Goal: Task Accomplishment & Management: Manage account settings

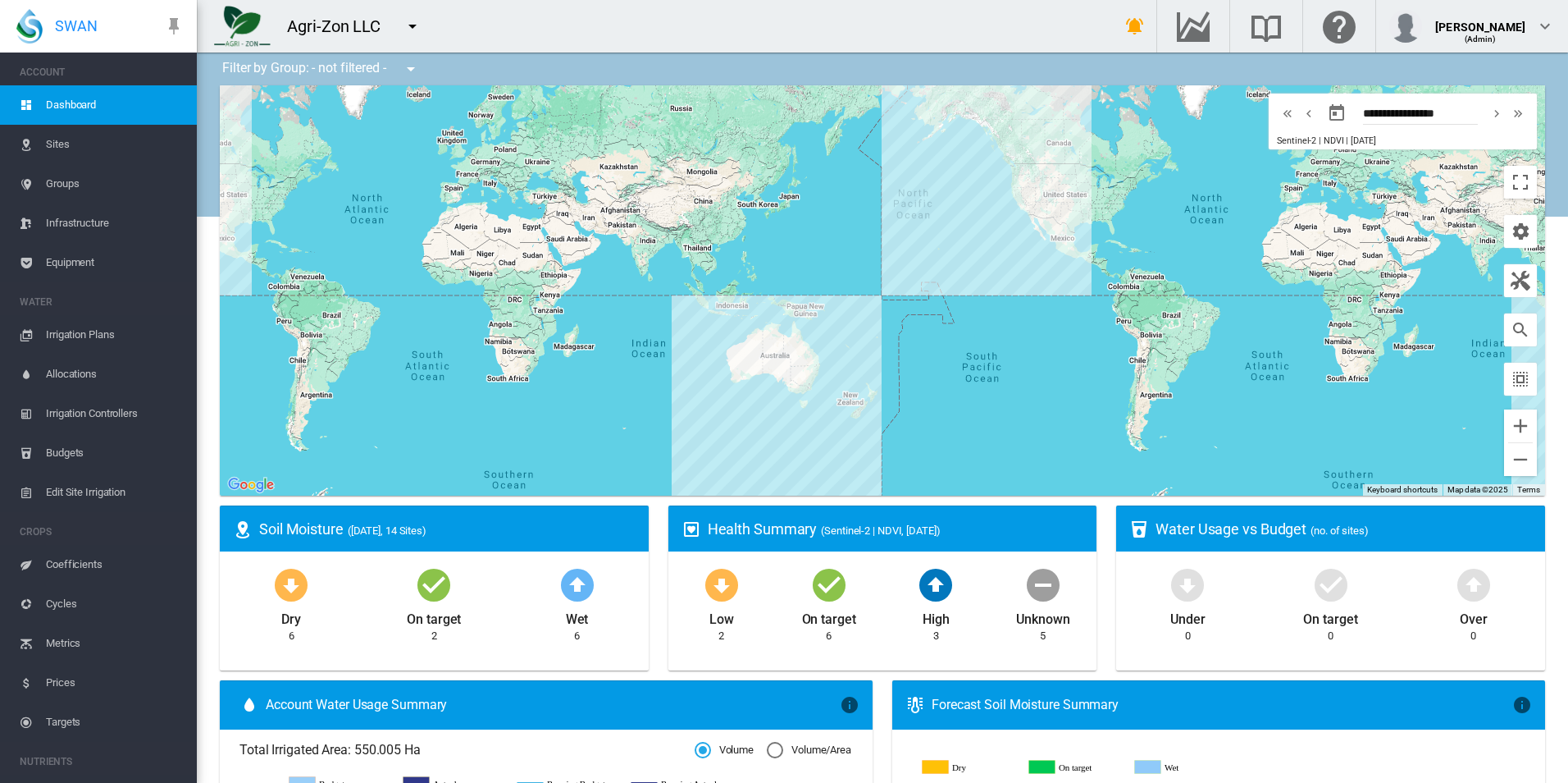
click at [77, 252] on span "Equipment" at bounding box center [114, 262] width 137 height 39
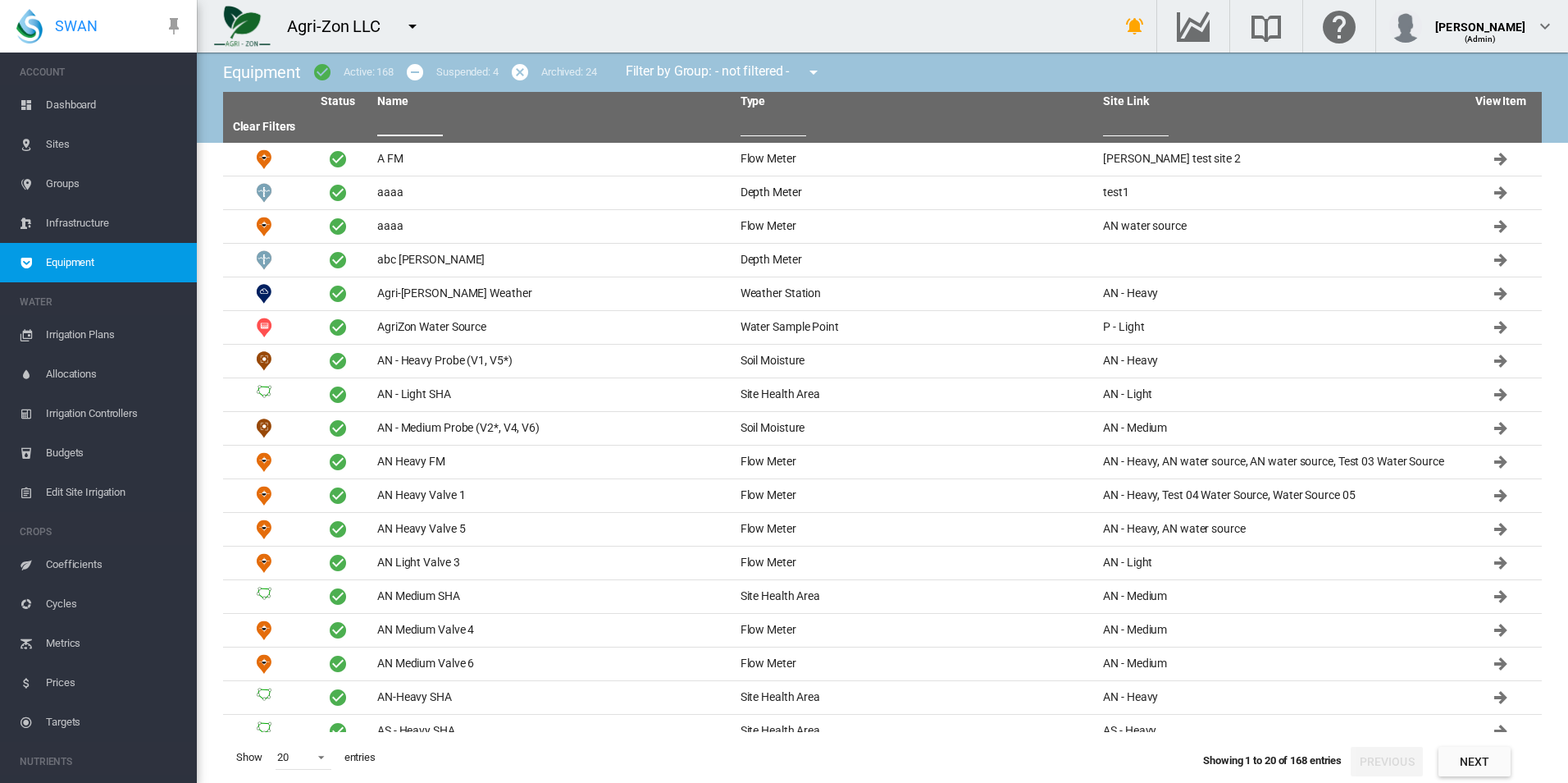
click at [414, 137] on th at bounding box center [552, 127] width 363 height 32
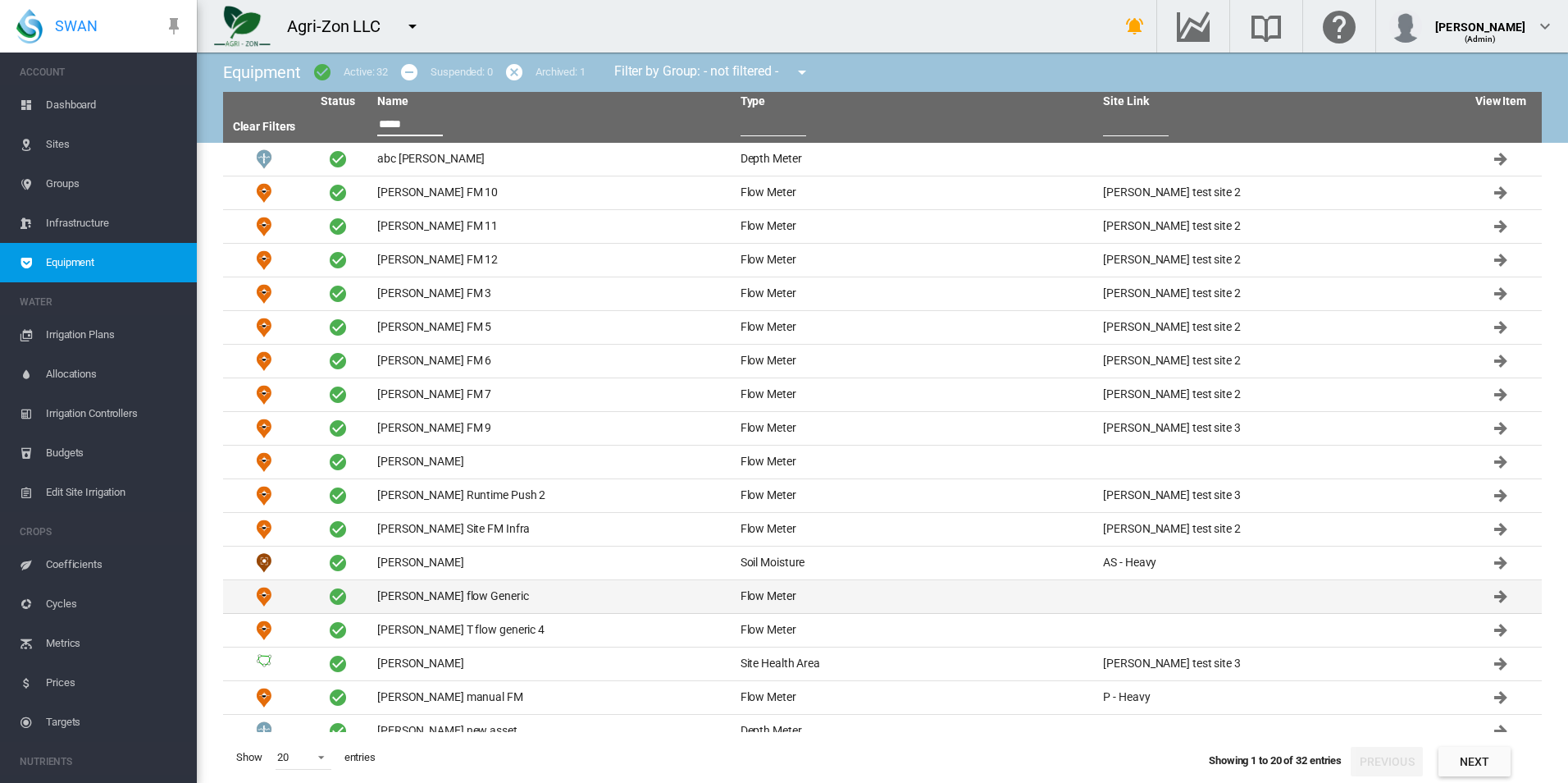
scroll to position [84, 0]
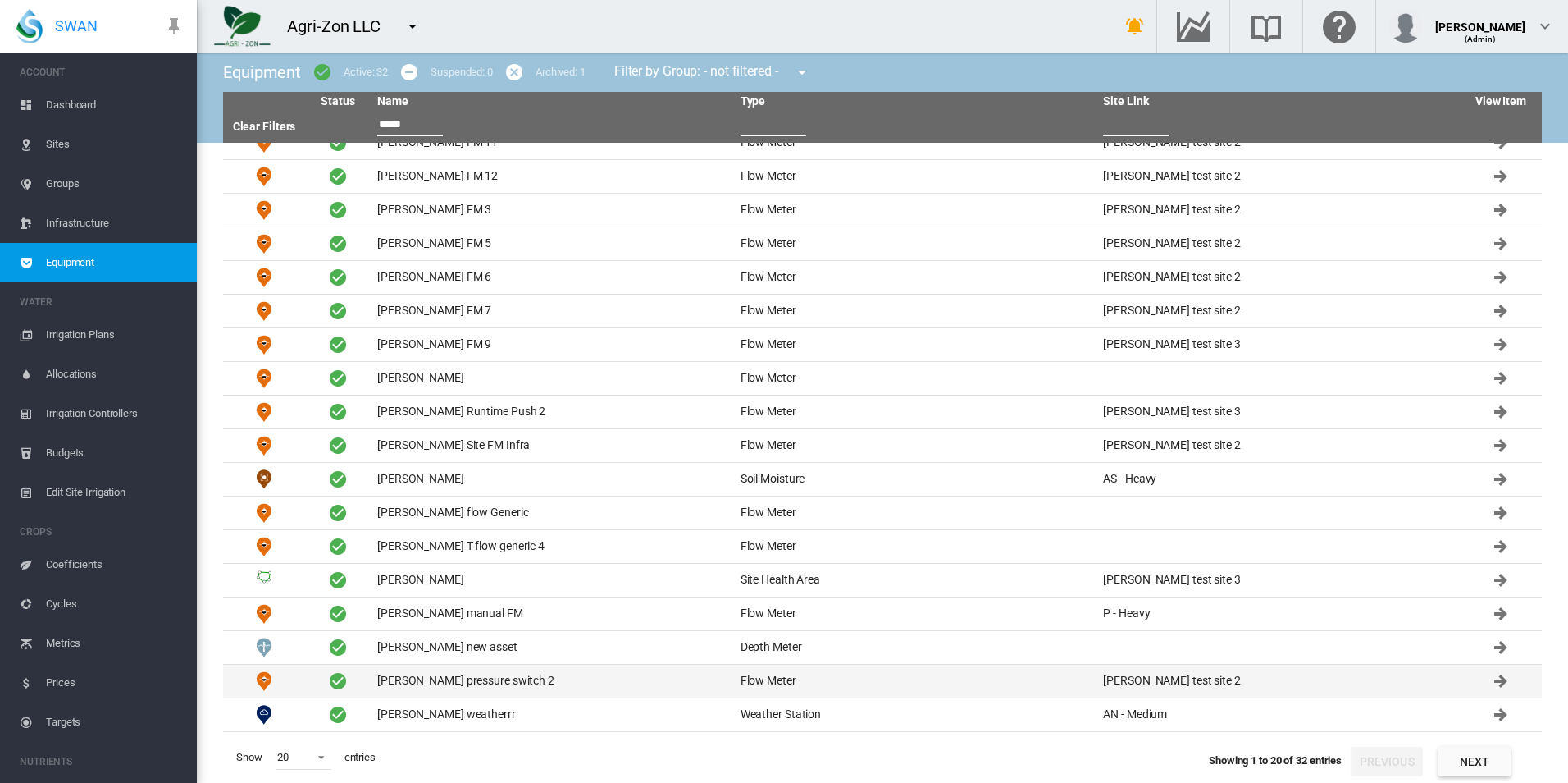
type input "*****"
click at [511, 671] on td "David T pressure switch 2" at bounding box center [552, 681] width 363 height 32
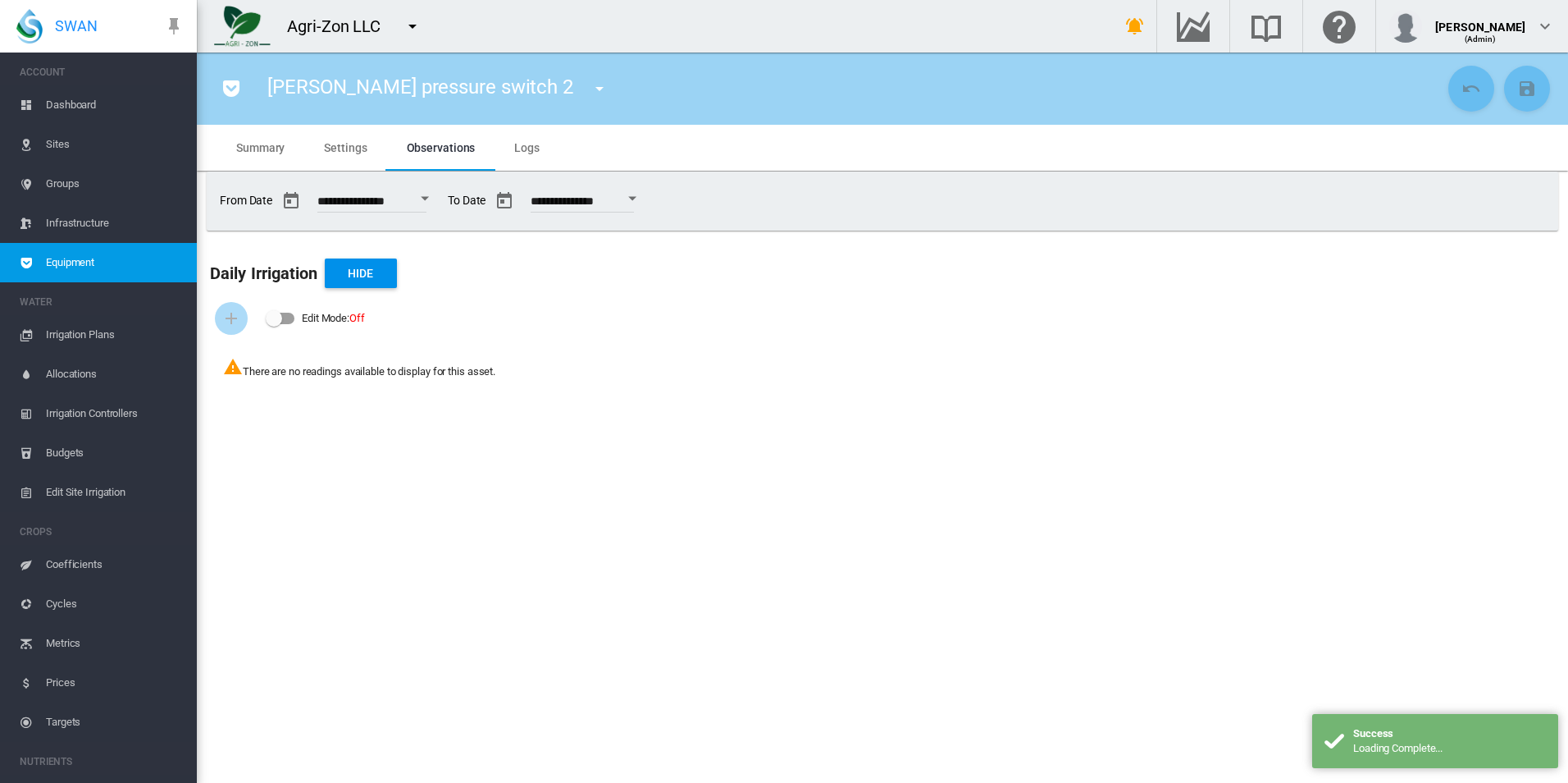
click at [348, 158] on md-tab-item "Settings" at bounding box center [346, 147] width 82 height 46
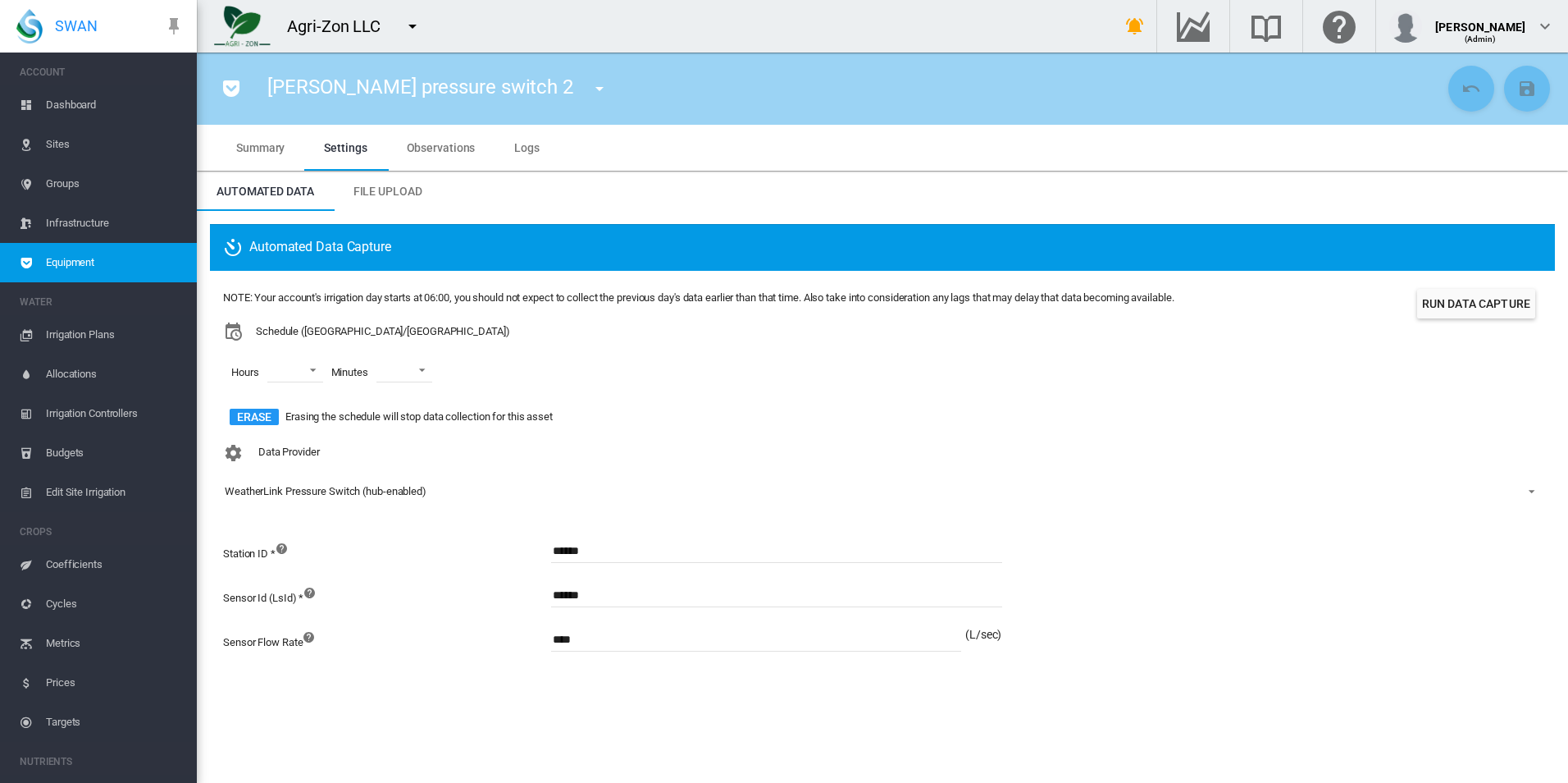
drag, startPoint x: 491, startPoint y: 494, endPoint x: 483, endPoint y: 483, distance: 13.6
click at [490, 494] on span "WeatherLink Pressure Switch (hub-enabled)" at bounding box center [869, 491] width 1289 height 15
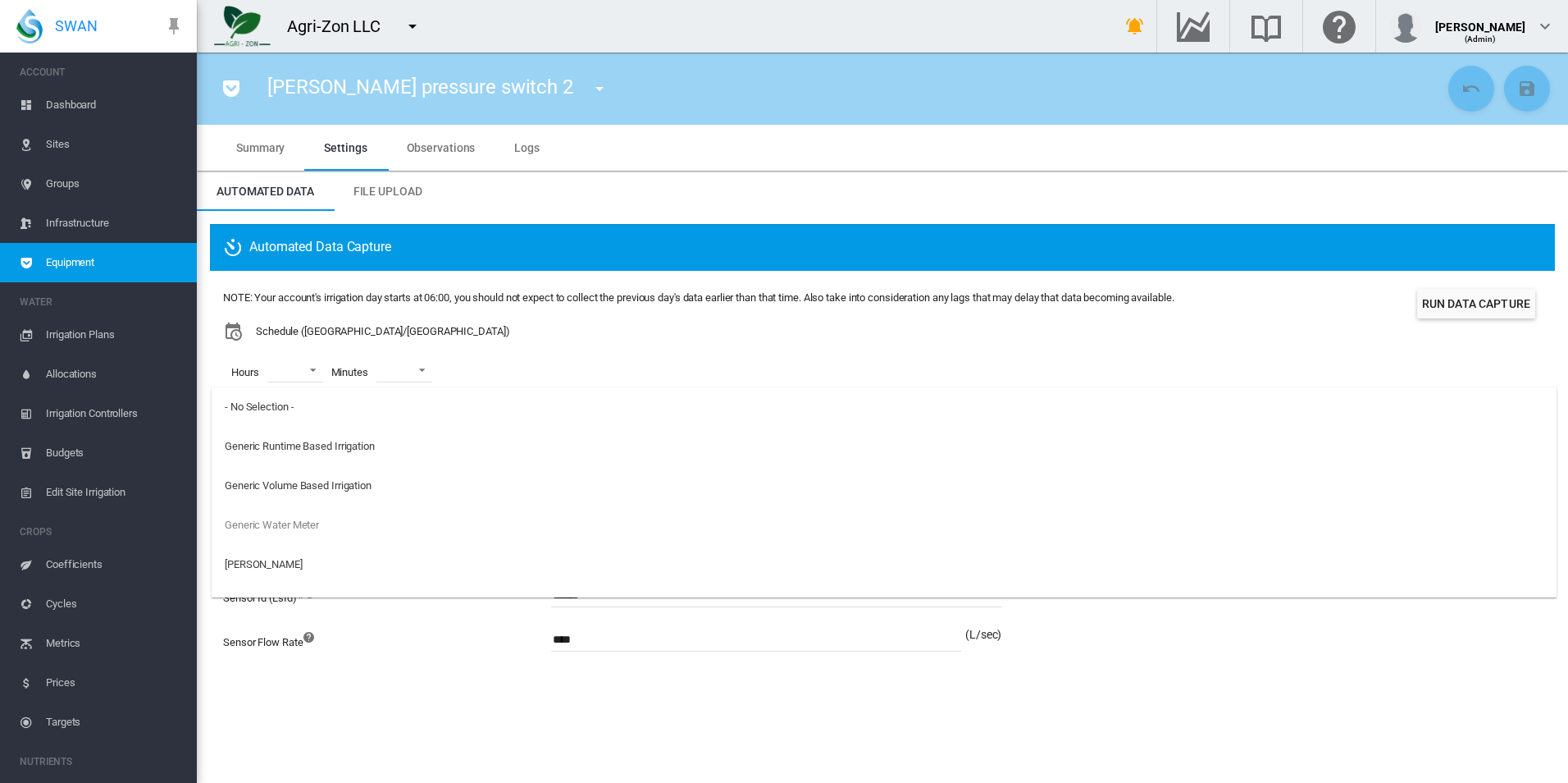
scroll to position [387, 0]
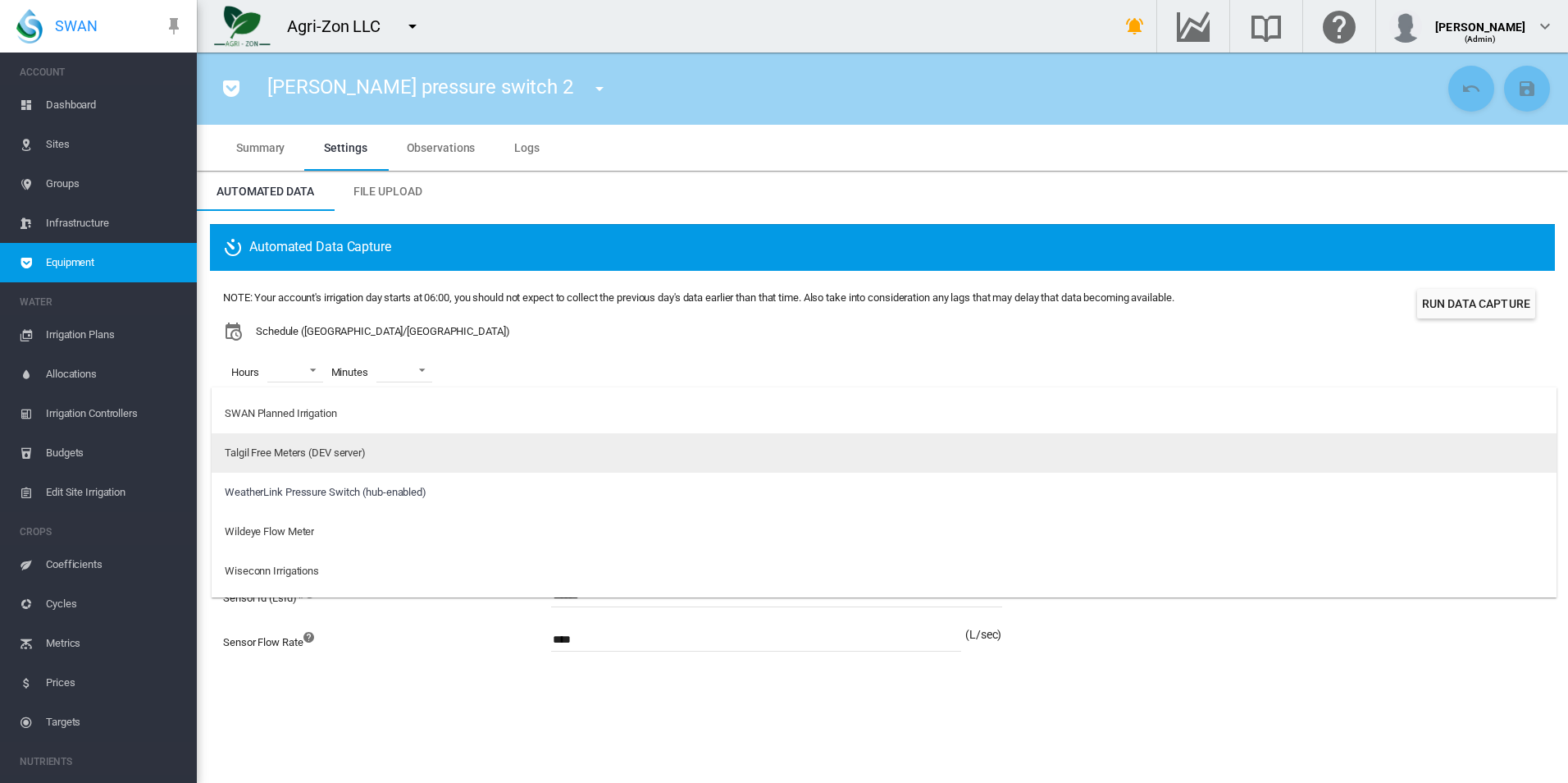
type md-option "1162"
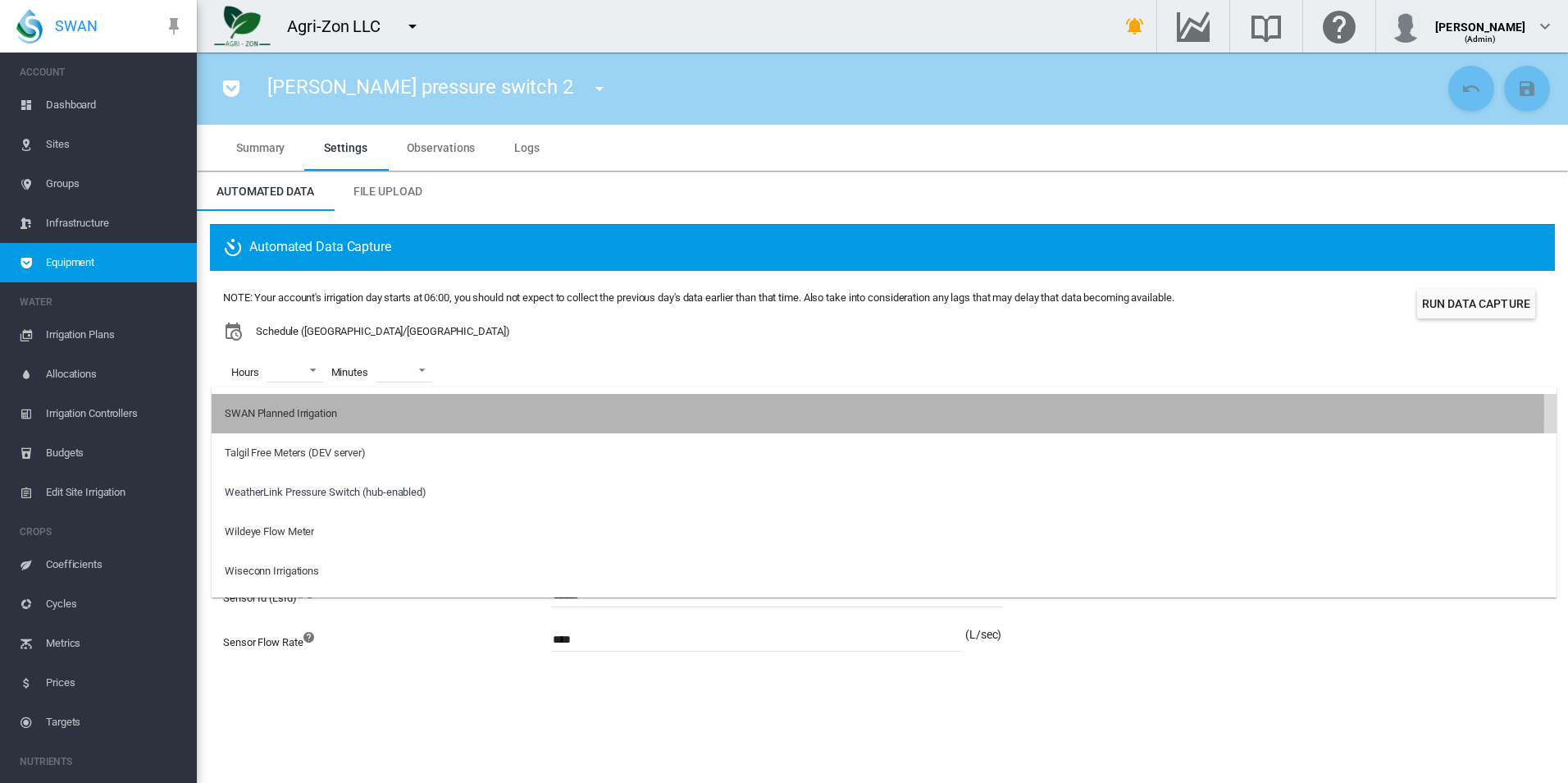
click at [521, 413] on md-option "SWAN Planned Irrigation" at bounding box center [884, 413] width 1345 height 39
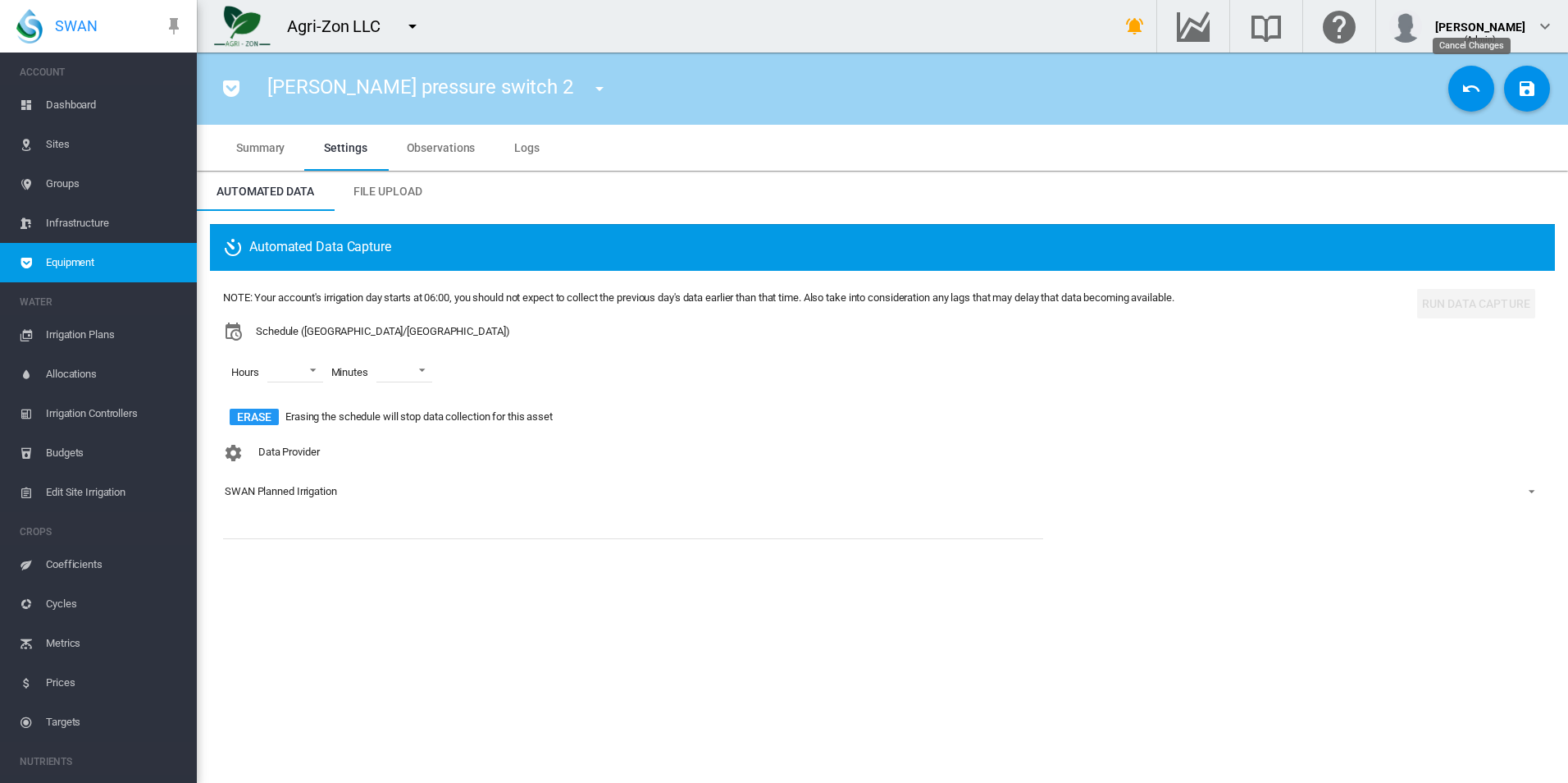
click at [1468, 88] on md-icon "icon-undo" at bounding box center [1471, 88] width 19 height 19
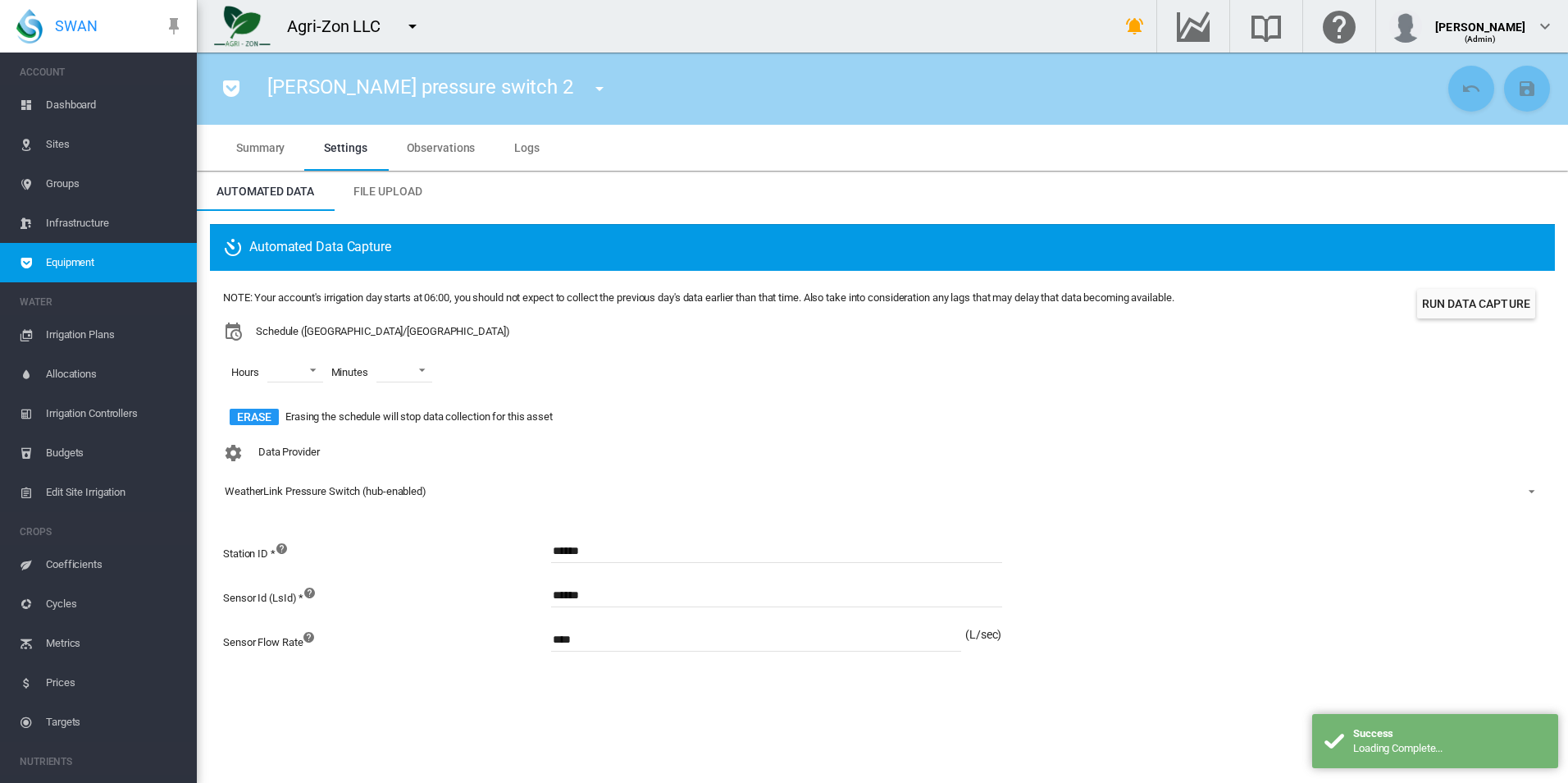
click at [740, 373] on div "Hours 00 01 02 03 04 05 06 07 08 09 10 11 12 13 14 15 16 17 18 19 20 21 22 23 M…" at bounding box center [699, 372] width 951 height 62
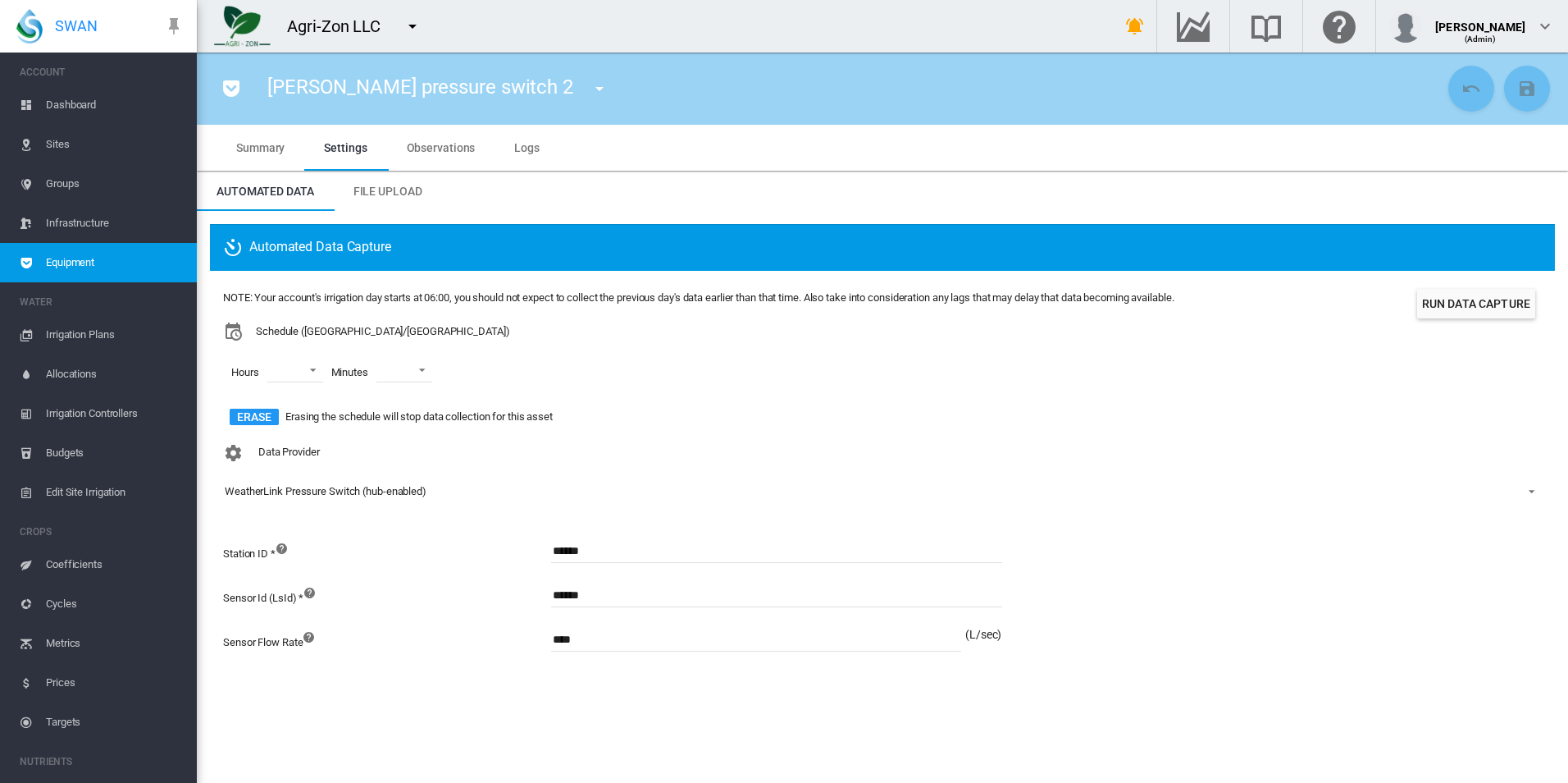
click at [1503, 305] on button "Run Data Capture" at bounding box center [1476, 304] width 118 height 30
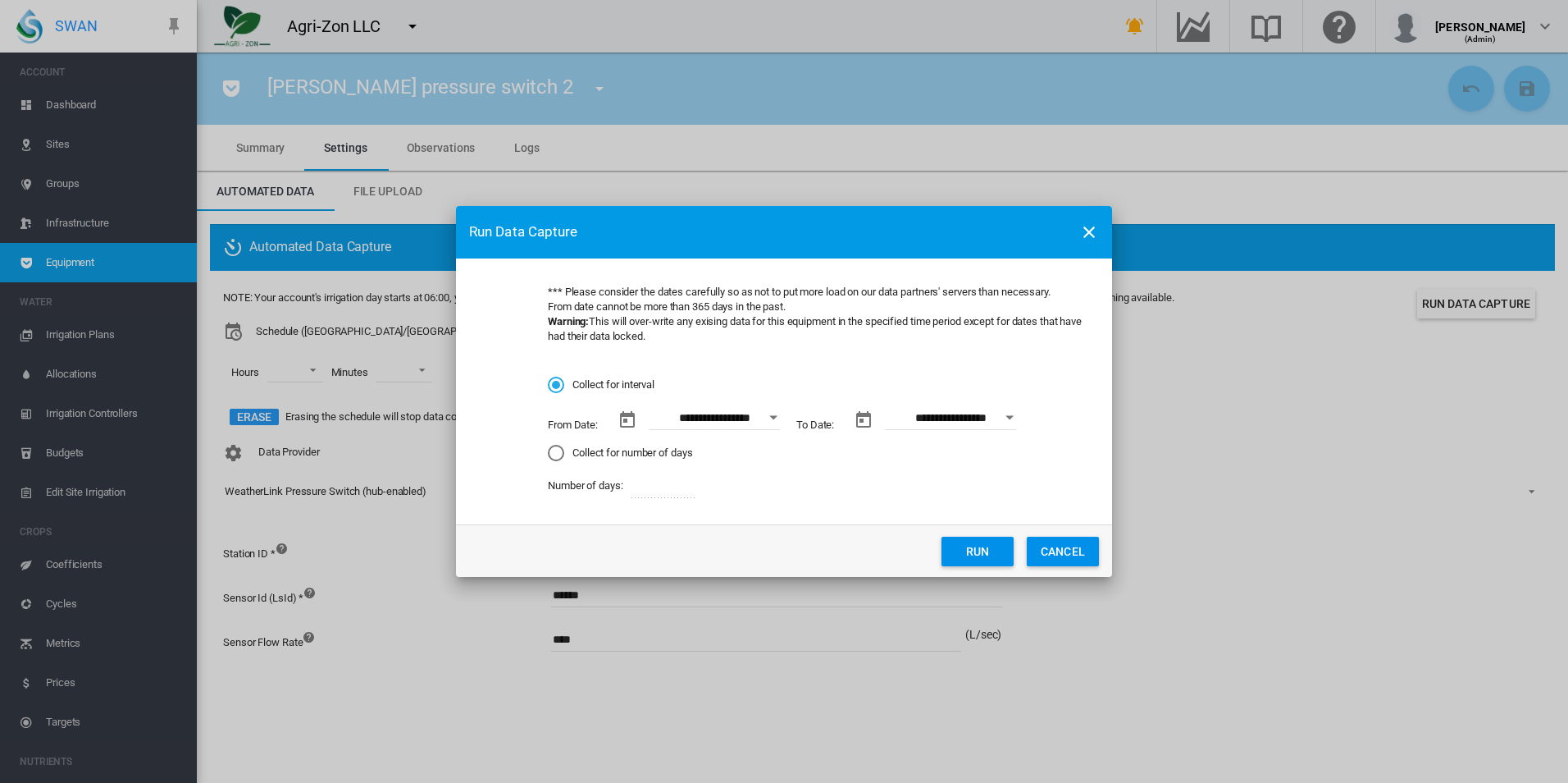
click at [985, 548] on button "Run" at bounding box center [977, 552] width 72 height 30
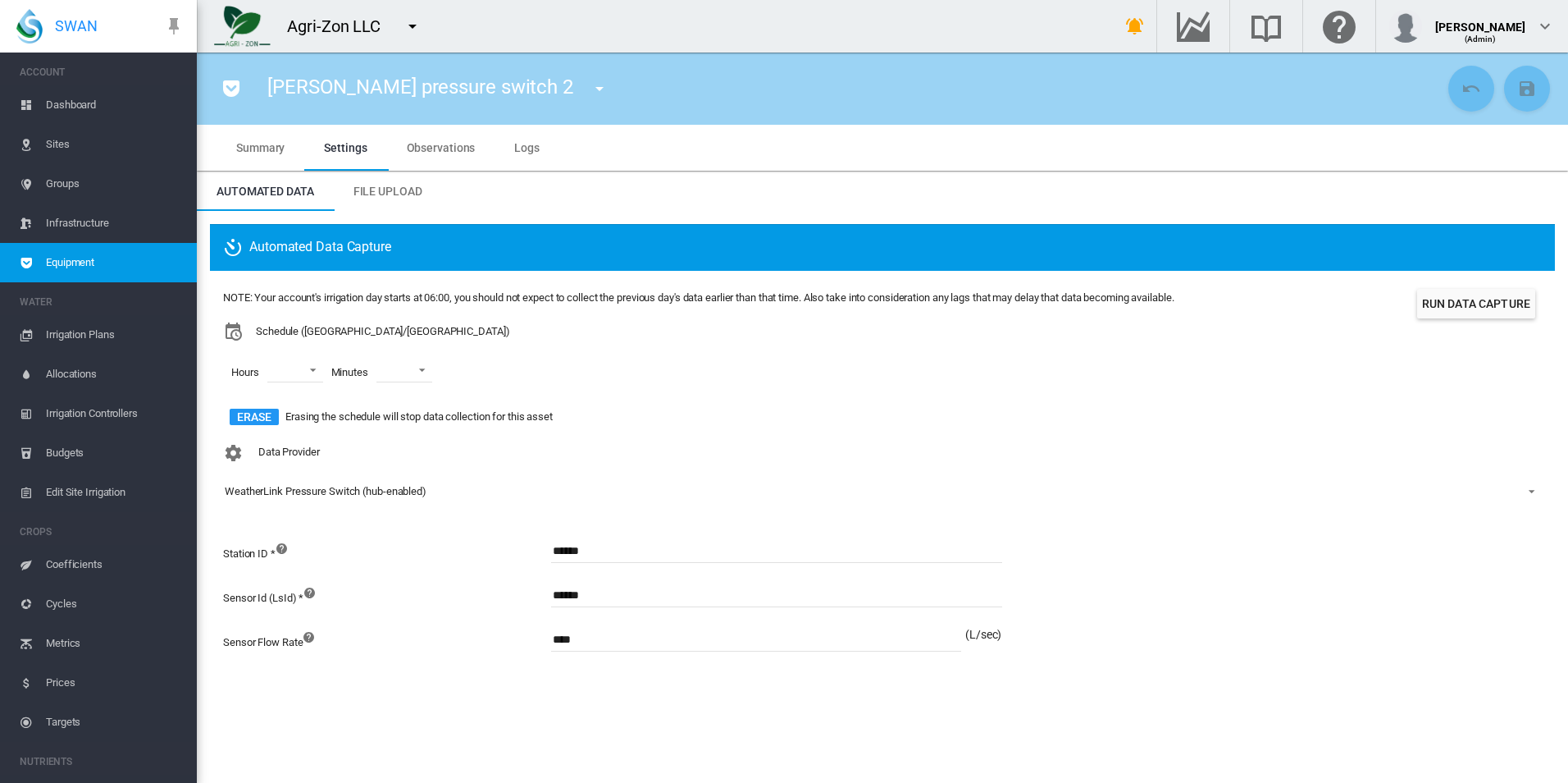
click at [108, 270] on span "Equipment" at bounding box center [114, 262] width 137 height 39
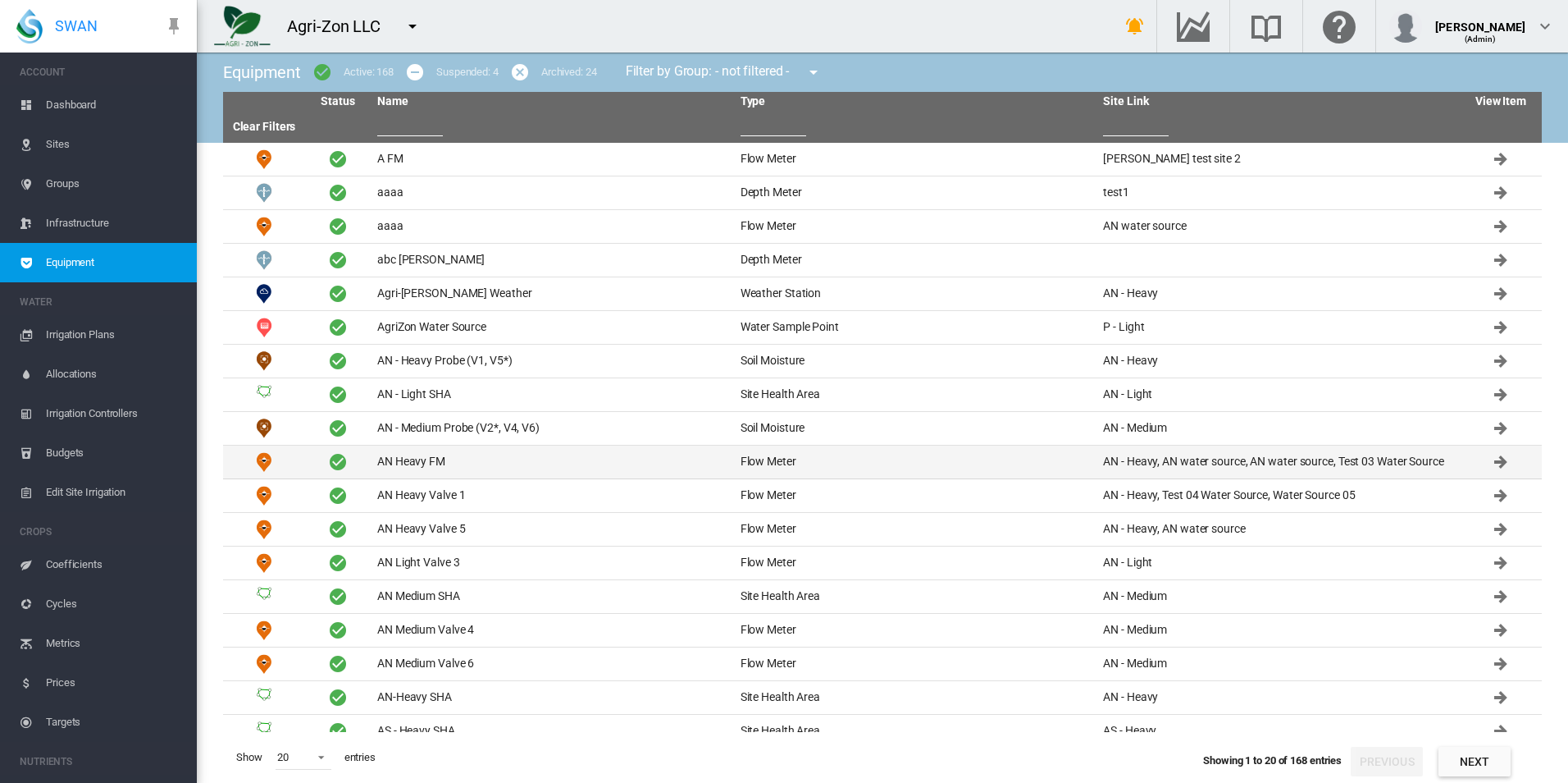
click at [507, 472] on td "AN Heavy FM" at bounding box center [552, 462] width 363 height 32
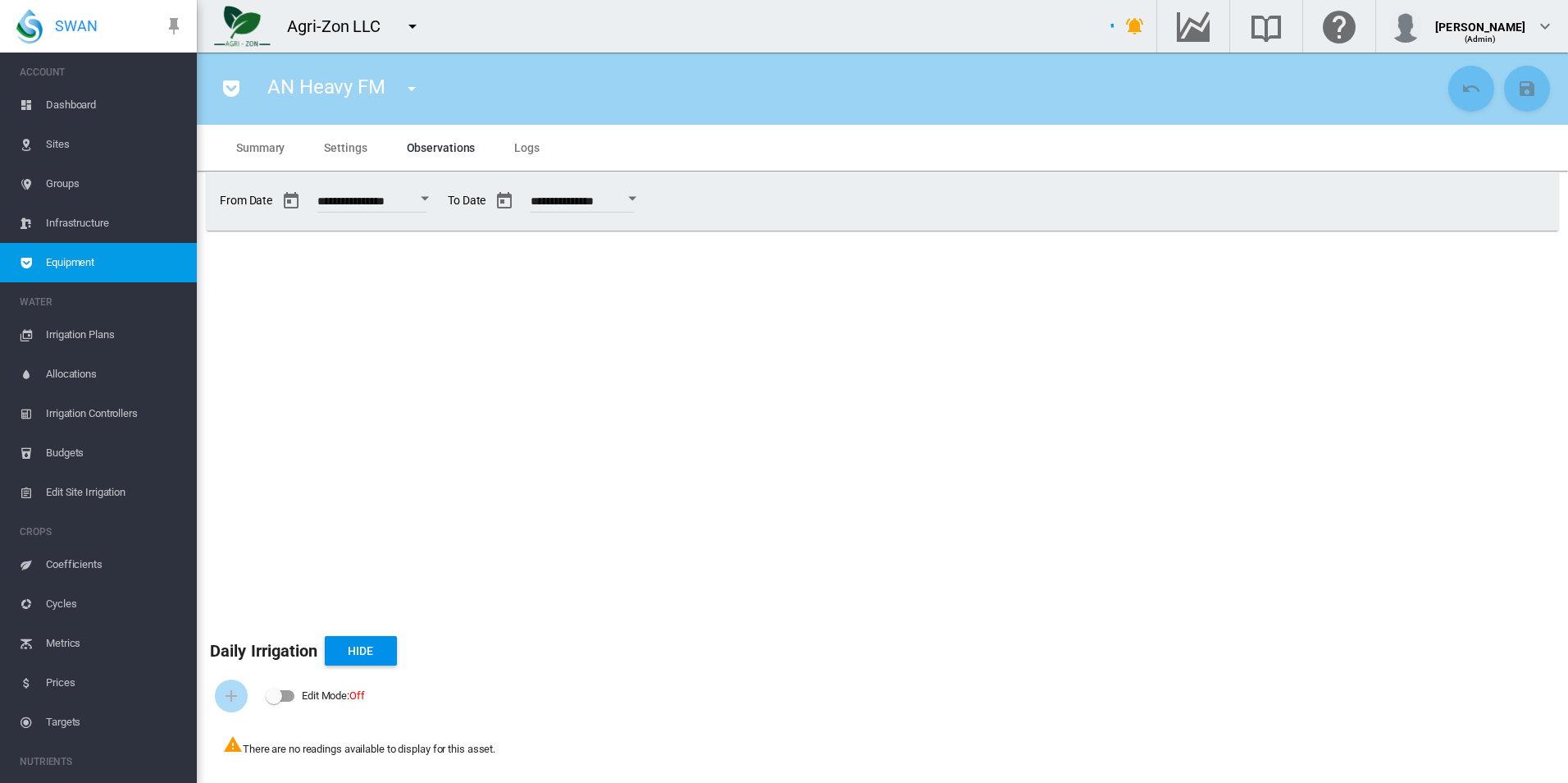
click at [347, 151] on span "Settings" at bounding box center [345, 147] width 43 height 13
click at [340, 156] on md-tab-item "Settings" at bounding box center [346, 147] width 82 height 46
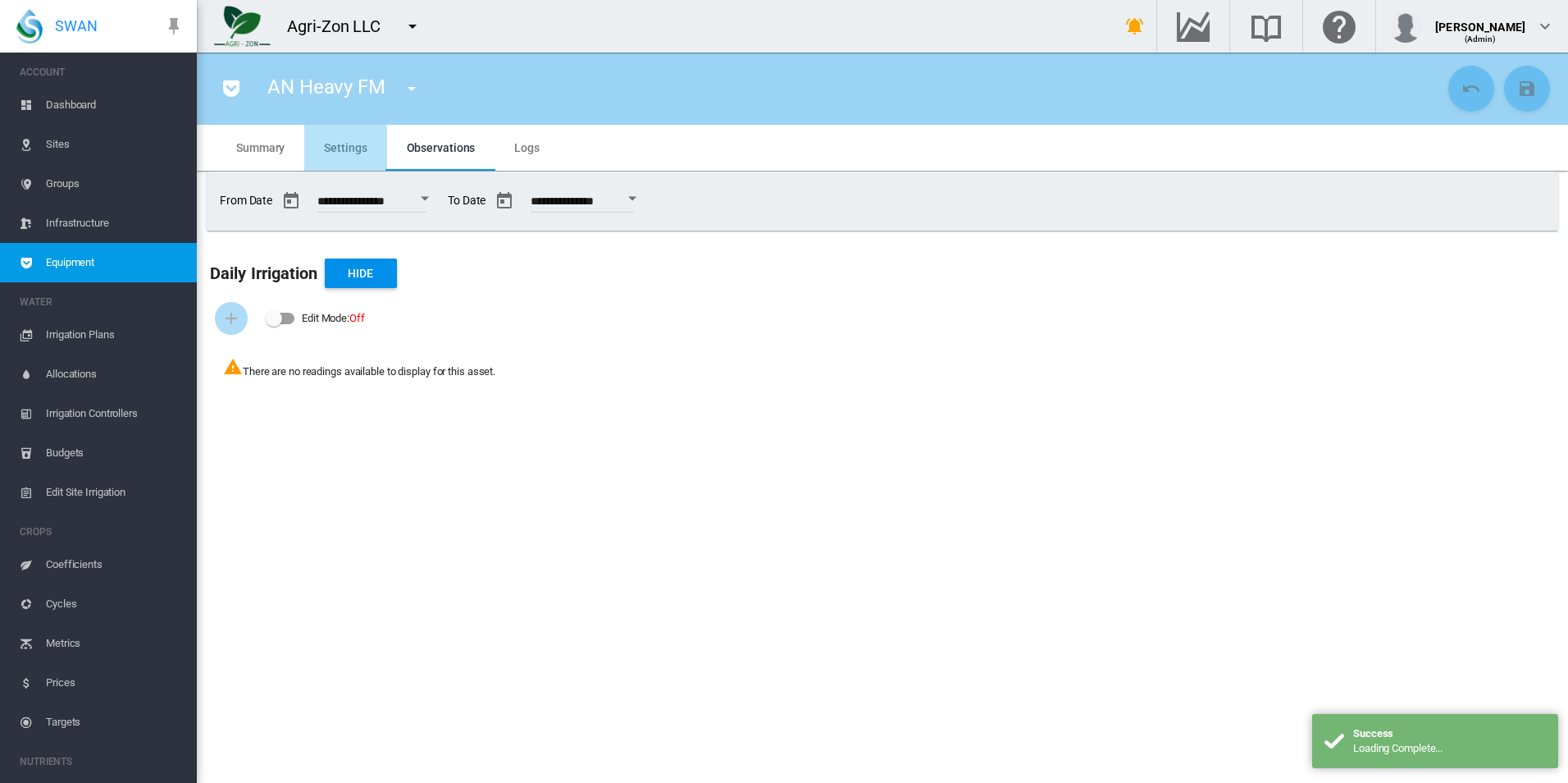
click at [344, 152] on span "Settings" at bounding box center [345, 147] width 43 height 13
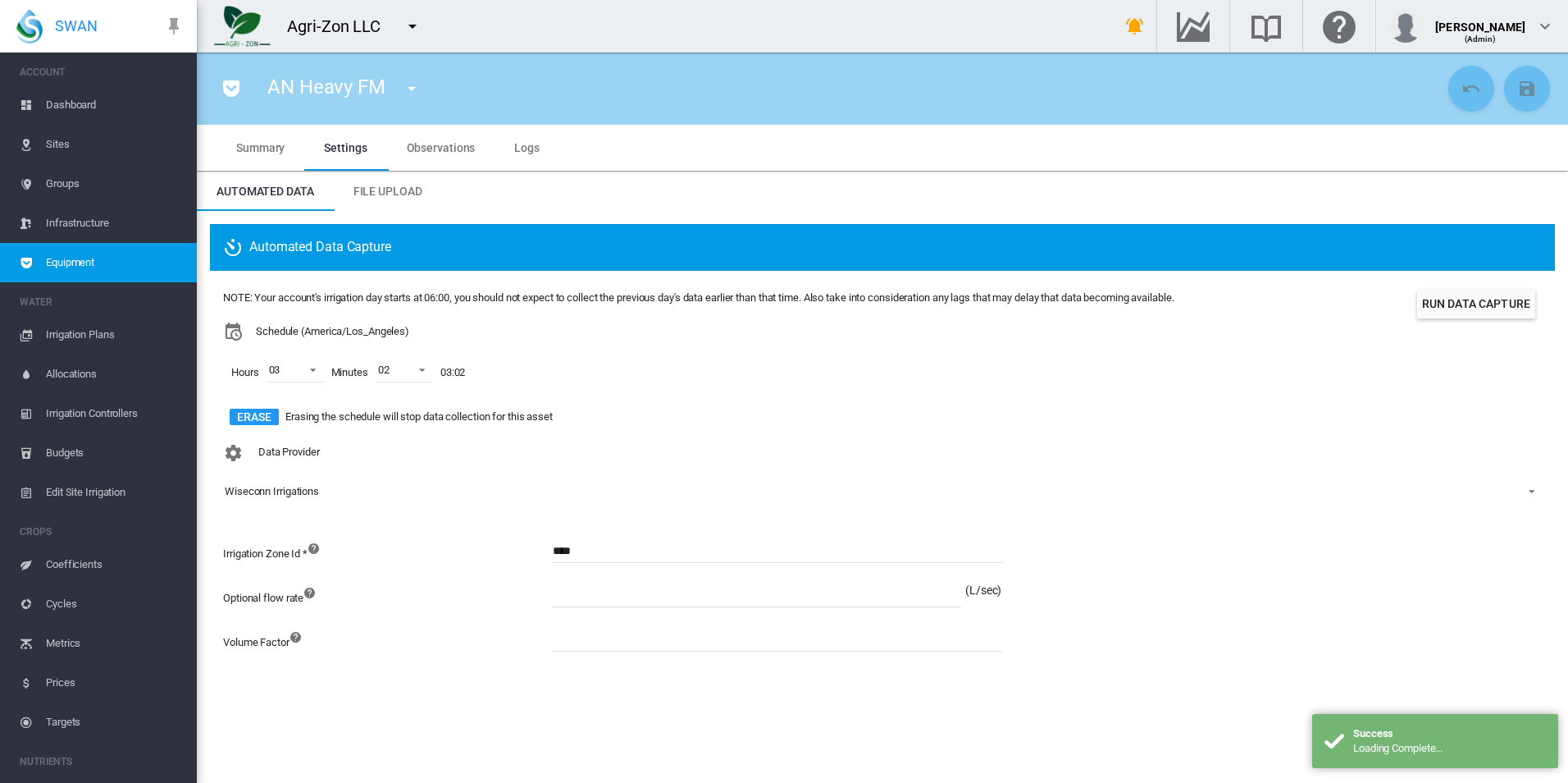
click at [863, 329] on div "Schedule (America/Los_Angeles)" at bounding box center [699, 331] width 951 height 19
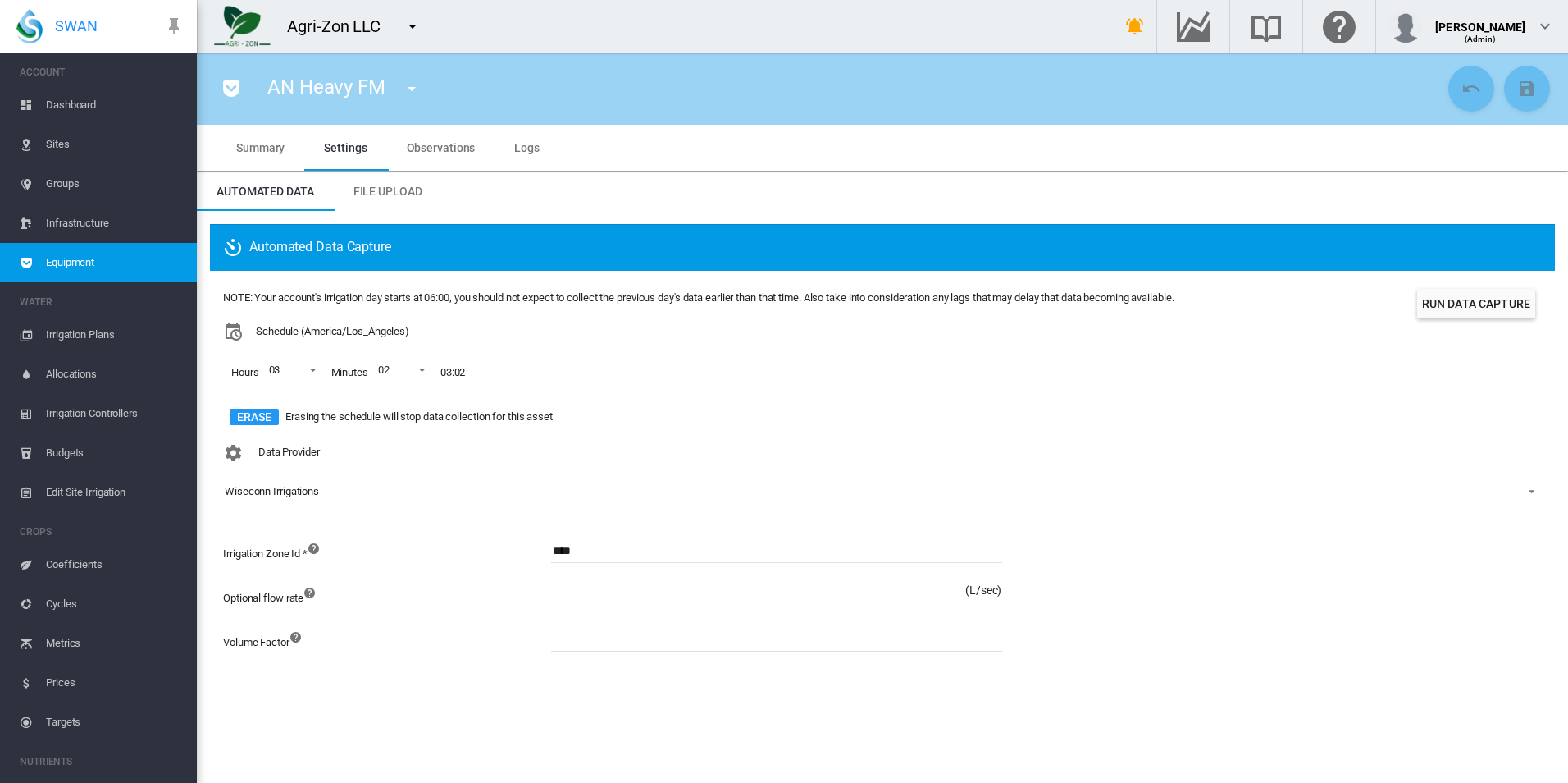
click at [543, 153] on md-tab-item "Logs" at bounding box center [527, 147] width 65 height 46
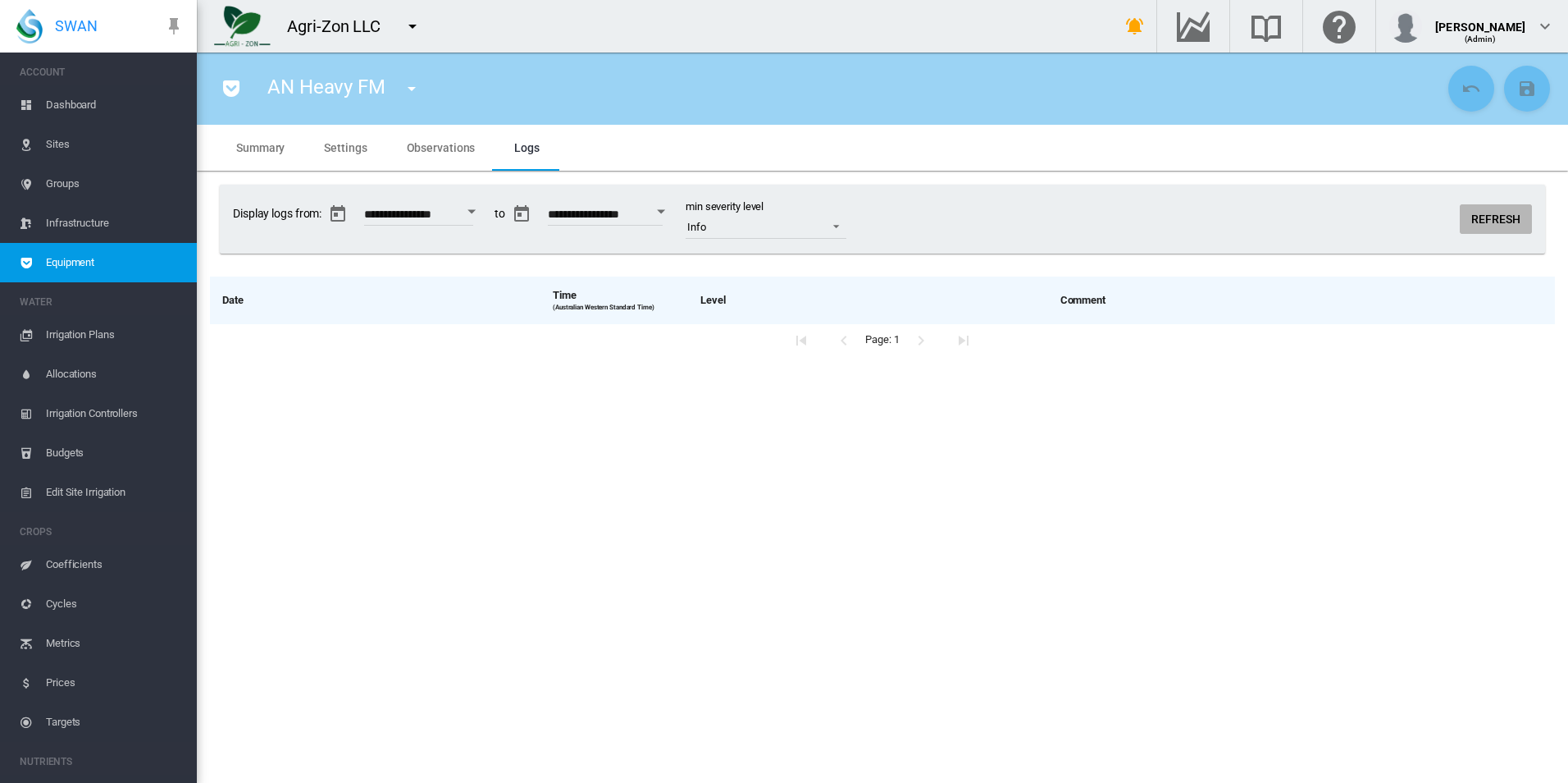
click at [1469, 225] on button "Refresh" at bounding box center [1495, 219] width 72 height 30
click at [333, 149] on span "Settings" at bounding box center [345, 147] width 43 height 13
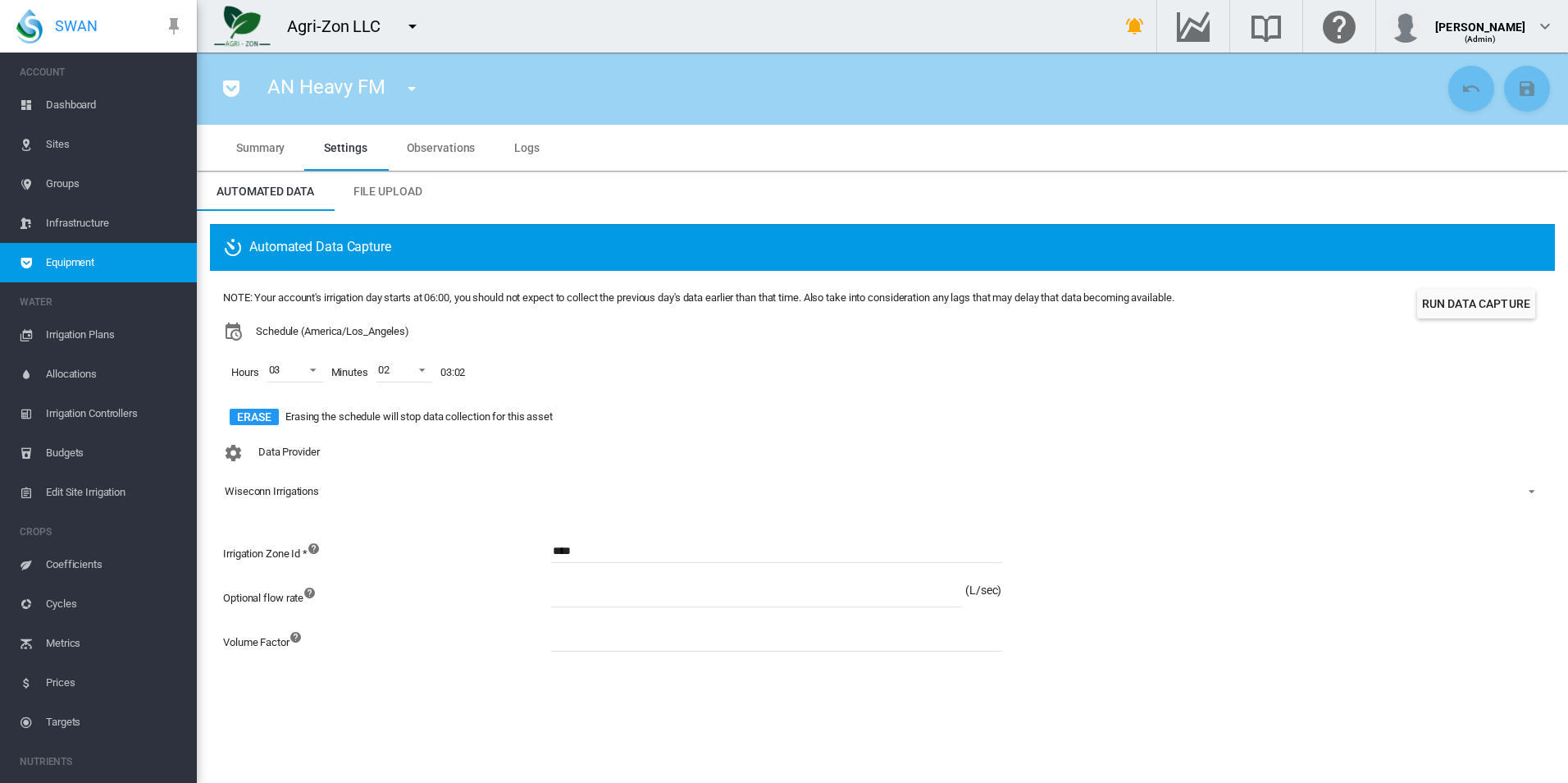
click at [1468, 297] on button "Run Data Capture" at bounding box center [1476, 304] width 118 height 30
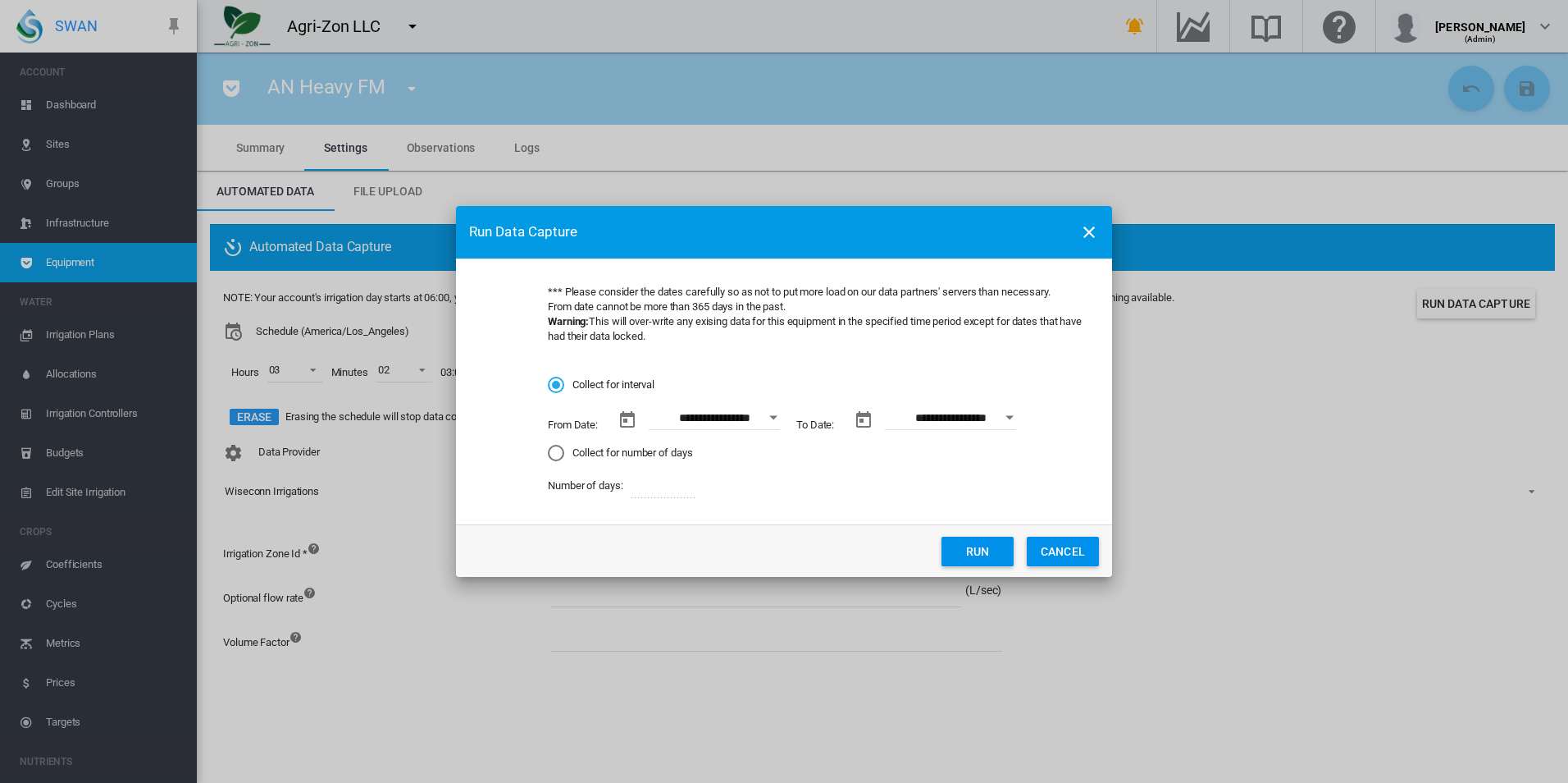
click at [1074, 551] on button "CANCEL" at bounding box center [1063, 552] width 72 height 30
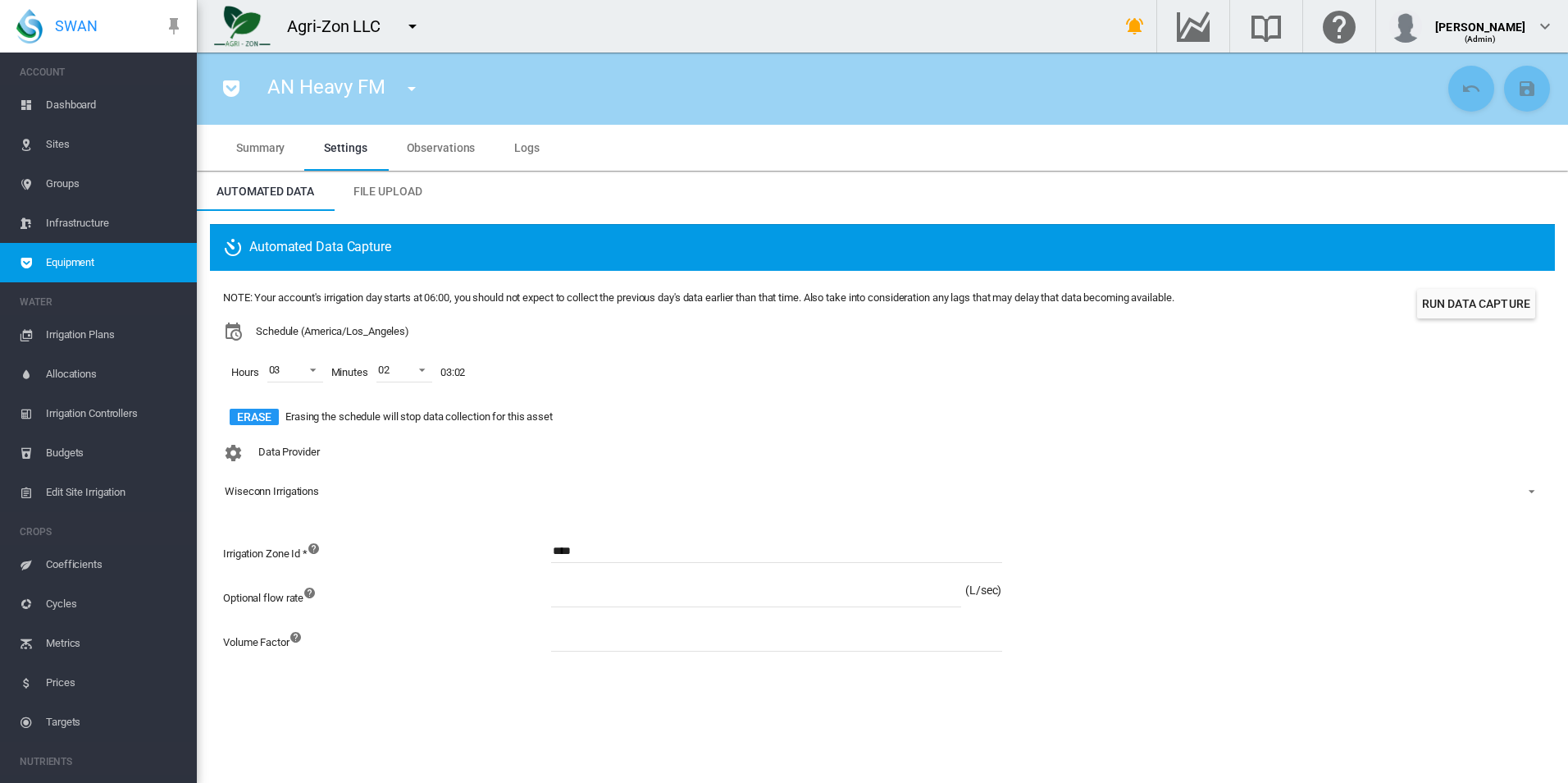
click at [1459, 306] on button "Run Data Capture" at bounding box center [1476, 304] width 118 height 30
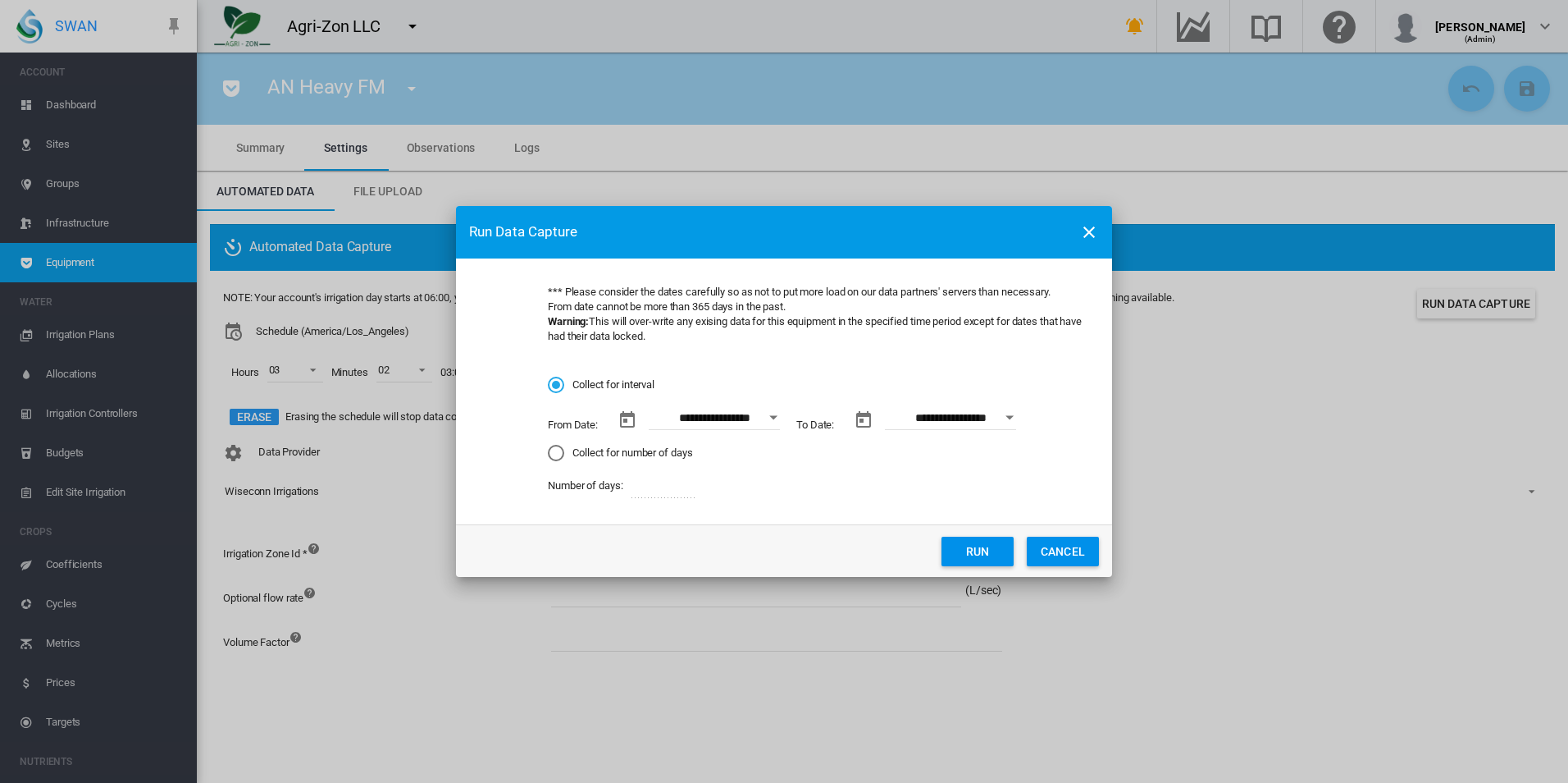
click at [981, 559] on button "Run" at bounding box center [977, 552] width 72 height 30
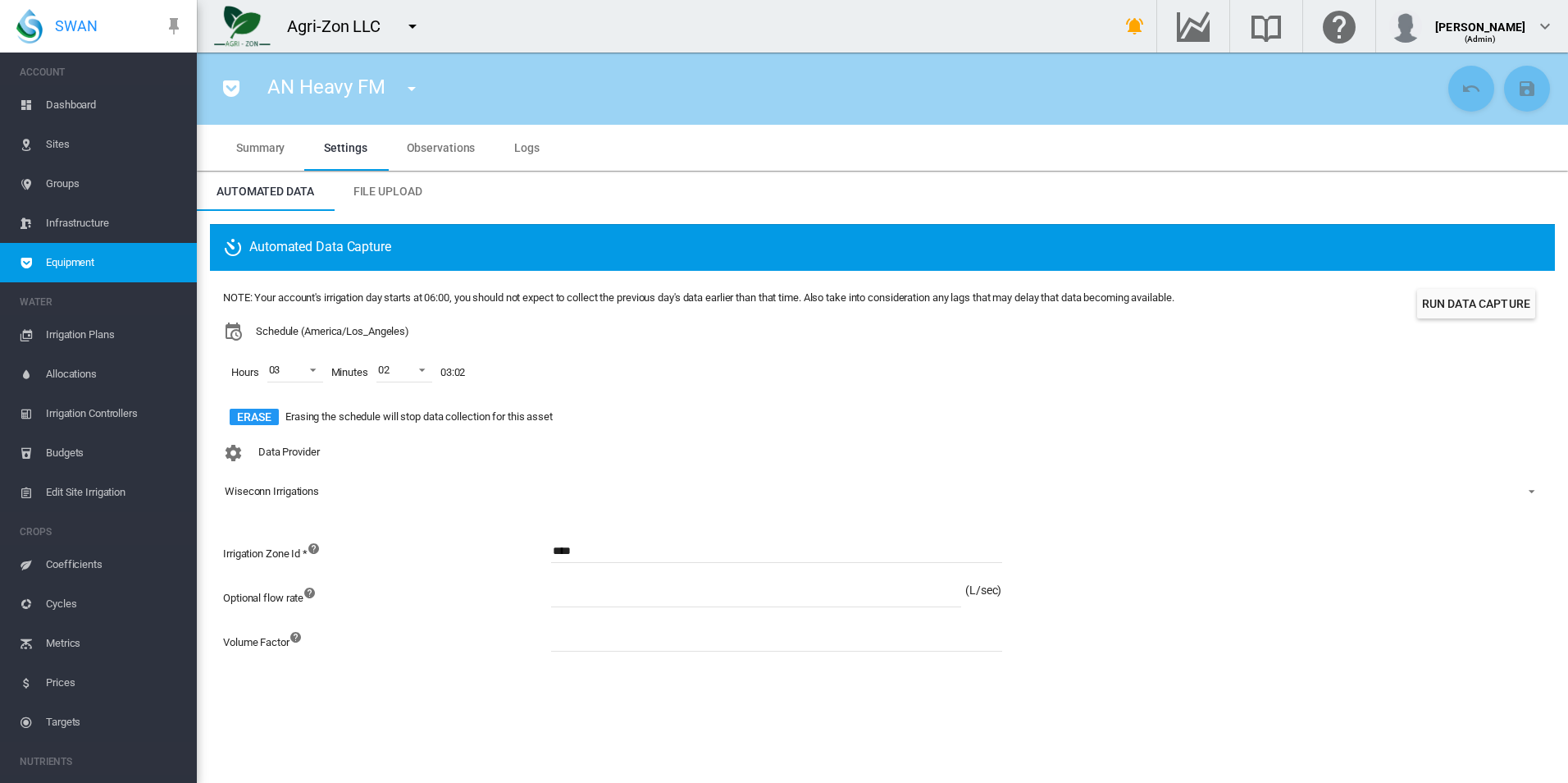
click at [262, 417] on button "Erase" at bounding box center [254, 416] width 49 height 17
click at [1546, 88] on button "Save Changes" at bounding box center [1527, 88] width 46 height 46
click at [575, 633] on input at bounding box center [776, 639] width 451 height 25
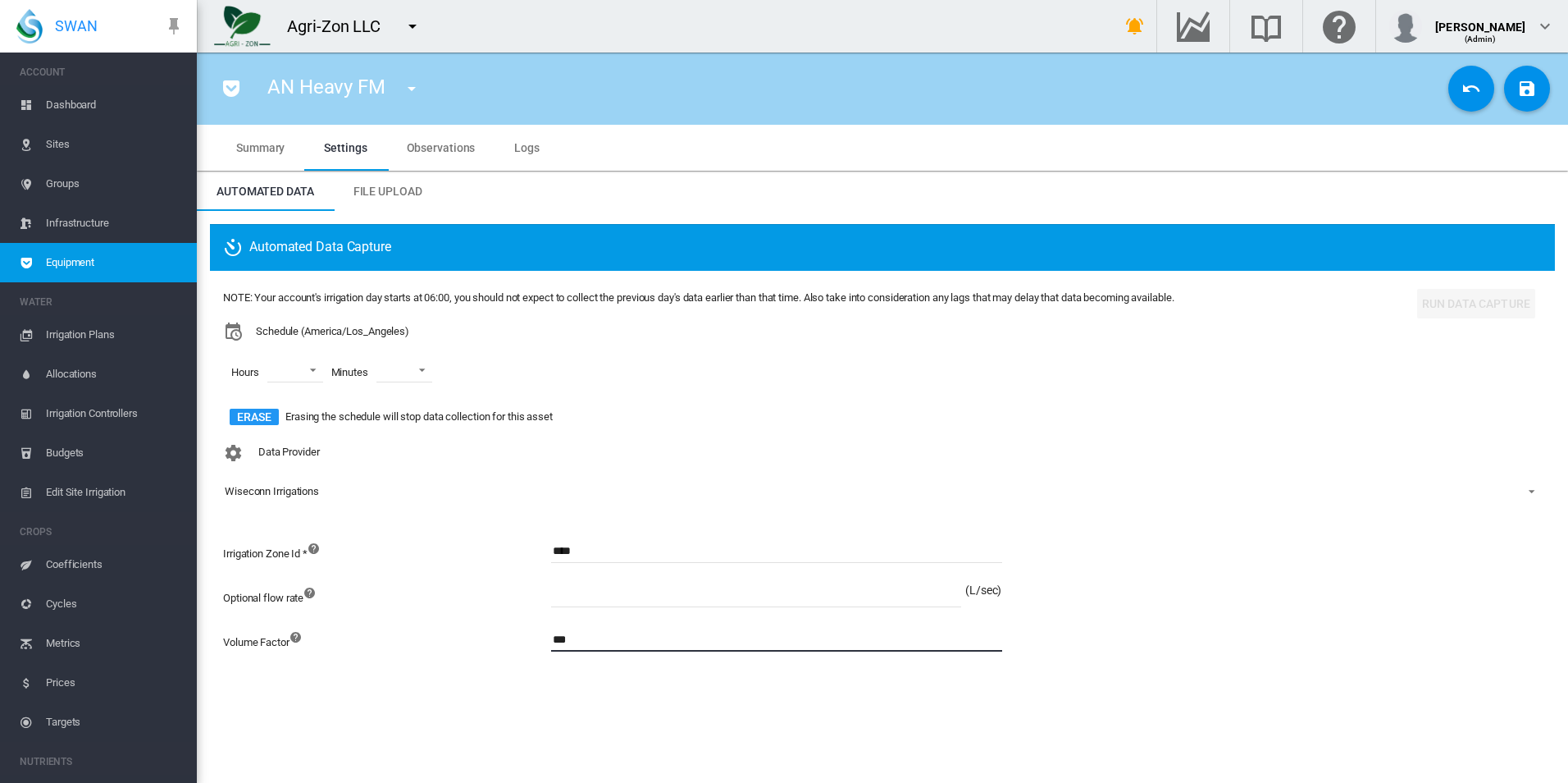
type input "***"
click at [1018, 375] on div "Hours 00 01 02 03 04 05 06 07 08 09 10 11 12 13 14 15 16 17 18 19 20 21 22 23 M…" at bounding box center [699, 372] width 951 height 62
click at [1526, 88] on md-icon "icon-content-save" at bounding box center [1527, 88] width 19 height 19
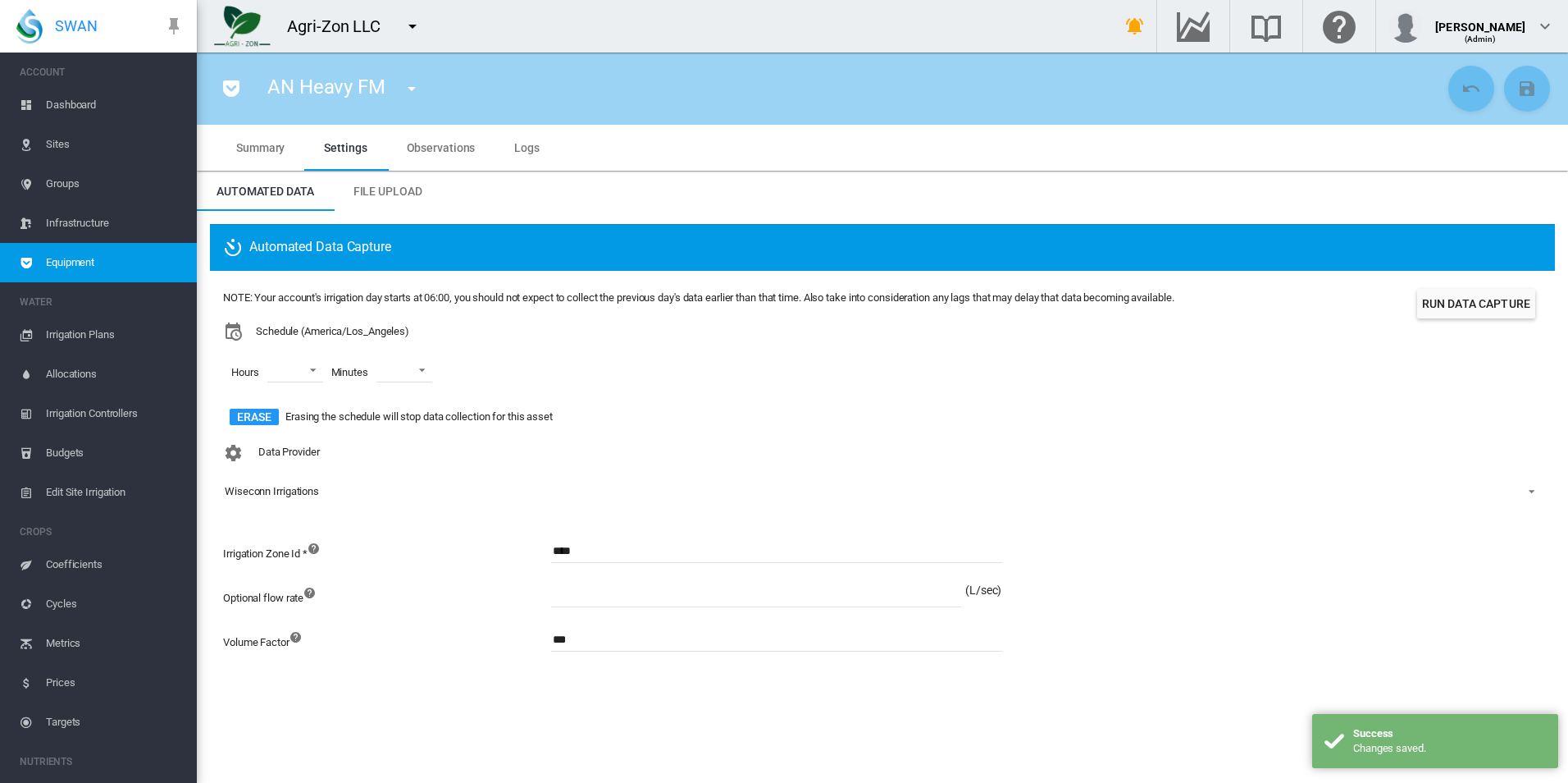
click at [1482, 292] on button "Run Data Capture" at bounding box center [1476, 304] width 118 height 30
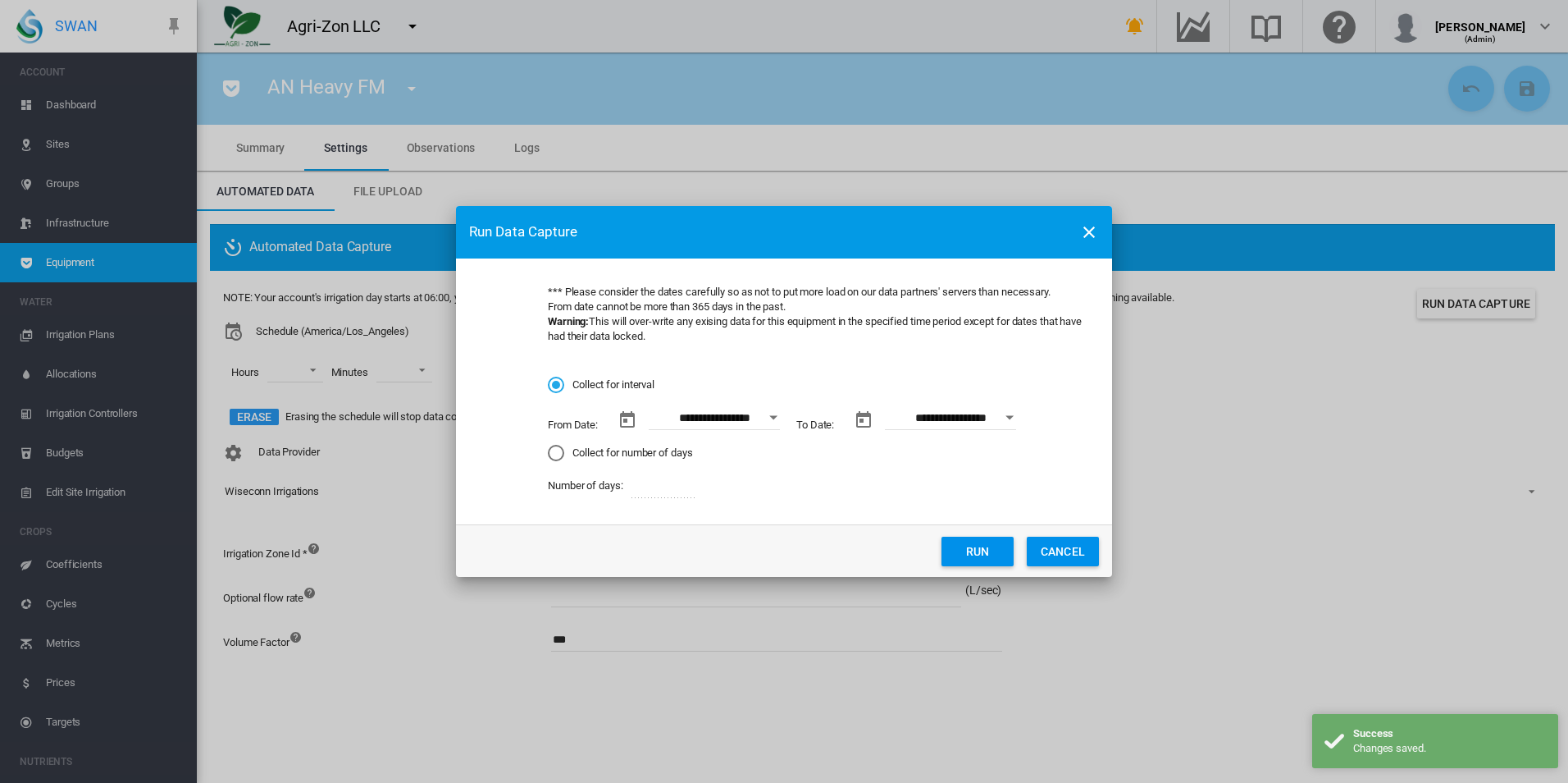
click at [958, 553] on button "Run" at bounding box center [977, 552] width 72 height 30
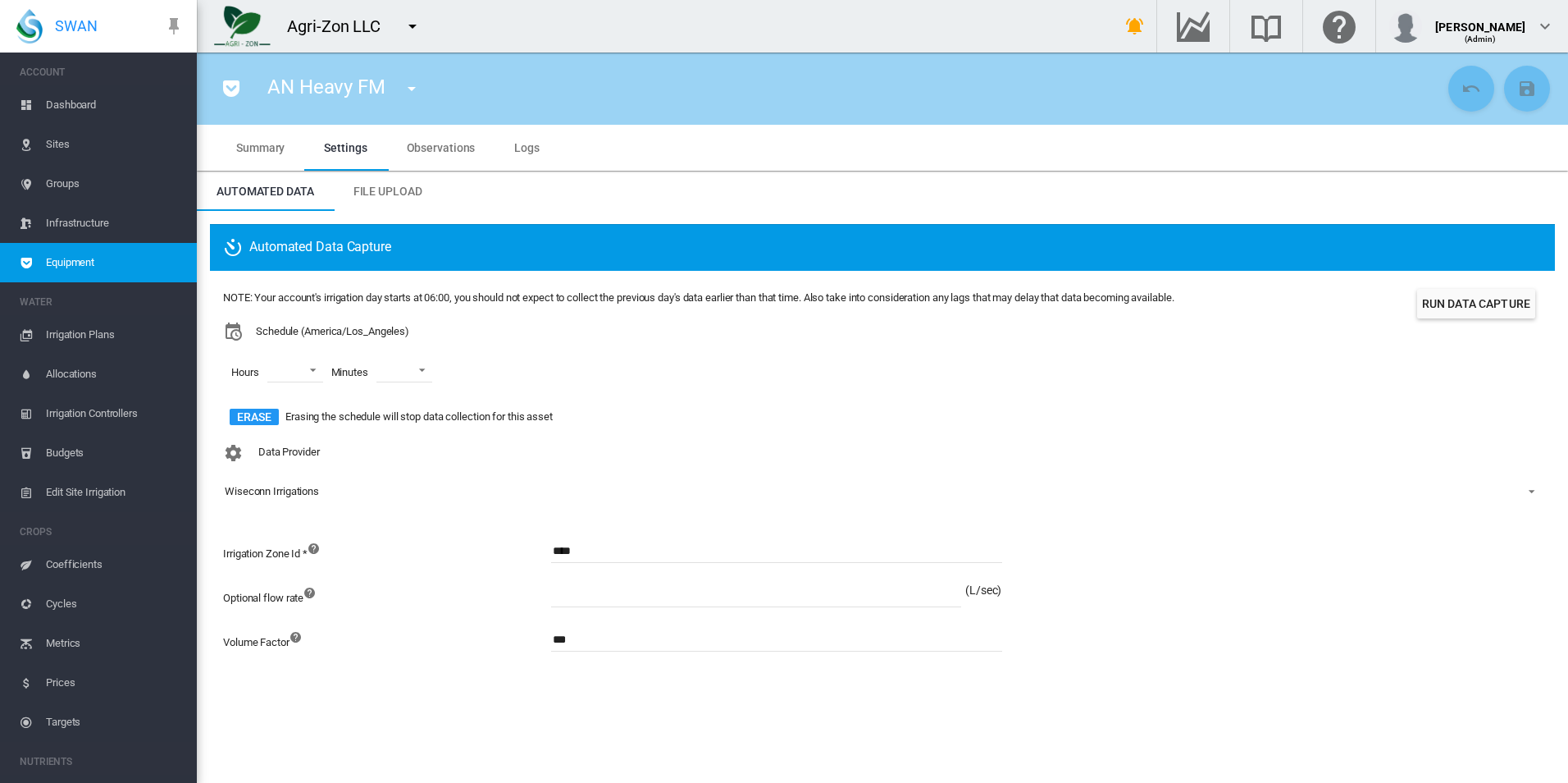
click at [918, 289] on div "NOTE: Your account's irrigation day starts at 06:00, you should not expect to c…" at bounding box center [699, 360] width 951 height 152
click at [425, 34] on button "button" at bounding box center [411, 25] width 32 height 32
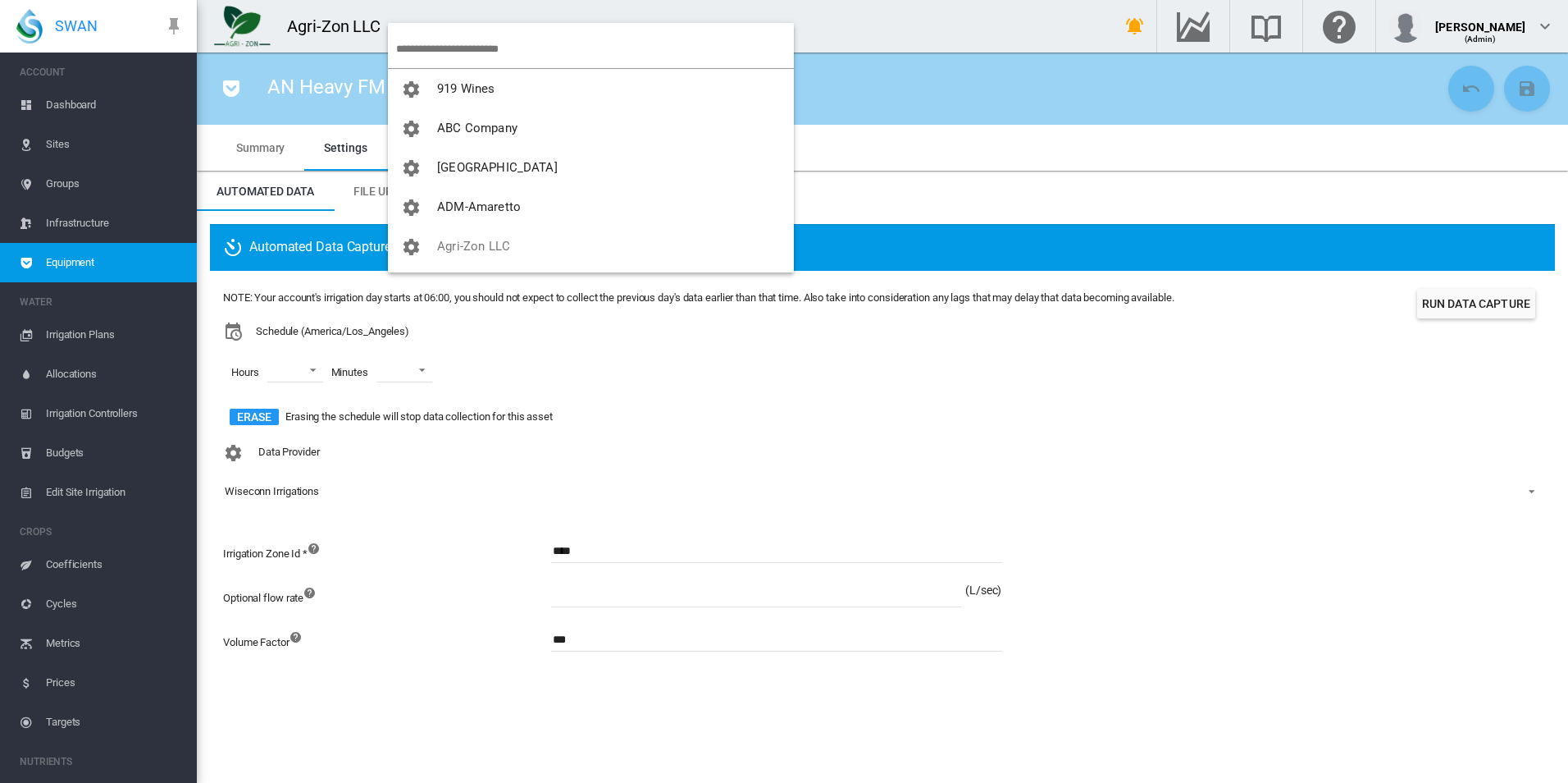
click at [460, 57] on input "search" at bounding box center [594, 49] width 397 height 39
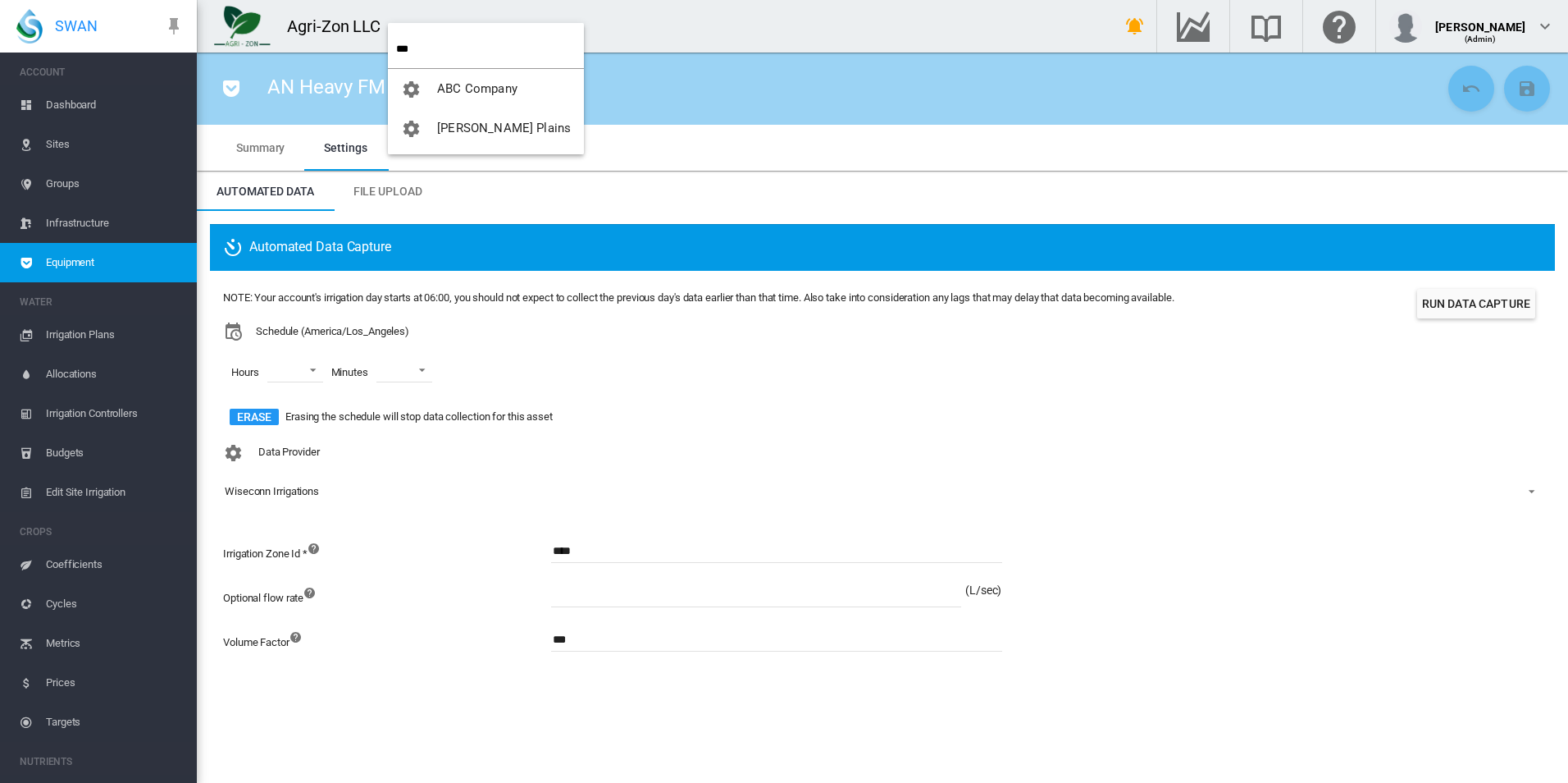
type input "***"
click at [475, 88] on span "[PERSON_NAME] Plains" at bounding box center [503, 88] width 134 height 15
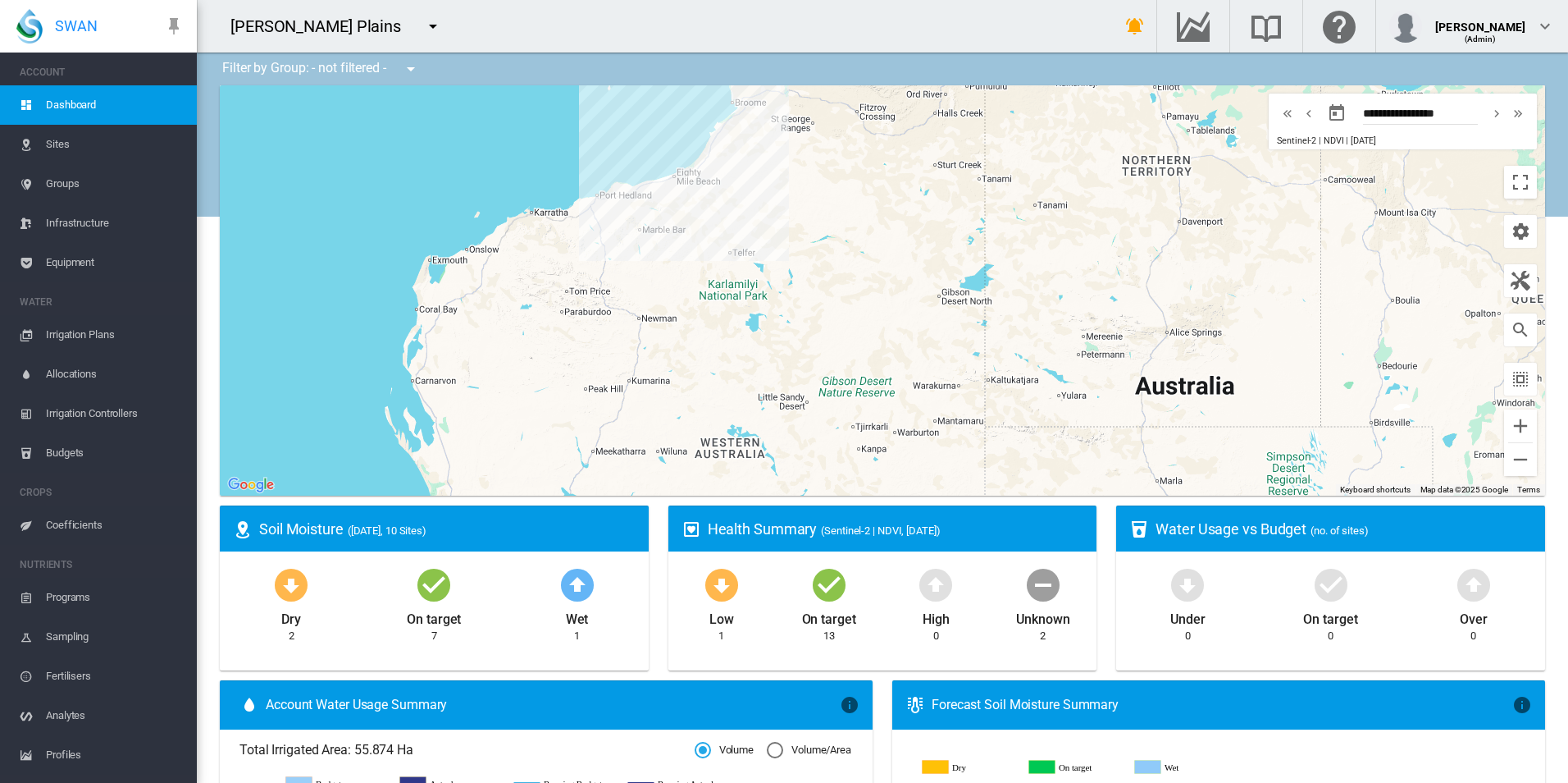
click at [56, 279] on span "Equipment" at bounding box center [114, 262] width 137 height 39
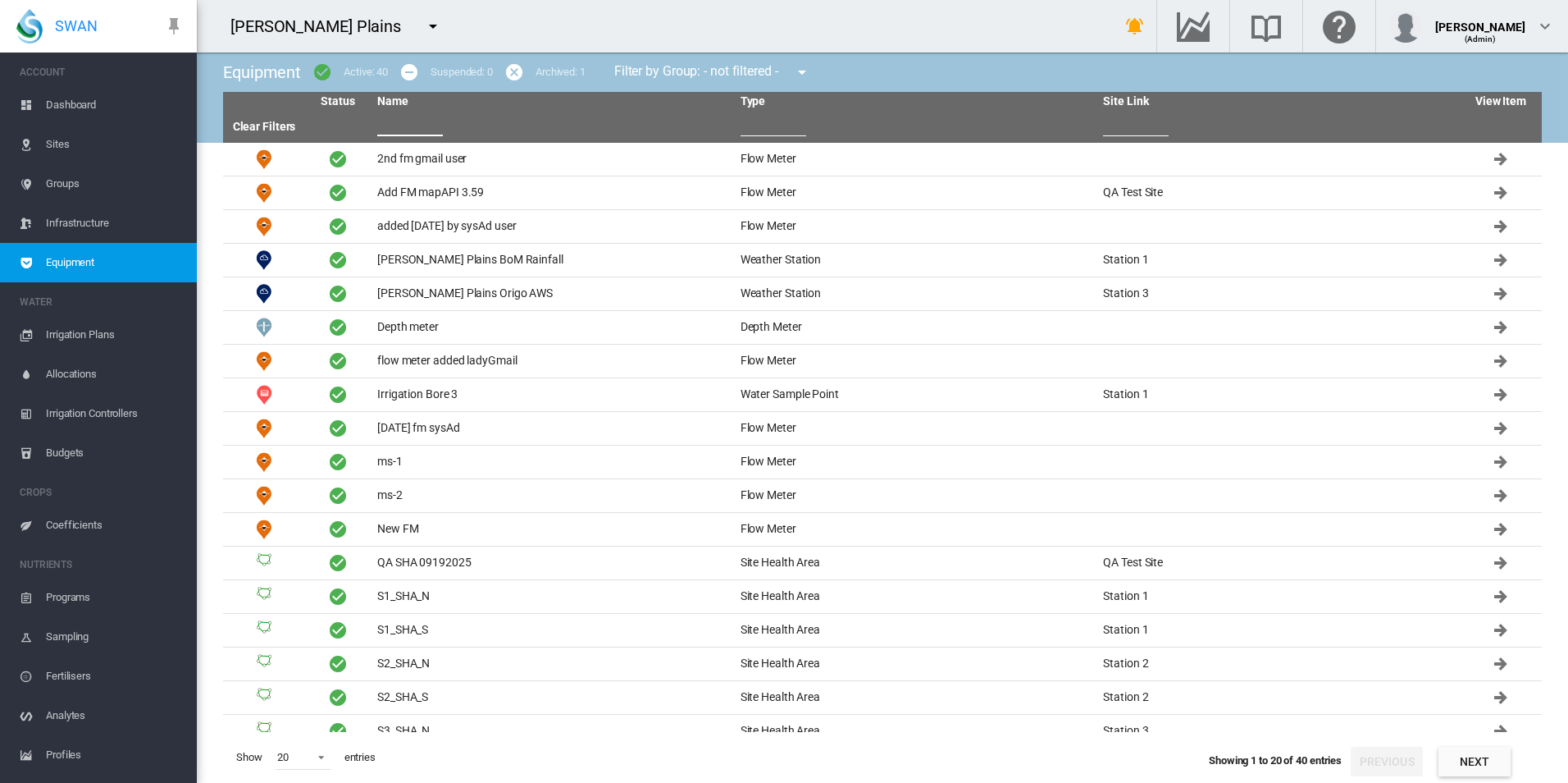
click at [408, 115] on input "text" at bounding box center [410, 123] width 66 height 25
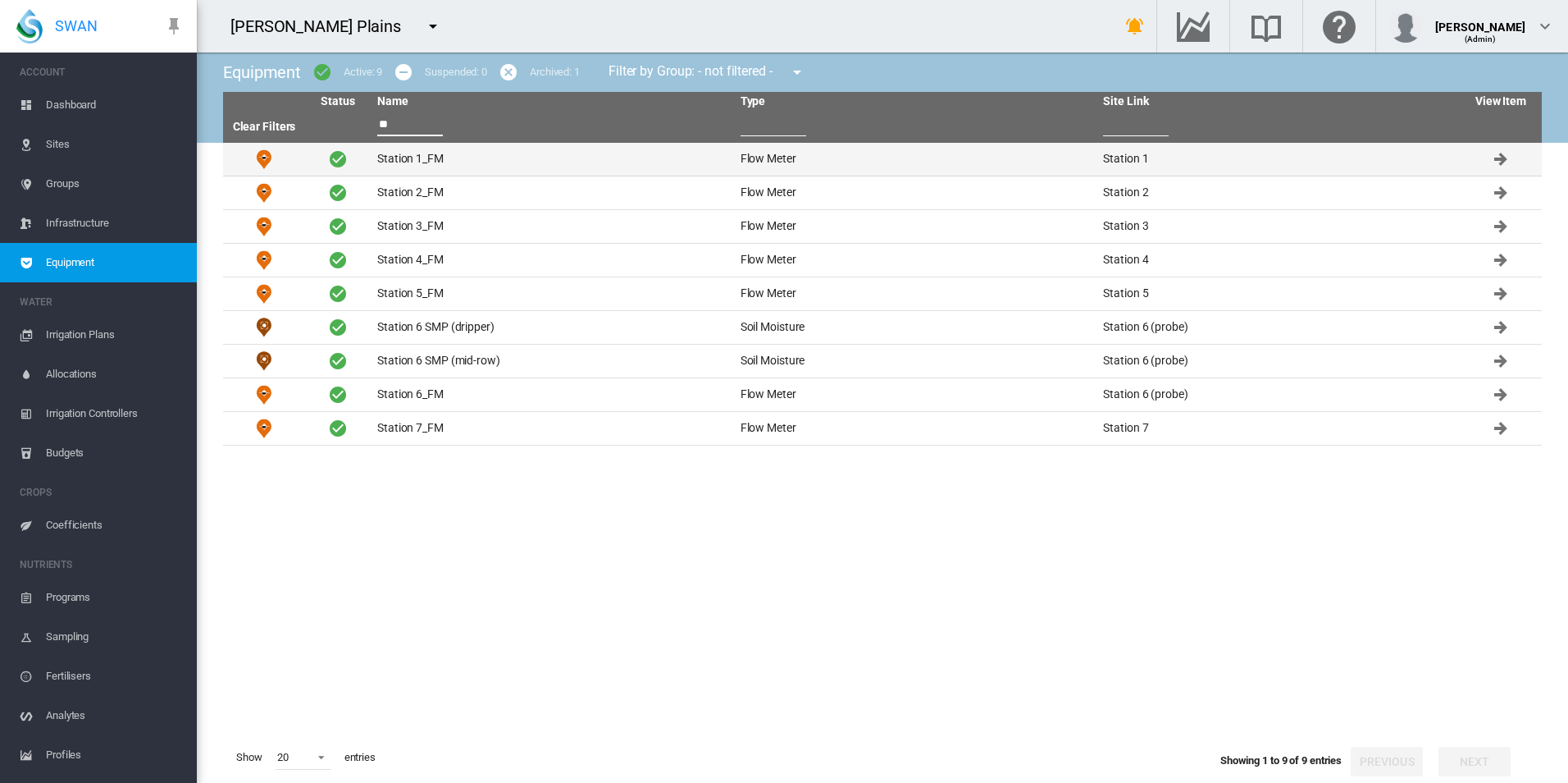
type input "**"
click at [465, 159] on td "Station 1_FM" at bounding box center [552, 159] width 363 height 32
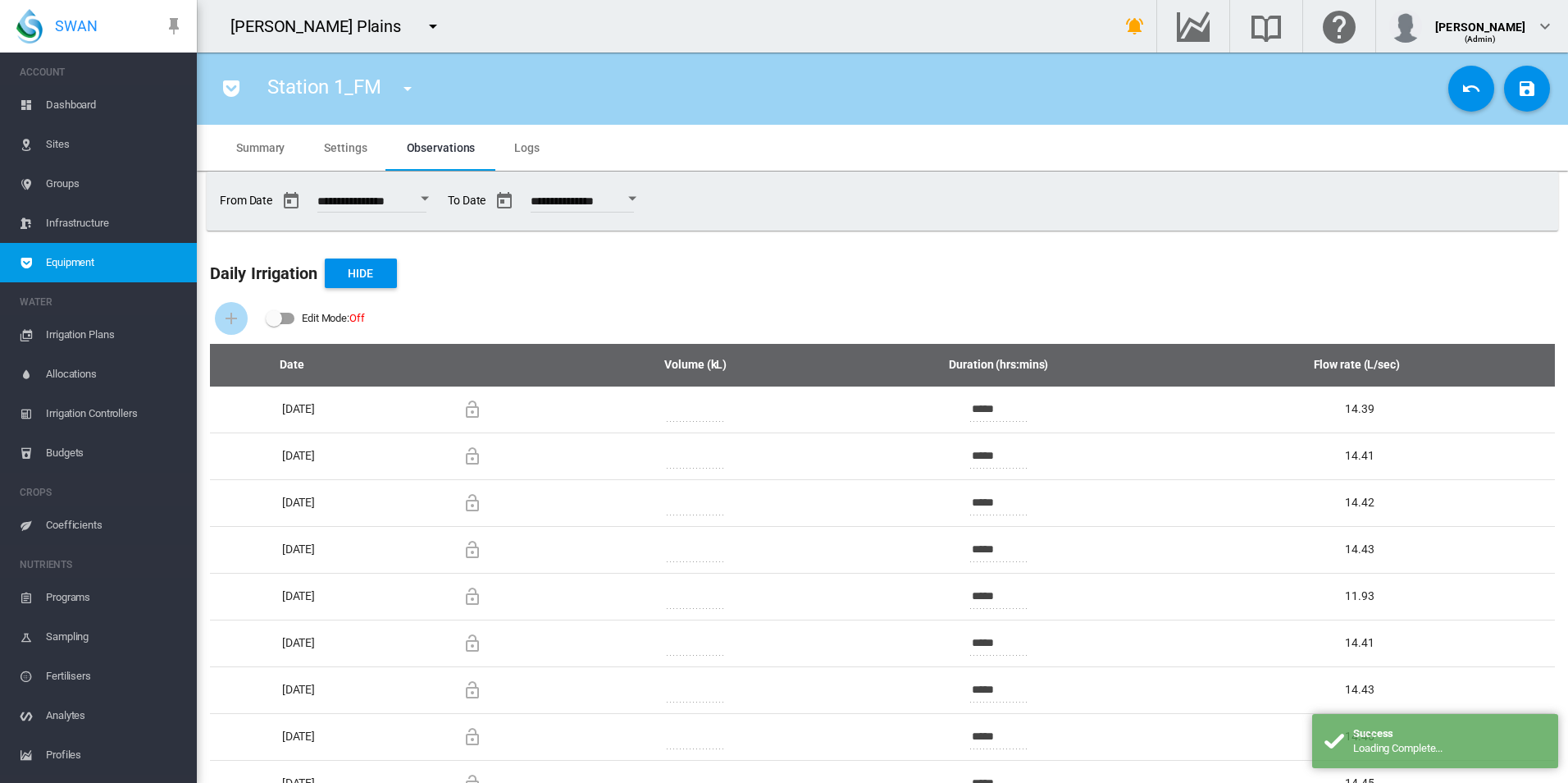
click at [360, 154] on md-tab-item "Settings" at bounding box center [346, 147] width 82 height 46
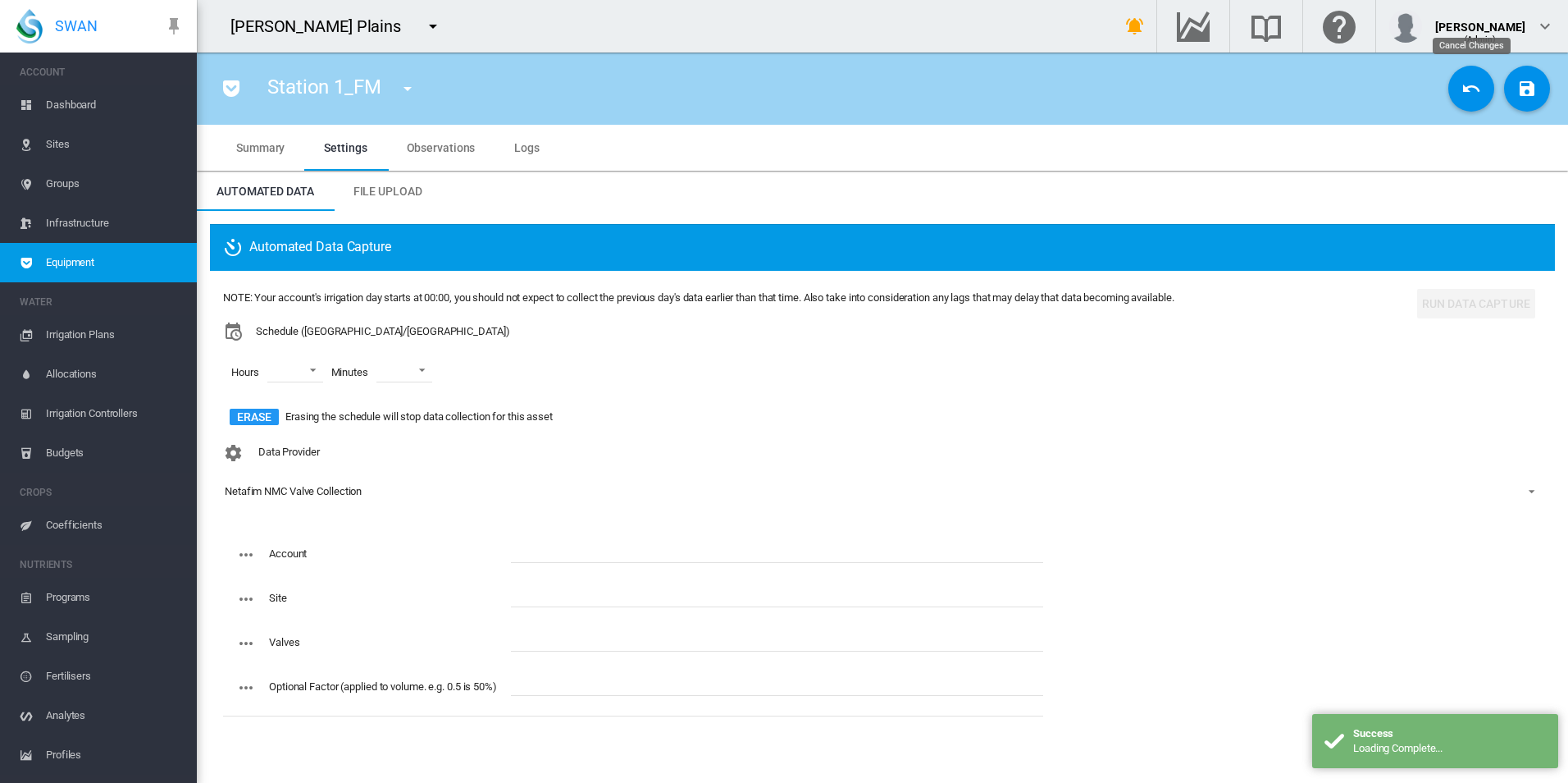
click at [1459, 85] on button "Cancel Changes" at bounding box center [1471, 88] width 46 height 46
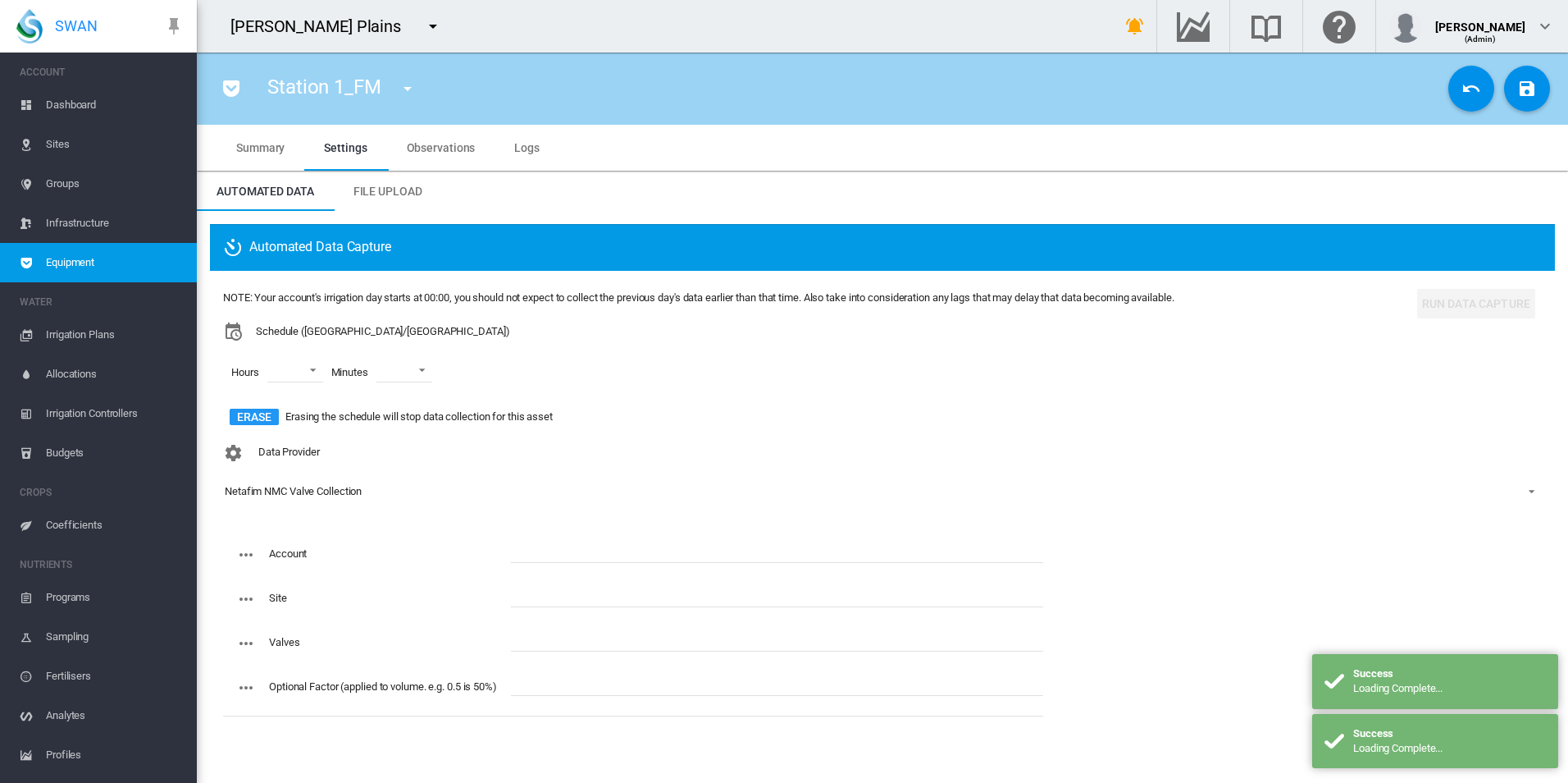
click at [1459, 85] on button "Cancel Changes" at bounding box center [1471, 88] width 46 height 46
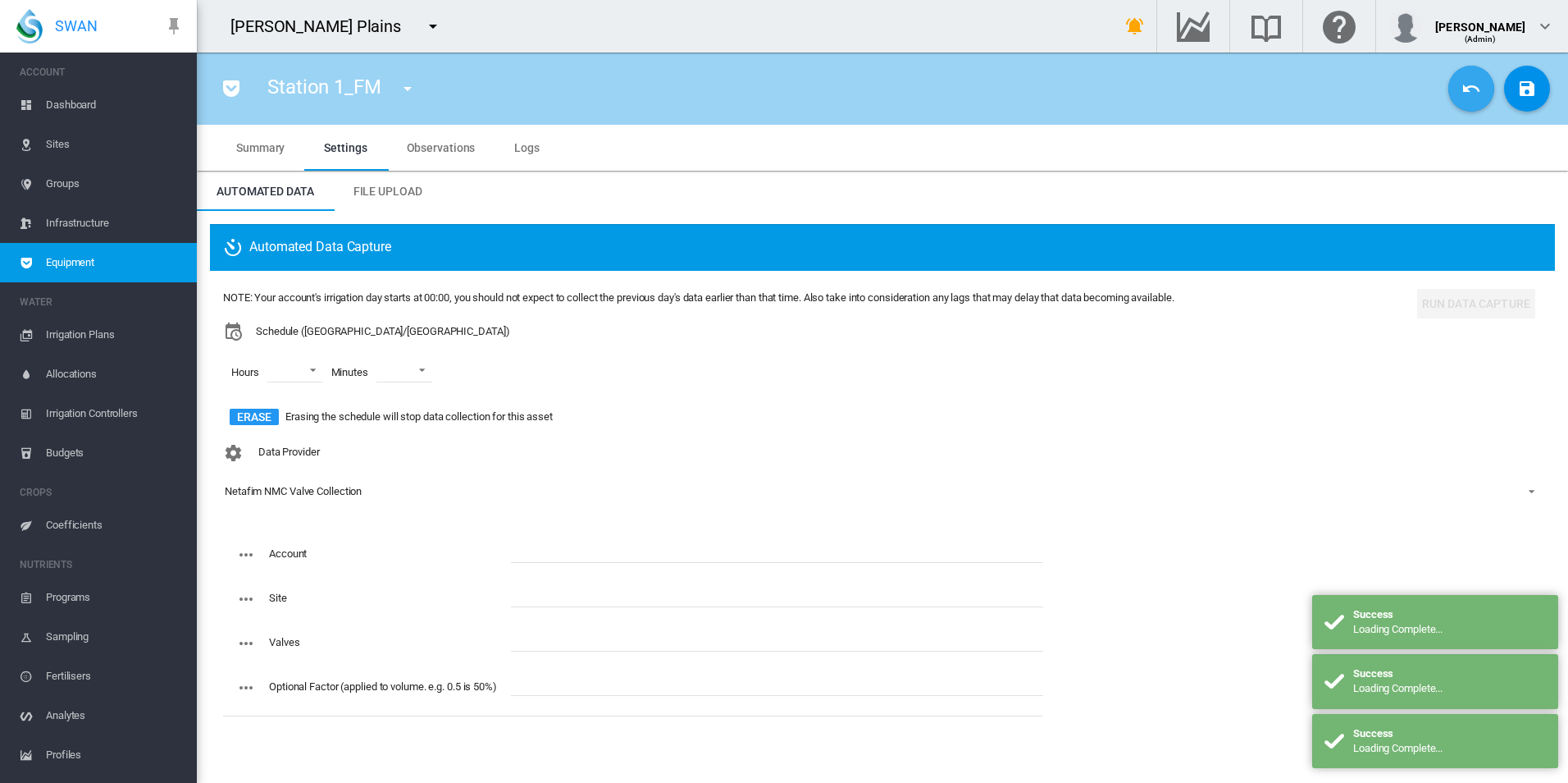
click at [1459, 85] on button "Cancel Changes" at bounding box center [1471, 88] width 46 height 46
click at [112, 260] on span "Equipment" at bounding box center [114, 262] width 137 height 39
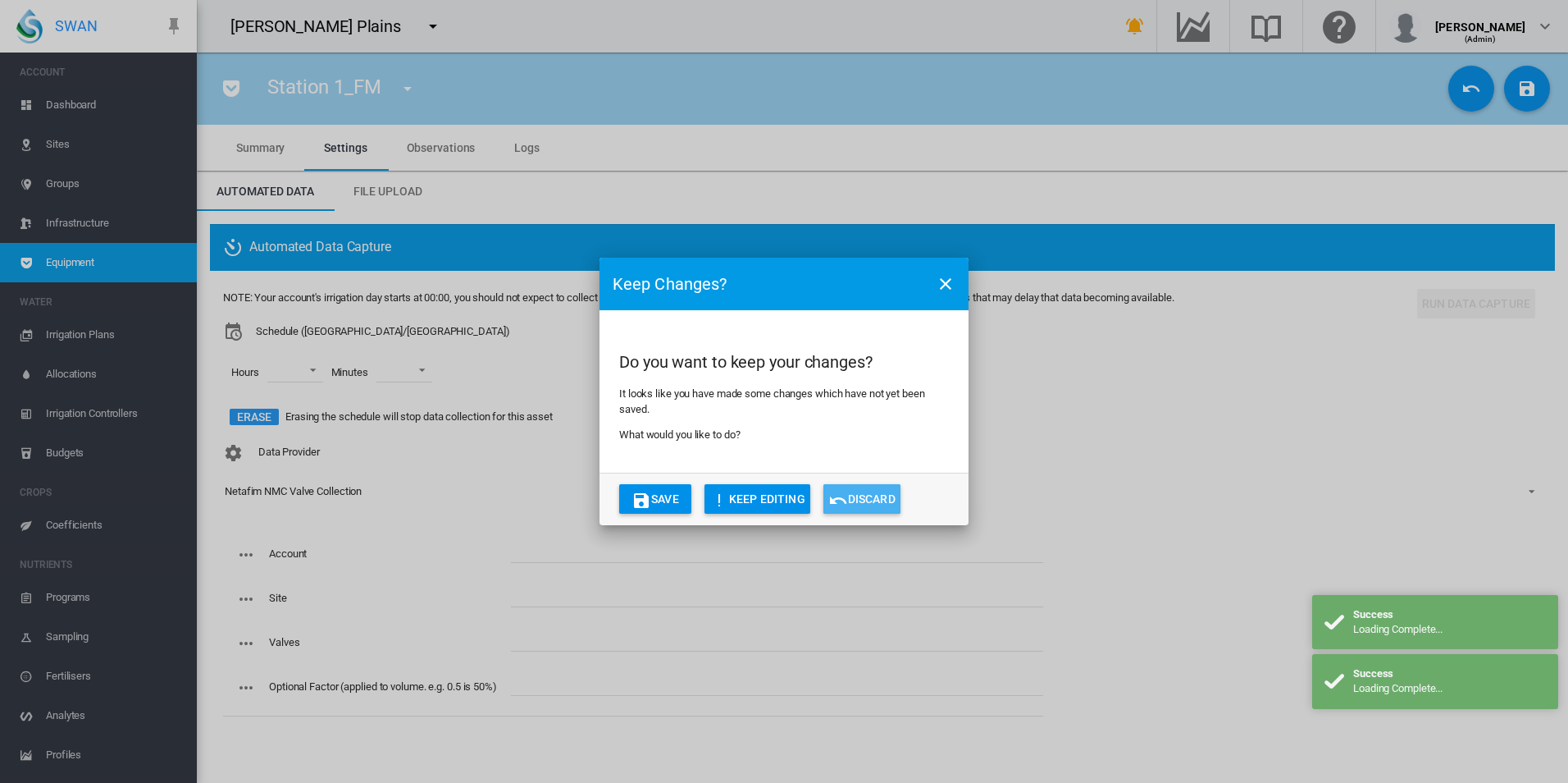
click at [882, 506] on button "Discard" at bounding box center [861, 499] width 77 height 30
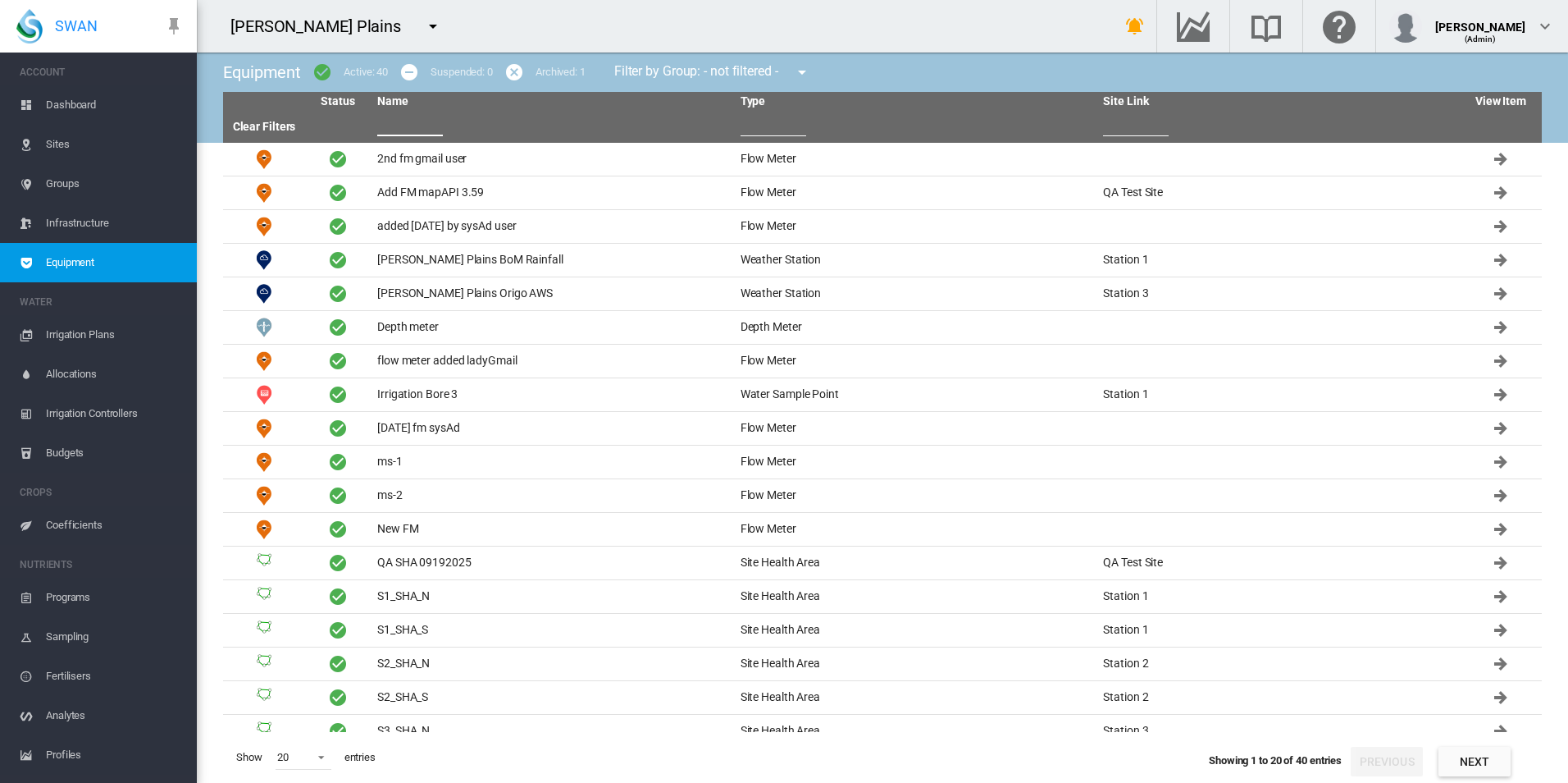
click at [417, 123] on input "text" at bounding box center [410, 123] width 66 height 25
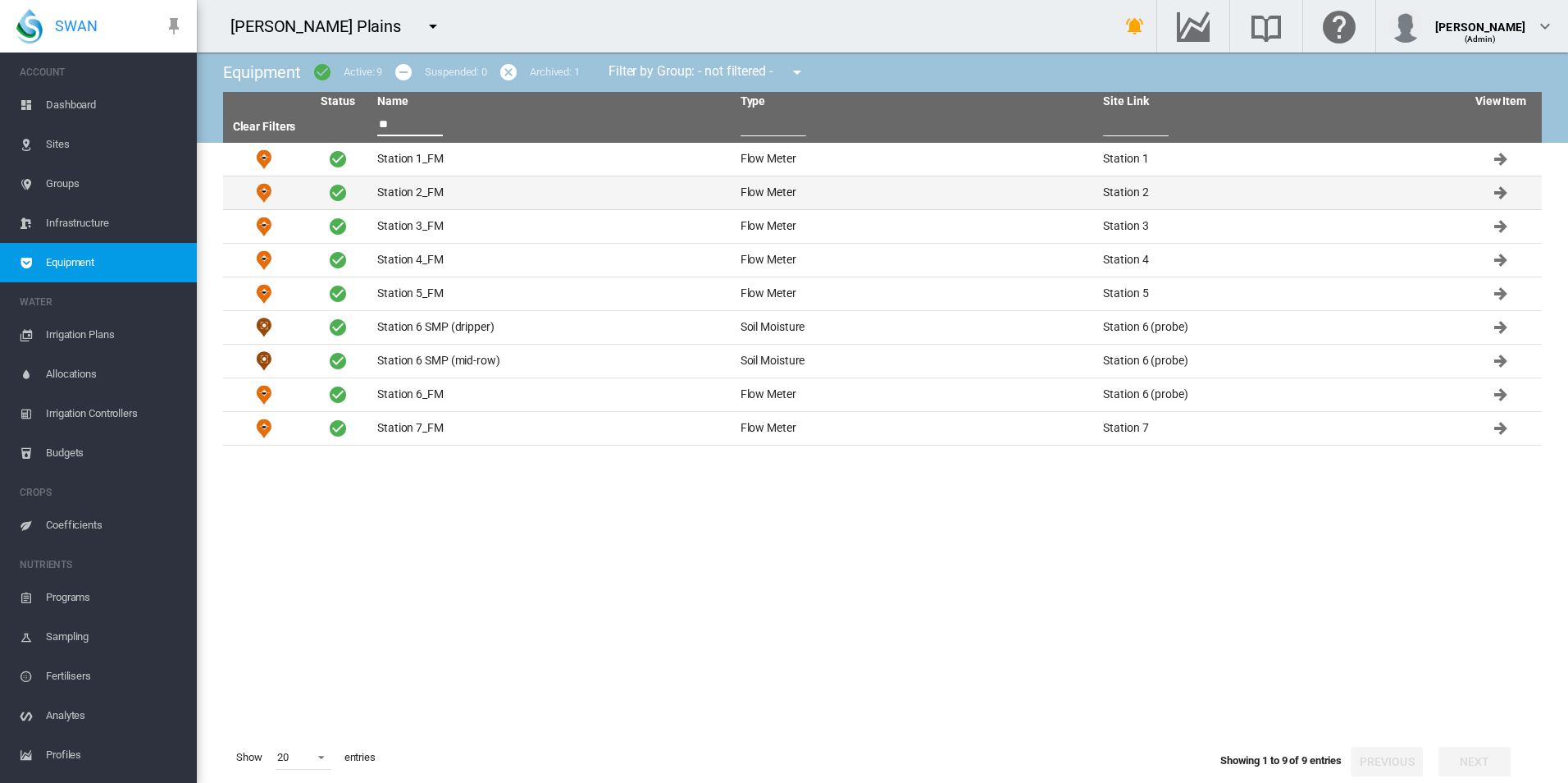
type input "**"
click at [482, 192] on td "Station 2_FM" at bounding box center [552, 192] width 363 height 32
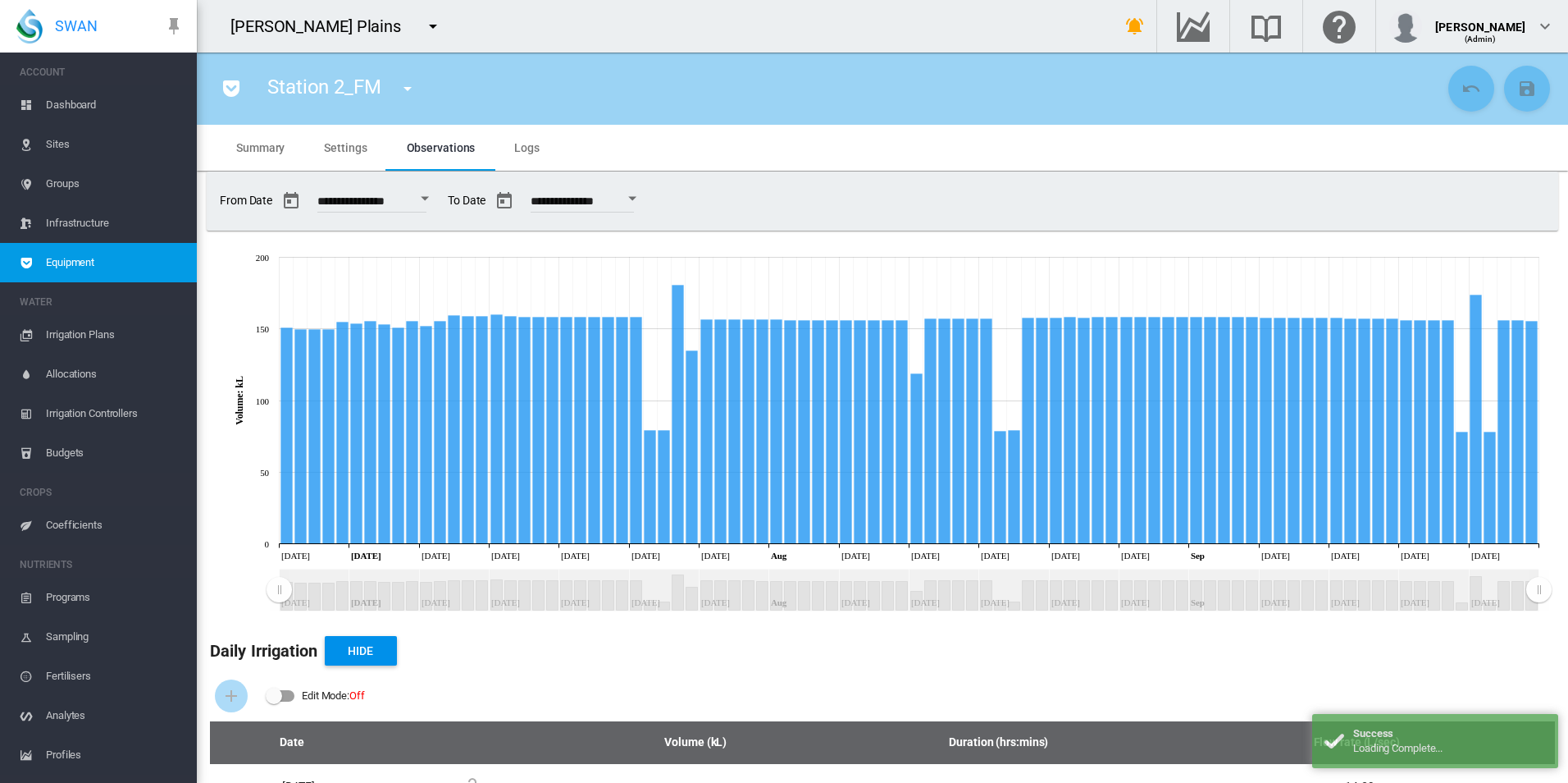
click at [363, 158] on md-tab-item "Settings" at bounding box center [346, 147] width 82 height 46
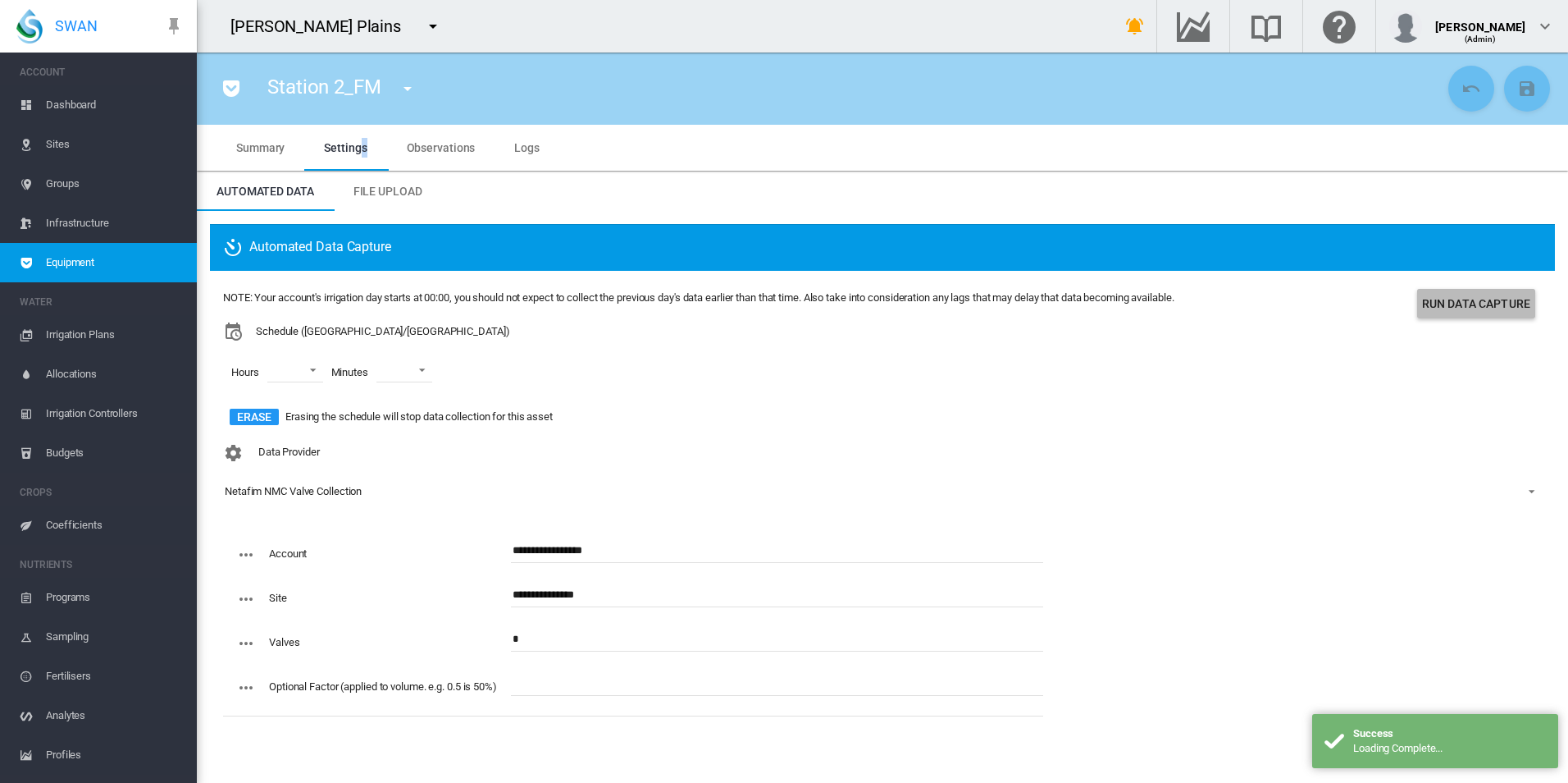
click at [1430, 300] on button "Run Data Capture" at bounding box center [1476, 304] width 118 height 30
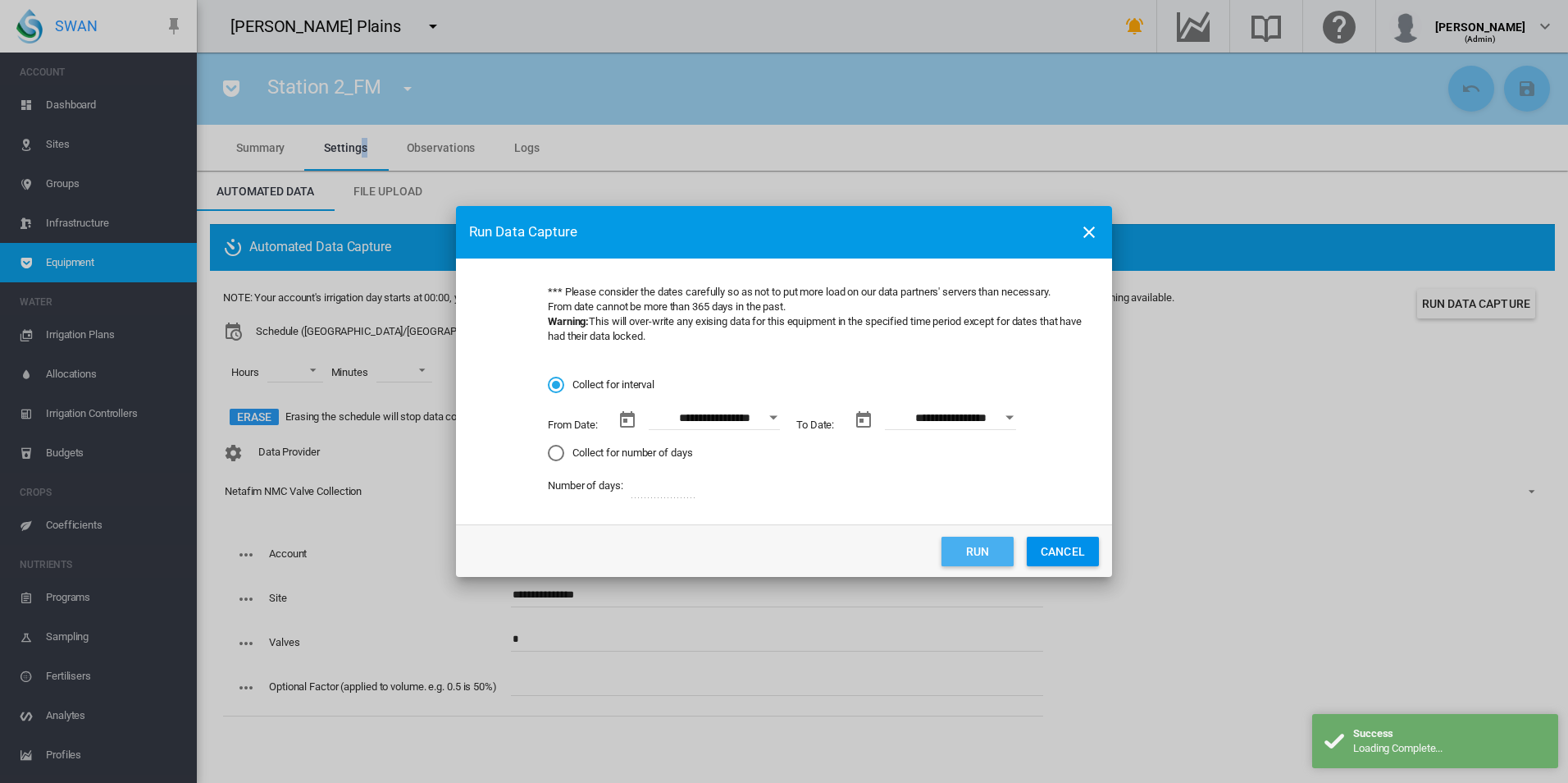
click at [965, 550] on button "Run" at bounding box center [977, 552] width 72 height 30
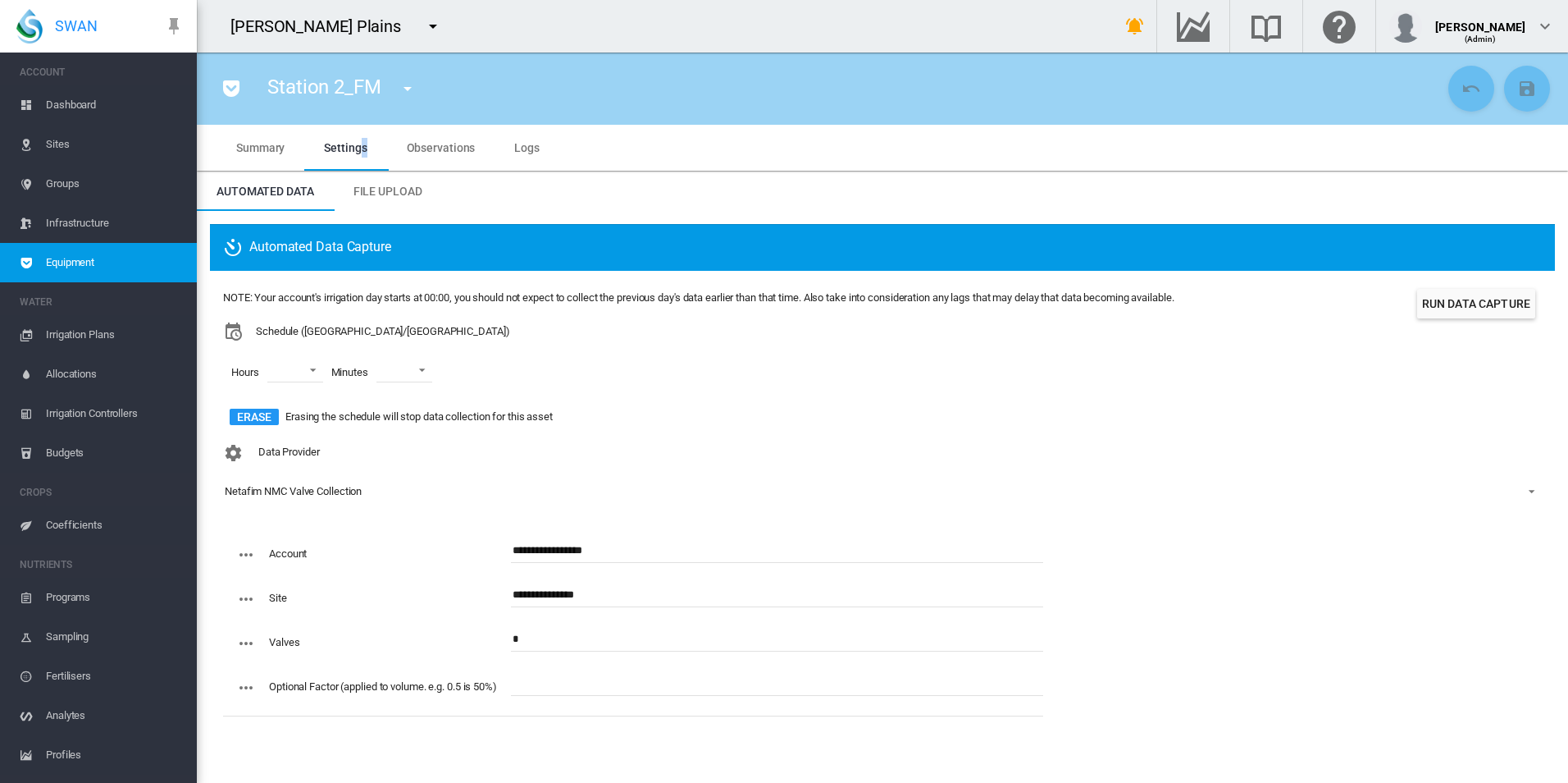
click at [145, 256] on span "Equipment" at bounding box center [114, 262] width 137 height 39
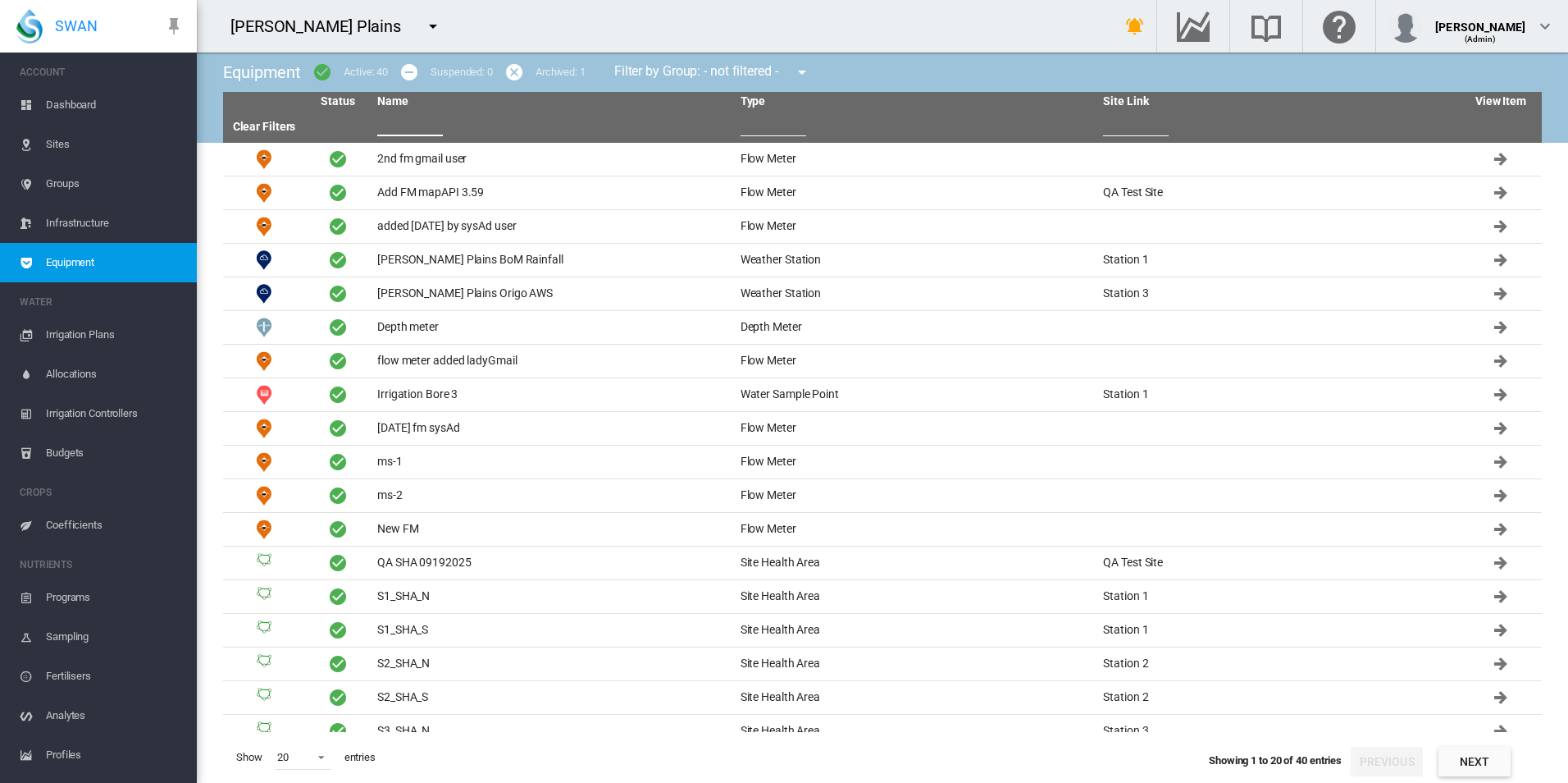
click at [404, 119] on input "text" at bounding box center [410, 123] width 66 height 25
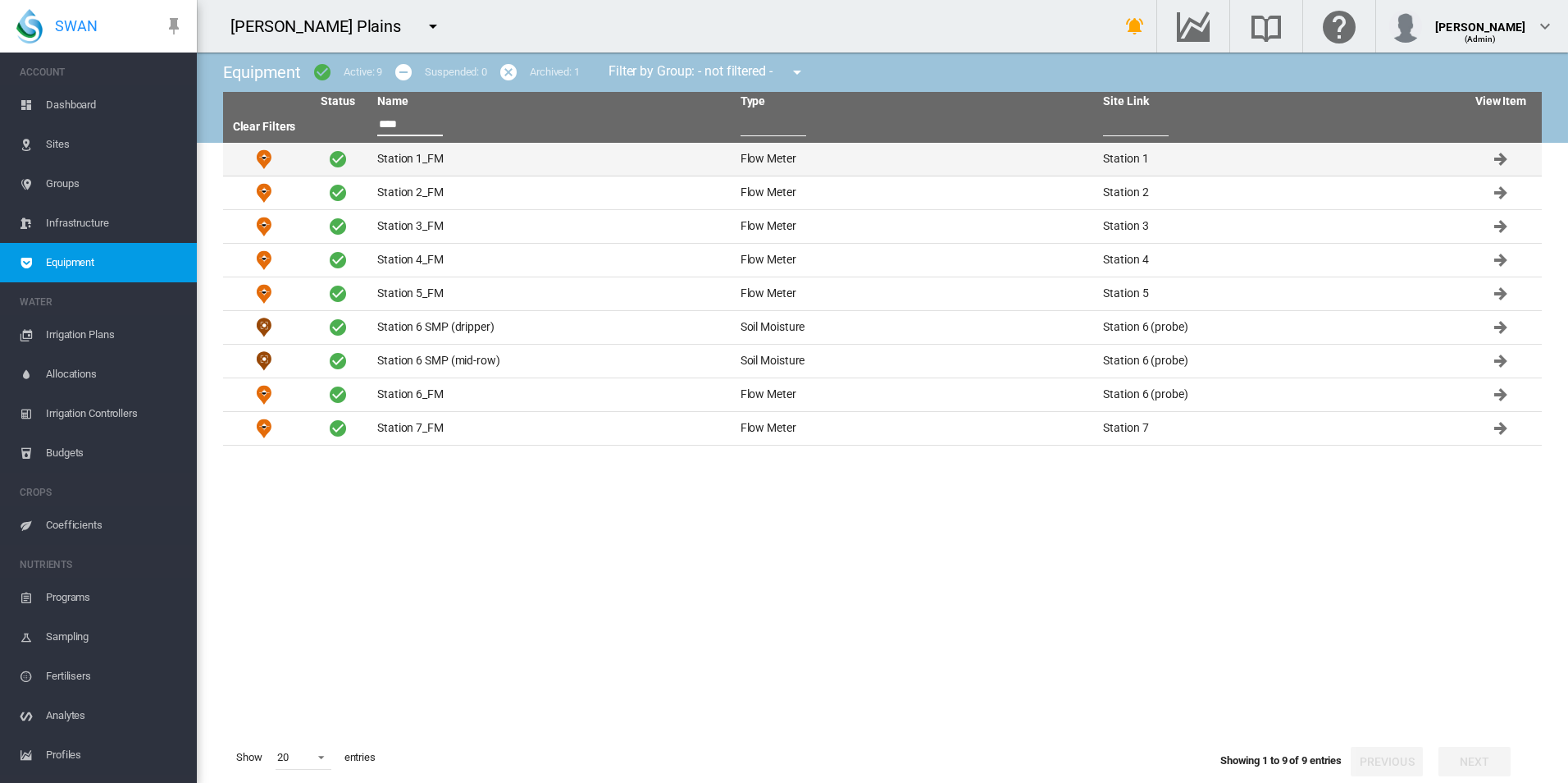
type input "****"
click at [472, 165] on td "Station 1_FM" at bounding box center [552, 159] width 363 height 32
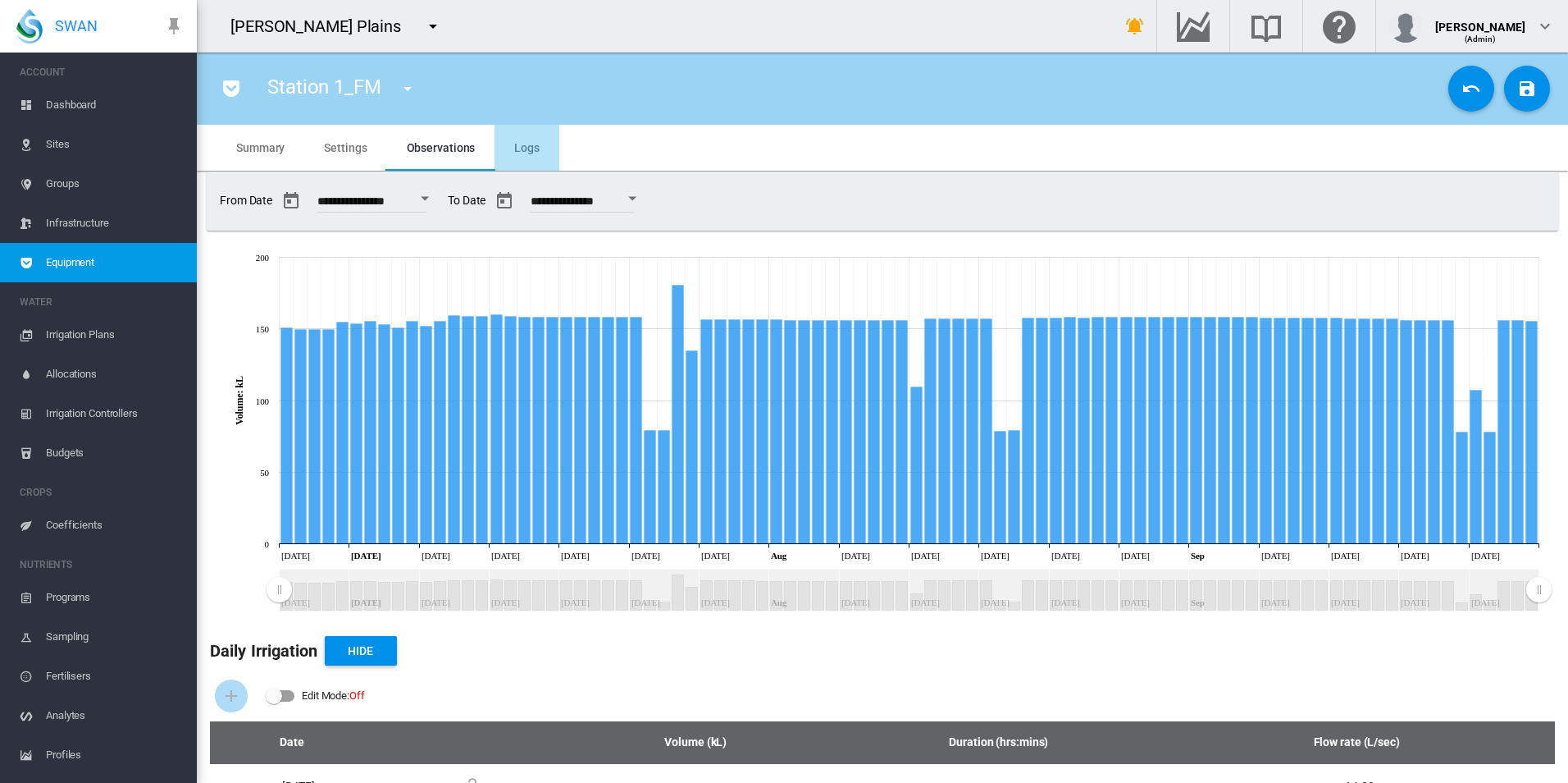
click at [518, 162] on md-tab-item "Logs" at bounding box center [527, 147] width 65 height 46
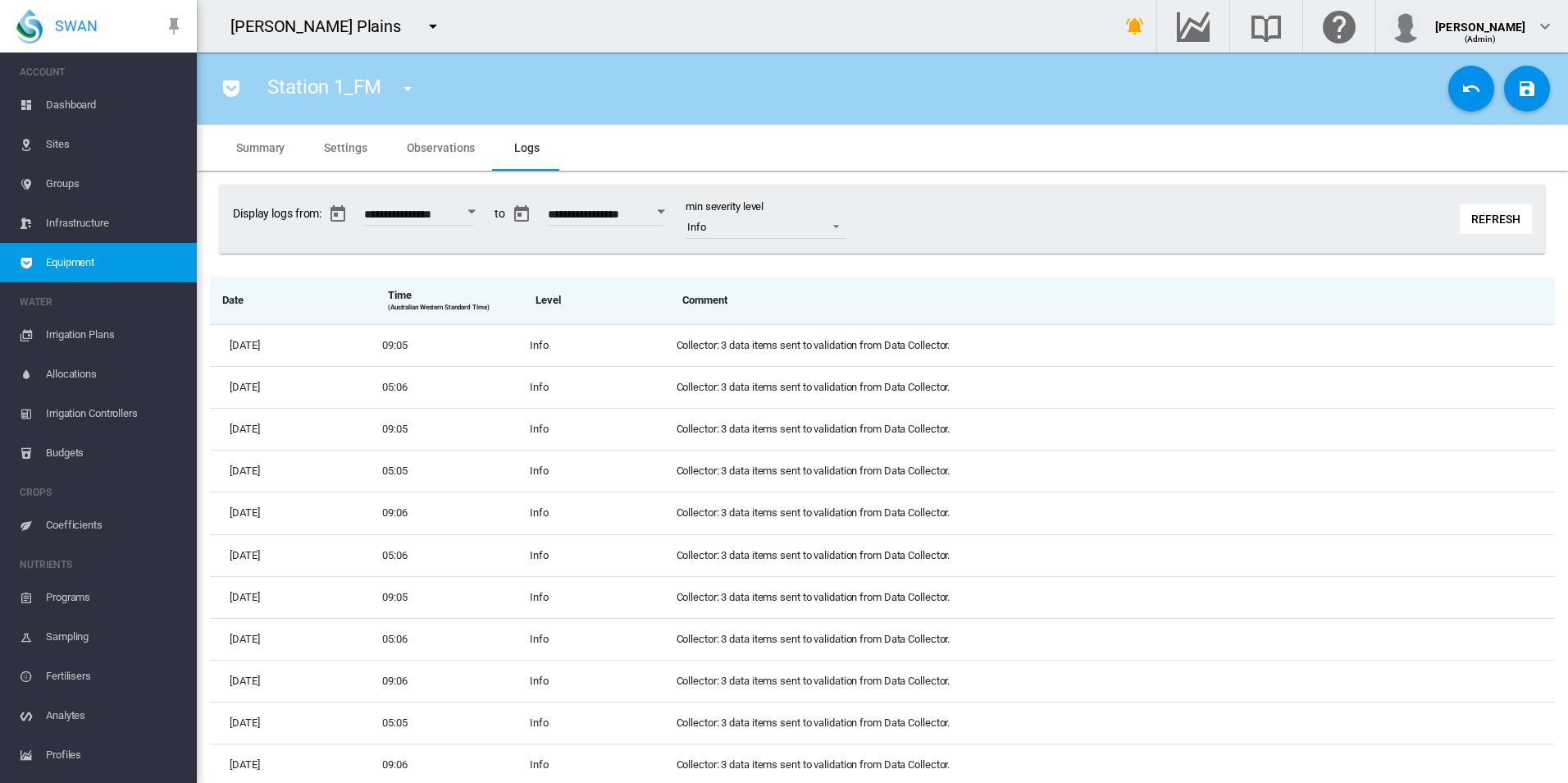
click at [348, 149] on span "Settings" at bounding box center [345, 147] width 43 height 13
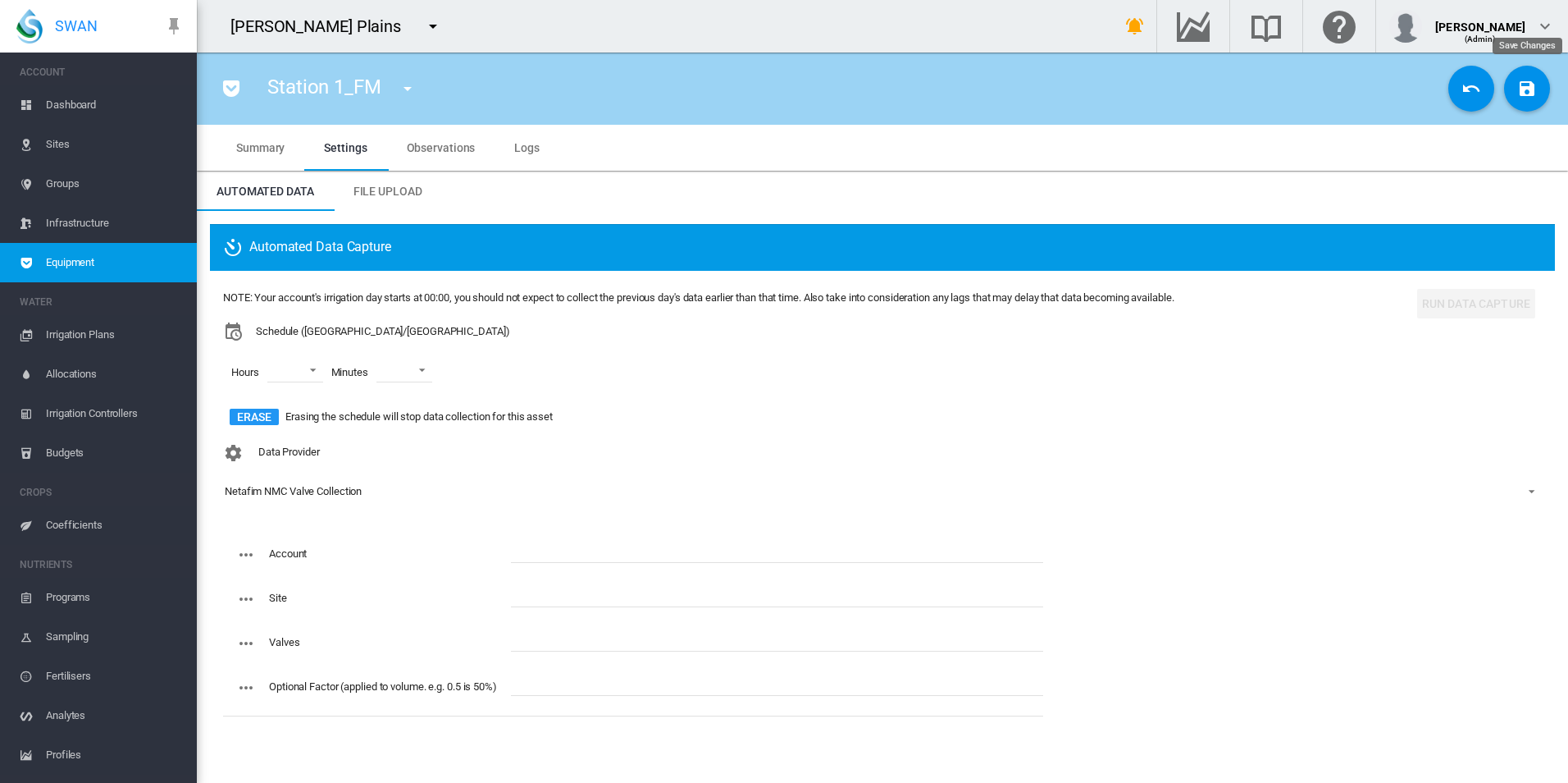
click at [1523, 92] on md-icon "icon-content-save" at bounding box center [1527, 88] width 19 height 19
click at [132, 265] on span "Equipment" at bounding box center [114, 262] width 137 height 39
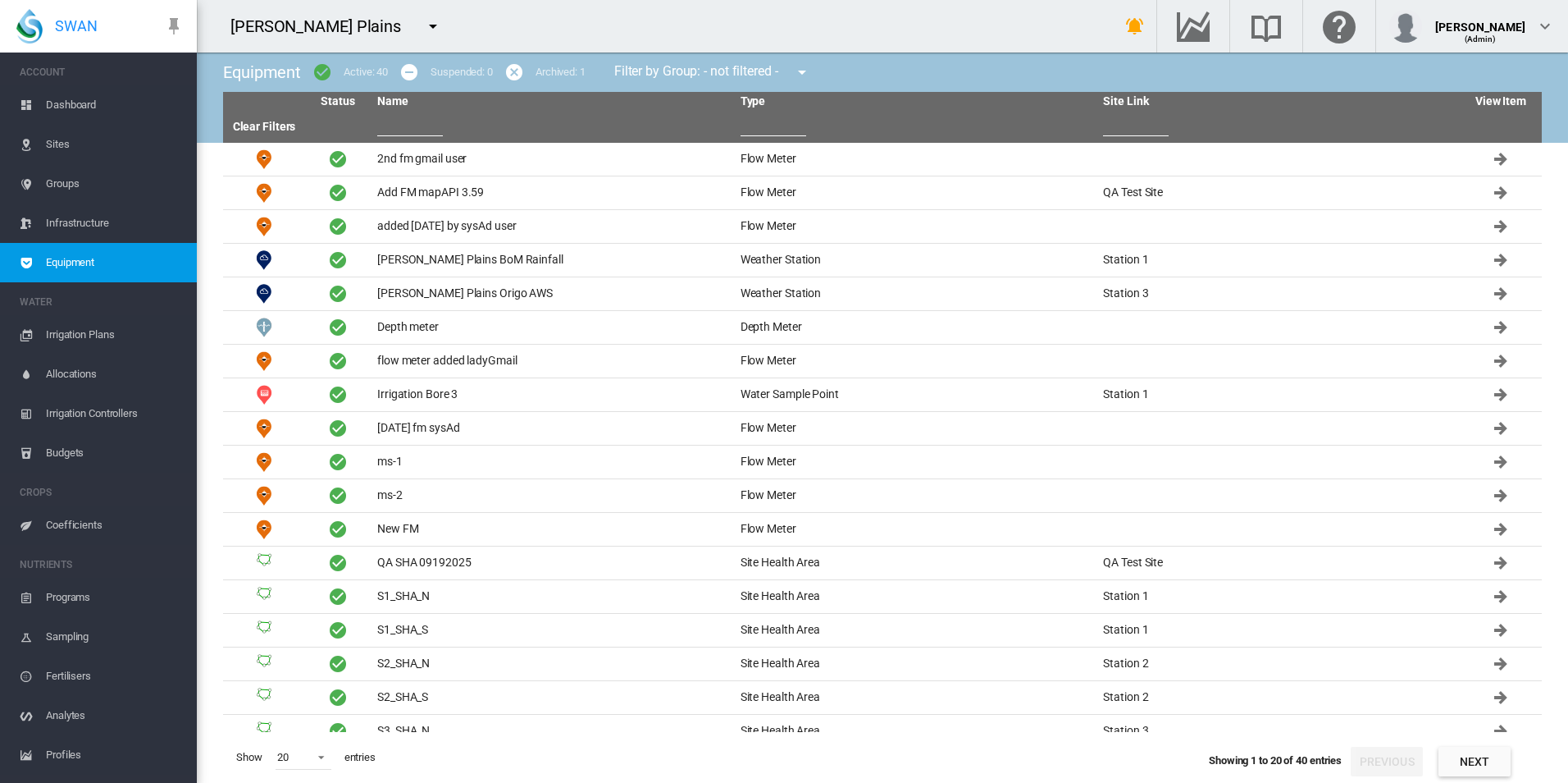
click at [425, 131] on input "text" at bounding box center [410, 123] width 66 height 25
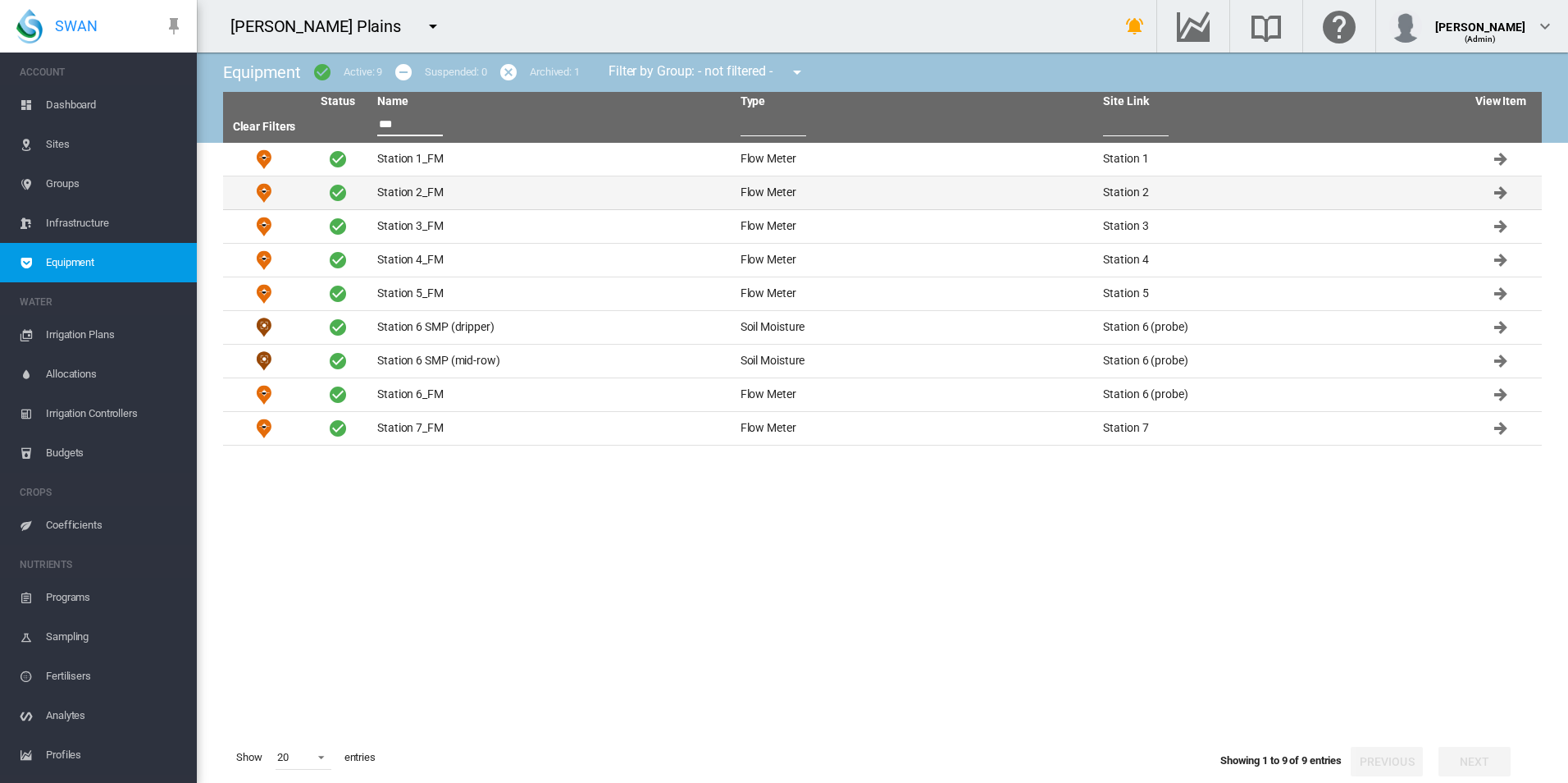
type input "***"
click at [474, 194] on td "Station 2_FM" at bounding box center [552, 192] width 363 height 32
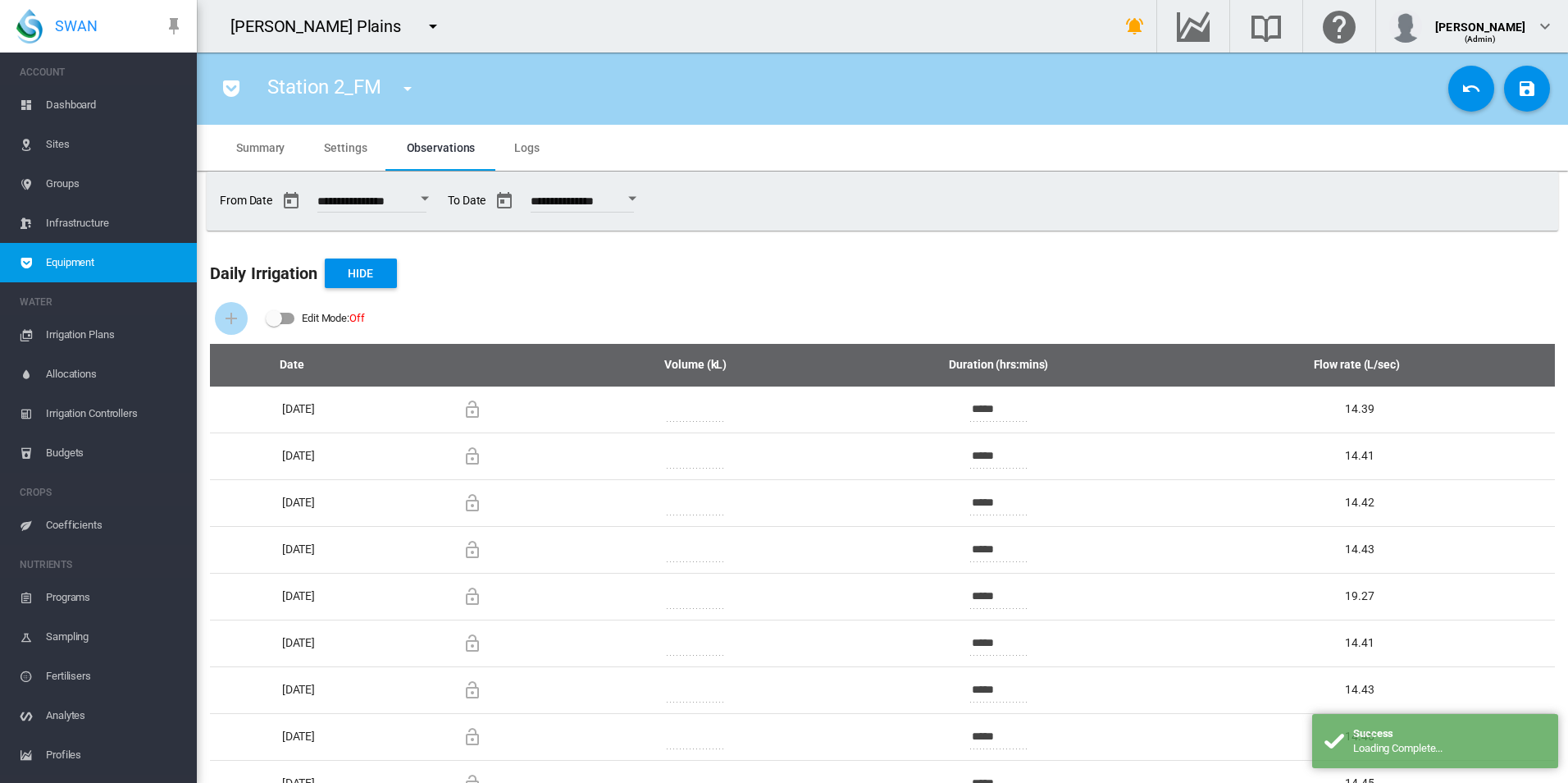
click at [337, 144] on span "Settings" at bounding box center [345, 147] width 43 height 13
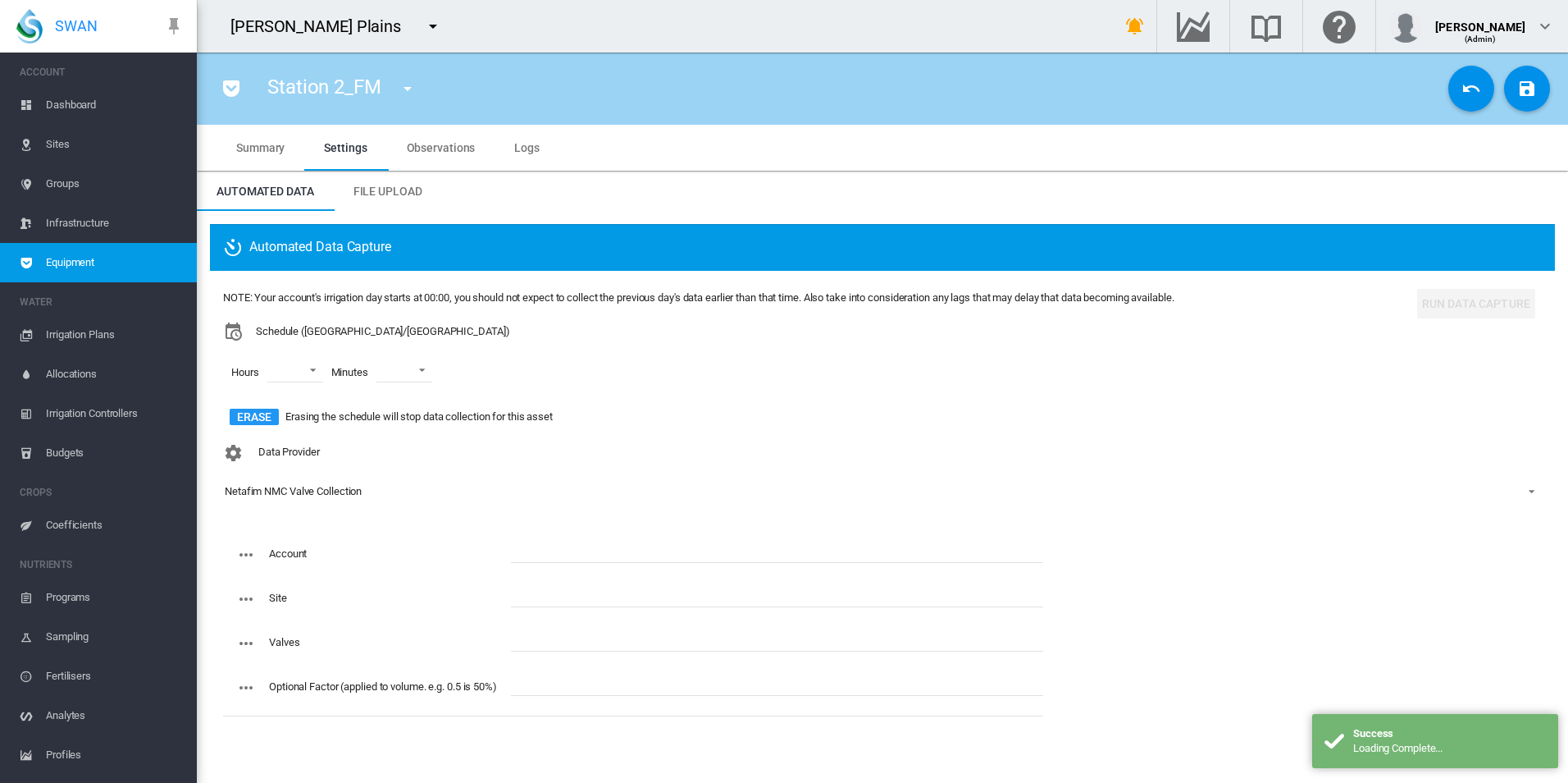
click at [1489, 106] on div "Station 2_FM 2nd fm gmail user (Flow Meter) Add FM mapAPI 3.59 (Flow Meter) add…" at bounding box center [882, 88] width 1345 height 46
click at [1471, 88] on md-icon "icon-undo" at bounding box center [1471, 88] width 19 height 19
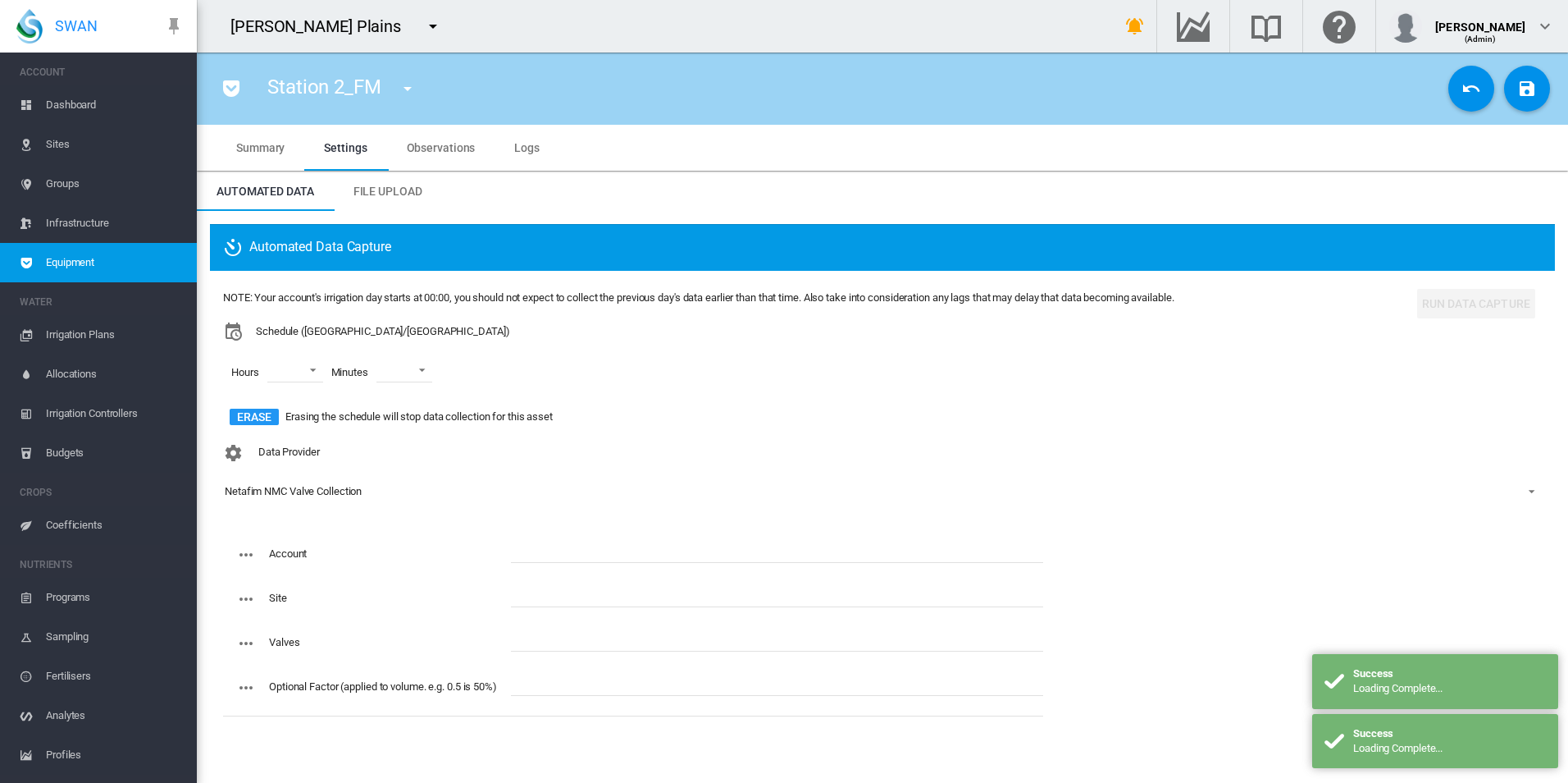
click at [1459, 86] on button "Cancel Changes" at bounding box center [1471, 88] width 46 height 46
click at [154, 267] on span "Equipment" at bounding box center [114, 262] width 137 height 39
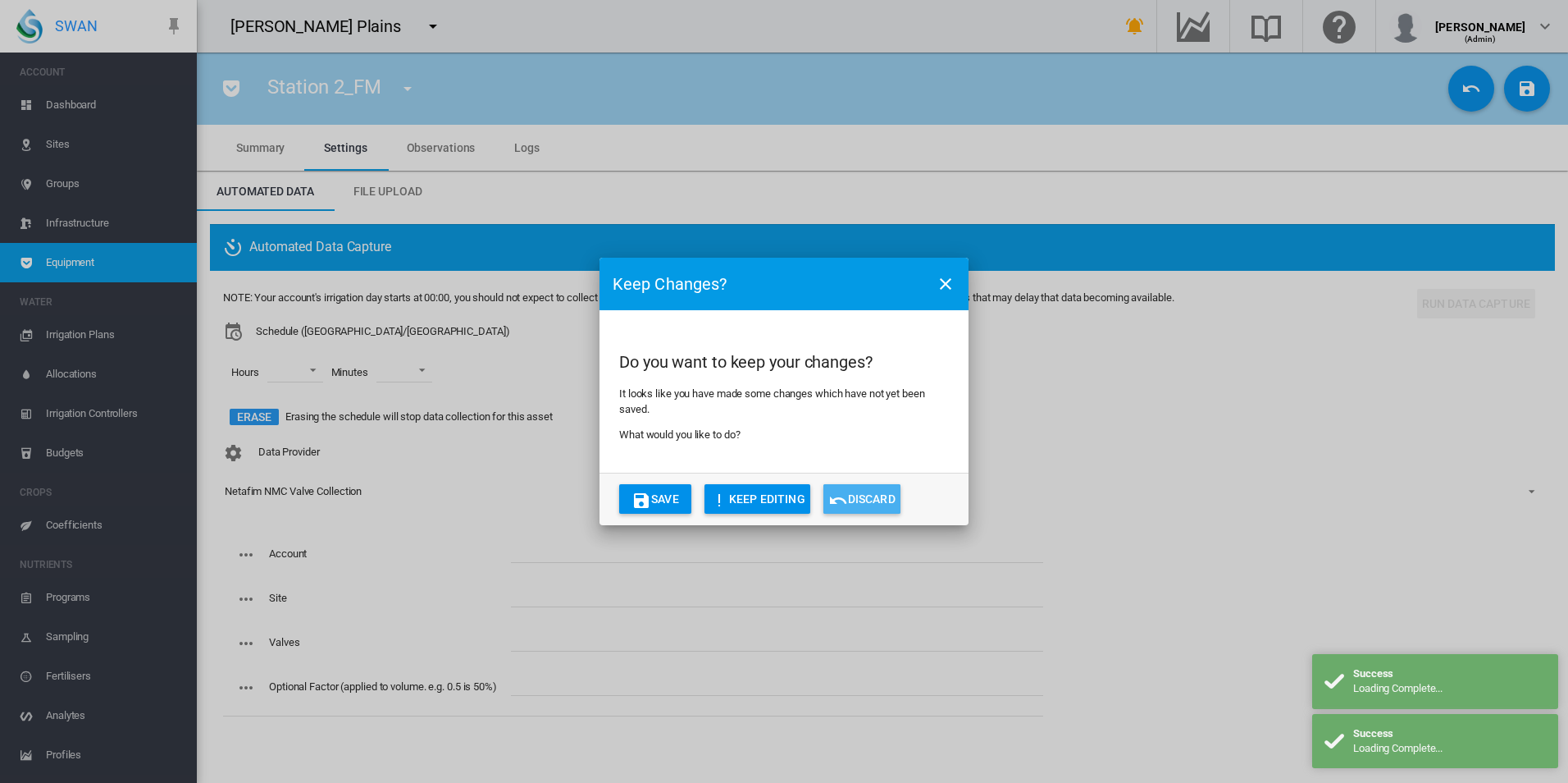
click at [847, 491] on md-icon "icon-undo" at bounding box center [838, 500] width 19 height 19
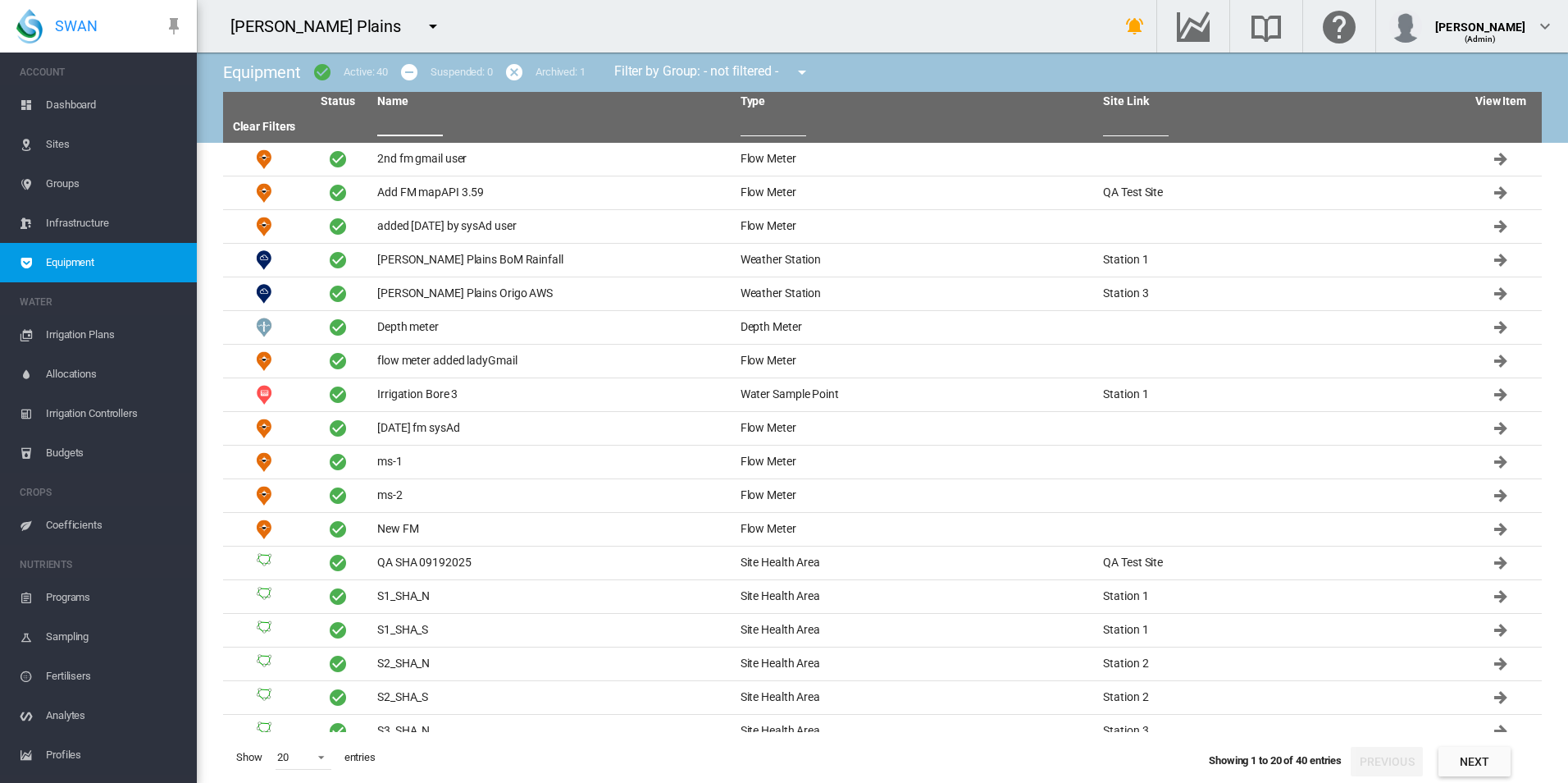
click at [440, 128] on input "text" at bounding box center [410, 123] width 66 height 25
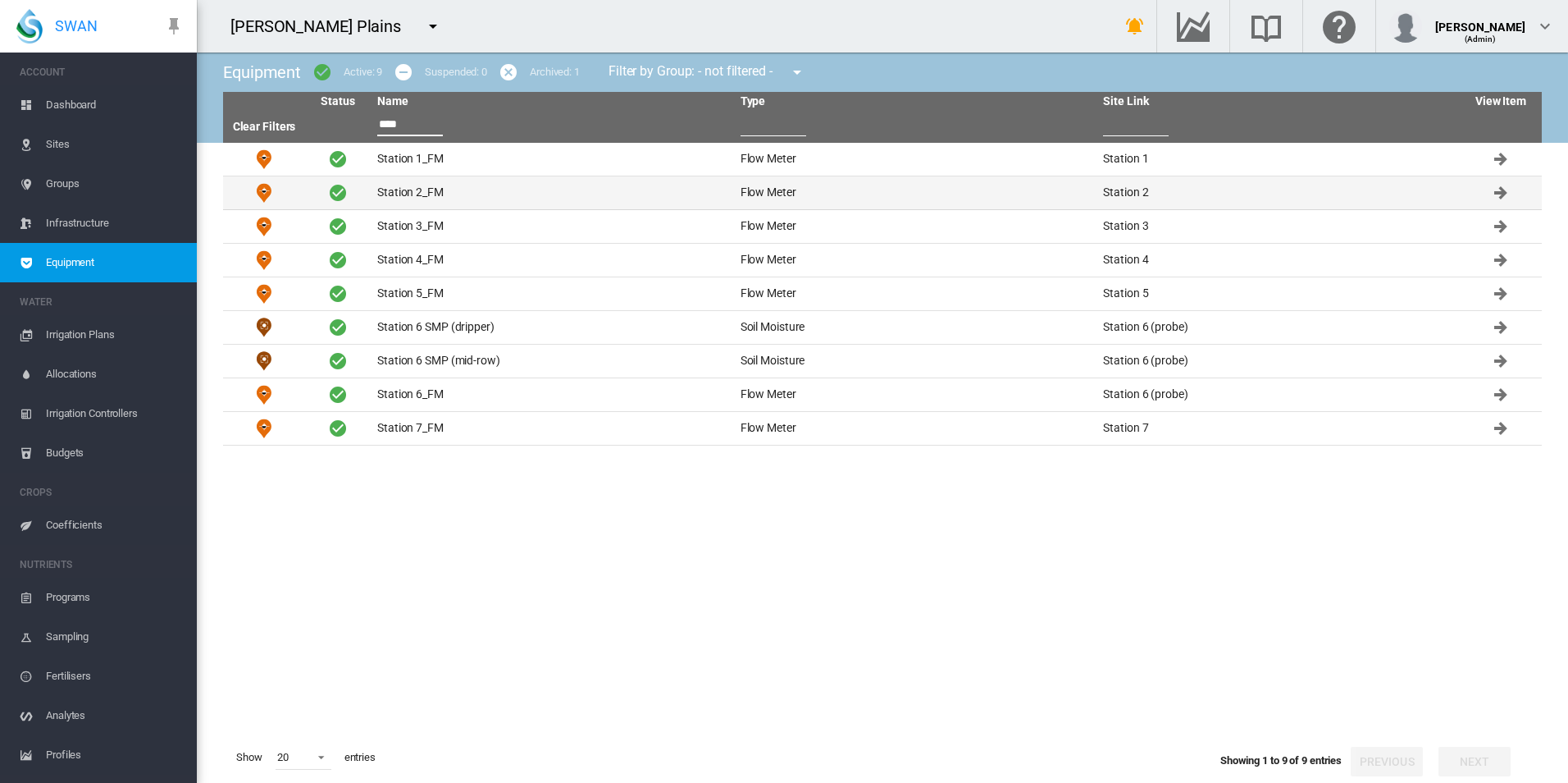
type input "****"
click at [467, 187] on td "Station 2_FM" at bounding box center [552, 192] width 363 height 32
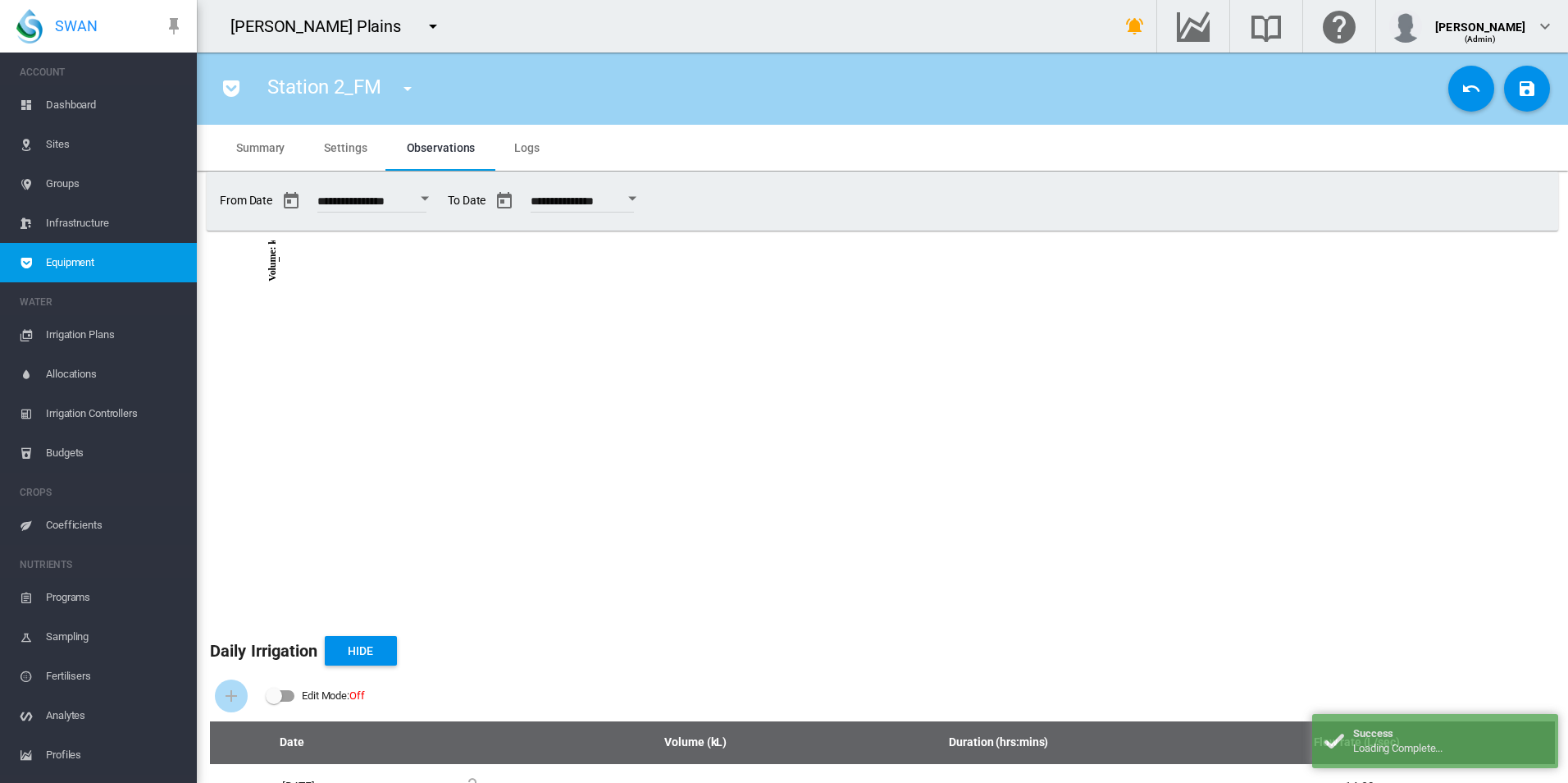
click at [538, 137] on md-tab-item "Logs" at bounding box center [527, 147] width 65 height 46
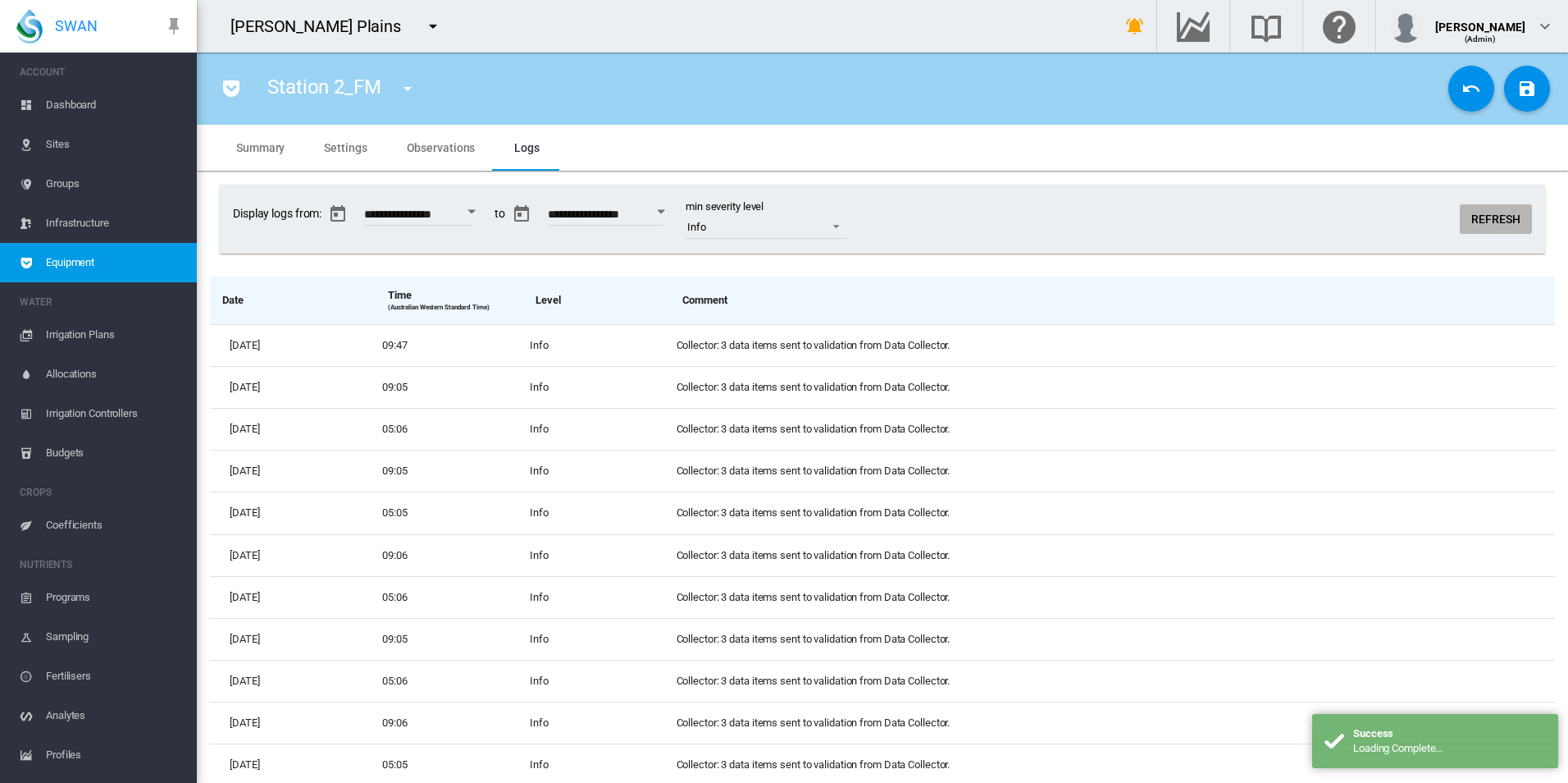
click at [1487, 223] on button "Refresh" at bounding box center [1495, 219] width 72 height 30
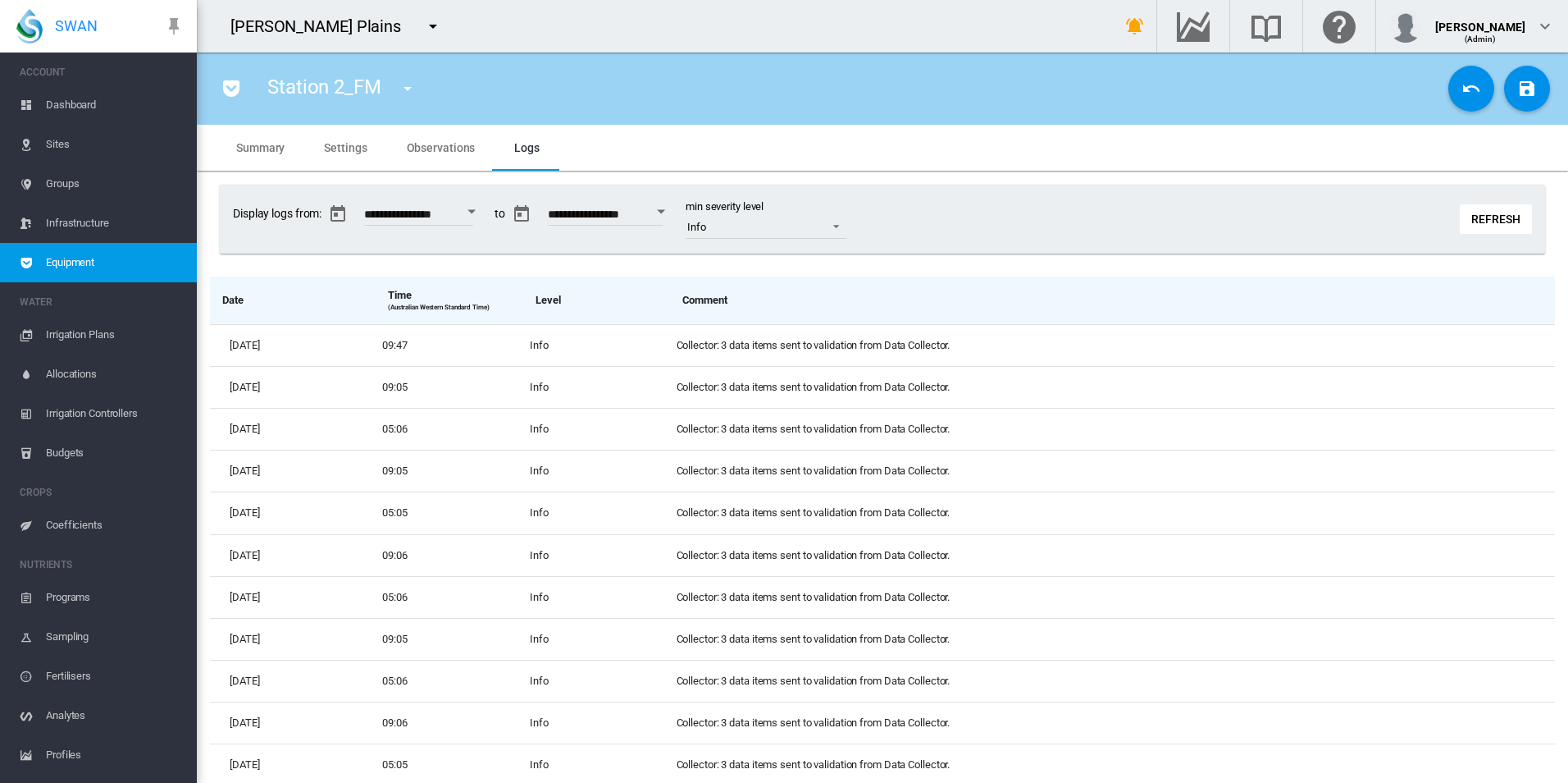
click at [123, 247] on span "Equipment" at bounding box center [114, 262] width 137 height 39
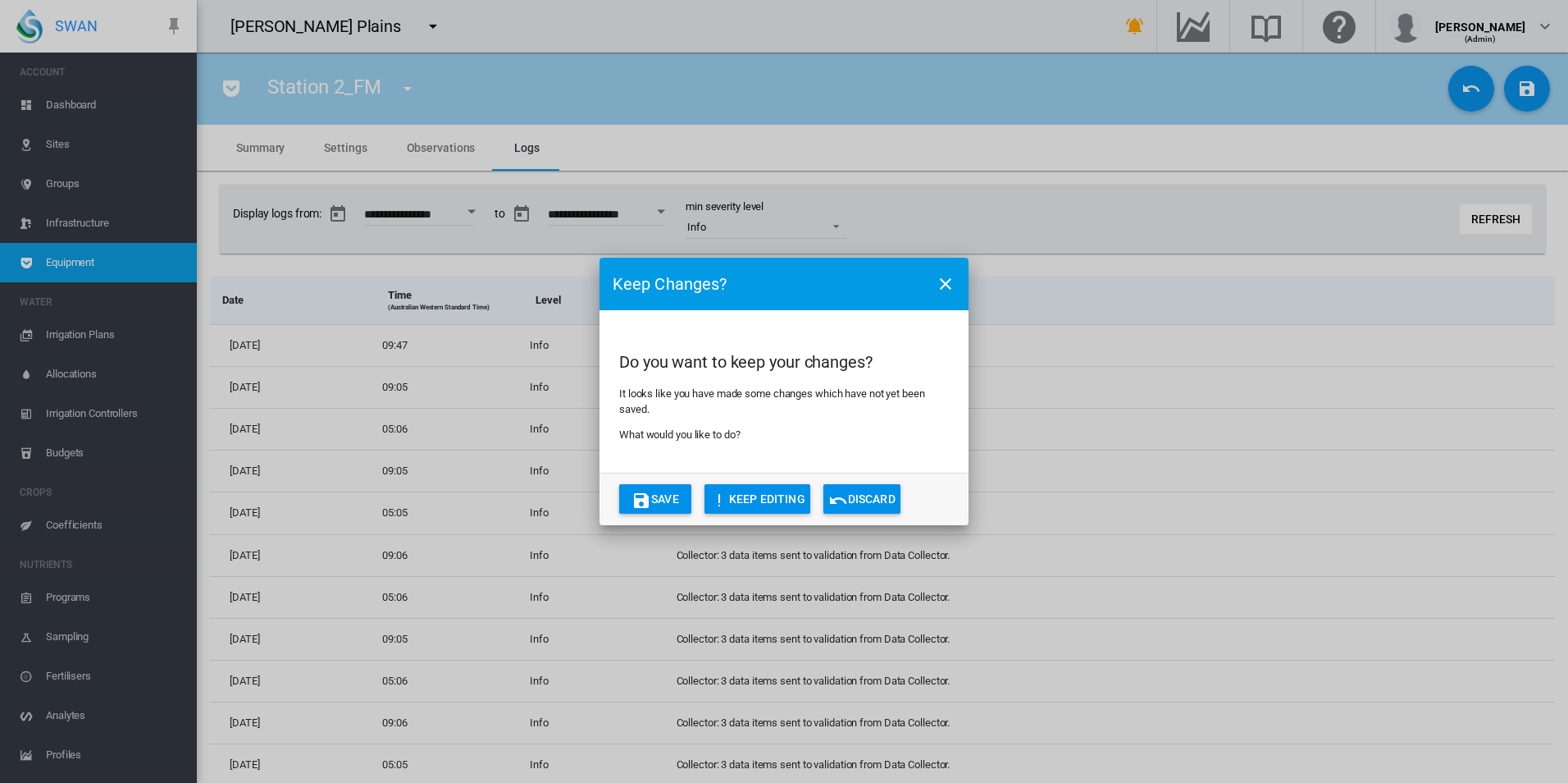
click at [878, 483] on md-dialog-actions "Save KEEP EDITING Discard" at bounding box center [784, 499] width 369 height 53
click at [875, 494] on button "Discard" at bounding box center [861, 499] width 77 height 30
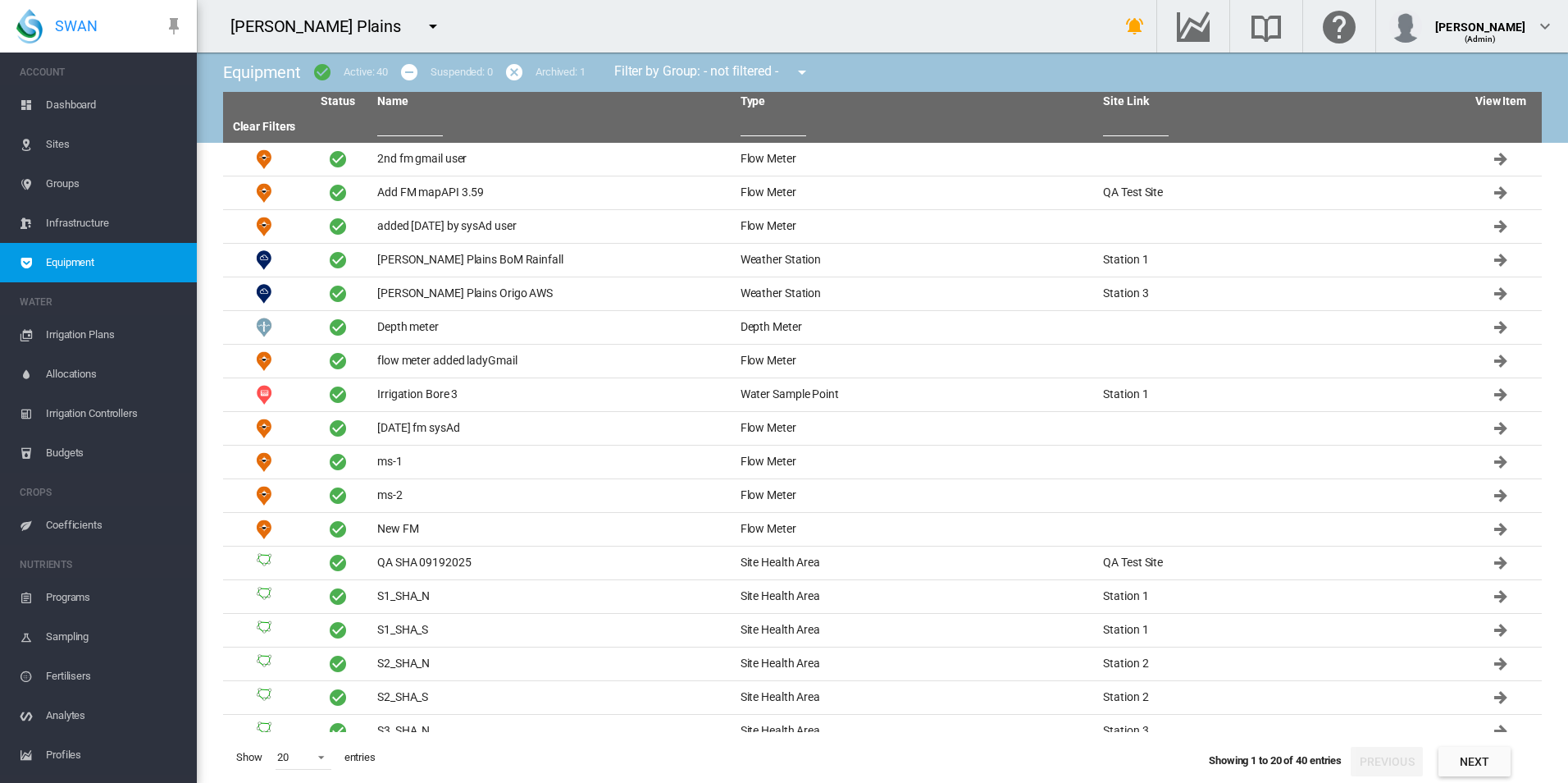
click at [423, 117] on input "text" at bounding box center [410, 123] width 66 height 25
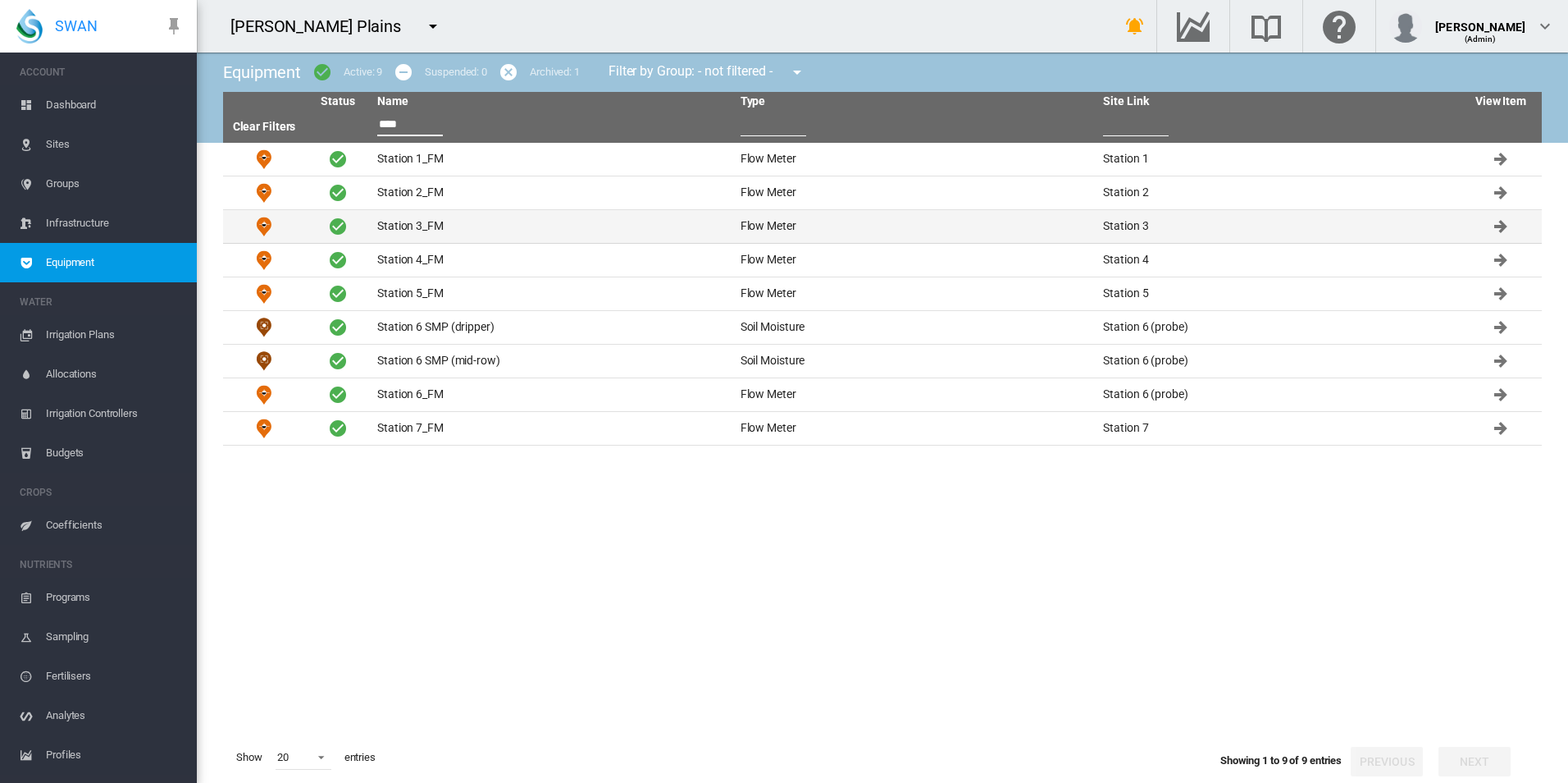
type input "****"
click at [481, 227] on td "Station 3_FM" at bounding box center [552, 226] width 363 height 32
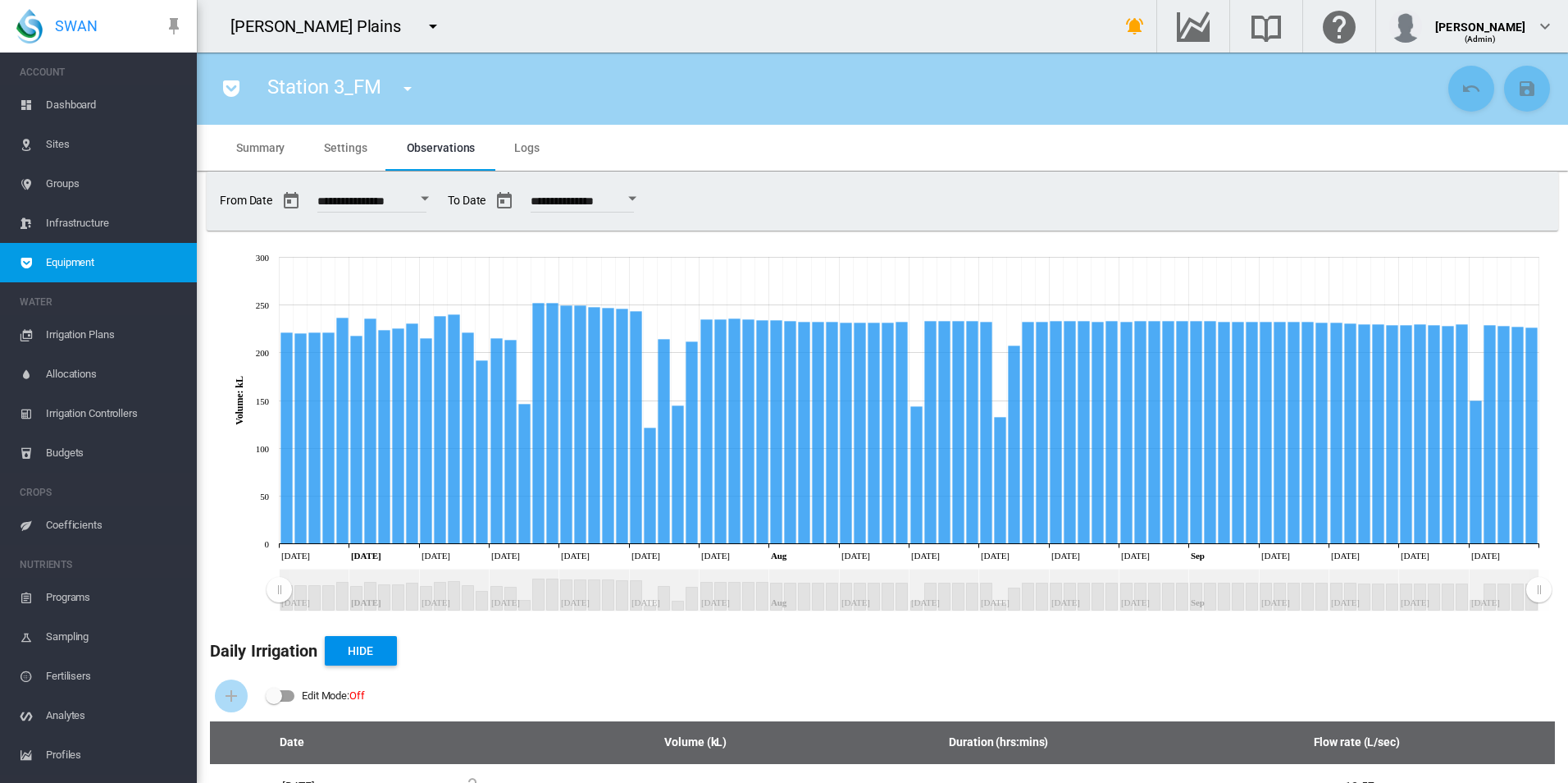
click at [351, 145] on span "Settings" at bounding box center [345, 147] width 43 height 13
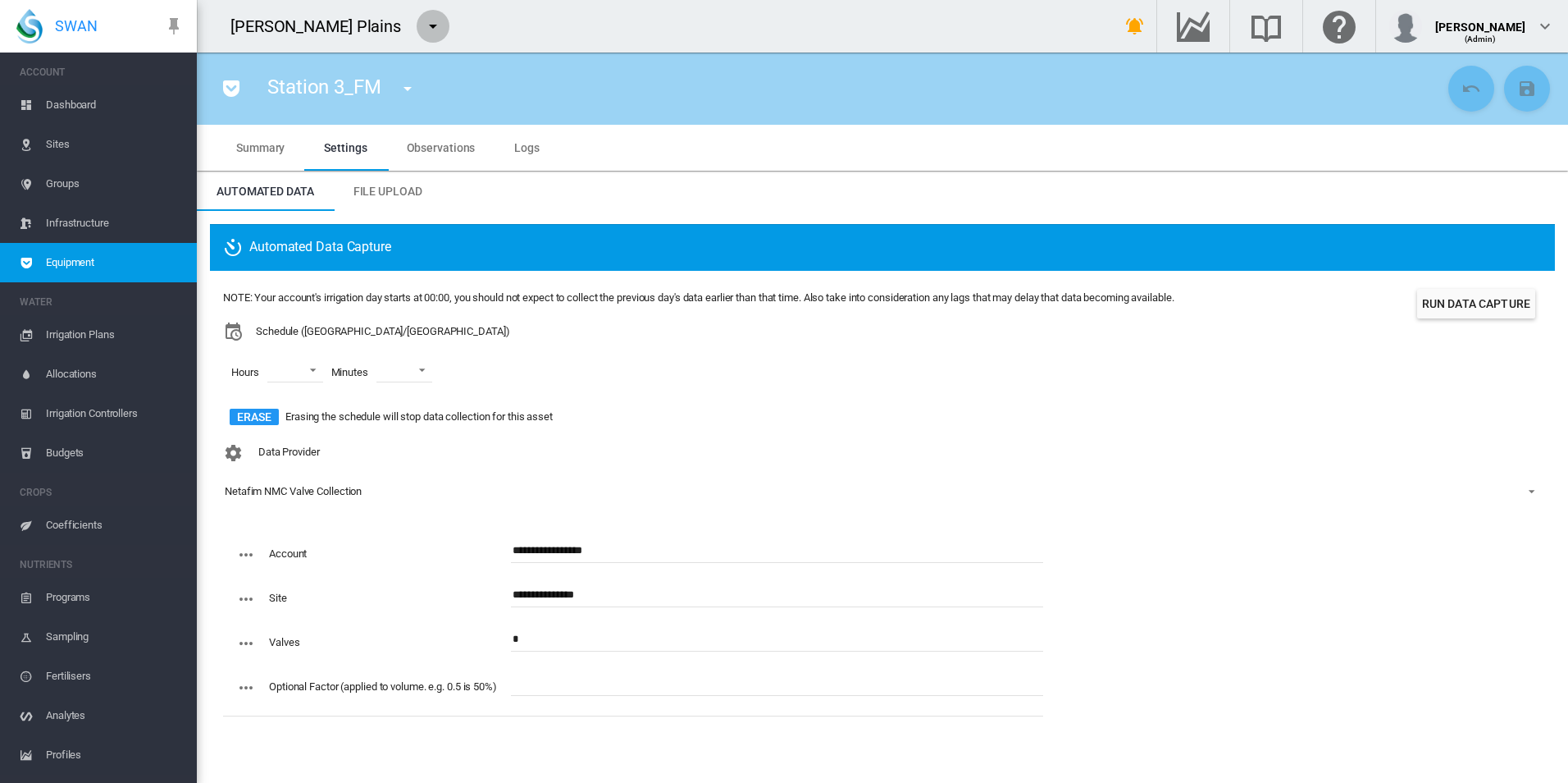
click at [417, 29] on button "button" at bounding box center [432, 25] width 32 height 32
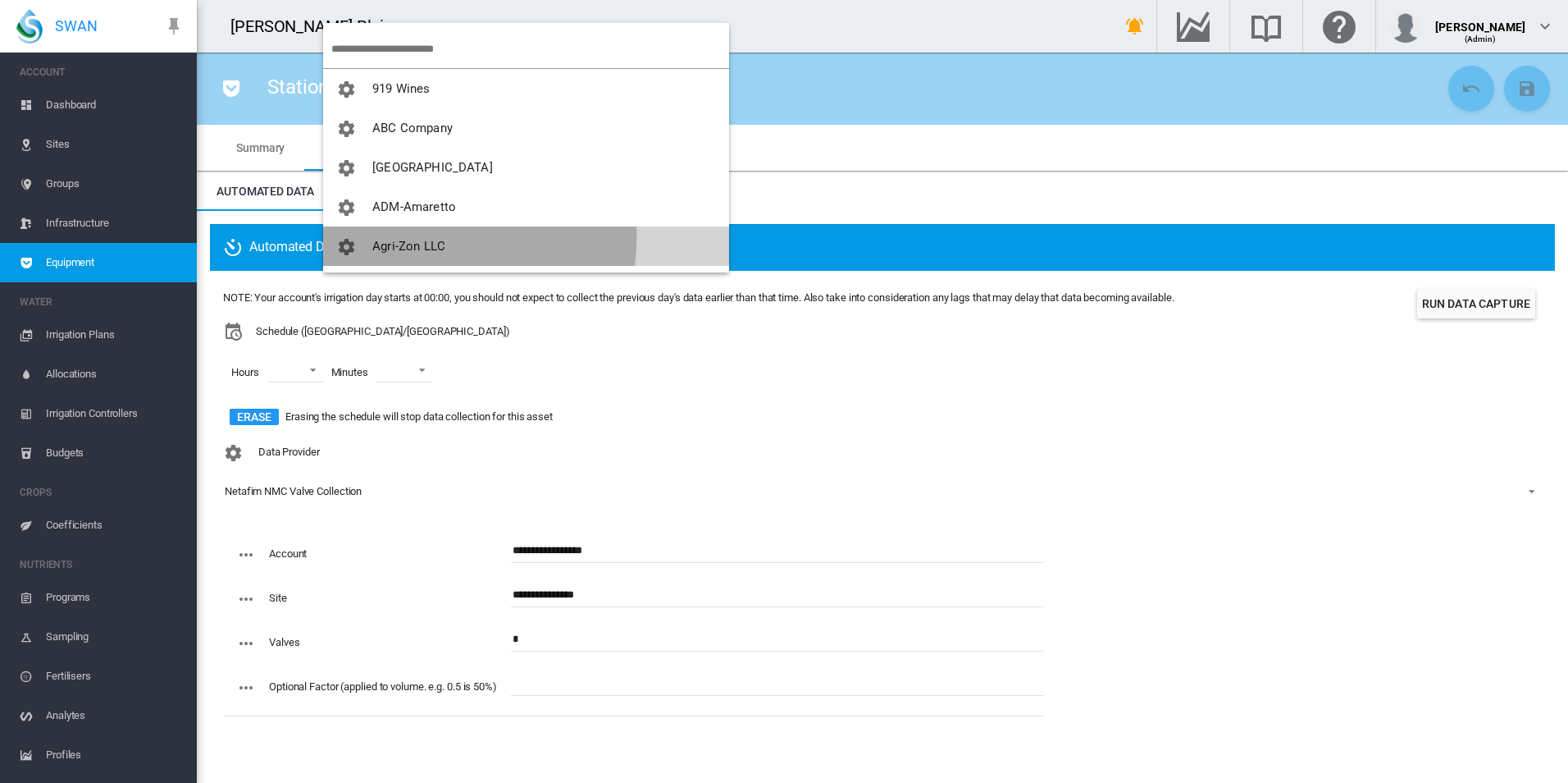
click at [447, 238] on button "Agri-Zon LLC" at bounding box center [526, 246] width 406 height 39
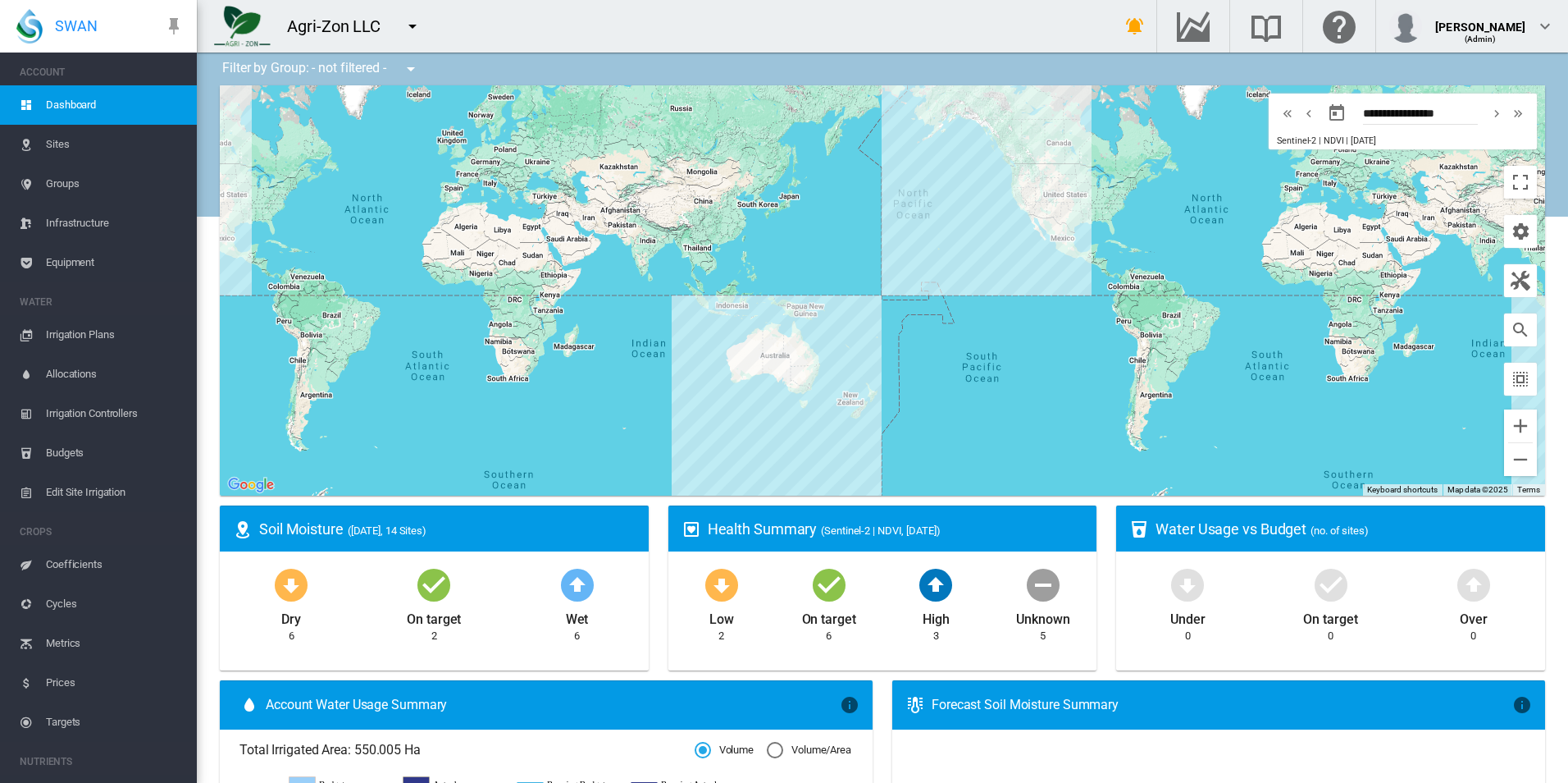
click at [108, 252] on span "Equipment" at bounding box center [114, 262] width 137 height 39
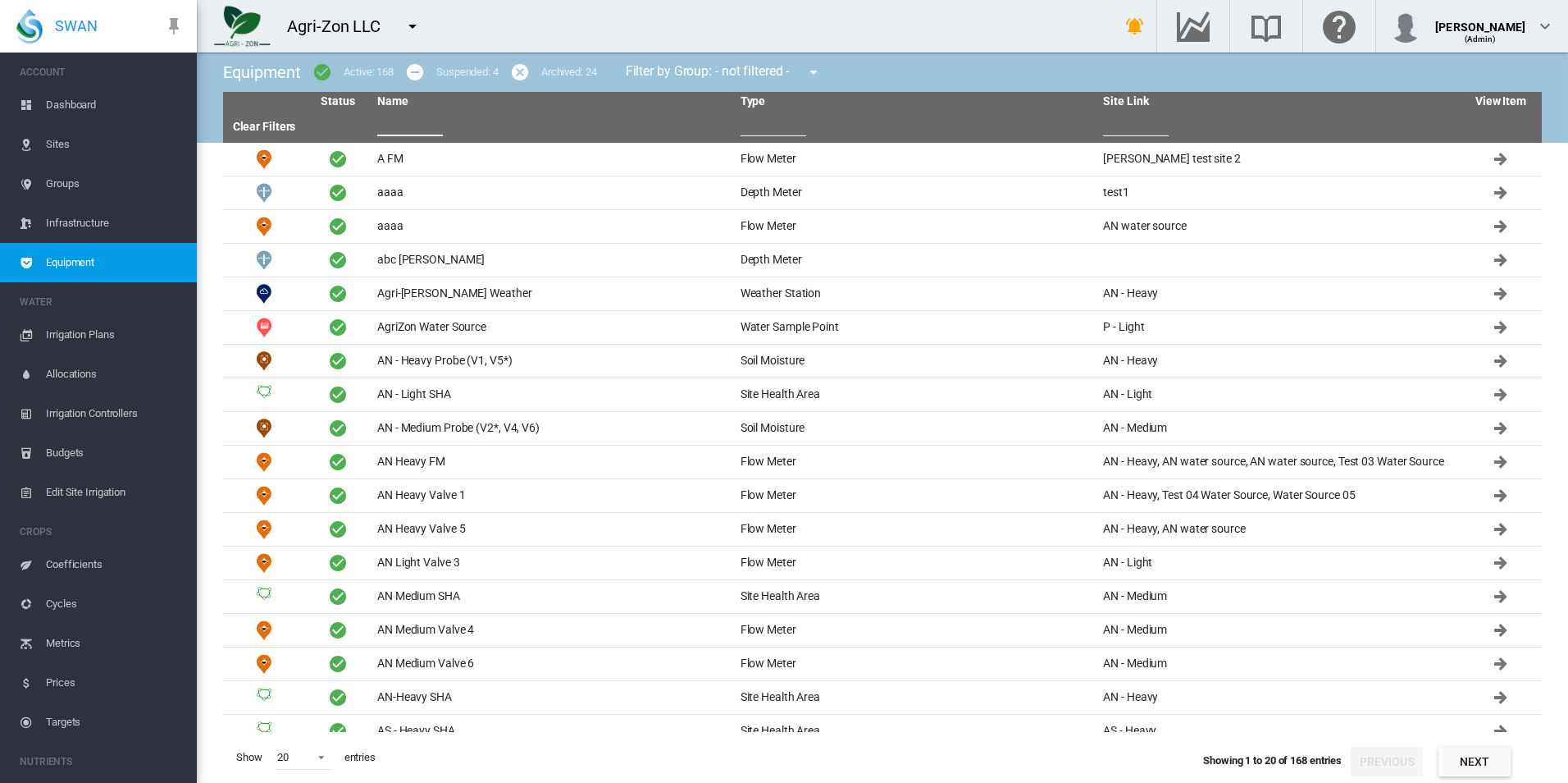
click at [407, 120] on input "text" at bounding box center [410, 123] width 66 height 25
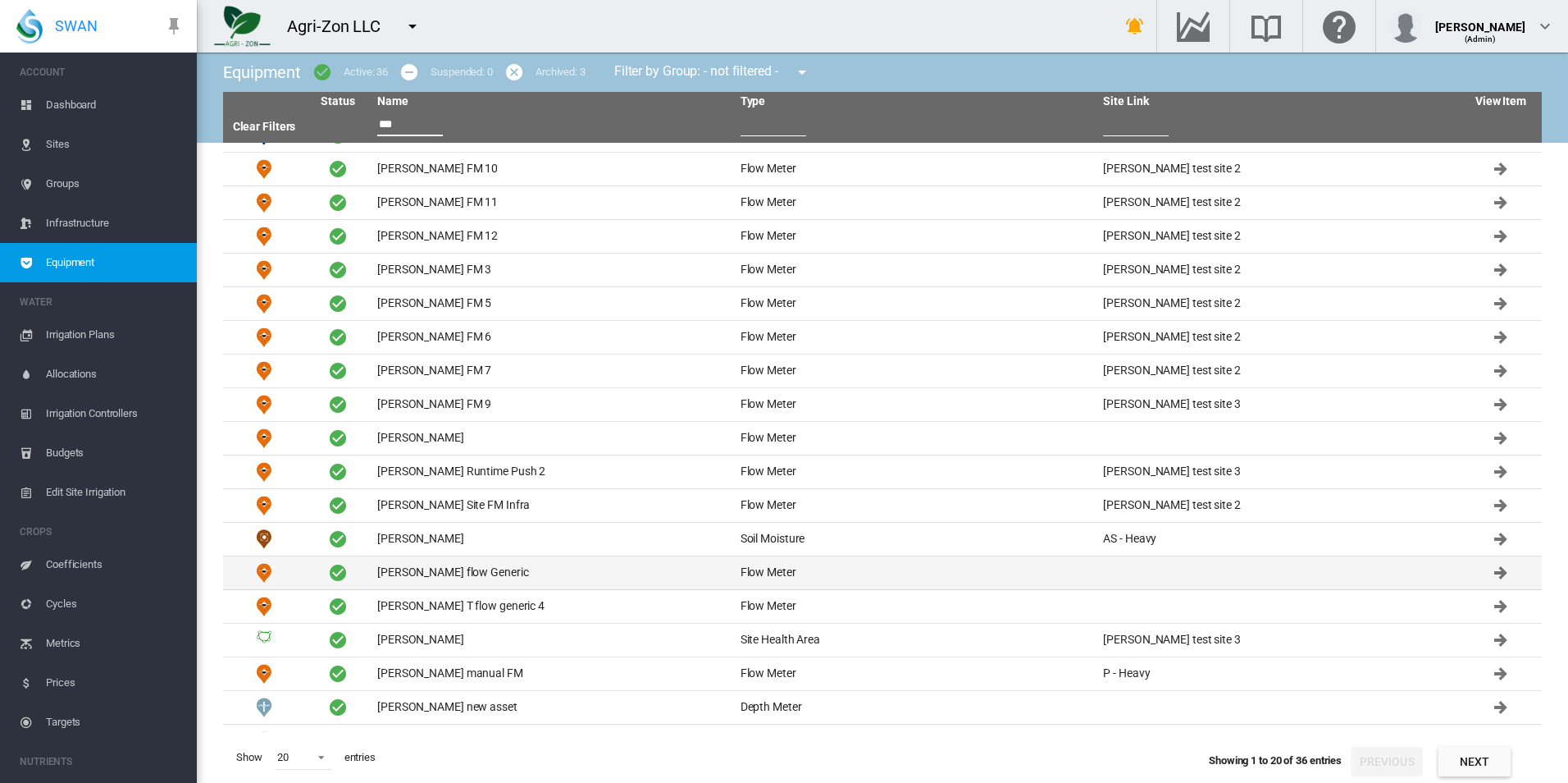
scroll to position [84, 0]
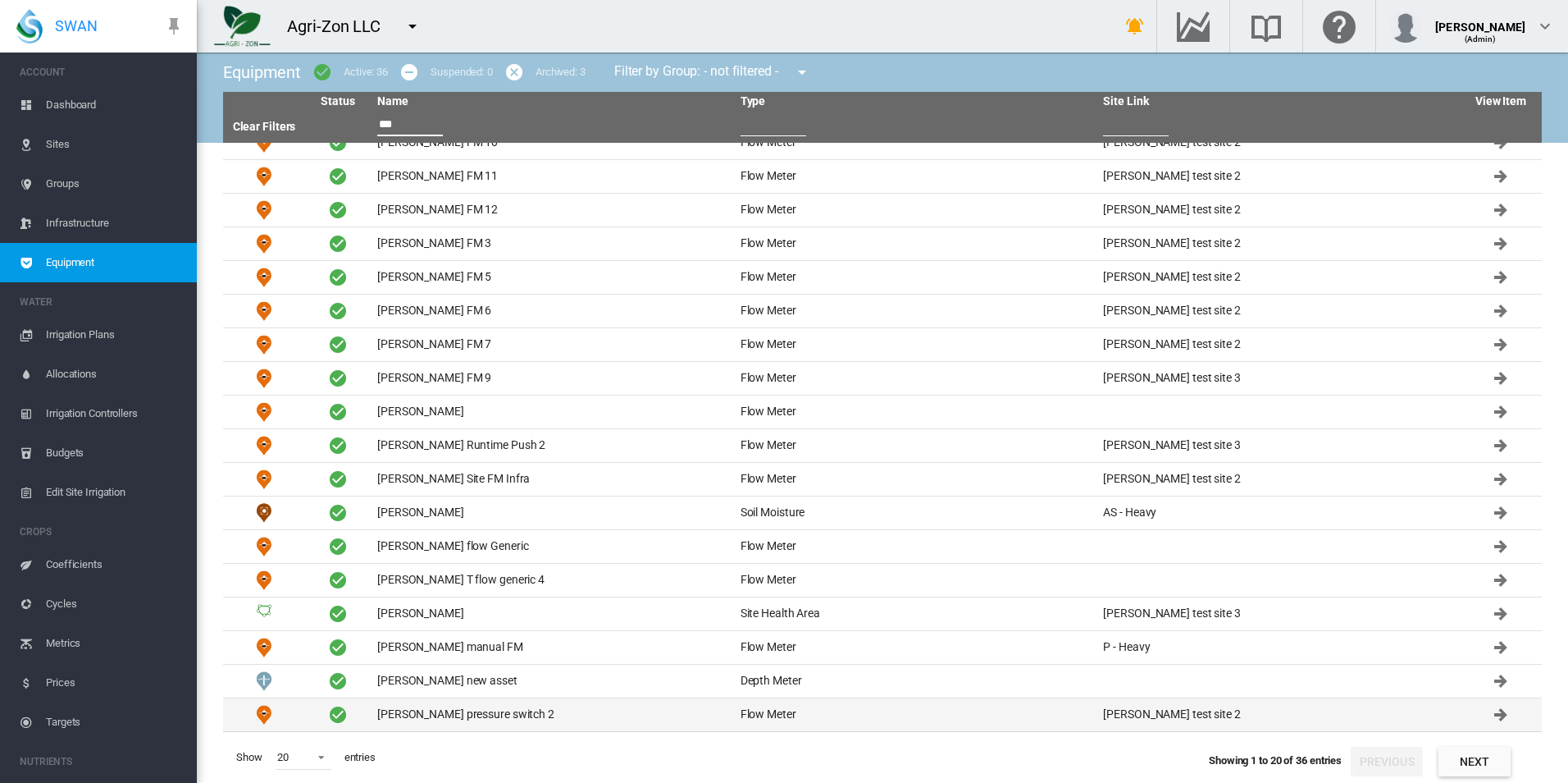
type input "***"
click at [510, 710] on td "David T pressure switch 2" at bounding box center [552, 714] width 363 height 32
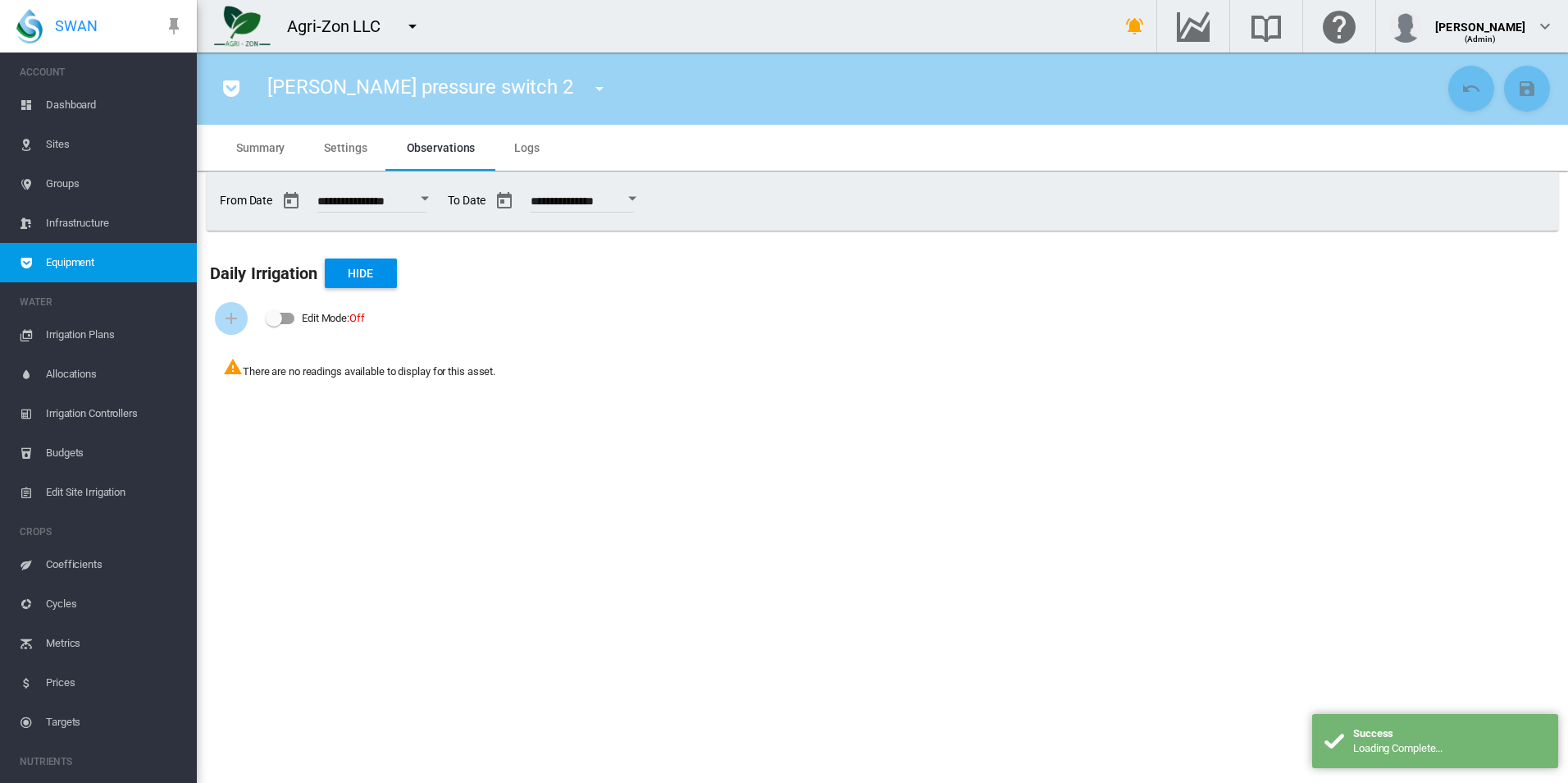
click at [365, 154] on md-tab-item "Settings" at bounding box center [346, 147] width 82 height 46
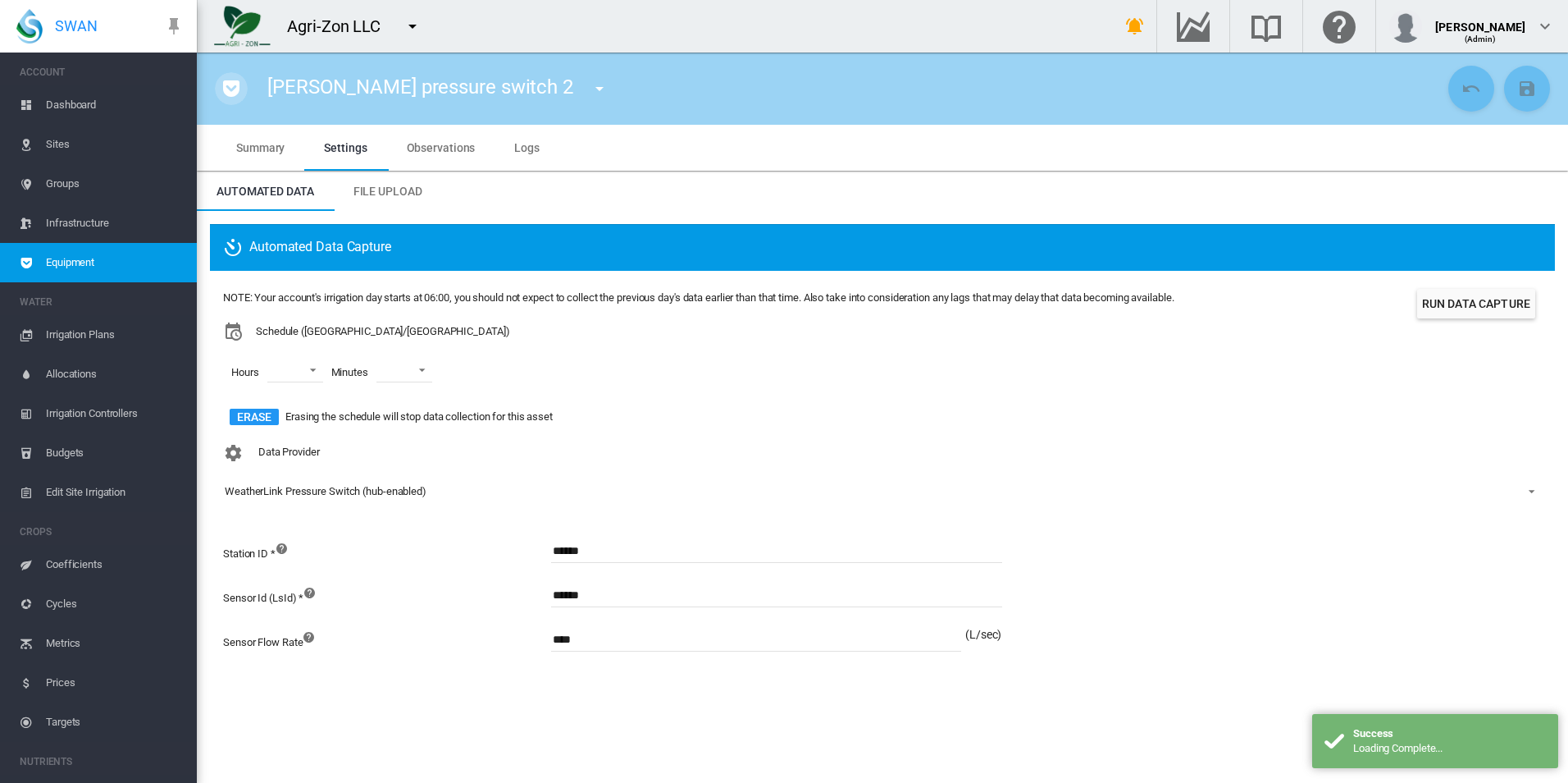
click at [239, 95] on md-icon "icon-pocket" at bounding box center [231, 88] width 19 height 19
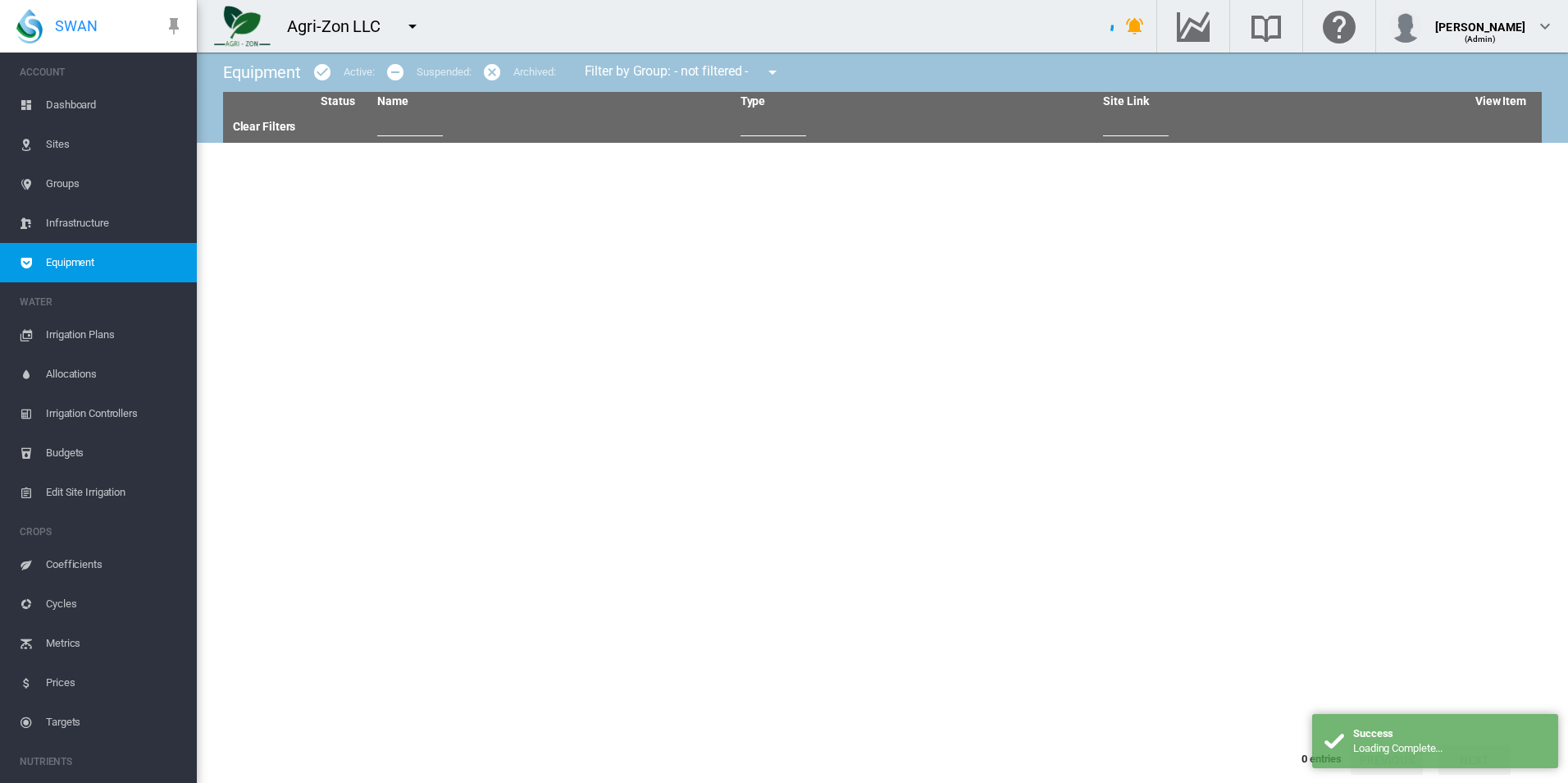
type input "***"
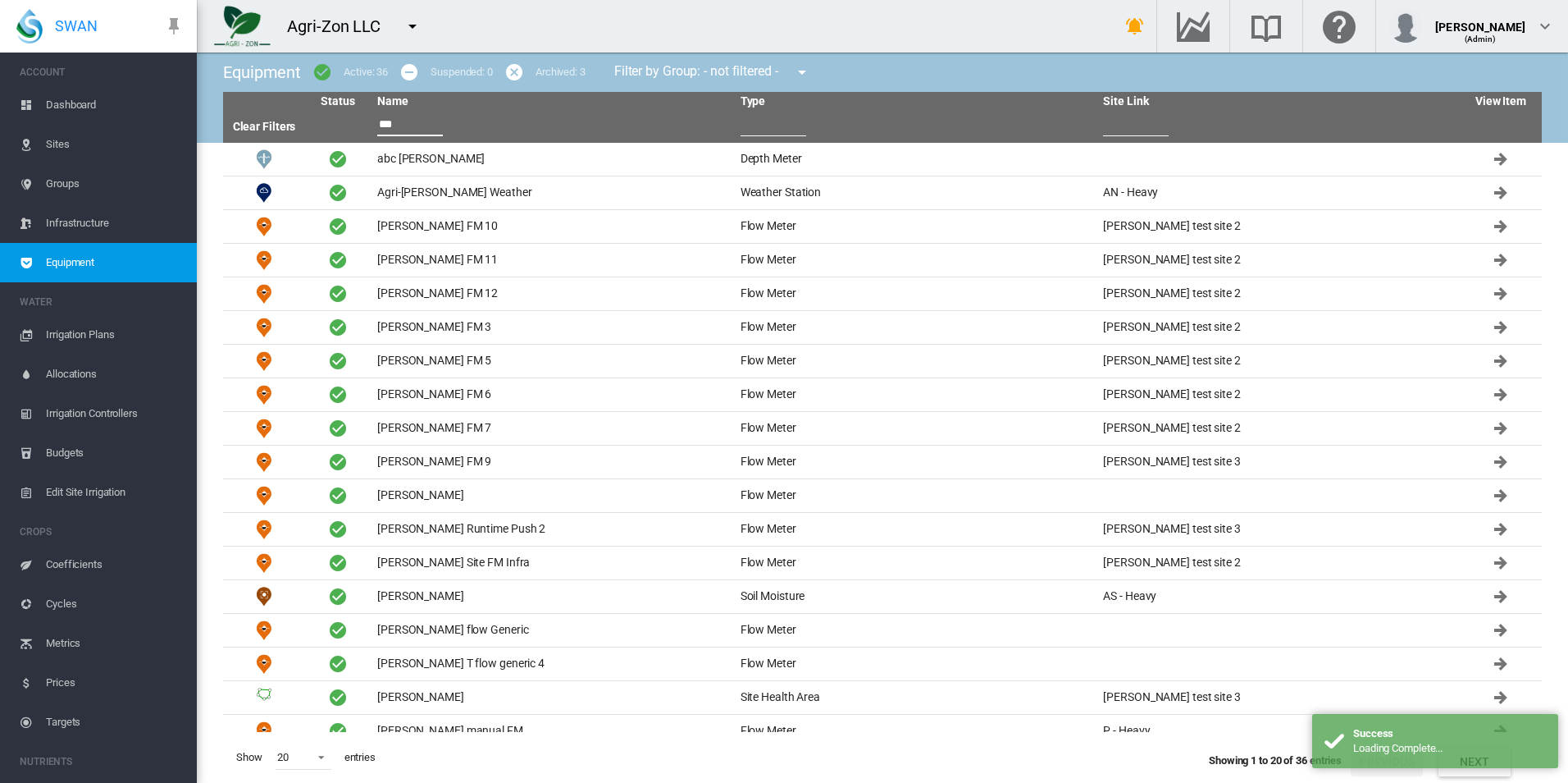
drag, startPoint x: 406, startPoint y: 124, endPoint x: 187, endPoint y: 99, distance: 220.4
click at [186, 100] on div "SWAN ACCOUNT Dashboard Sites Groups Infrastructure Equipment WATER" at bounding box center [784, 392] width 1568 height 783
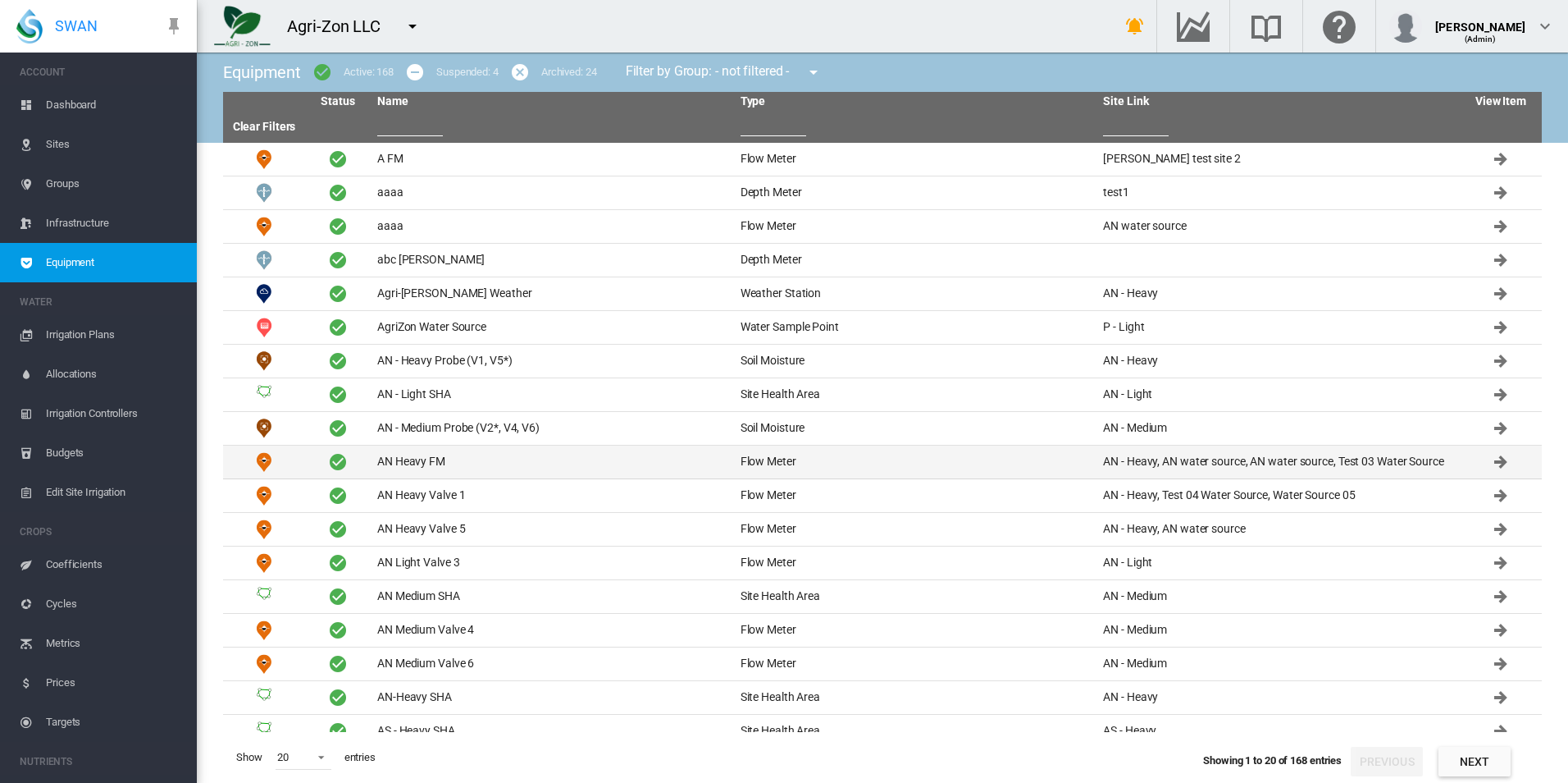
click at [543, 468] on td "AN Heavy FM" at bounding box center [552, 462] width 363 height 32
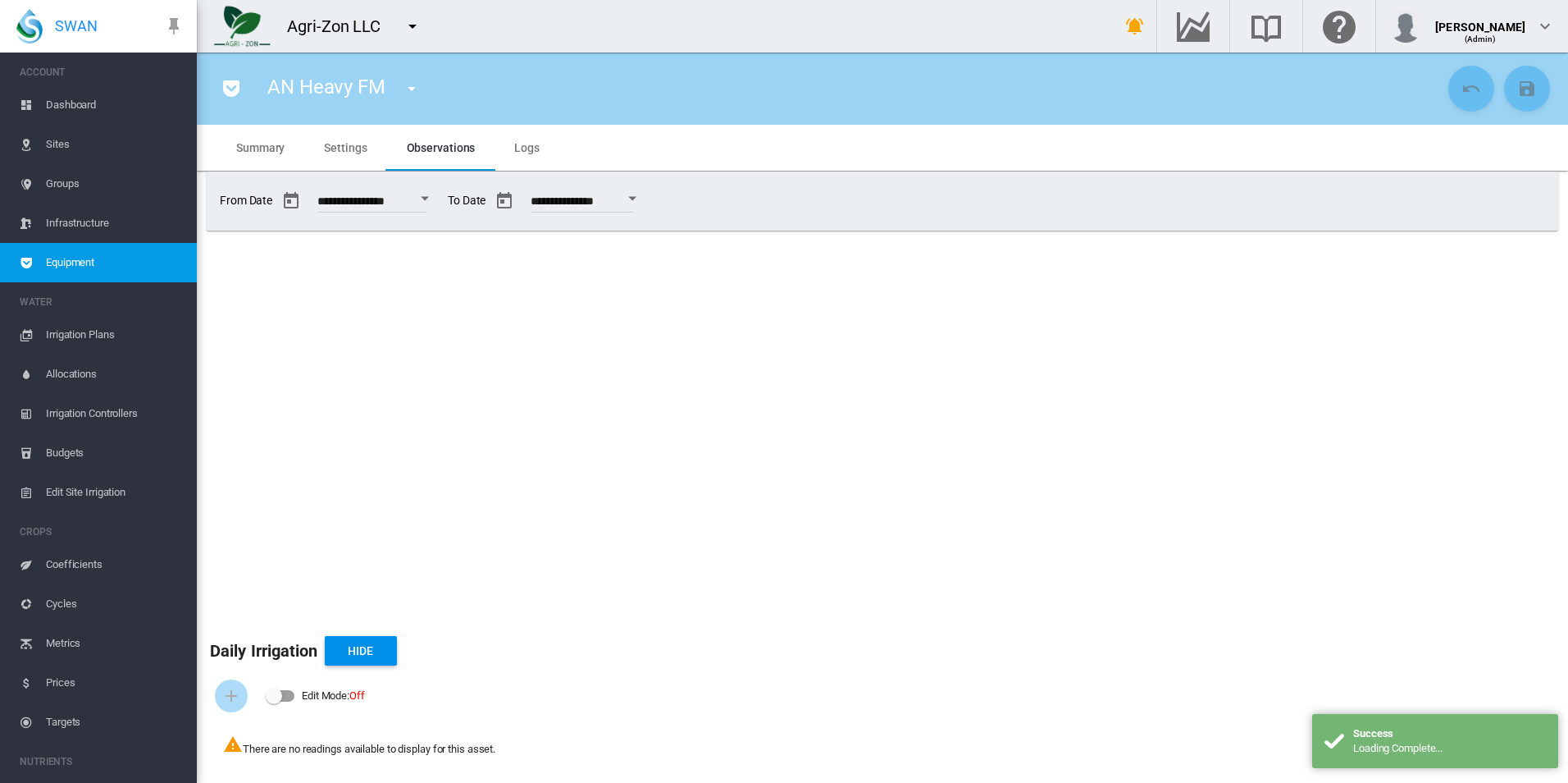
click at [341, 157] on md-tab-item "Settings" at bounding box center [346, 147] width 82 height 46
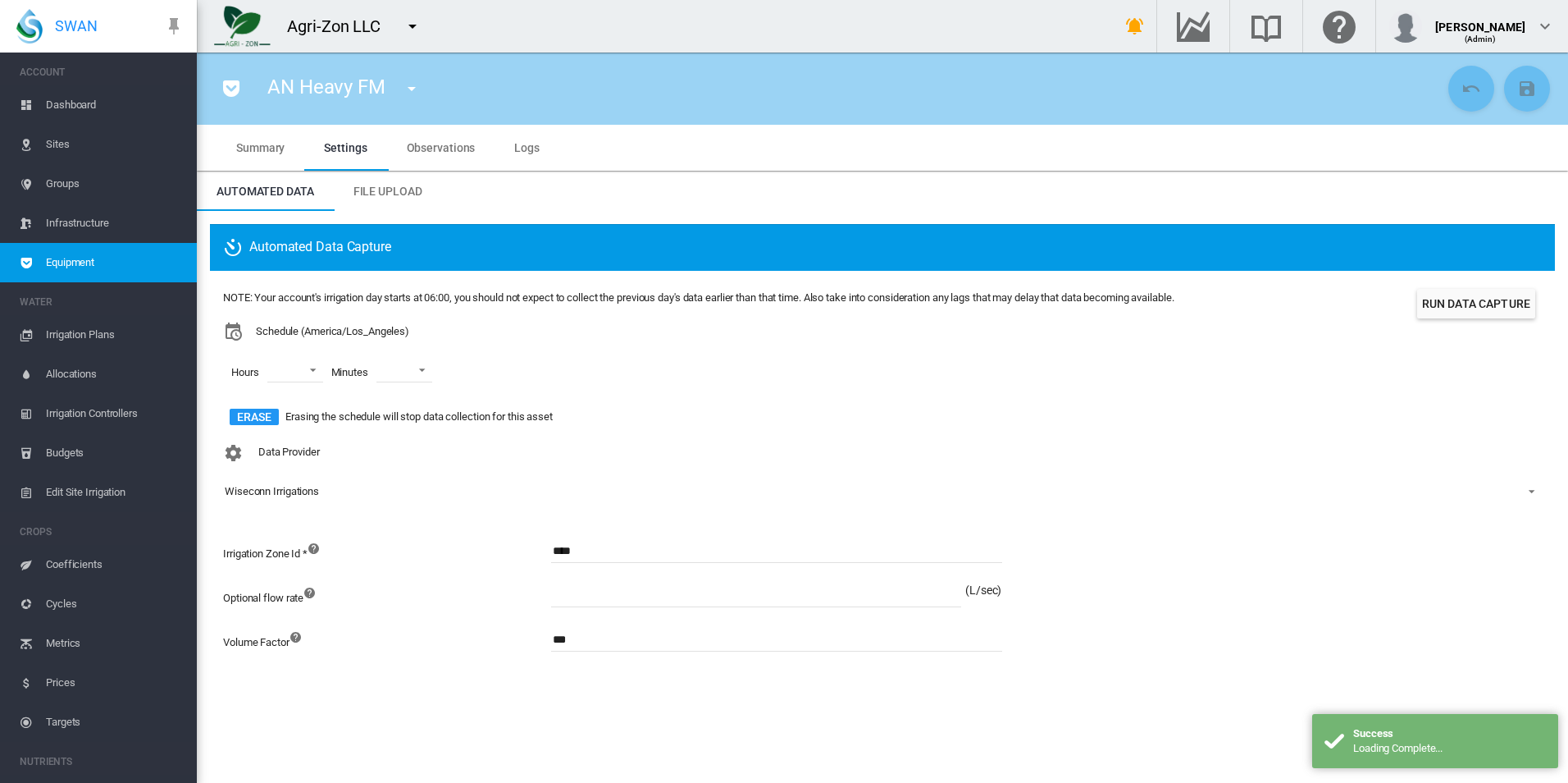
click at [317, 485] on div "Wiseconn Irrigations" at bounding box center [272, 491] width 95 height 12
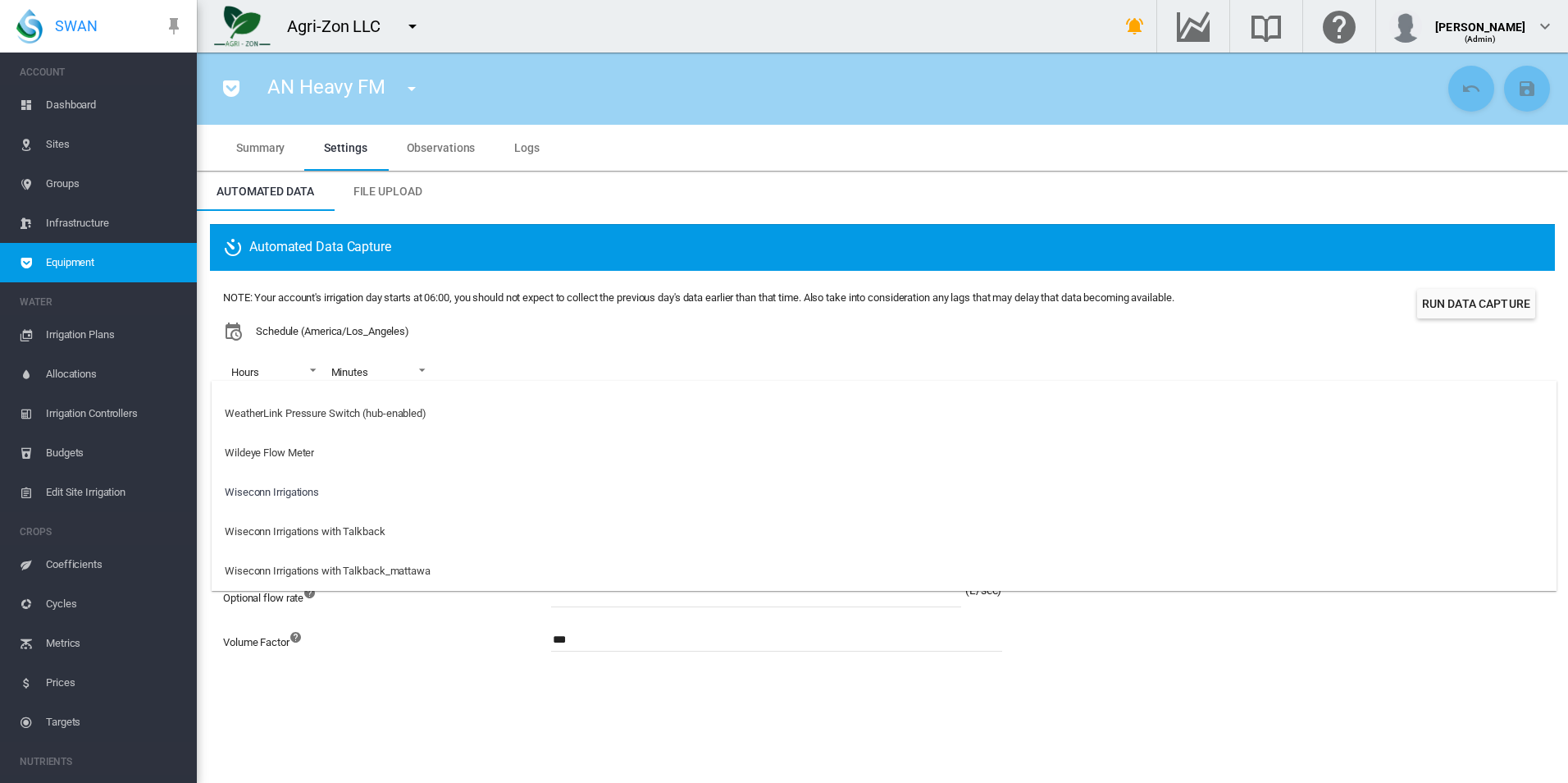
click at [552, 277] on md-backdrop at bounding box center [784, 392] width 1568 height 783
click at [402, 27] on button "button" at bounding box center [411, 25] width 32 height 32
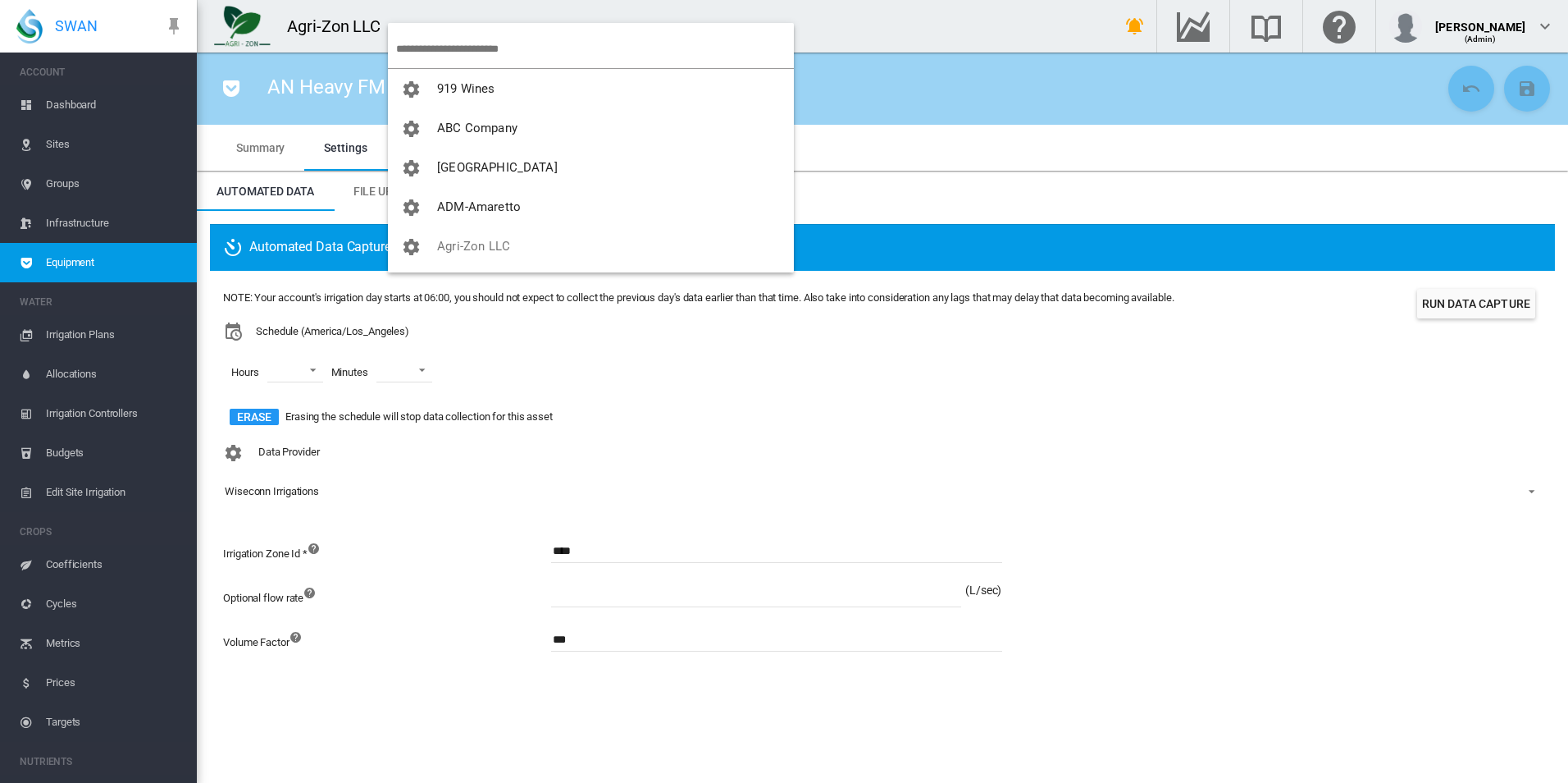
click at [510, 40] on input "search" at bounding box center [594, 49] width 397 height 39
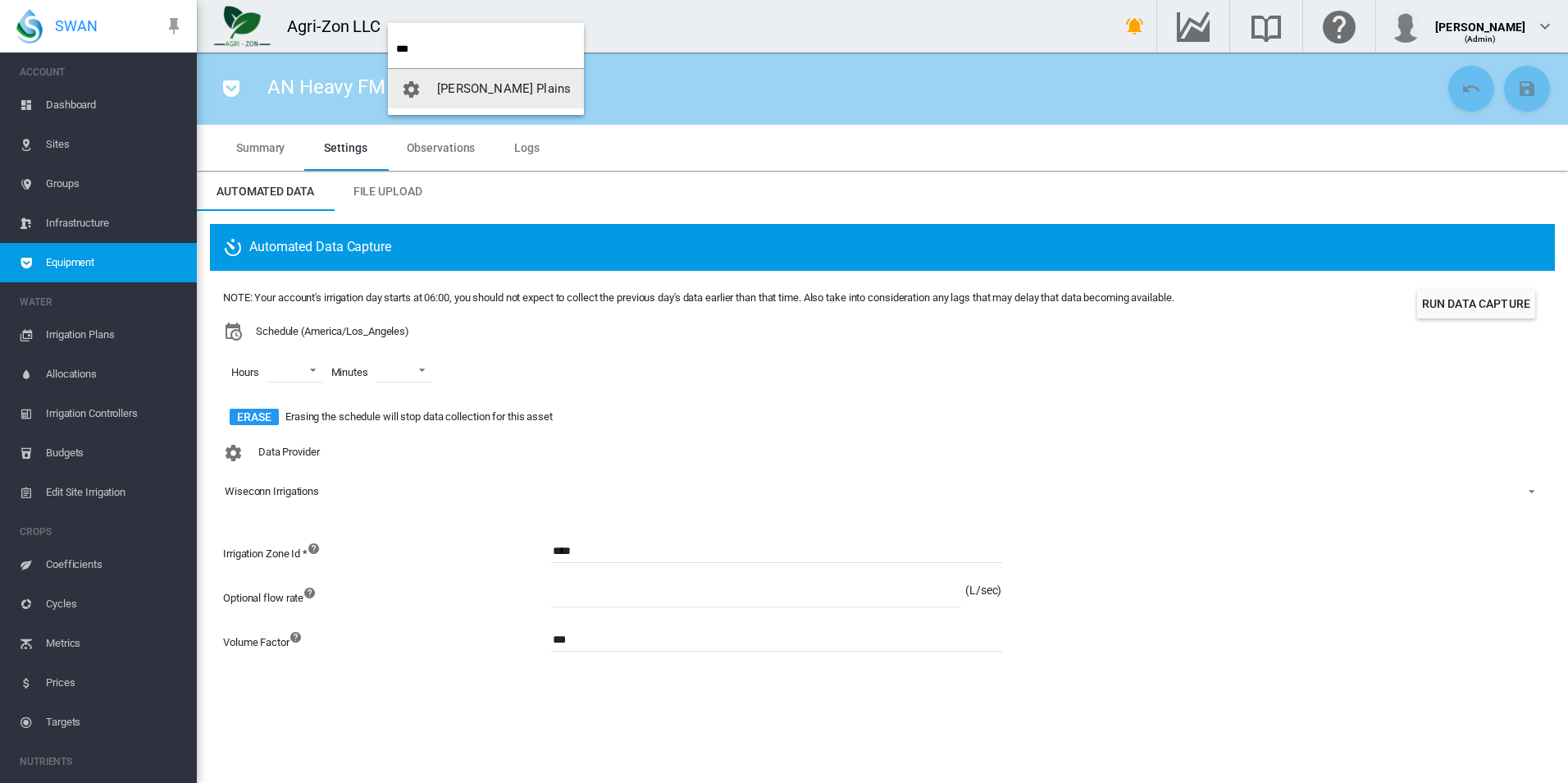
type input "***"
click at [518, 102] on button "[PERSON_NAME] Plains" at bounding box center [486, 88] width 196 height 39
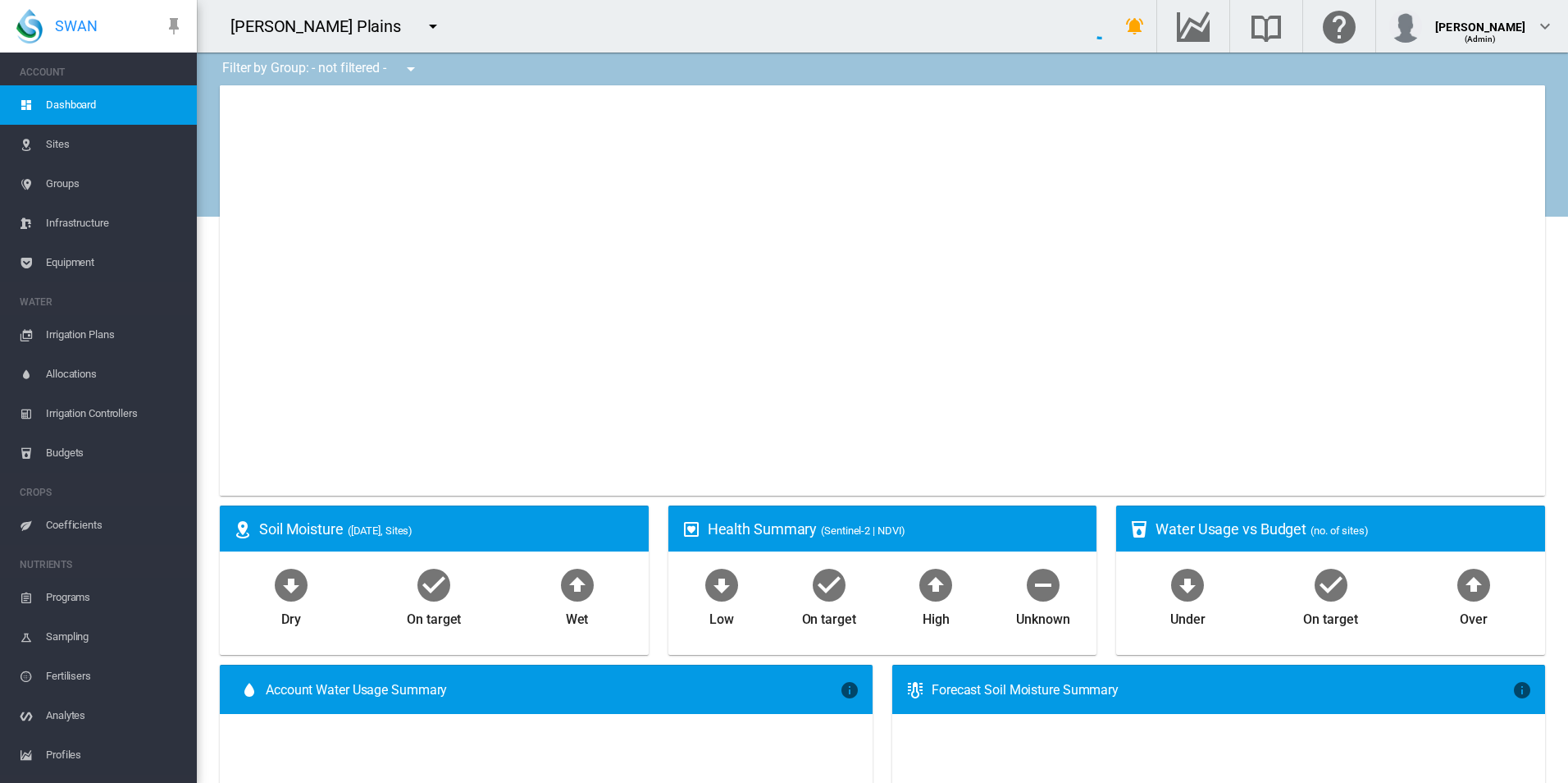
type input "**********"
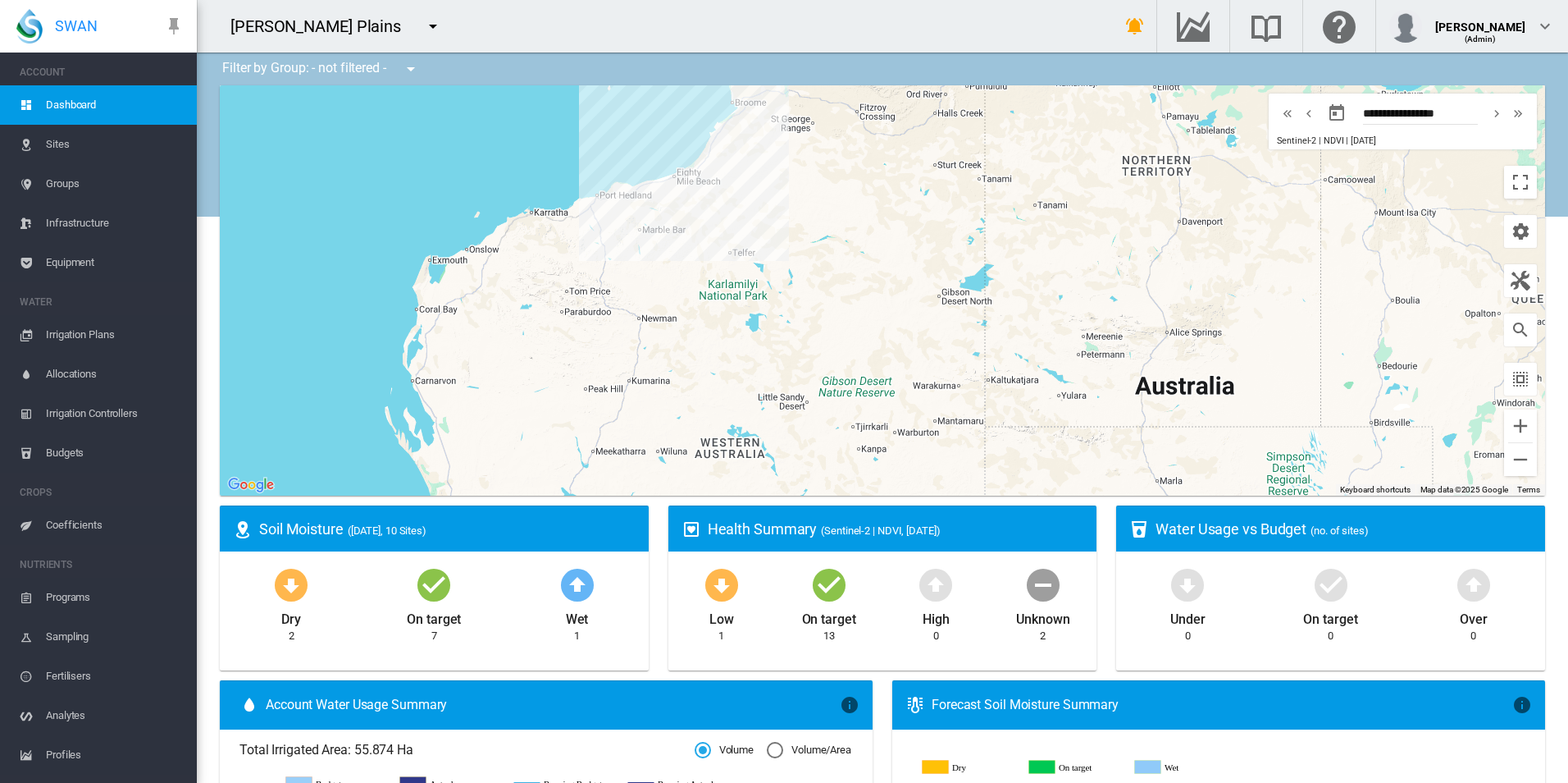
click at [81, 272] on span "Equipment" at bounding box center [114, 262] width 137 height 39
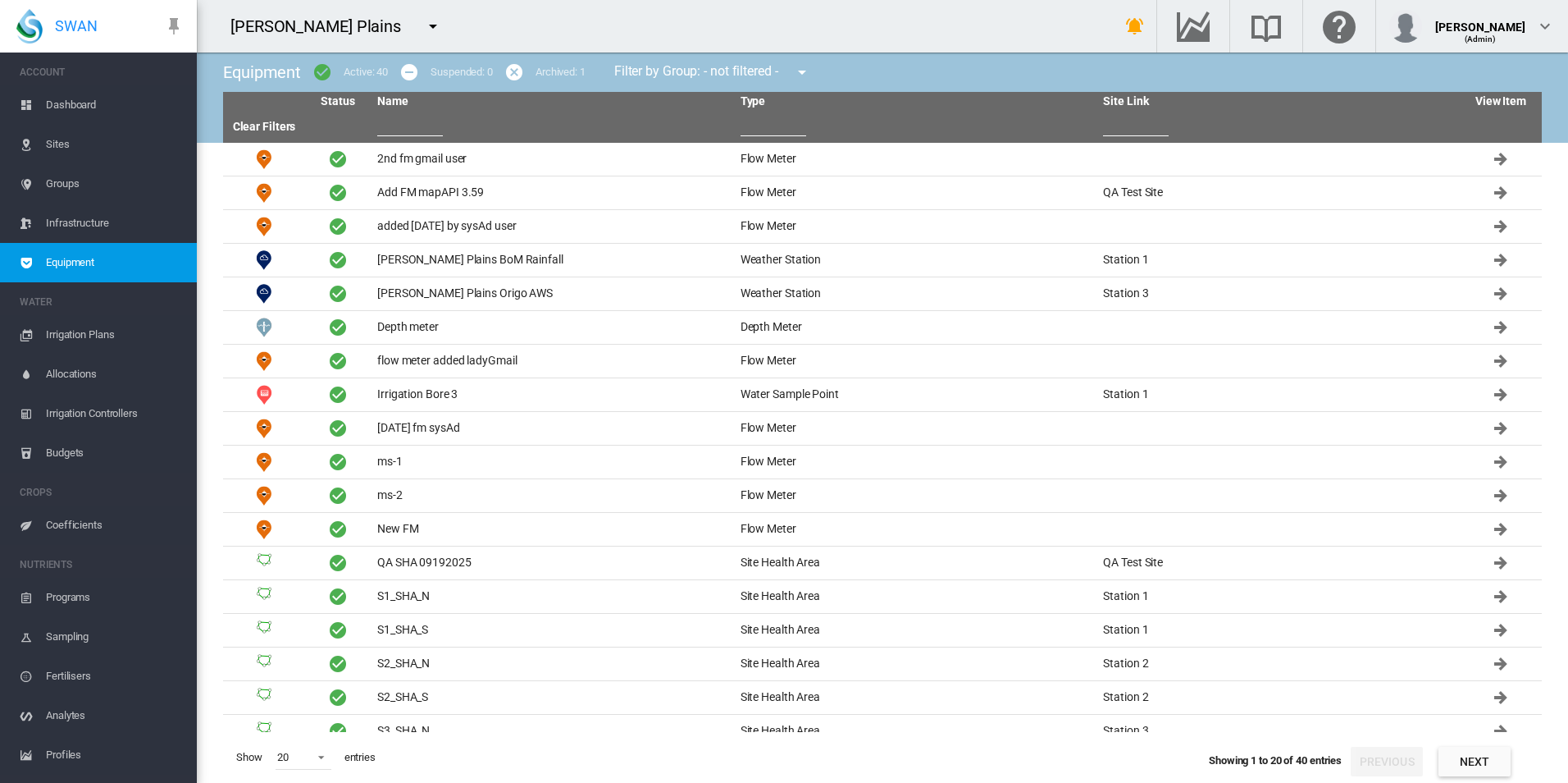
click at [384, 123] on input "text" at bounding box center [410, 123] width 66 height 25
type input "*"
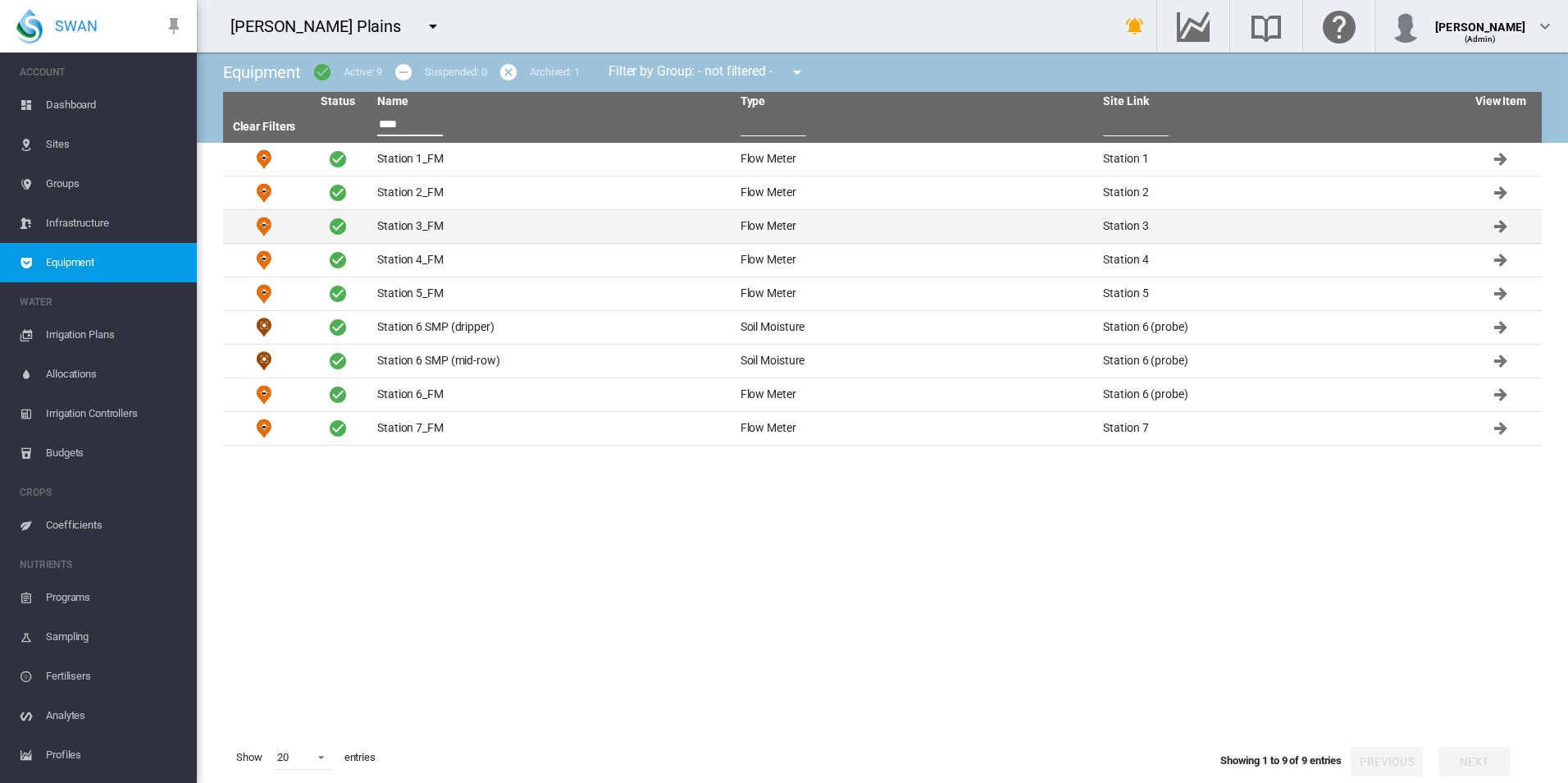
type input "****"
click at [631, 215] on td "Station 3_FM" at bounding box center [552, 226] width 363 height 32
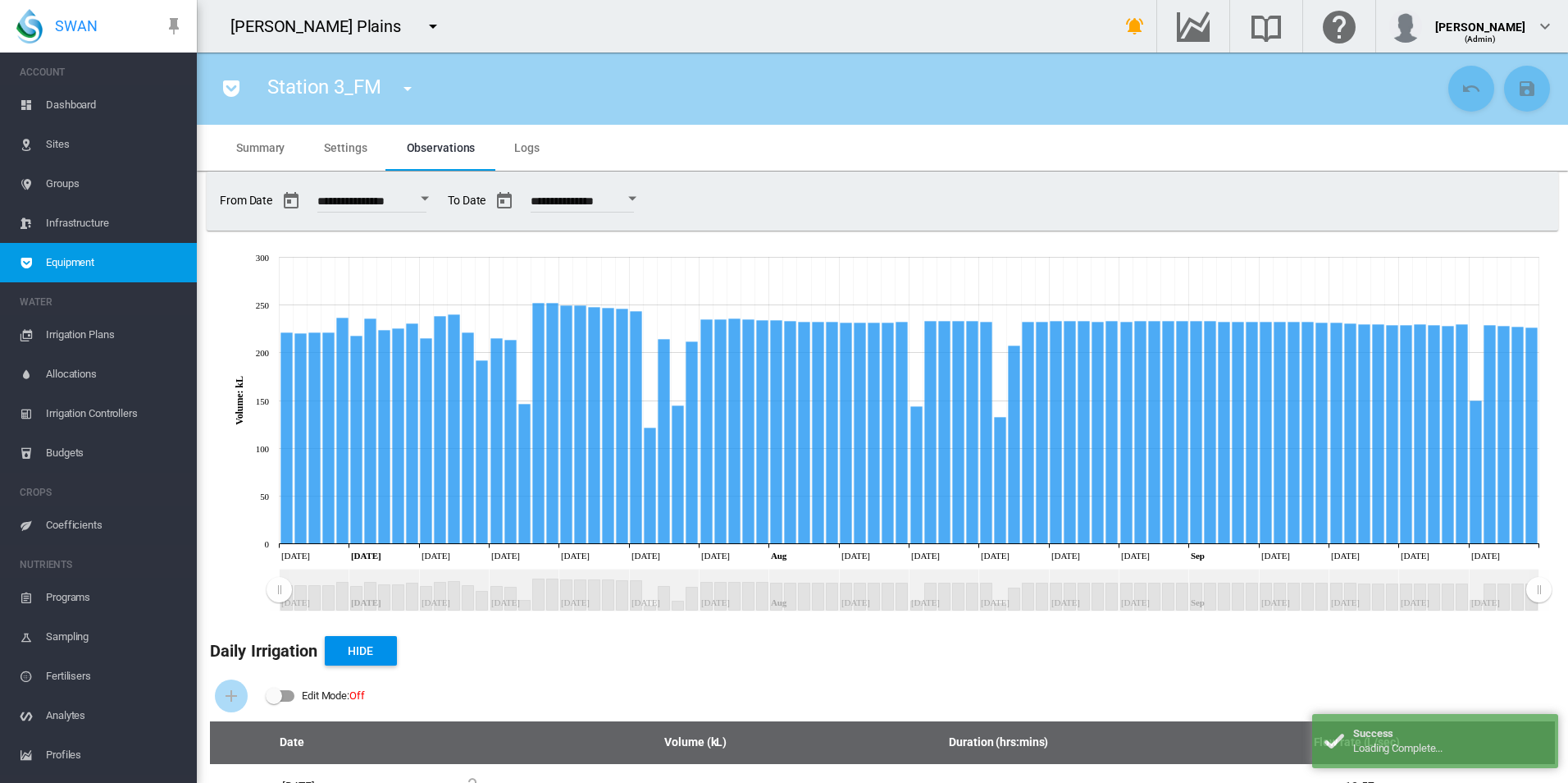
click at [337, 145] on span "Settings" at bounding box center [345, 147] width 43 height 13
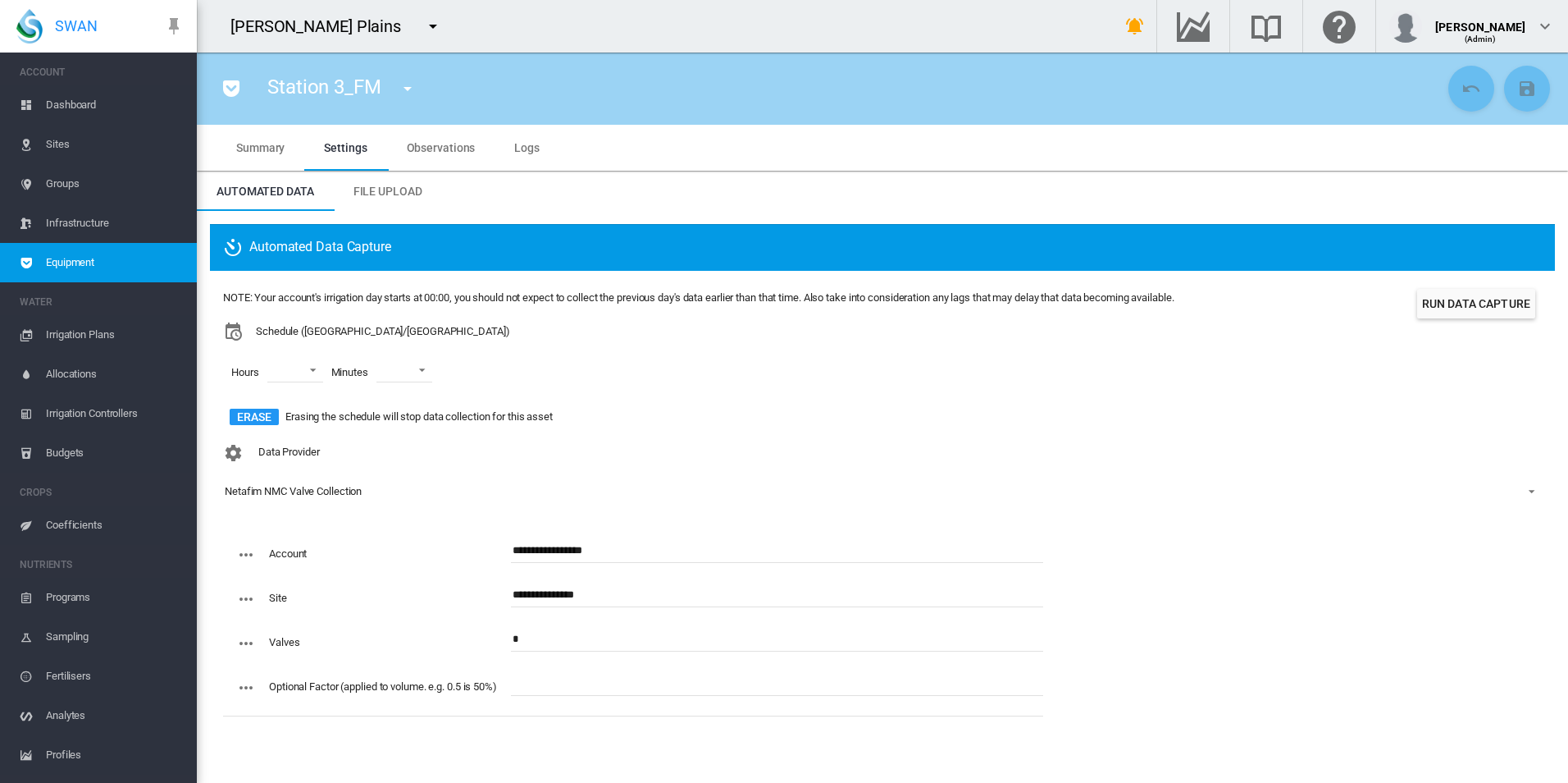
click at [106, 252] on span "Equipment" at bounding box center [114, 262] width 137 height 39
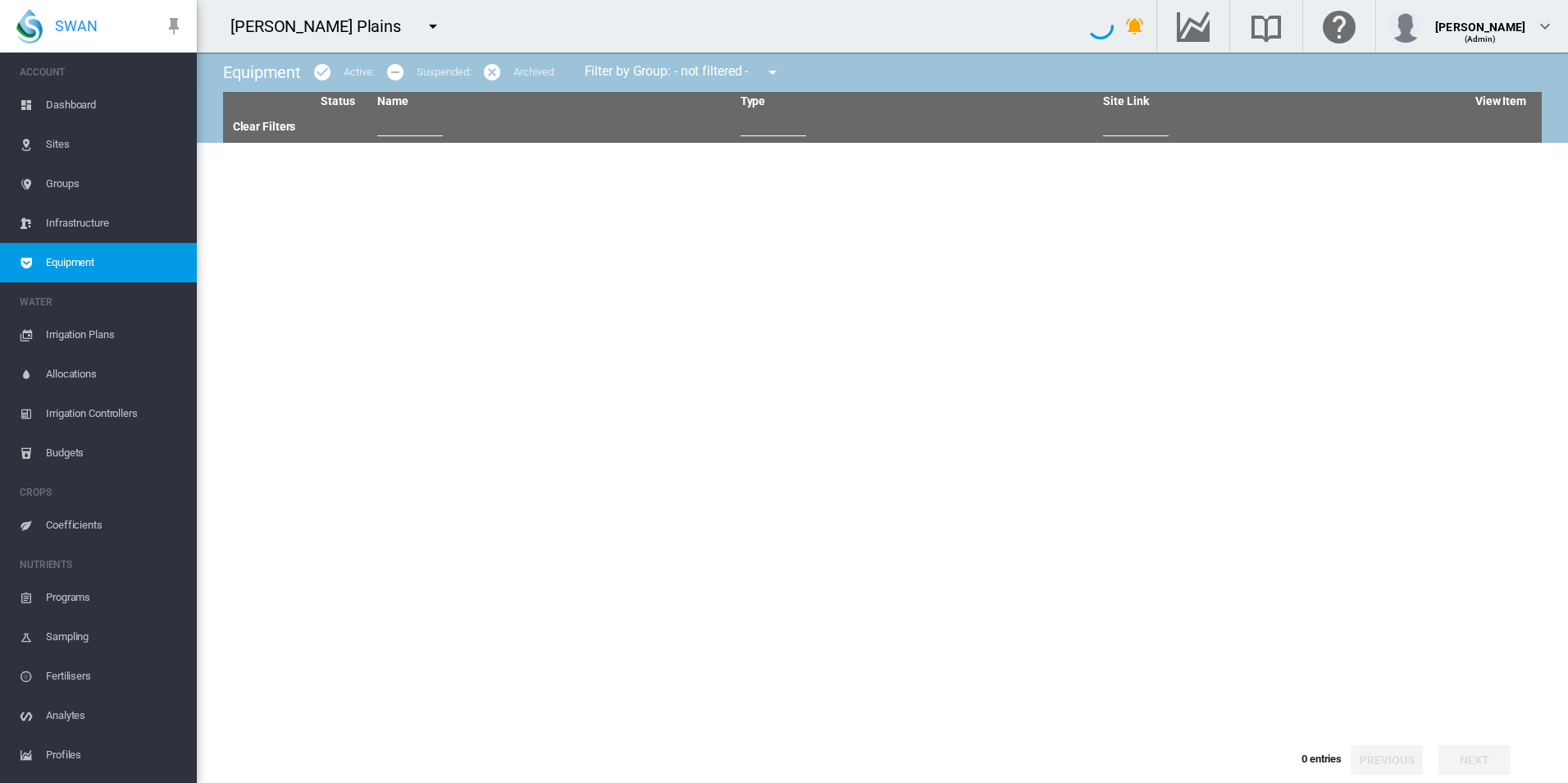
type input "****"
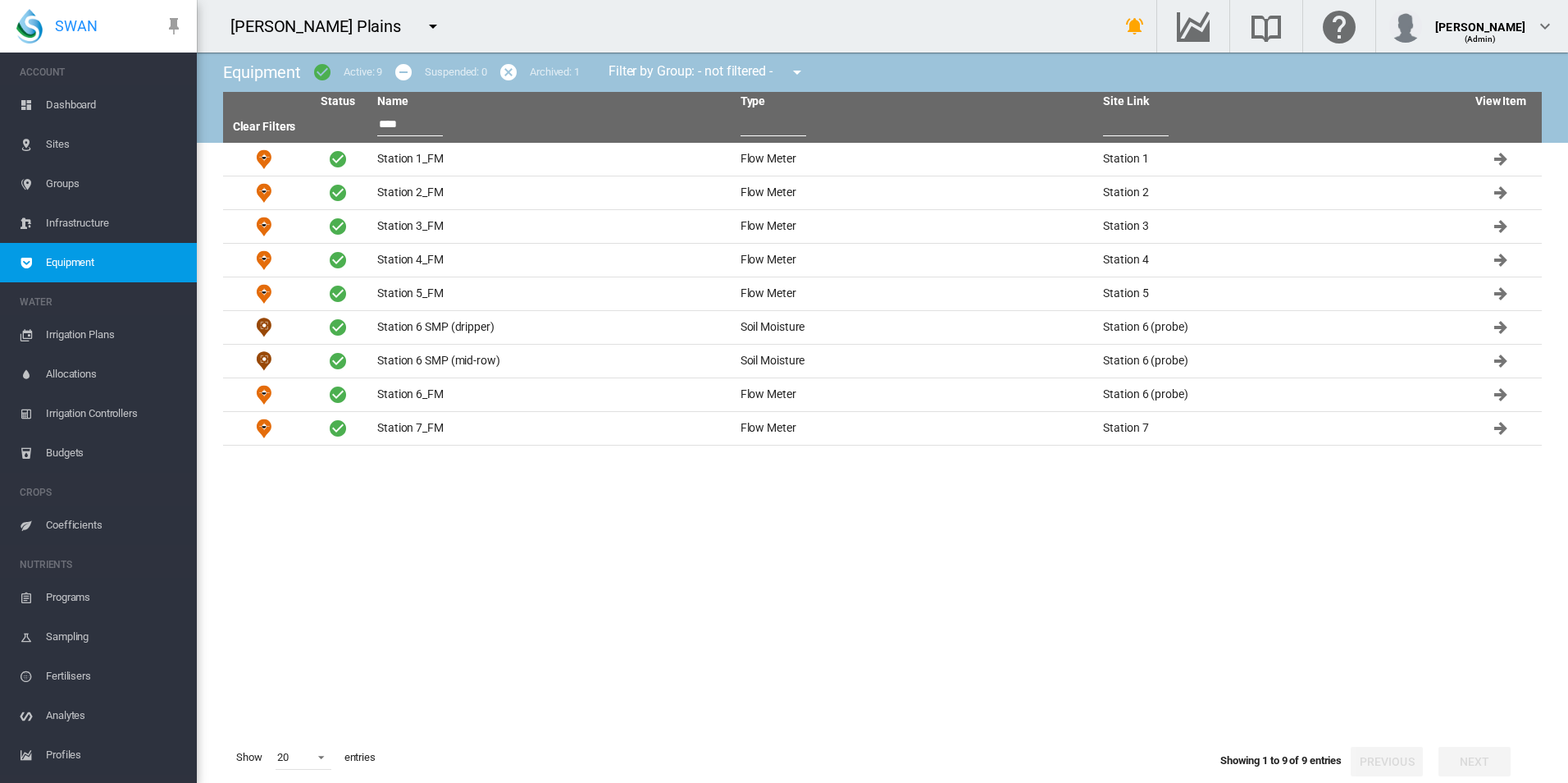
click at [418, 124] on input "****" at bounding box center [410, 123] width 66 height 25
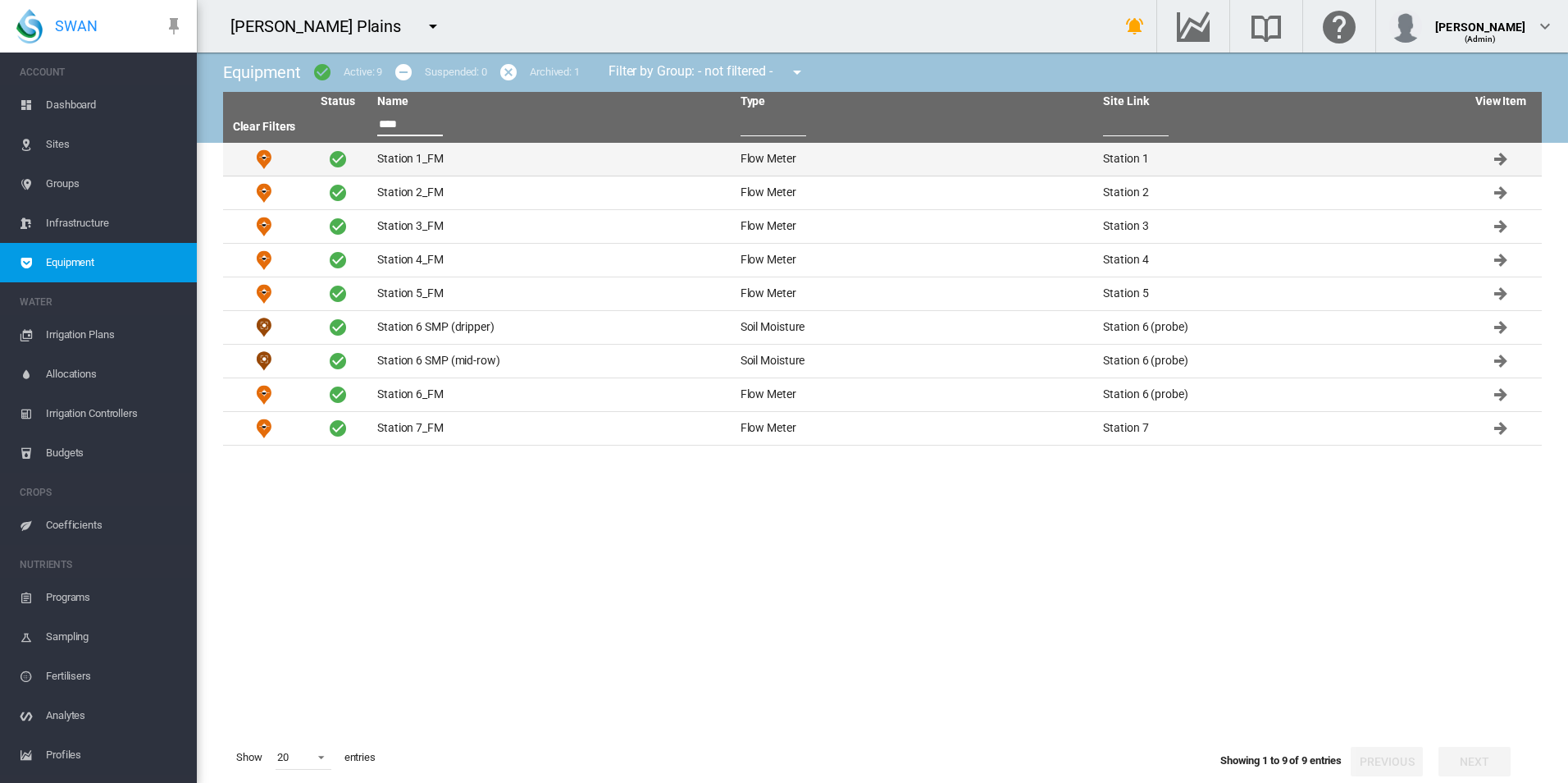
click at [428, 150] on td "Station 1_FM" at bounding box center [552, 159] width 363 height 32
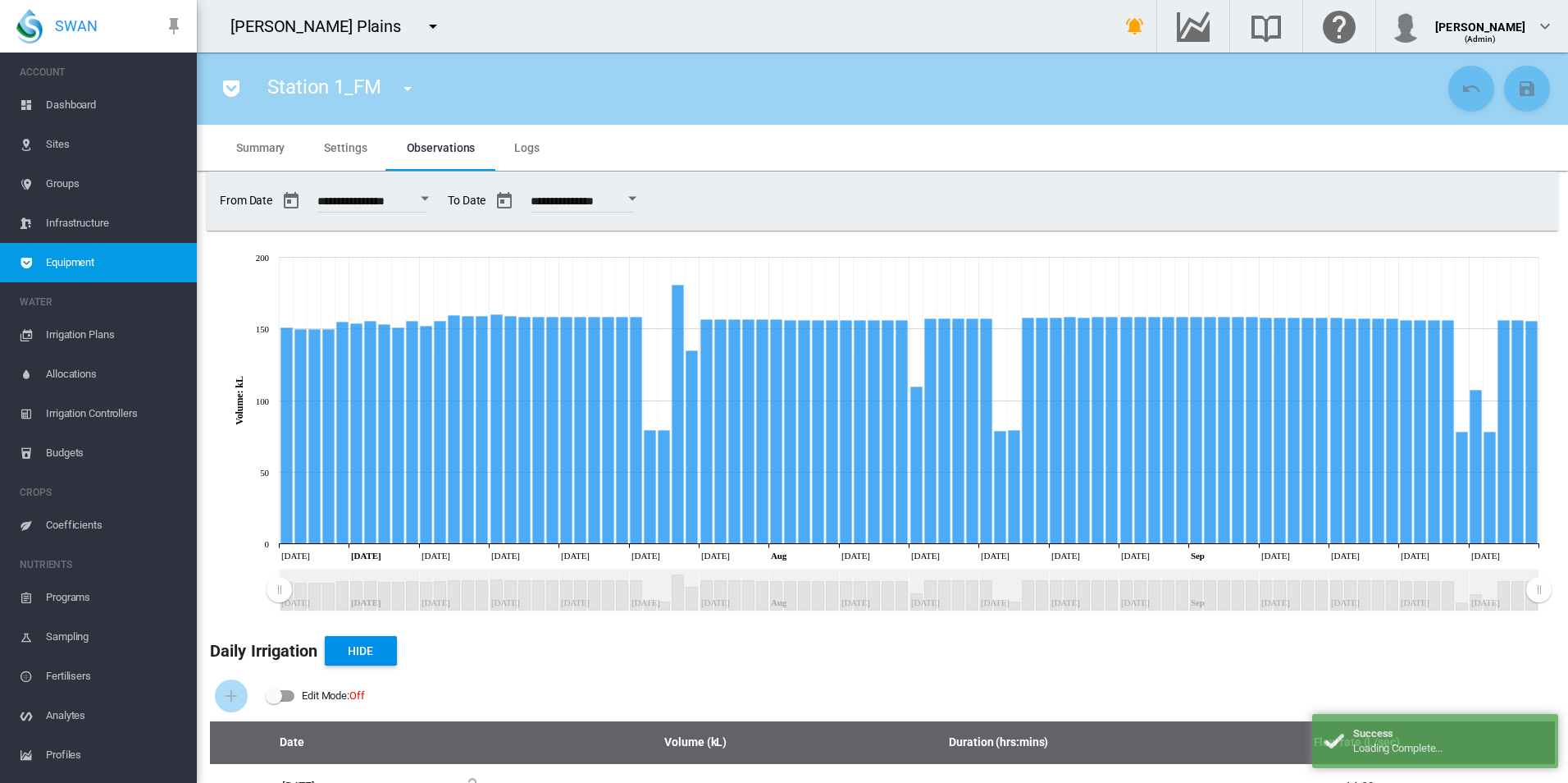
click at [339, 136] on md-tab-item "Settings" at bounding box center [346, 147] width 82 height 46
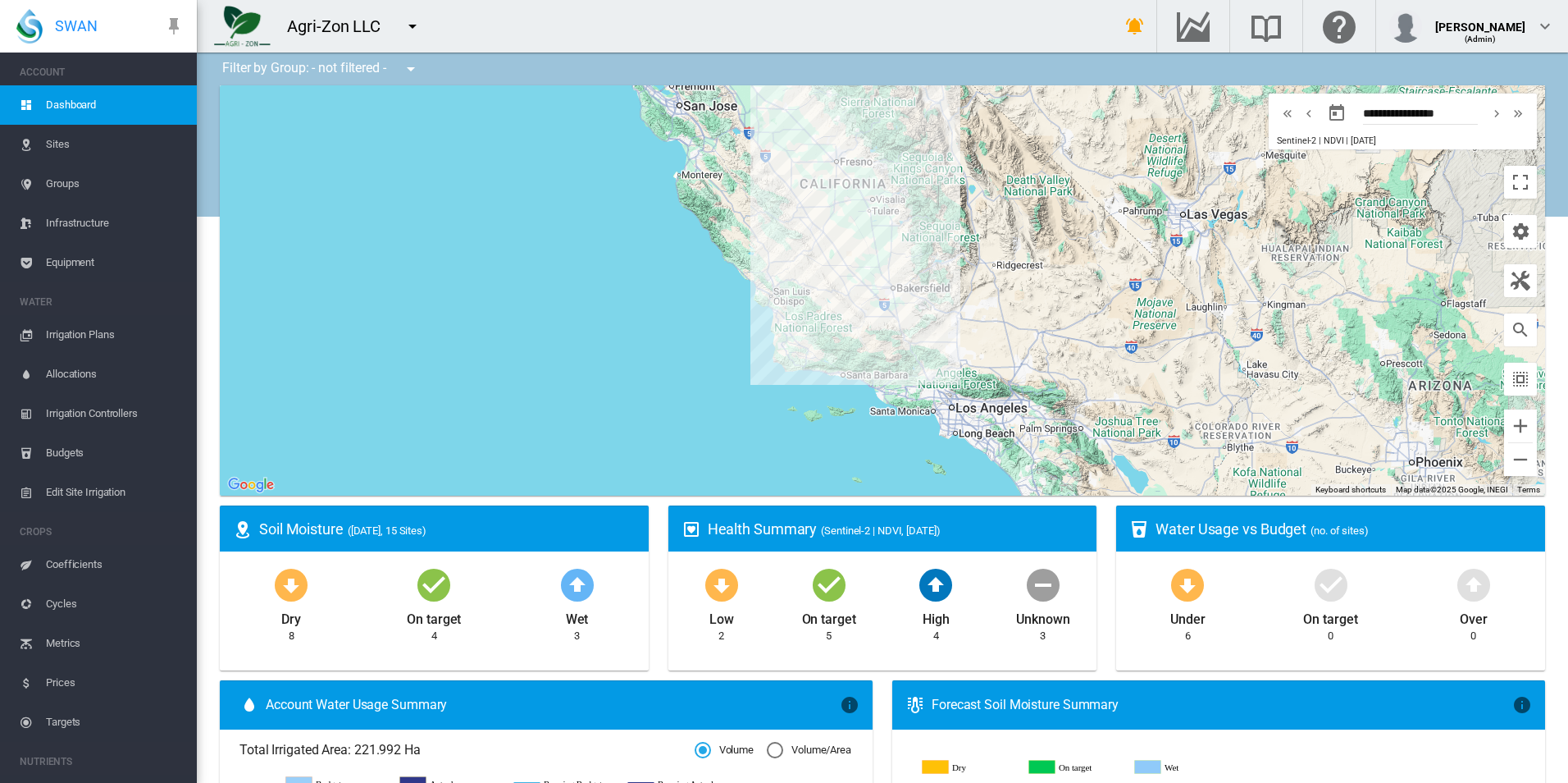
click at [416, 28] on md-icon "icon-menu-down" at bounding box center [412, 26] width 19 height 19
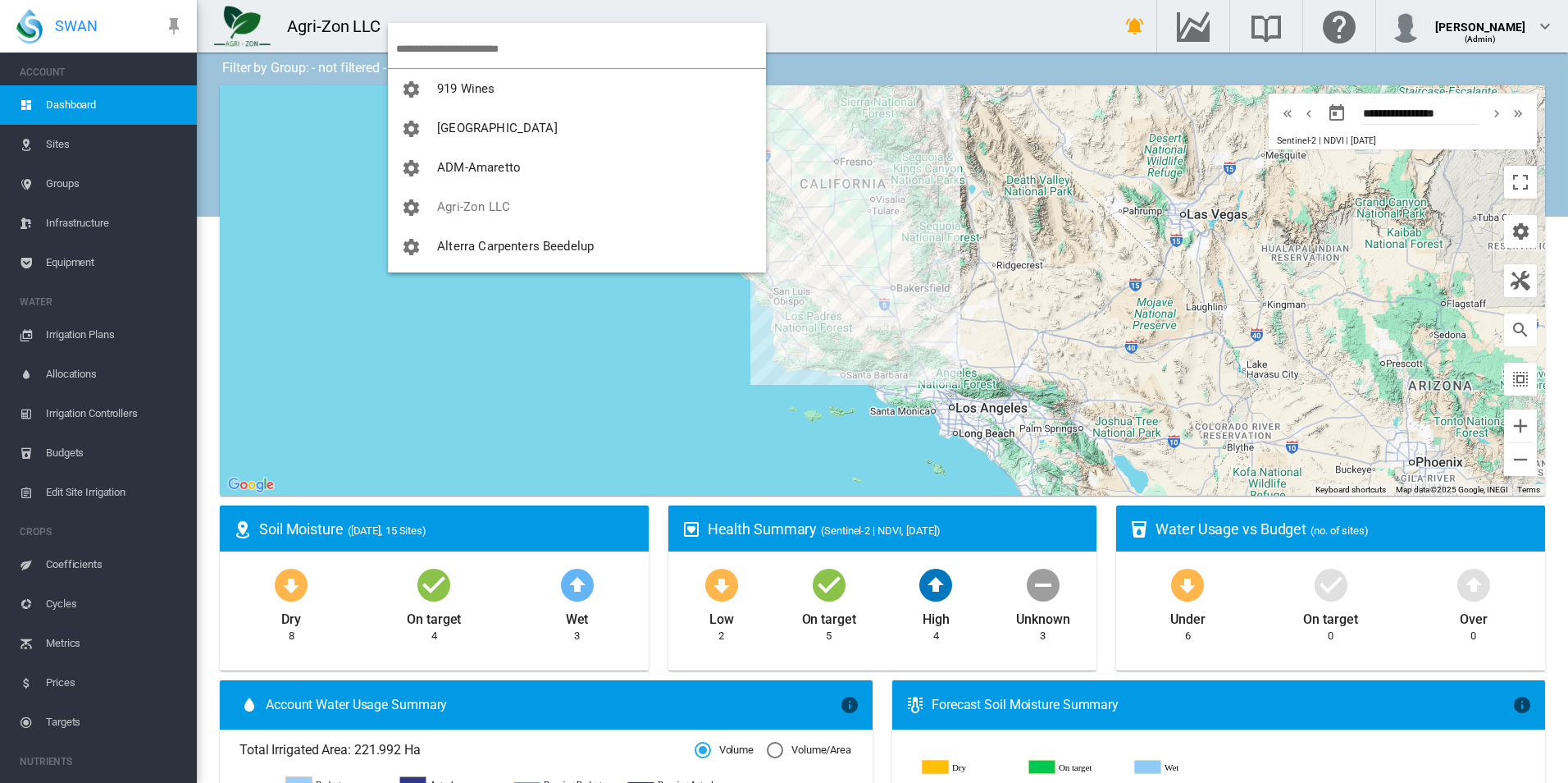
click at [443, 51] on input "search" at bounding box center [580, 49] width 369 height 39
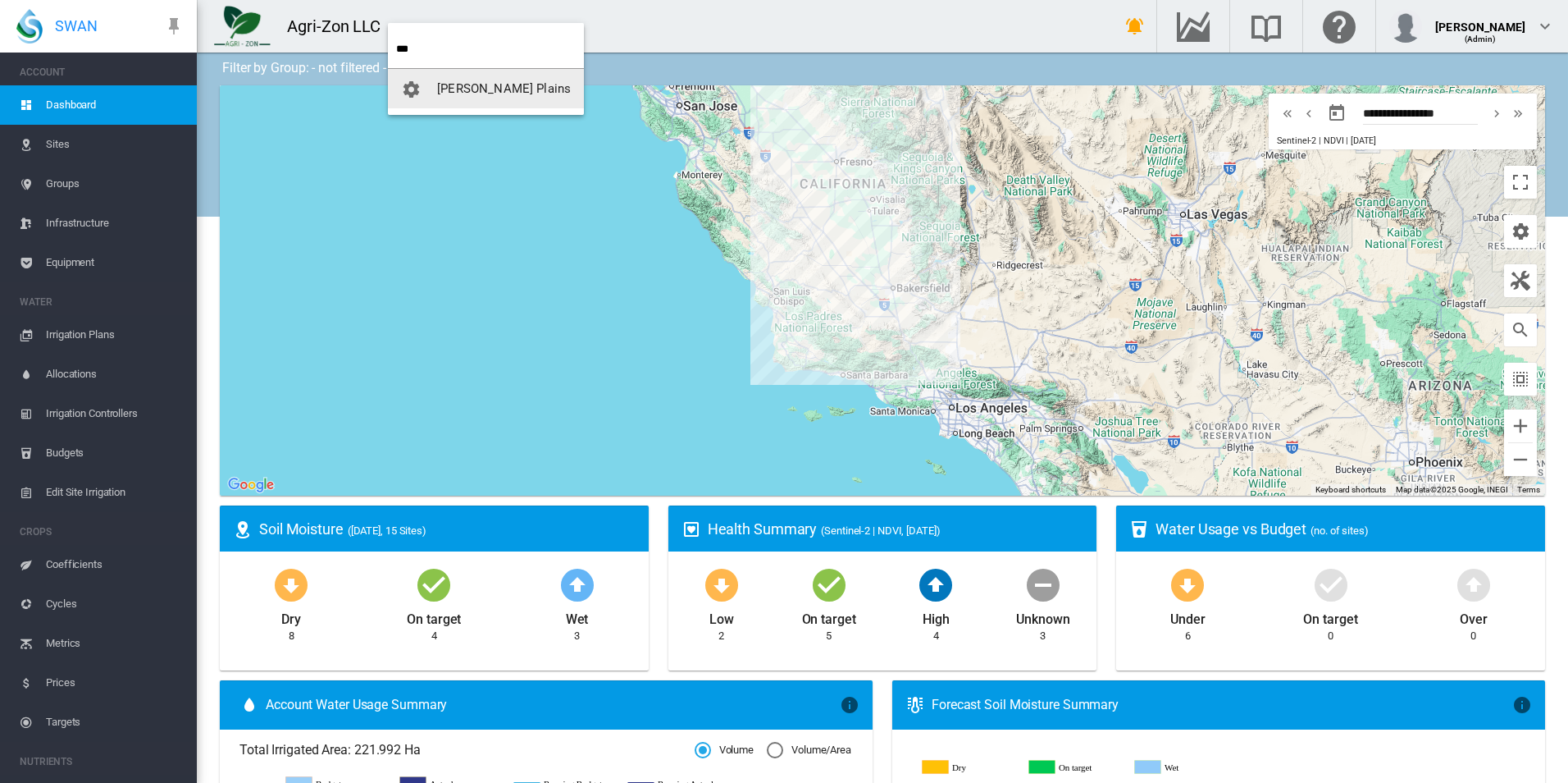
type input "***"
click at [507, 103] on button "[PERSON_NAME] Plains" at bounding box center [486, 88] width 196 height 39
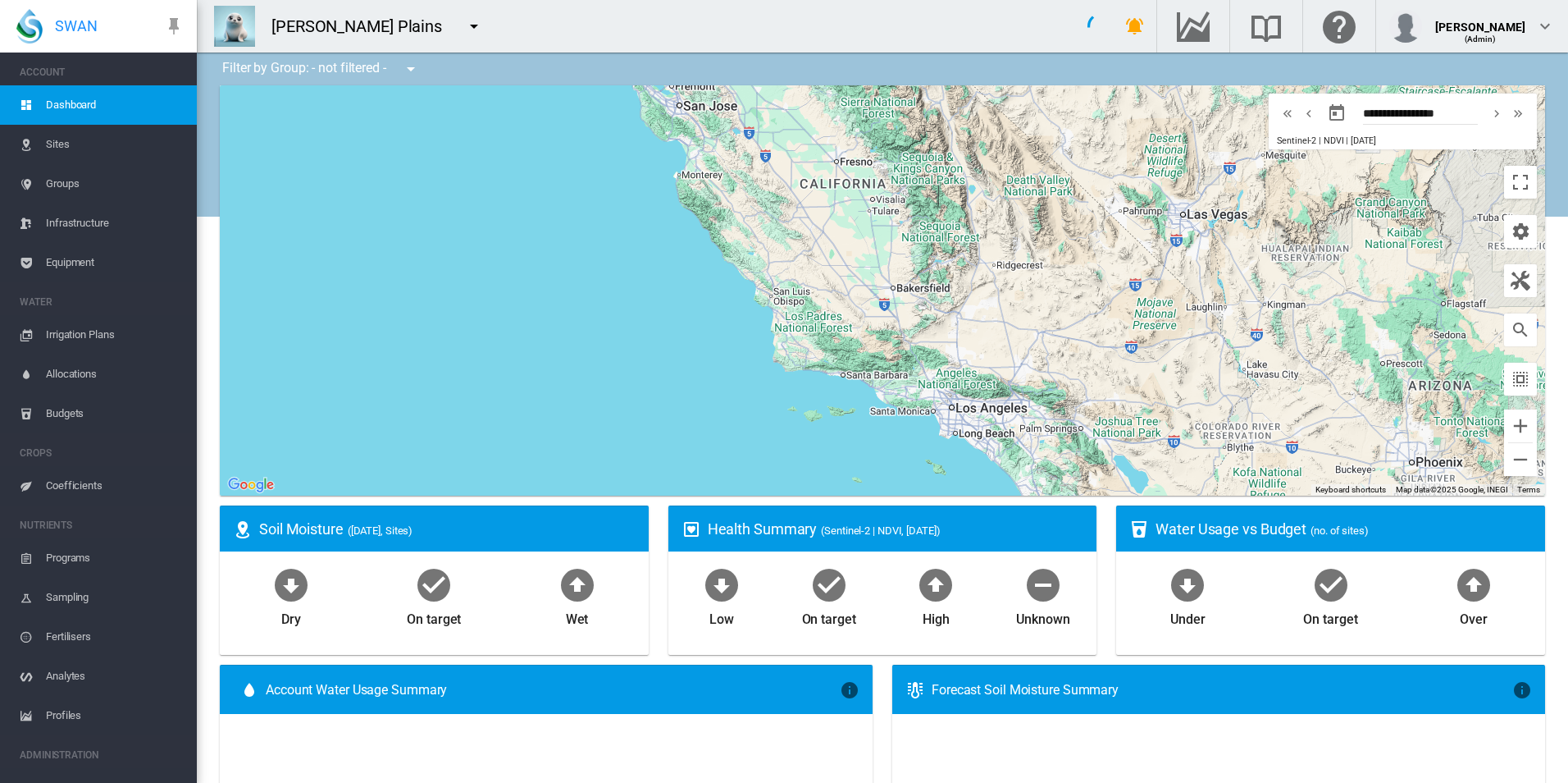
type input "**********"
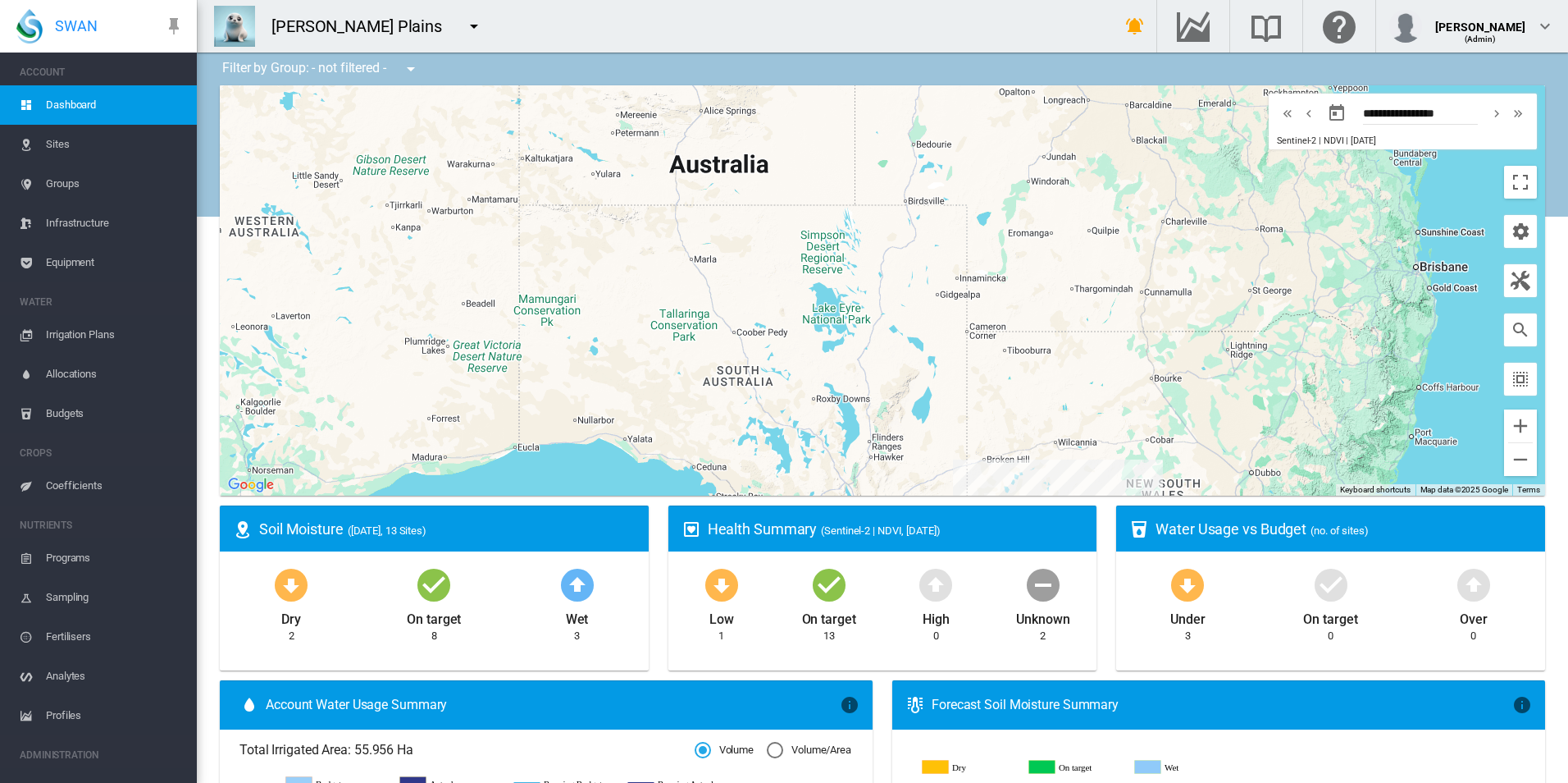
click at [107, 257] on span "Equipment" at bounding box center [114, 262] width 137 height 39
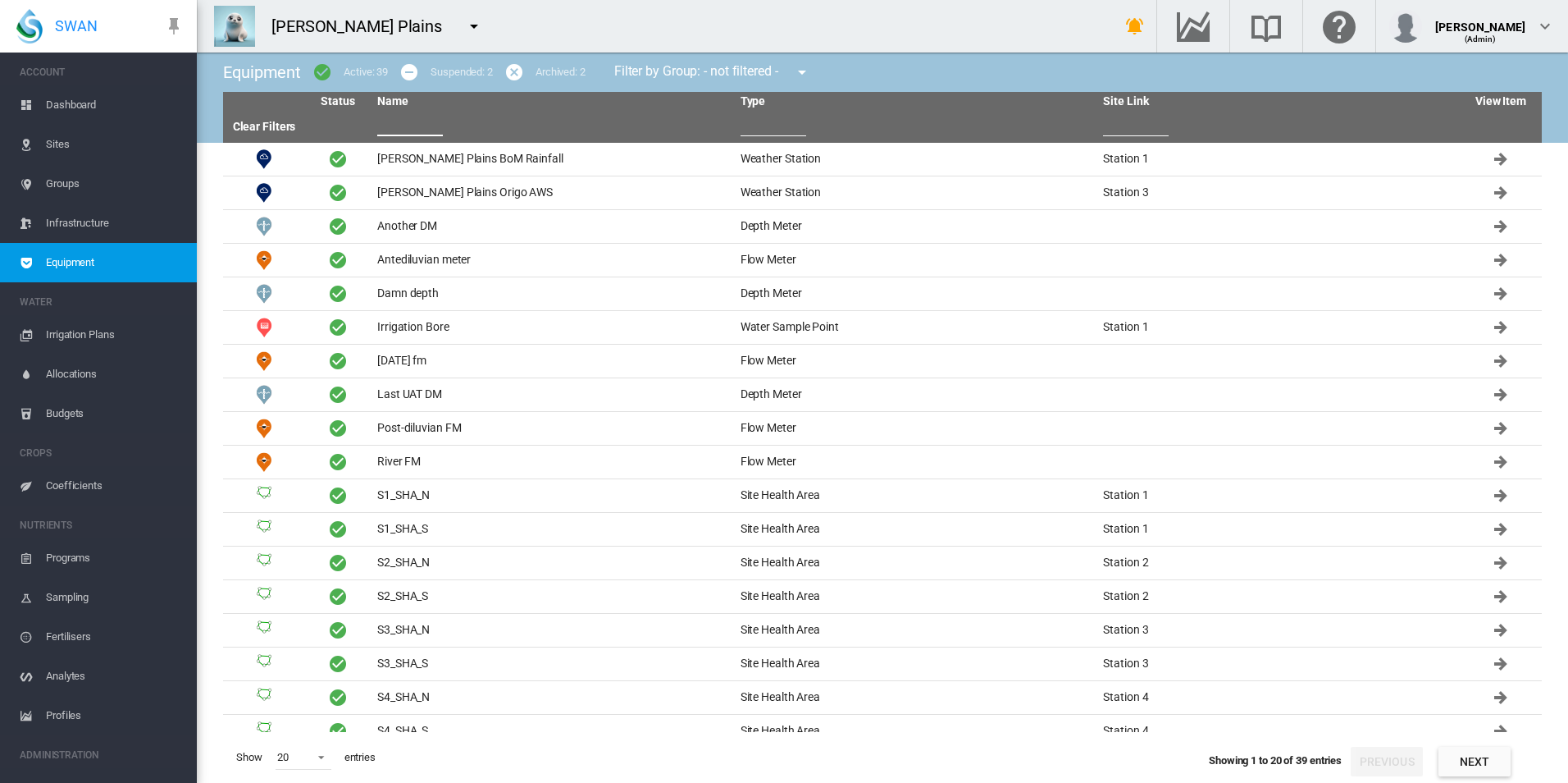
click at [421, 121] on input "text" at bounding box center [410, 123] width 66 height 25
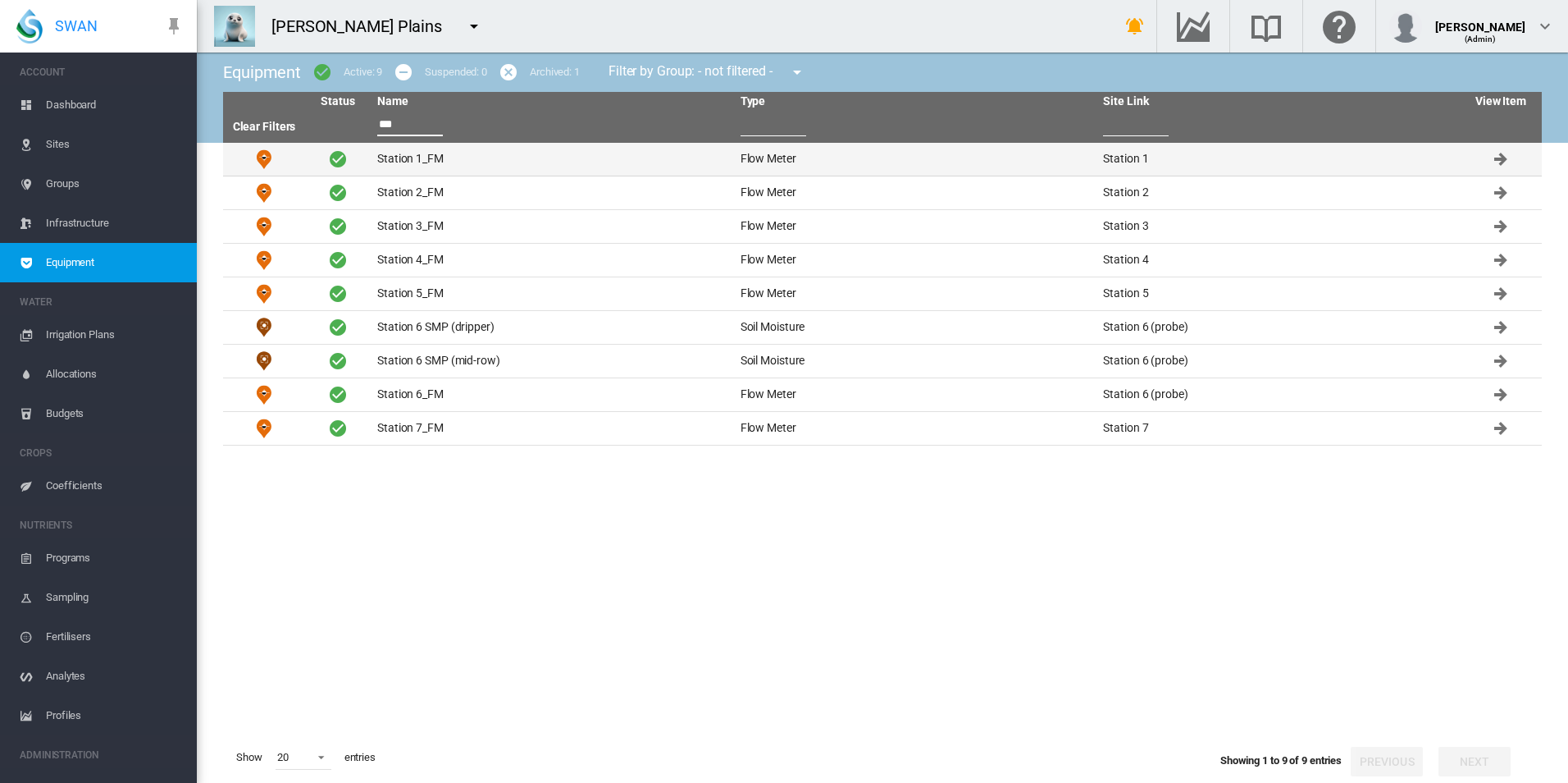
type input "***"
click at [464, 149] on td "Station 1_FM" at bounding box center [552, 159] width 363 height 32
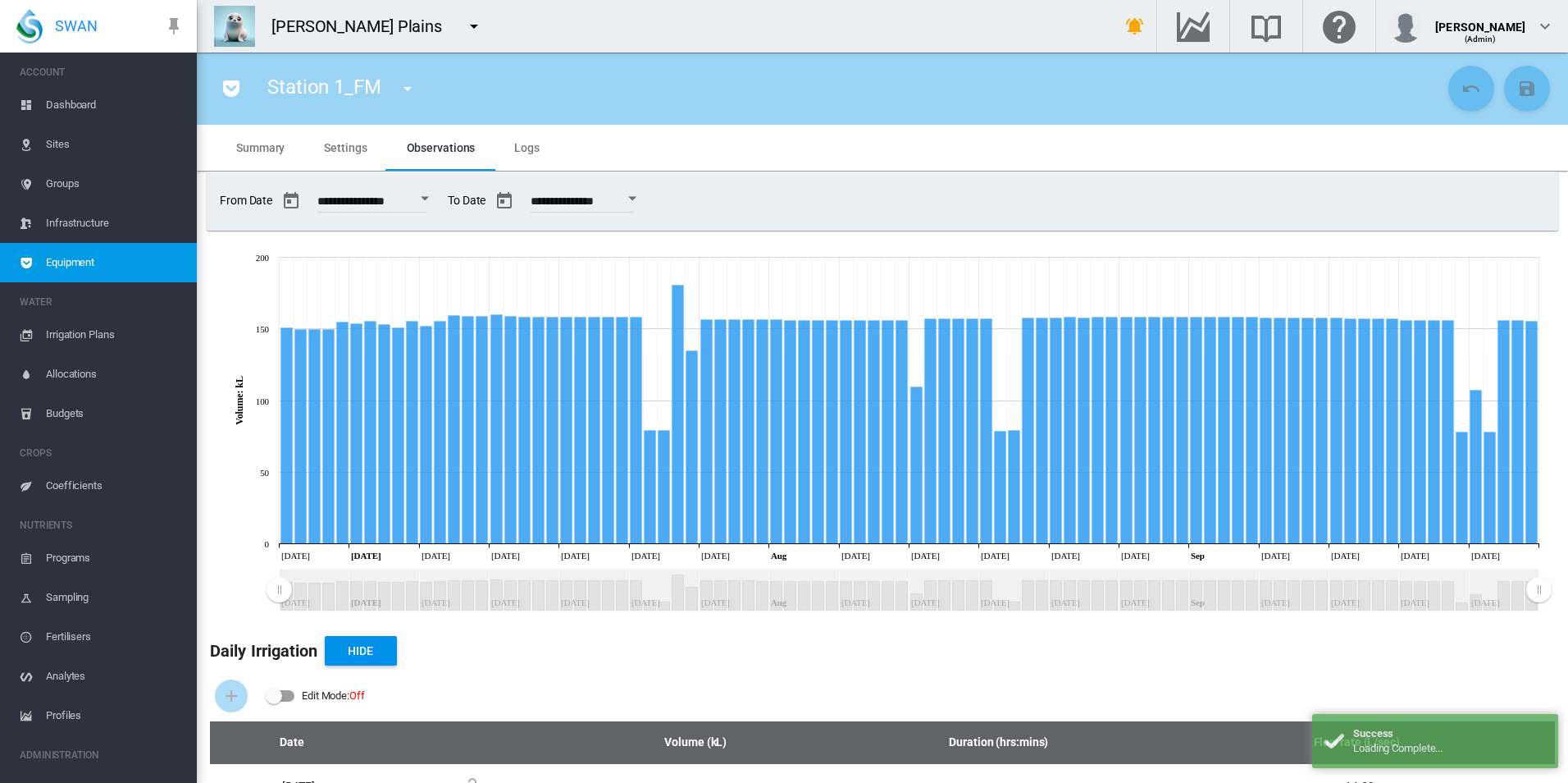
click at [349, 145] on span "Settings" at bounding box center [345, 147] width 43 height 13
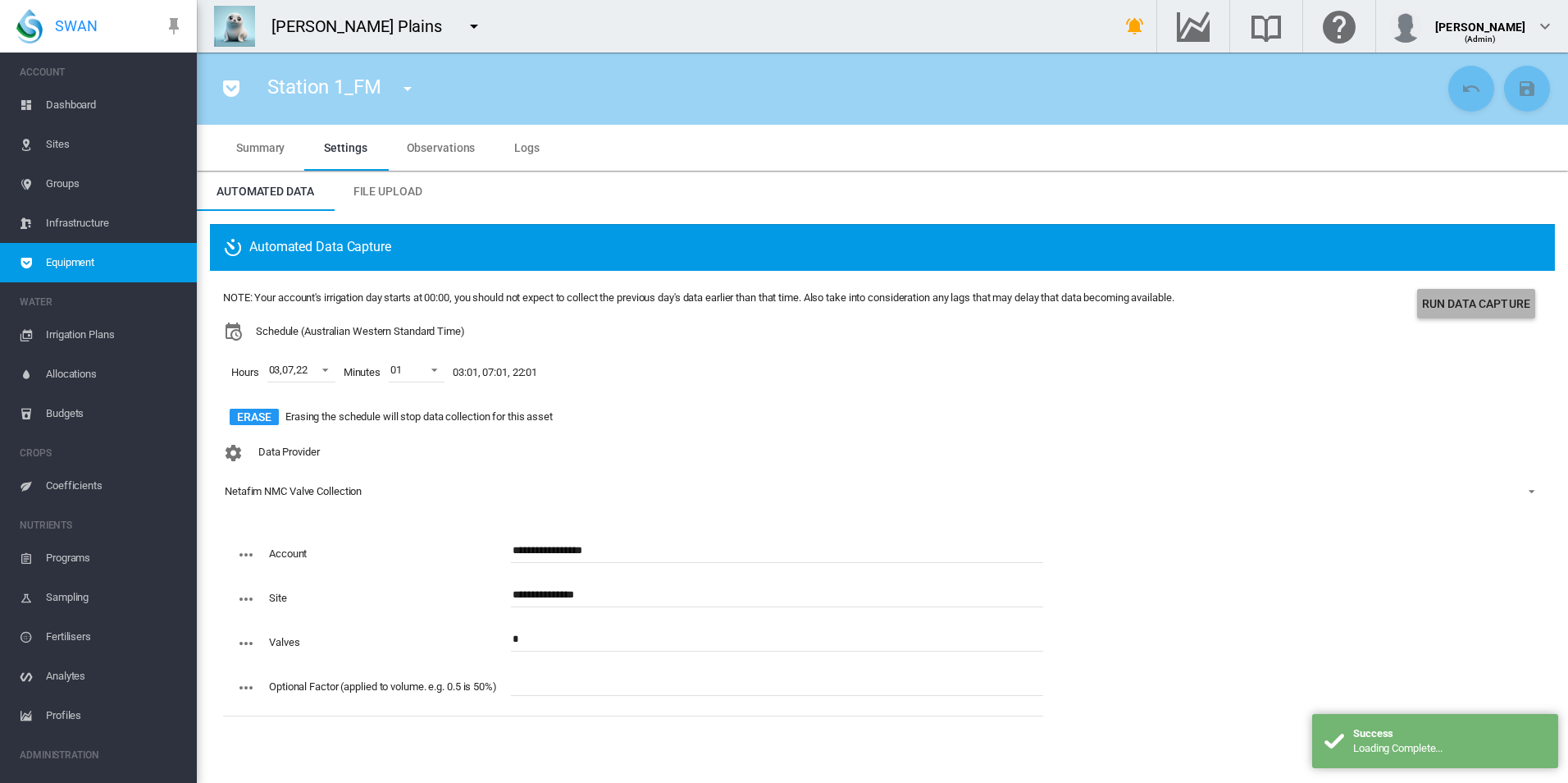
click at [1459, 300] on button "Run Data Capture" at bounding box center [1476, 304] width 118 height 30
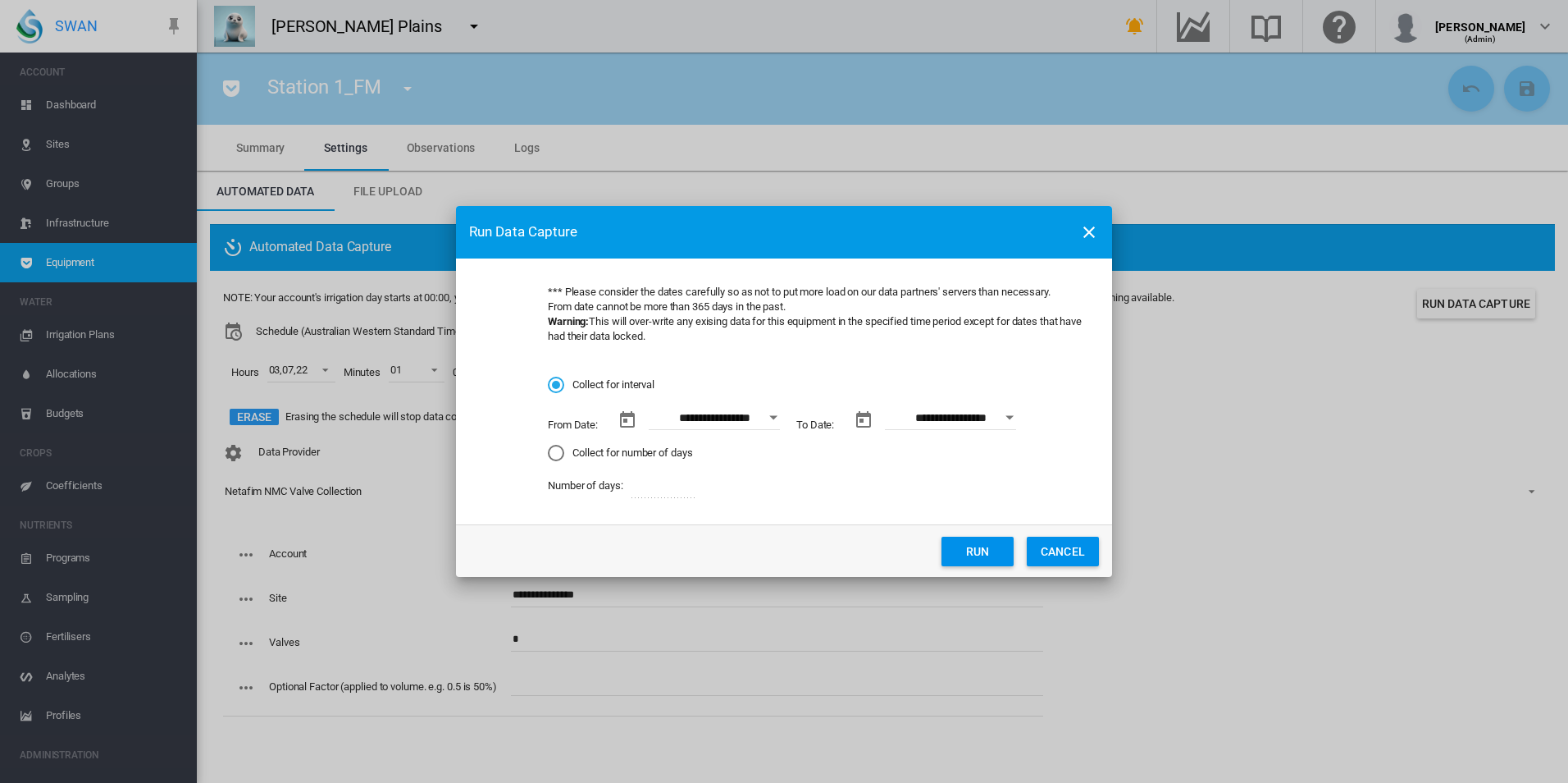
click at [961, 544] on button "Run" at bounding box center [977, 552] width 72 height 30
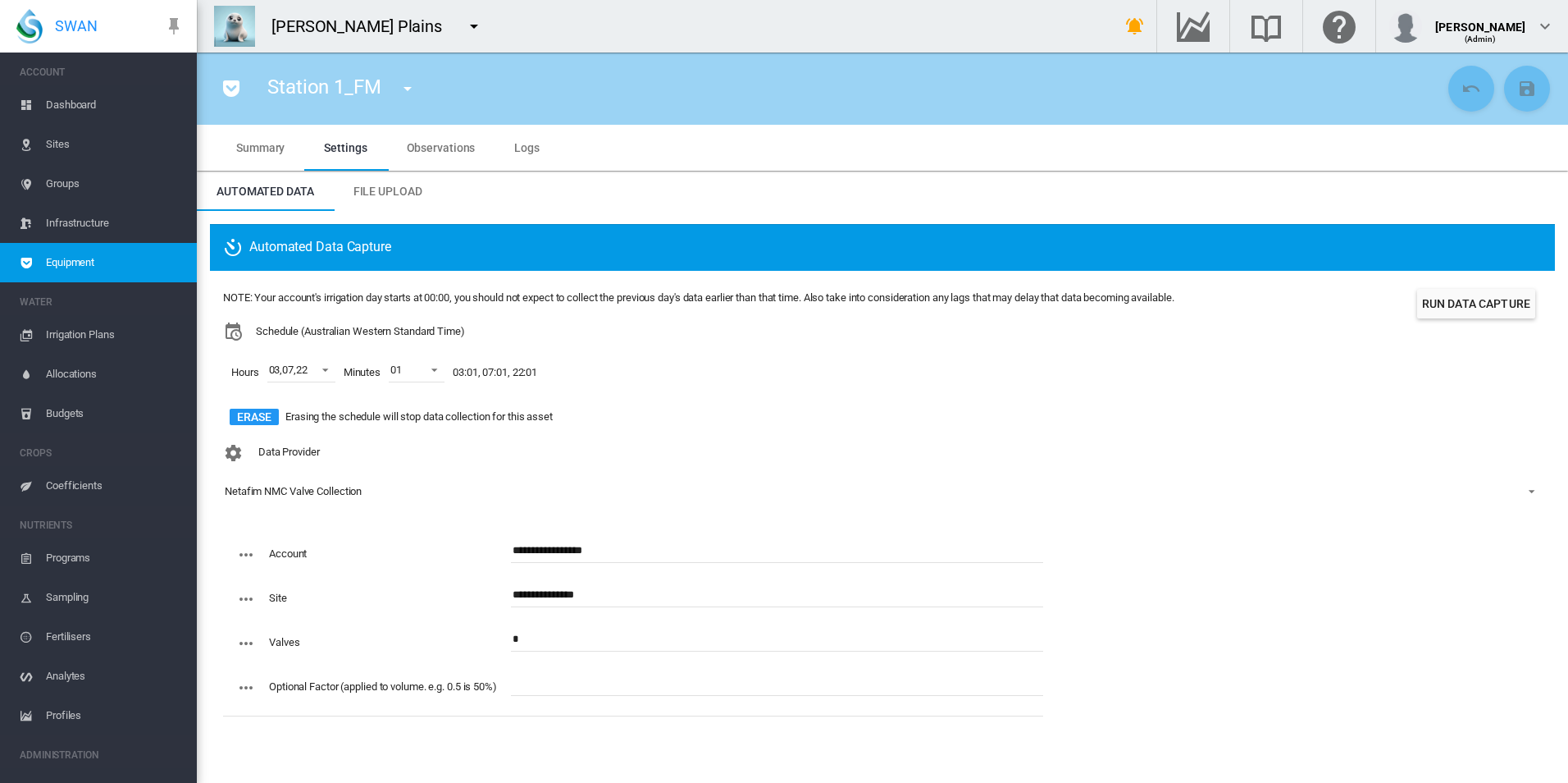
click at [107, 265] on span "Equipment" at bounding box center [114, 262] width 137 height 39
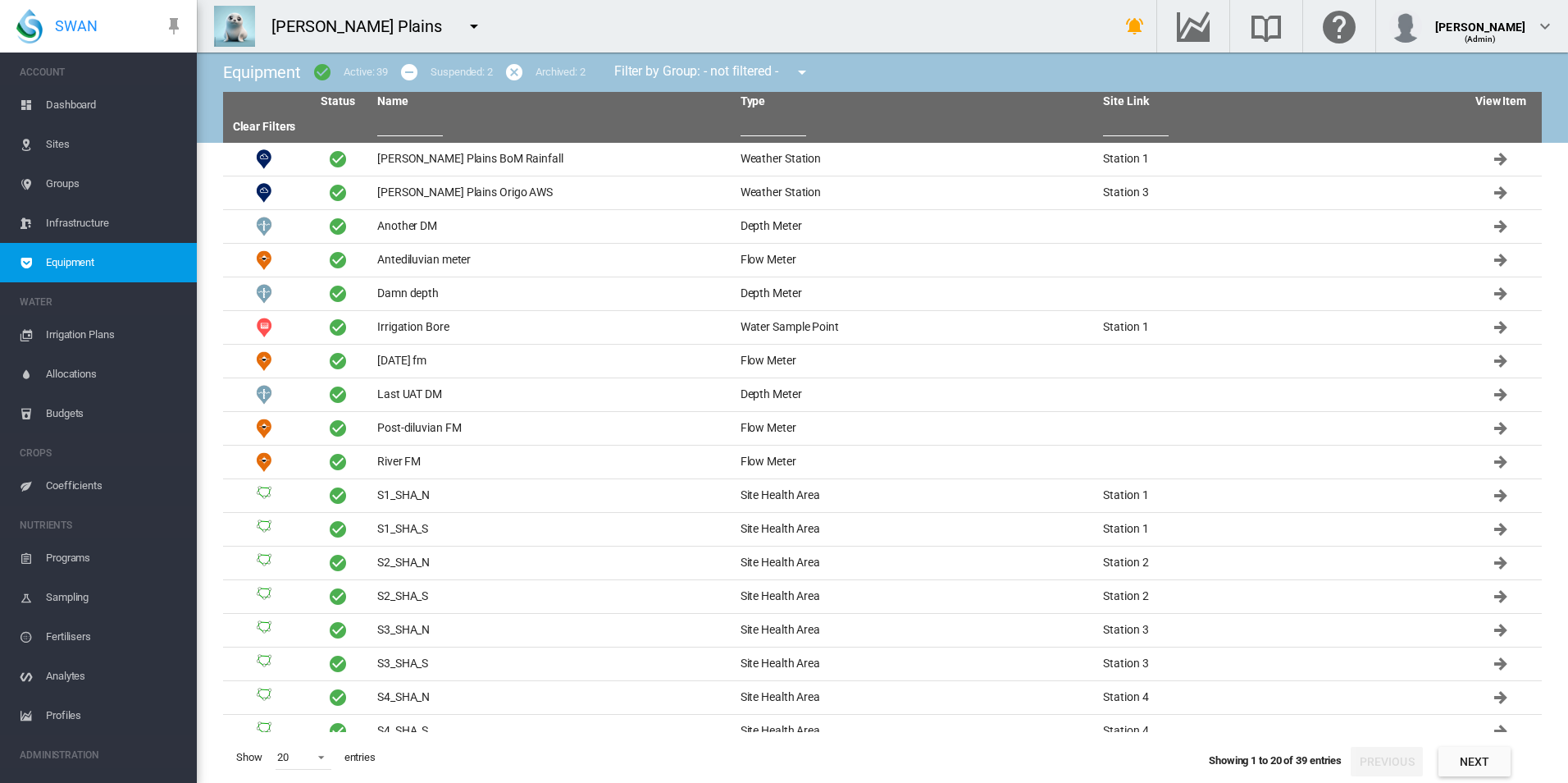
click at [414, 122] on input "text" at bounding box center [410, 123] width 66 height 25
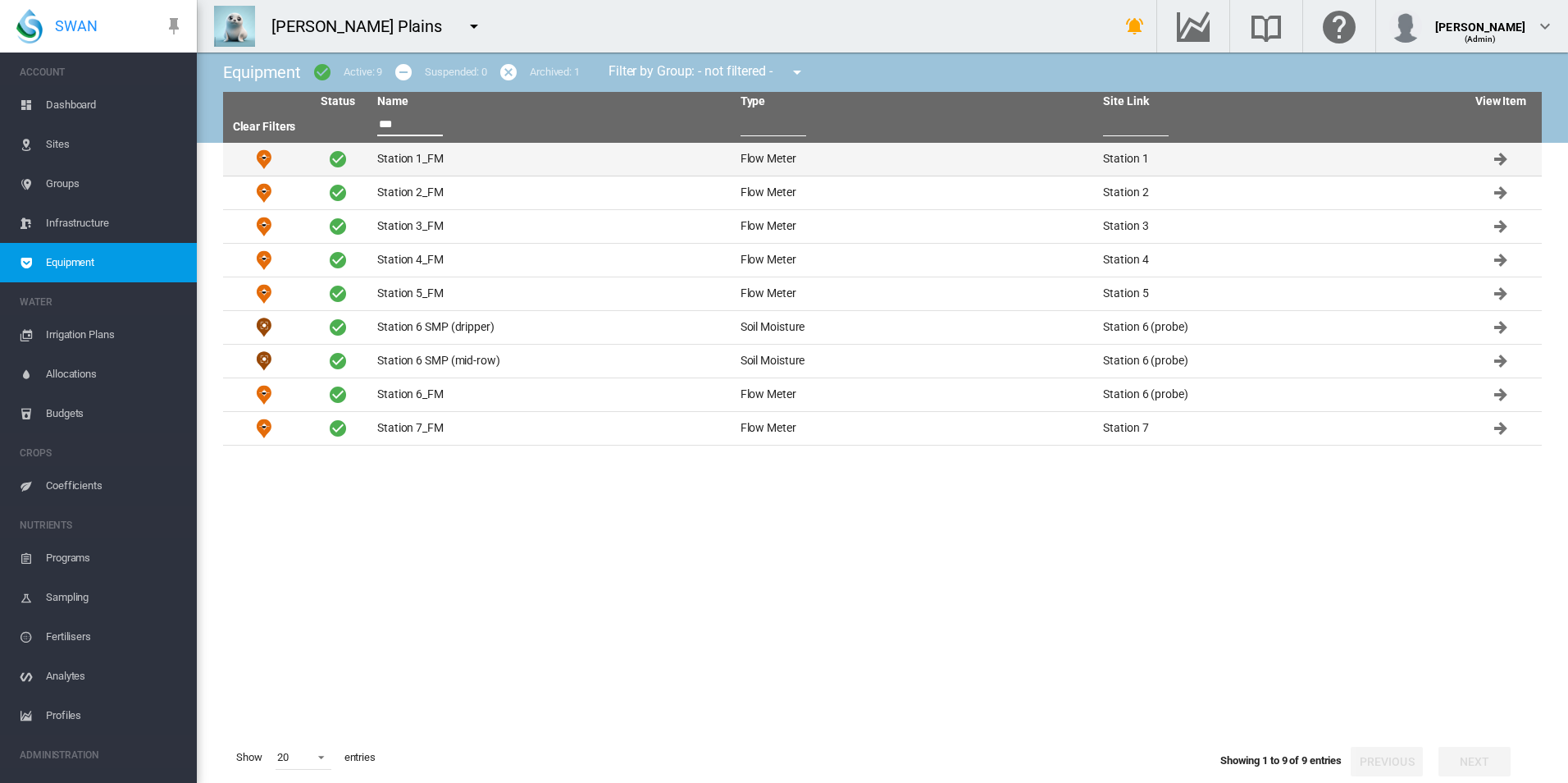
type input "***"
click at [451, 145] on td "Station 1_FM" at bounding box center [552, 159] width 363 height 32
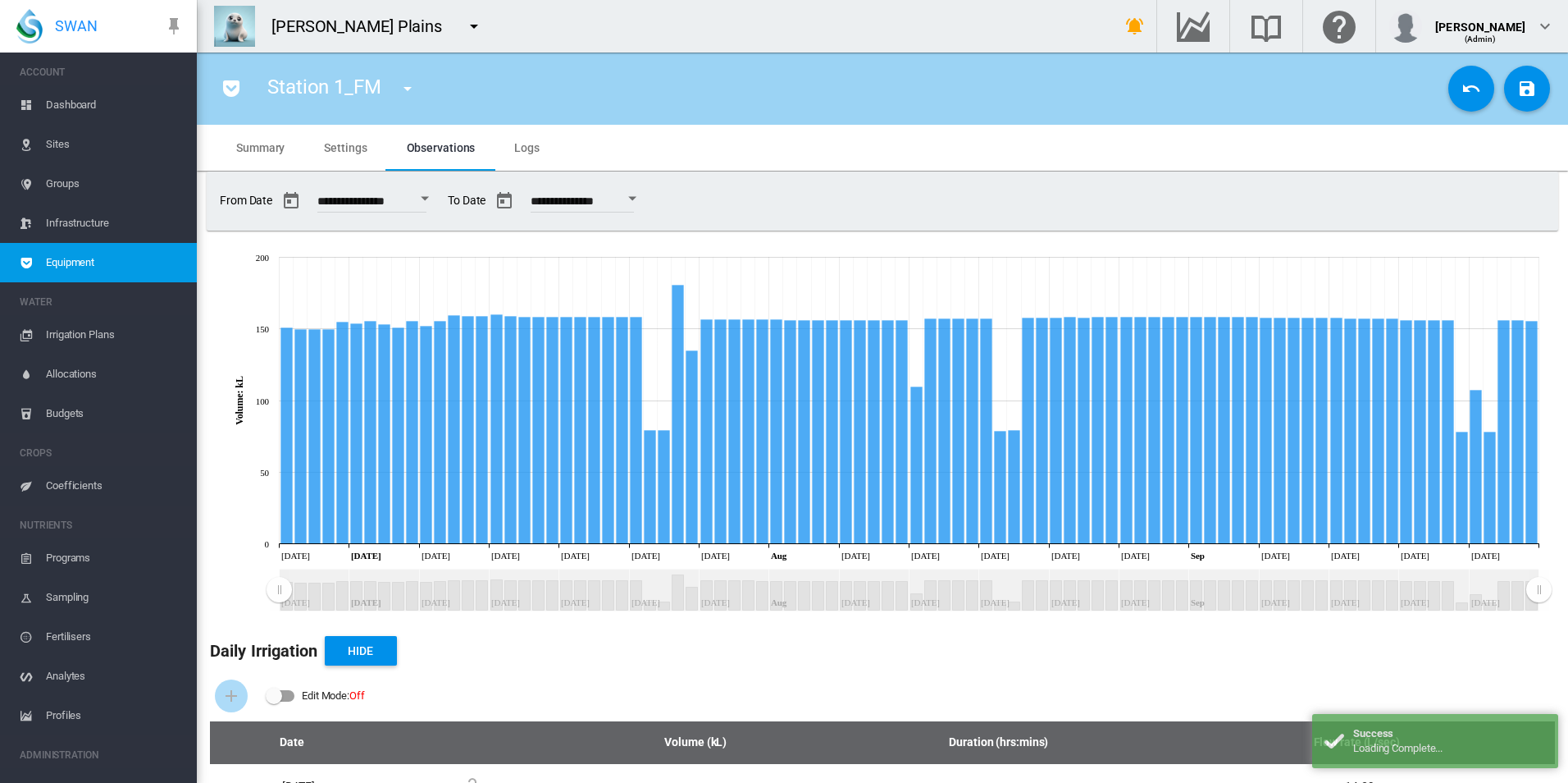
click at [366, 146] on span "Settings" at bounding box center [345, 147] width 43 height 13
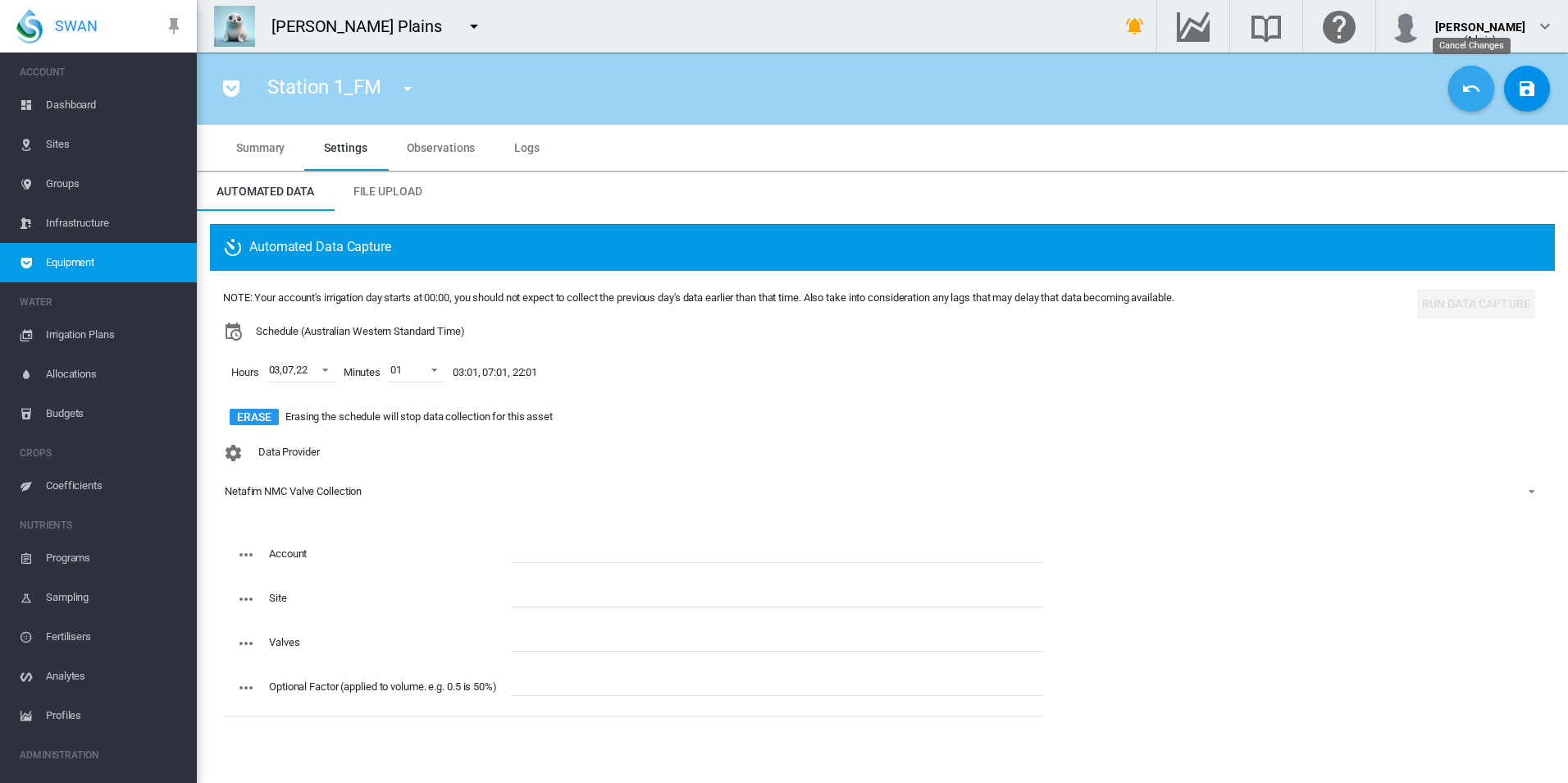
click at [1479, 93] on md-icon "icon-undo" at bounding box center [1471, 88] width 19 height 19
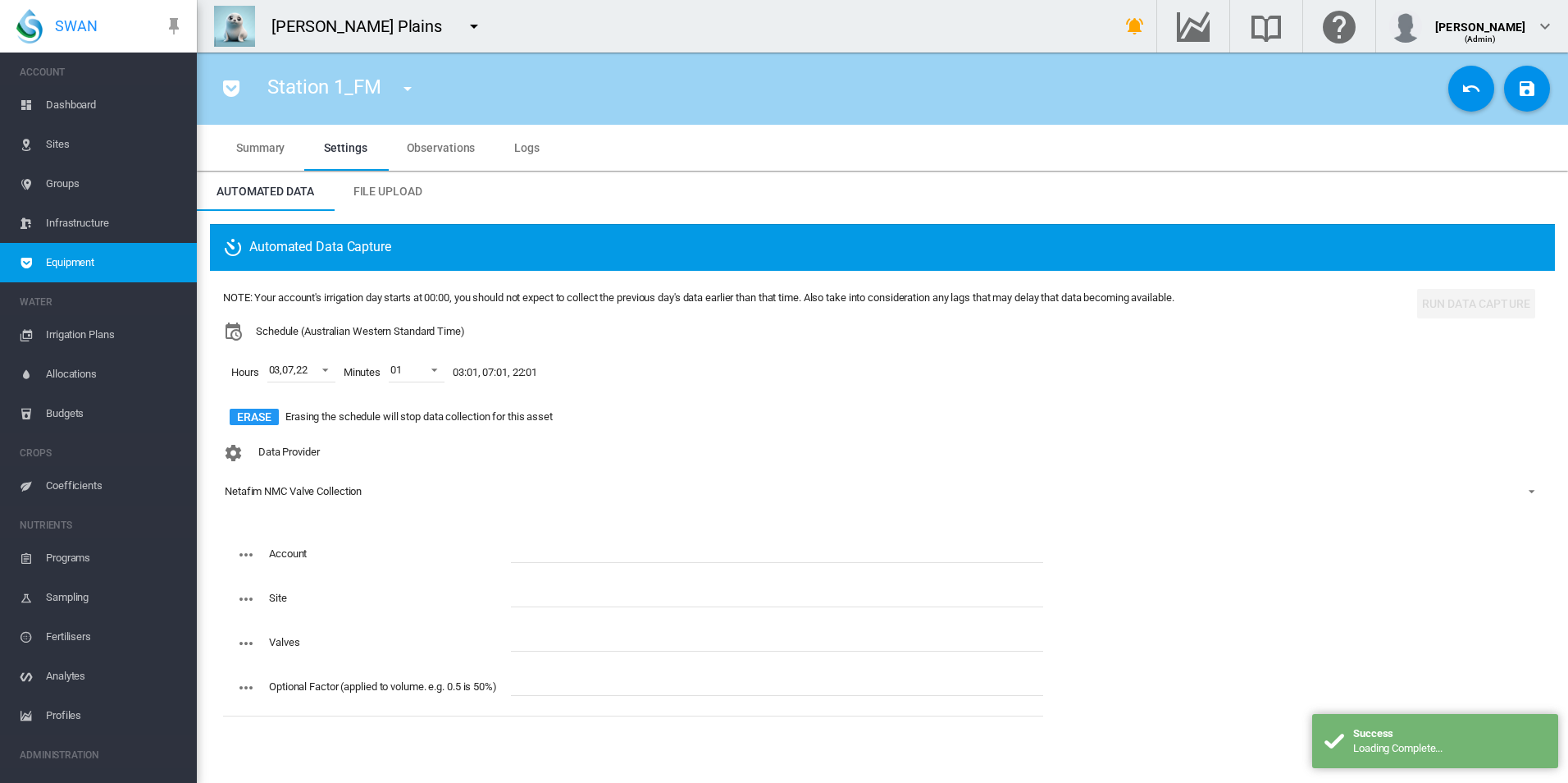
click at [126, 266] on span "Equipment" at bounding box center [114, 262] width 137 height 39
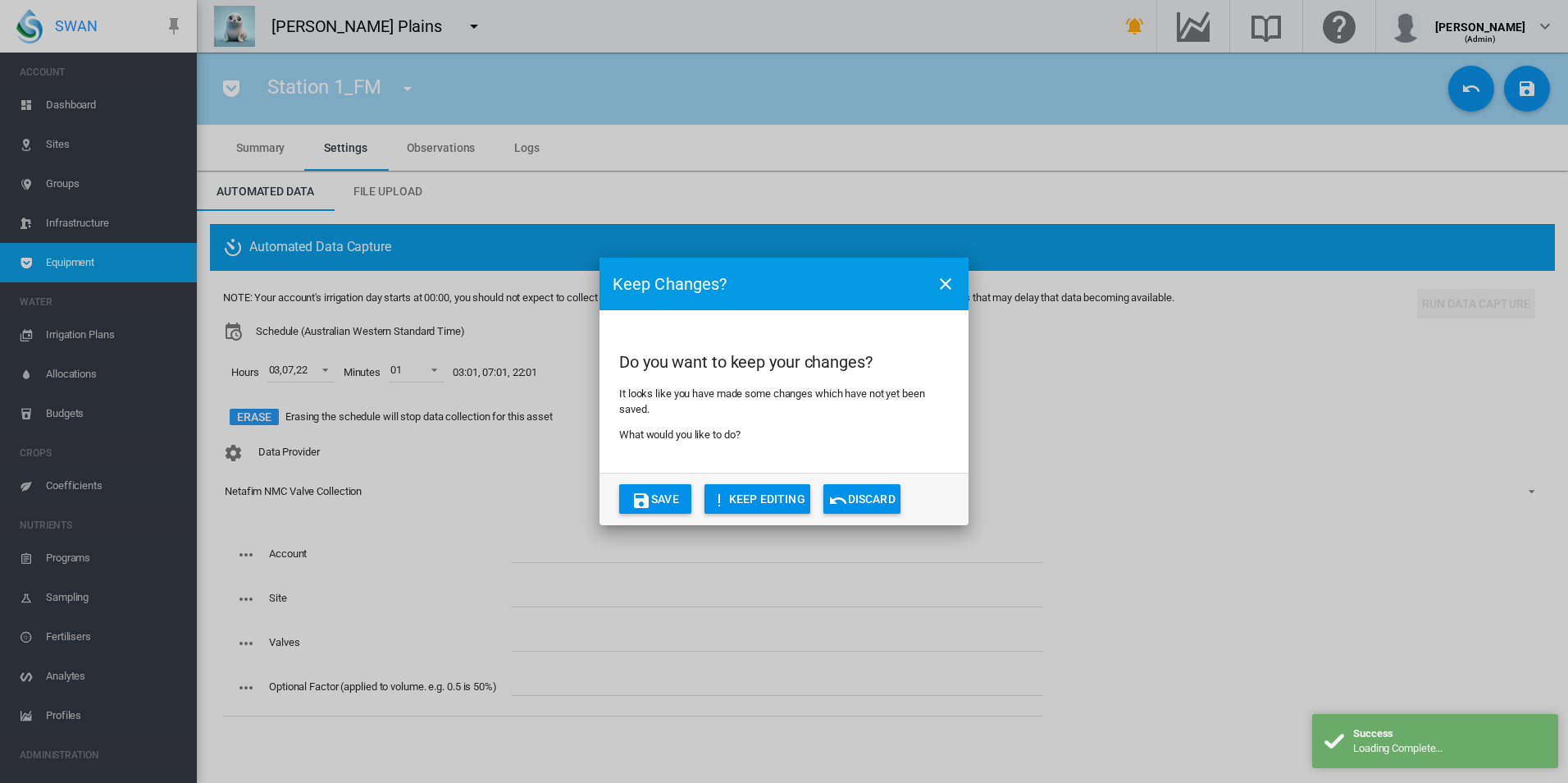
click at [896, 488] on button "Discard" at bounding box center [861, 499] width 77 height 30
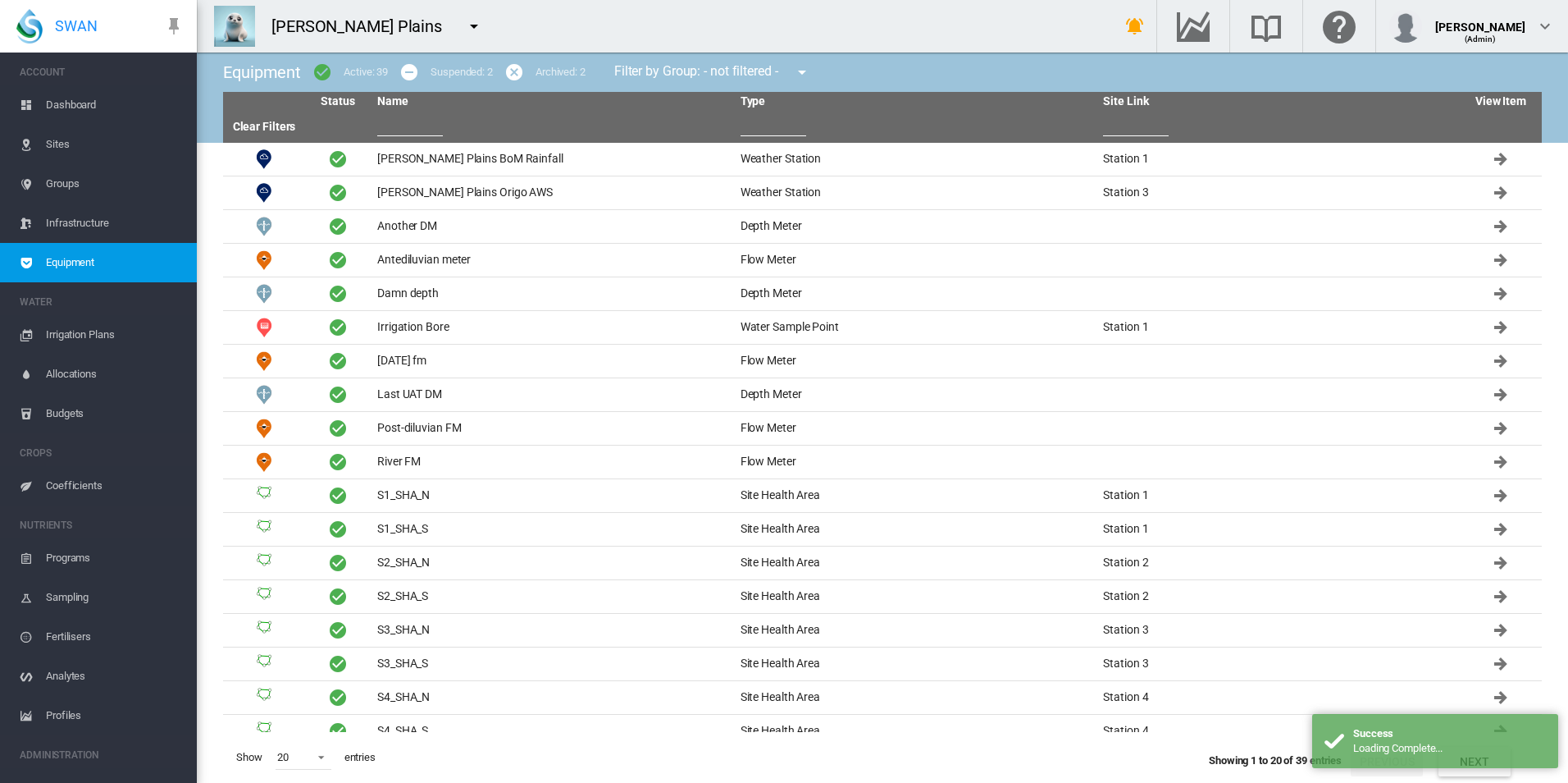
click at [408, 118] on input "text" at bounding box center [410, 123] width 66 height 25
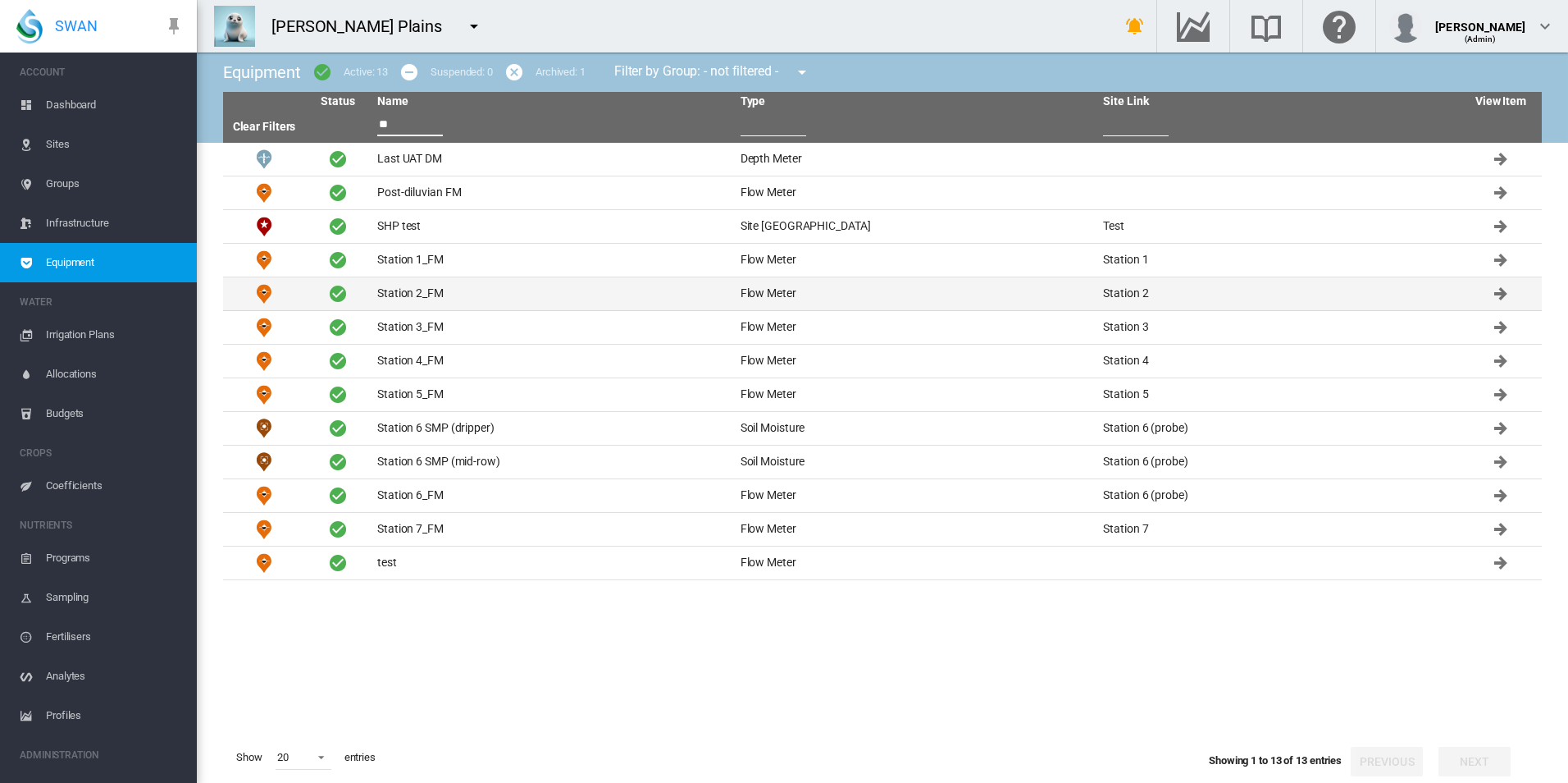
type input "**"
click at [491, 291] on td "Station 2_FM" at bounding box center [552, 293] width 363 height 32
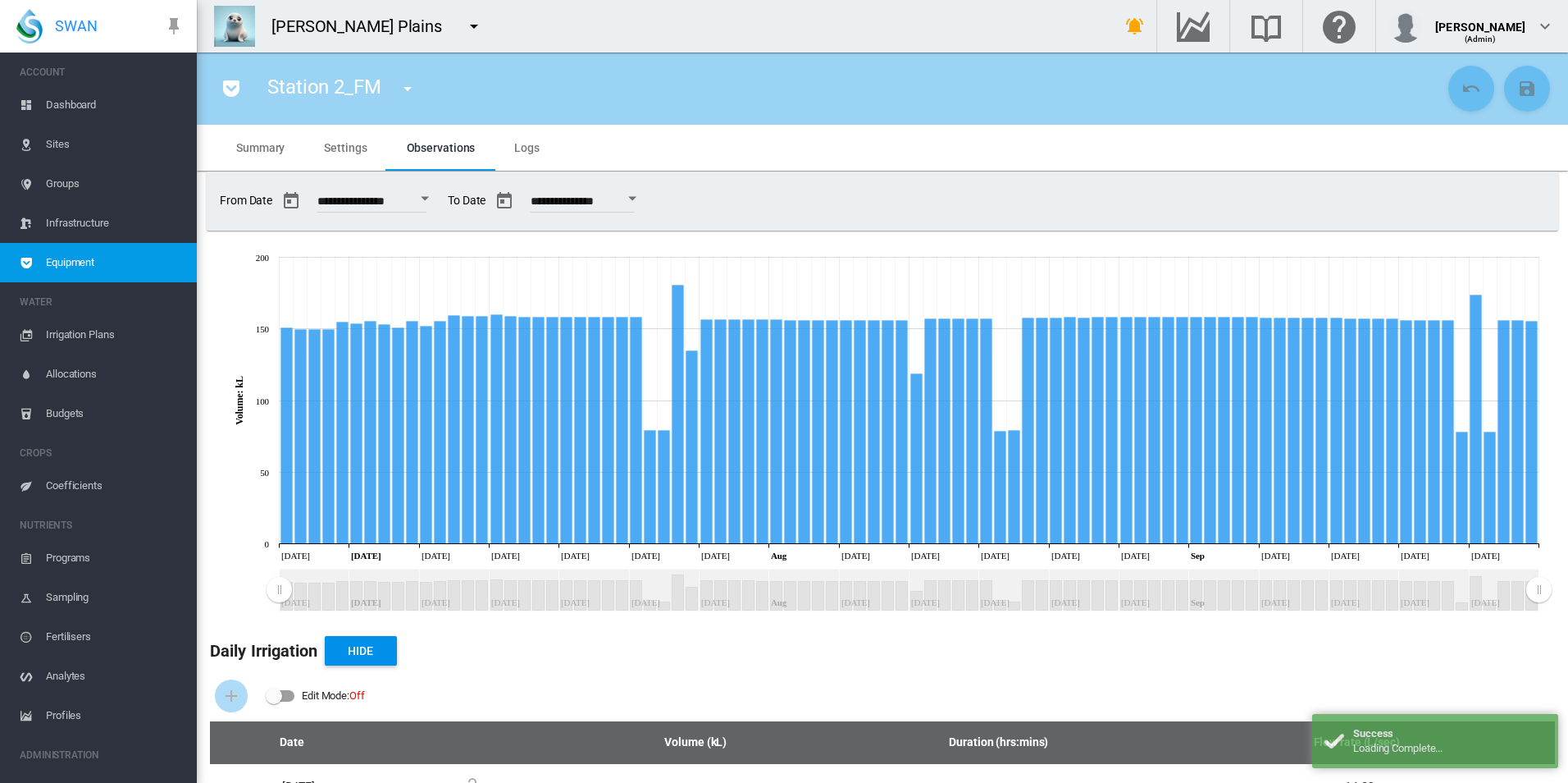
click at [352, 148] on span "Settings" at bounding box center [345, 147] width 43 height 13
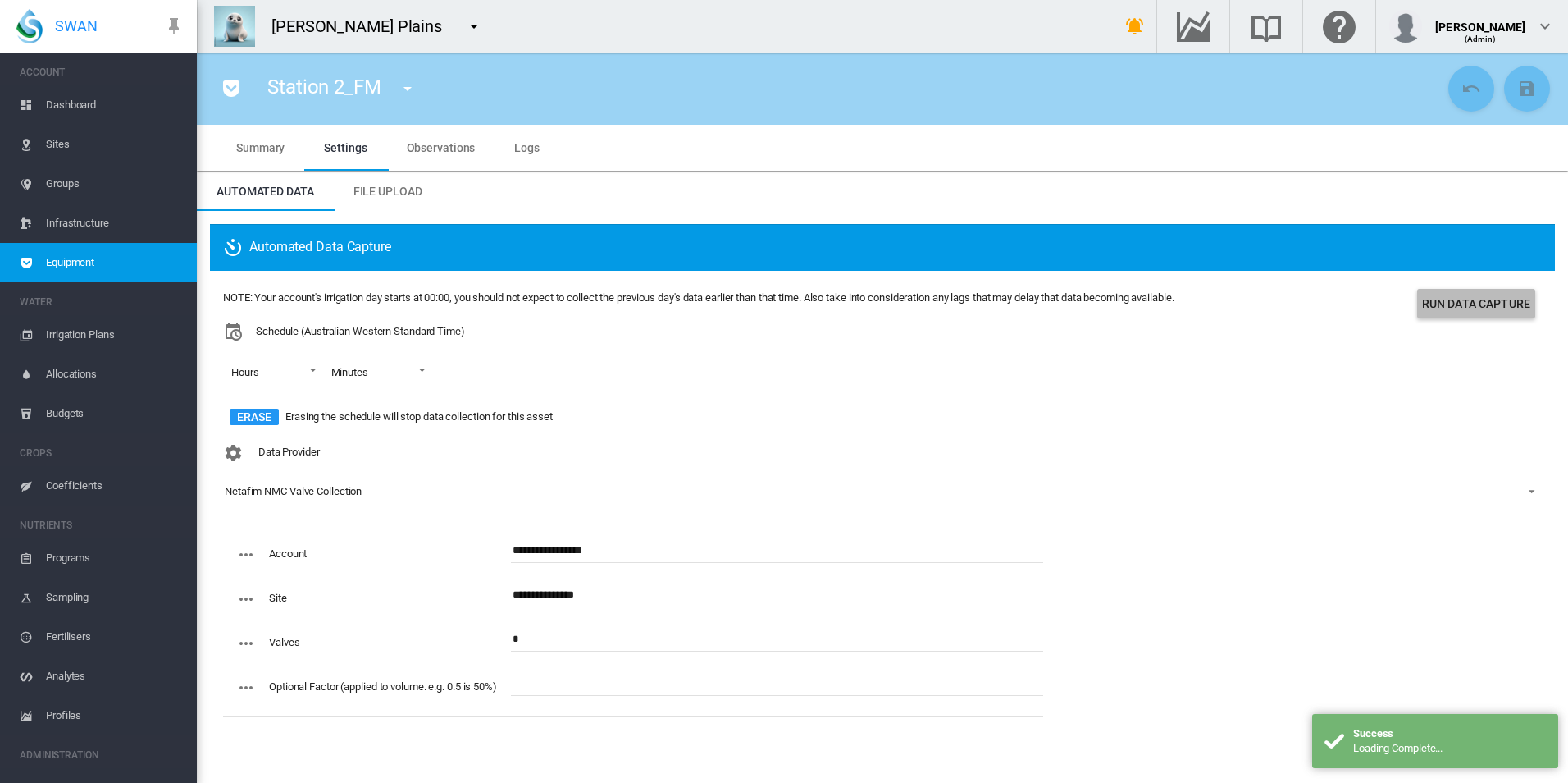
click at [1466, 308] on button "Run Data Capture" at bounding box center [1476, 304] width 118 height 30
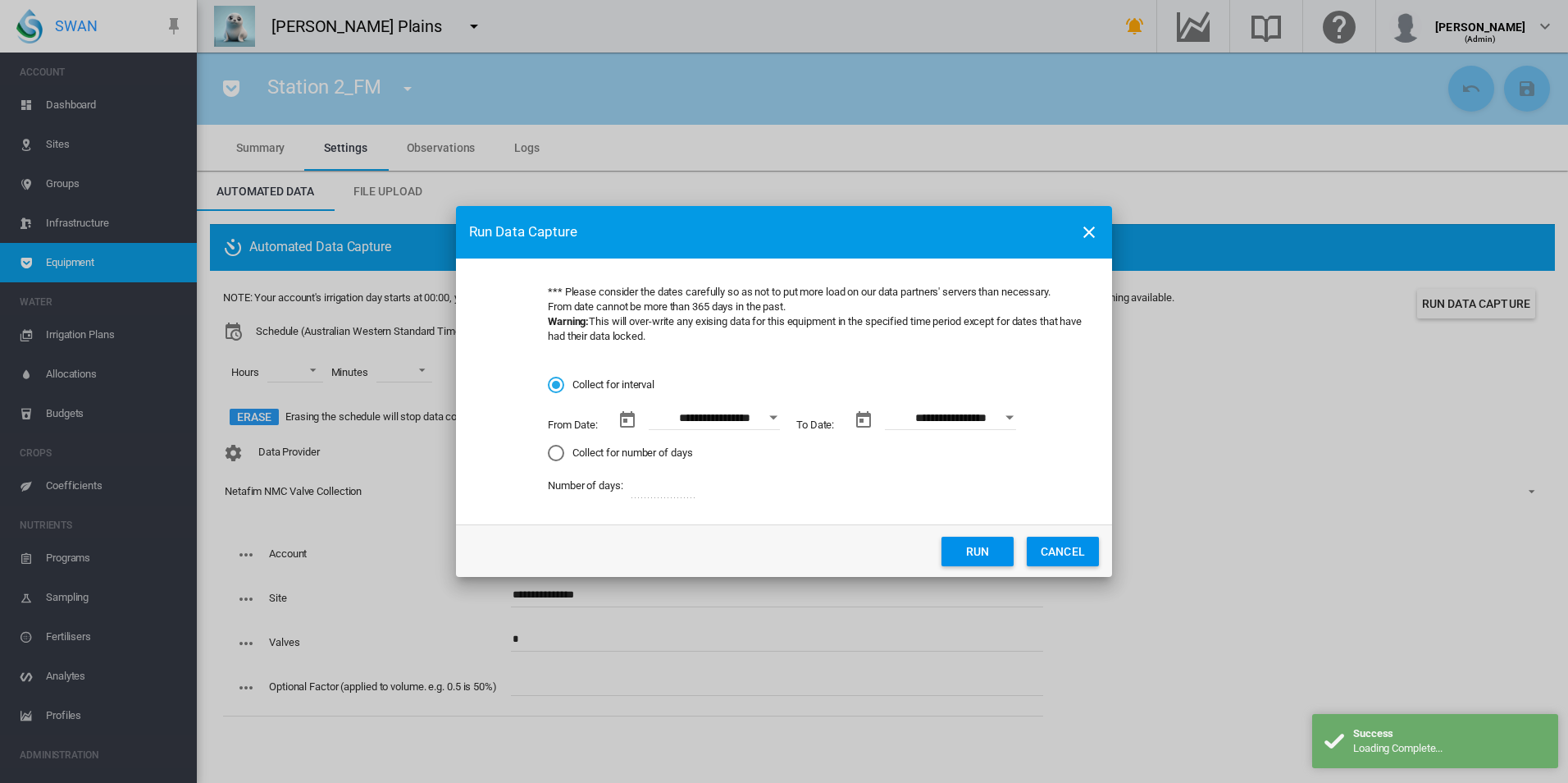
click at [986, 557] on button "Run" at bounding box center [977, 552] width 72 height 30
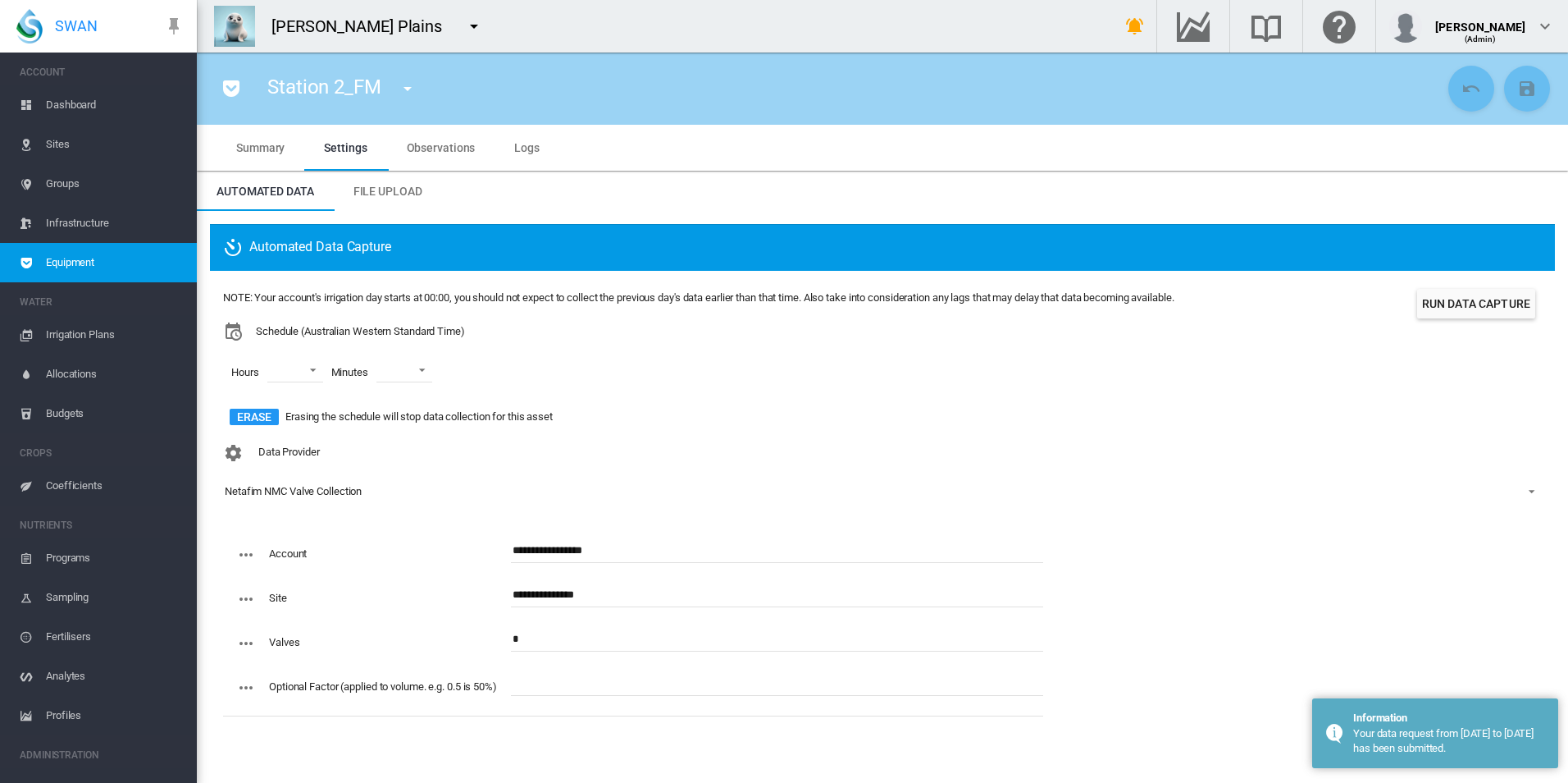
click at [110, 264] on span "Equipment" at bounding box center [114, 262] width 137 height 39
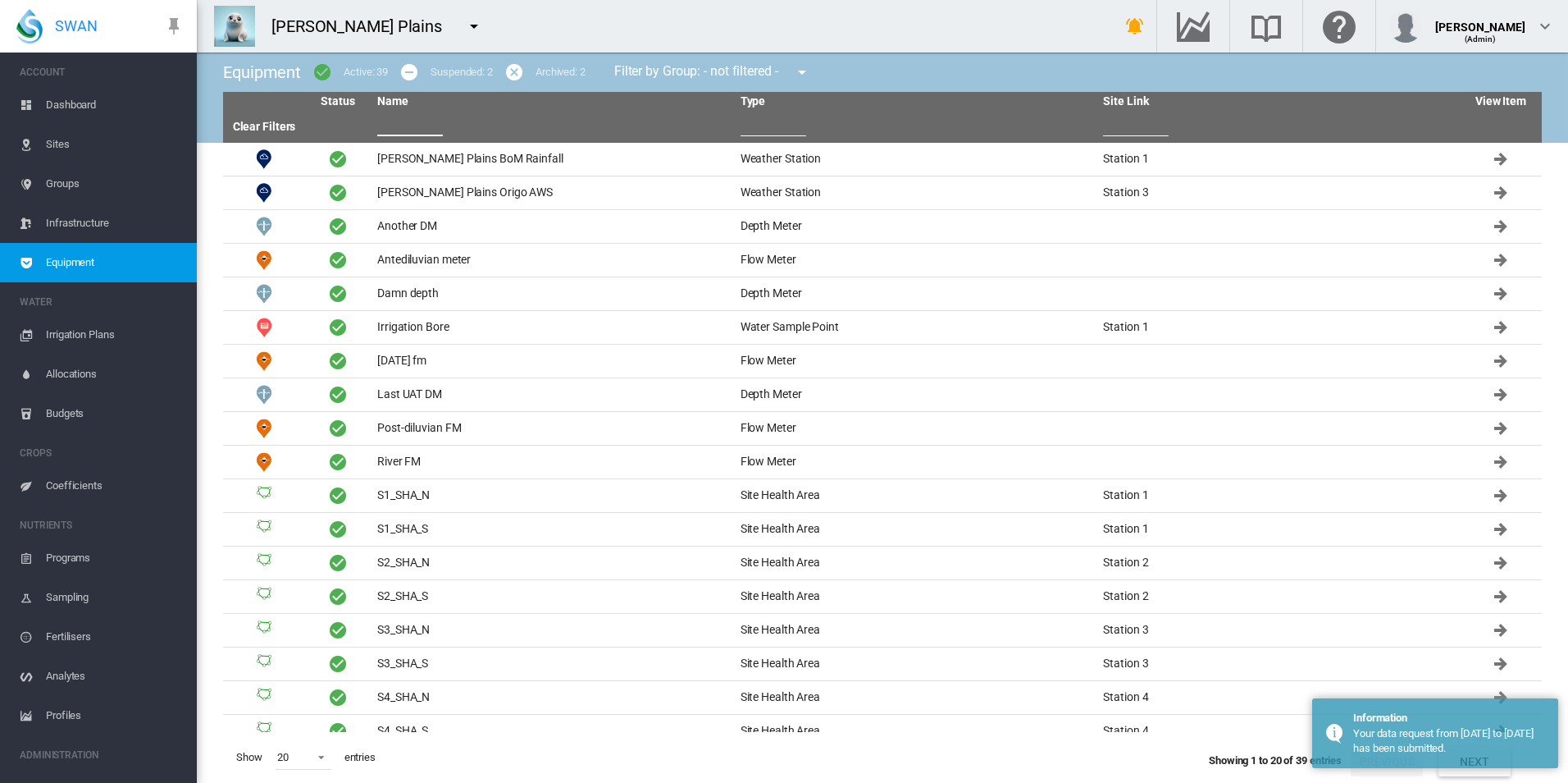
drag, startPoint x: 422, startPoint y: 131, endPoint x: 433, endPoint y: 130, distance: 11.0
click at [422, 134] on input "text" at bounding box center [410, 123] width 66 height 25
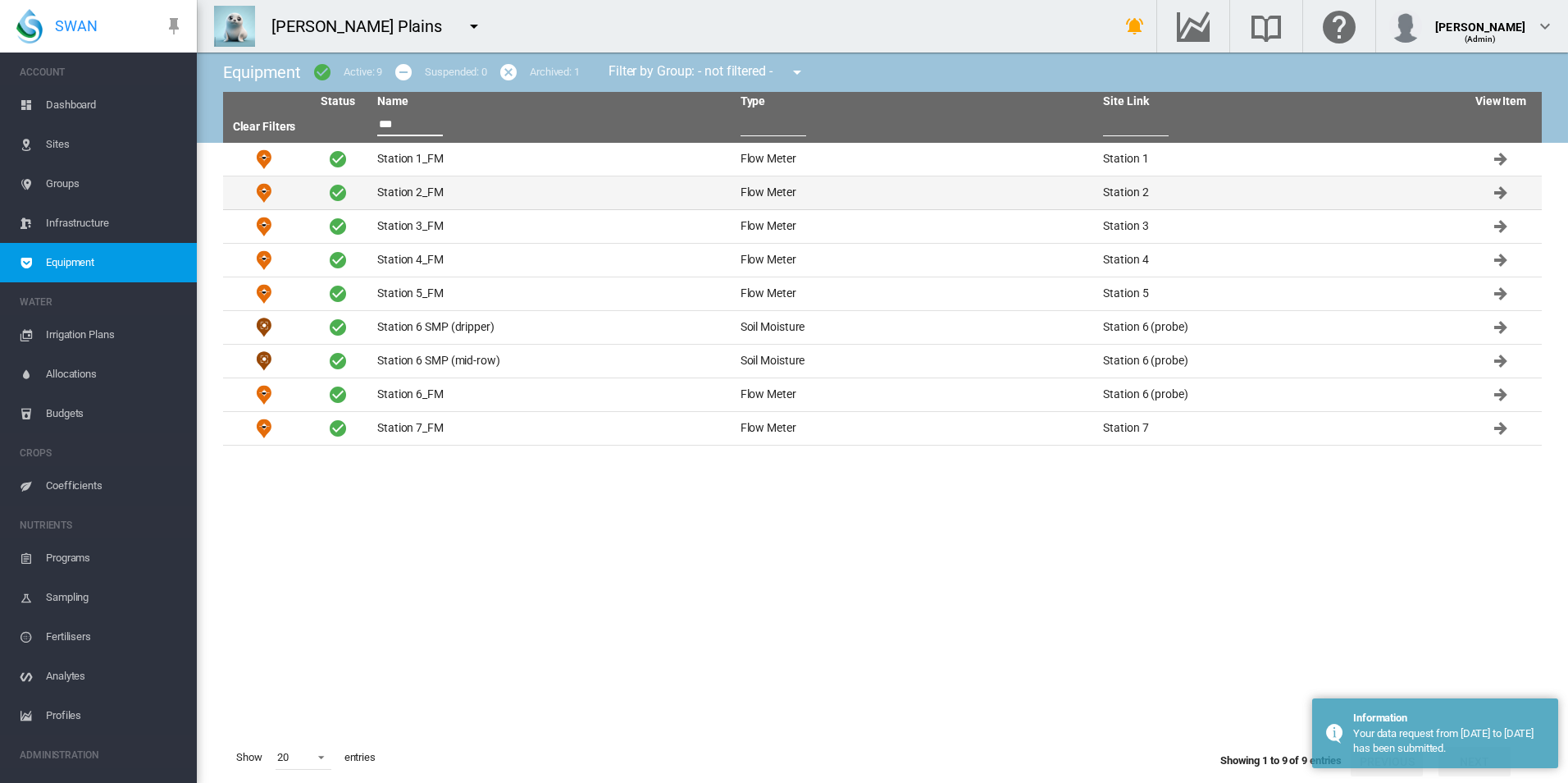
type input "***"
click at [494, 201] on td "Station 2_FM" at bounding box center [552, 192] width 363 height 32
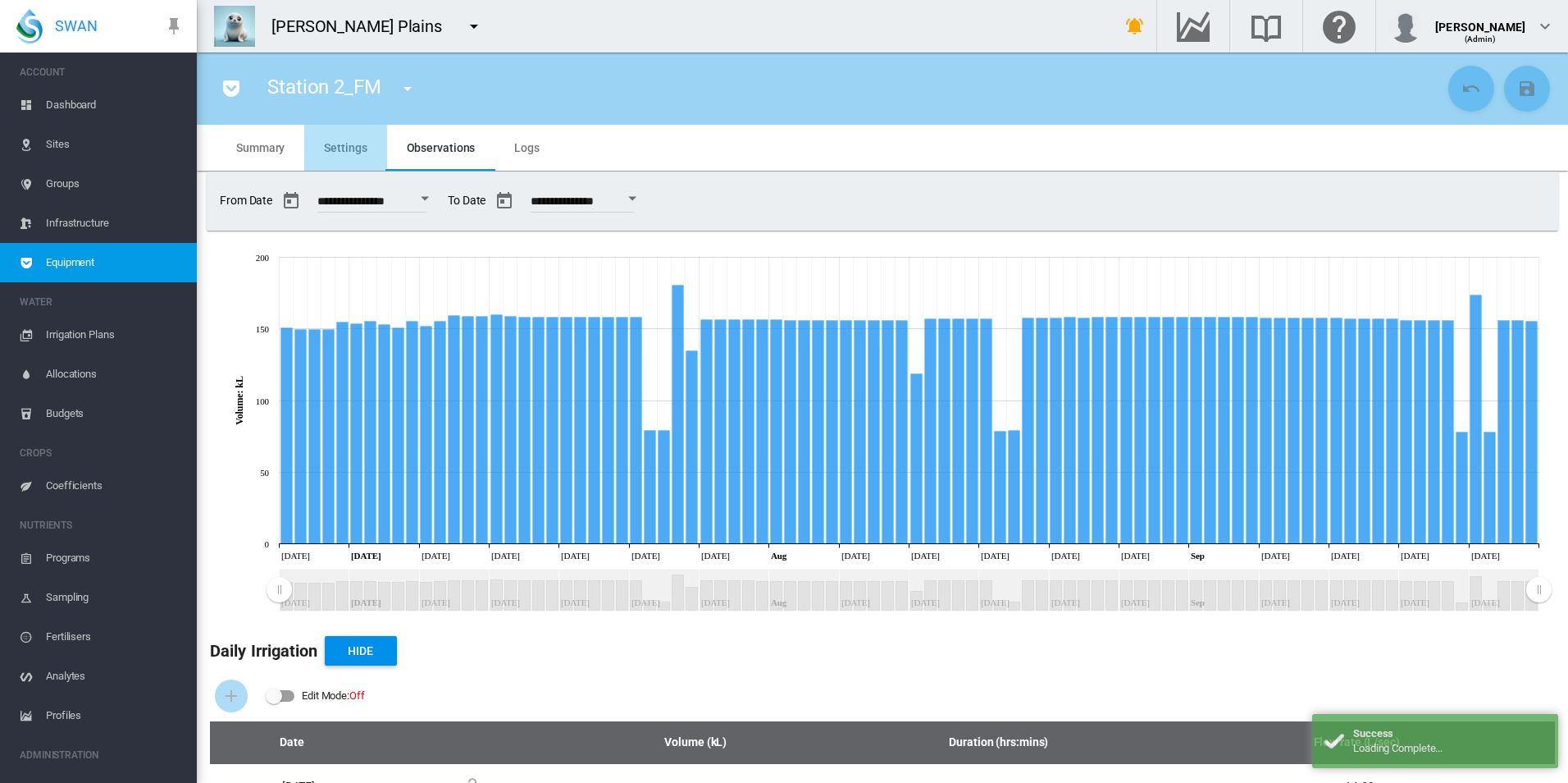
click at [369, 151] on md-tab-item "Settings" at bounding box center [346, 147] width 82 height 46
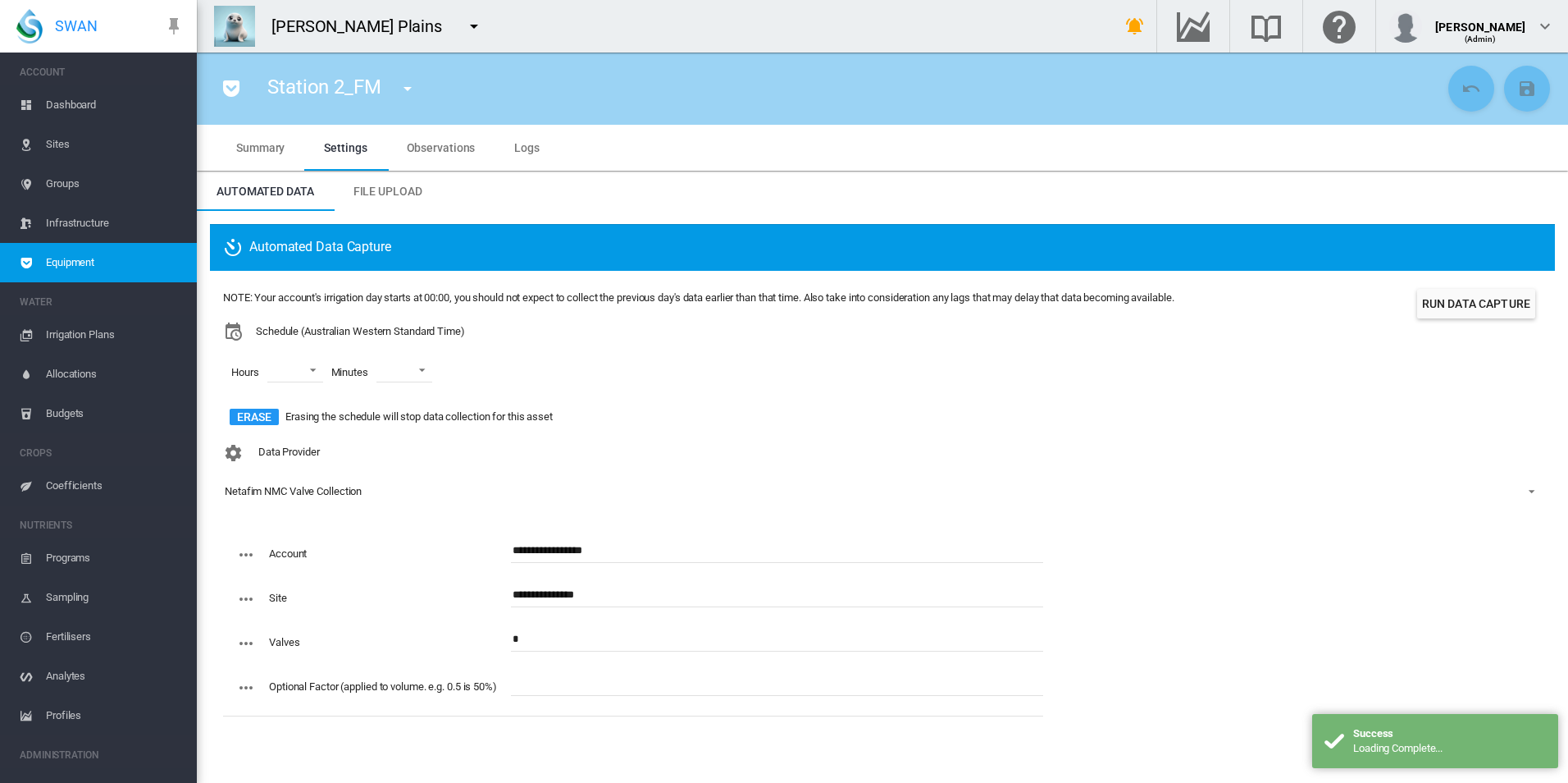
click at [102, 265] on span "Equipment" at bounding box center [114, 262] width 137 height 39
